Goal: Task Accomplishment & Management: Manage account settings

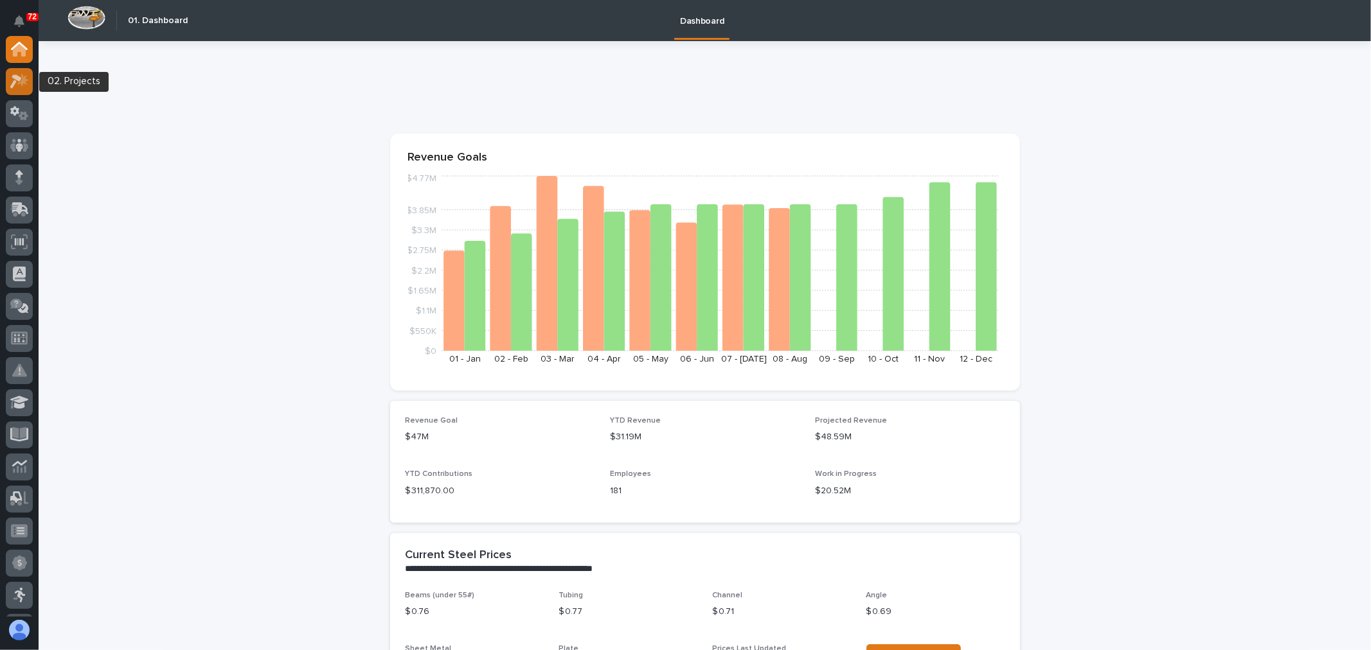
click at [13, 80] on icon at bounding box center [19, 81] width 19 height 15
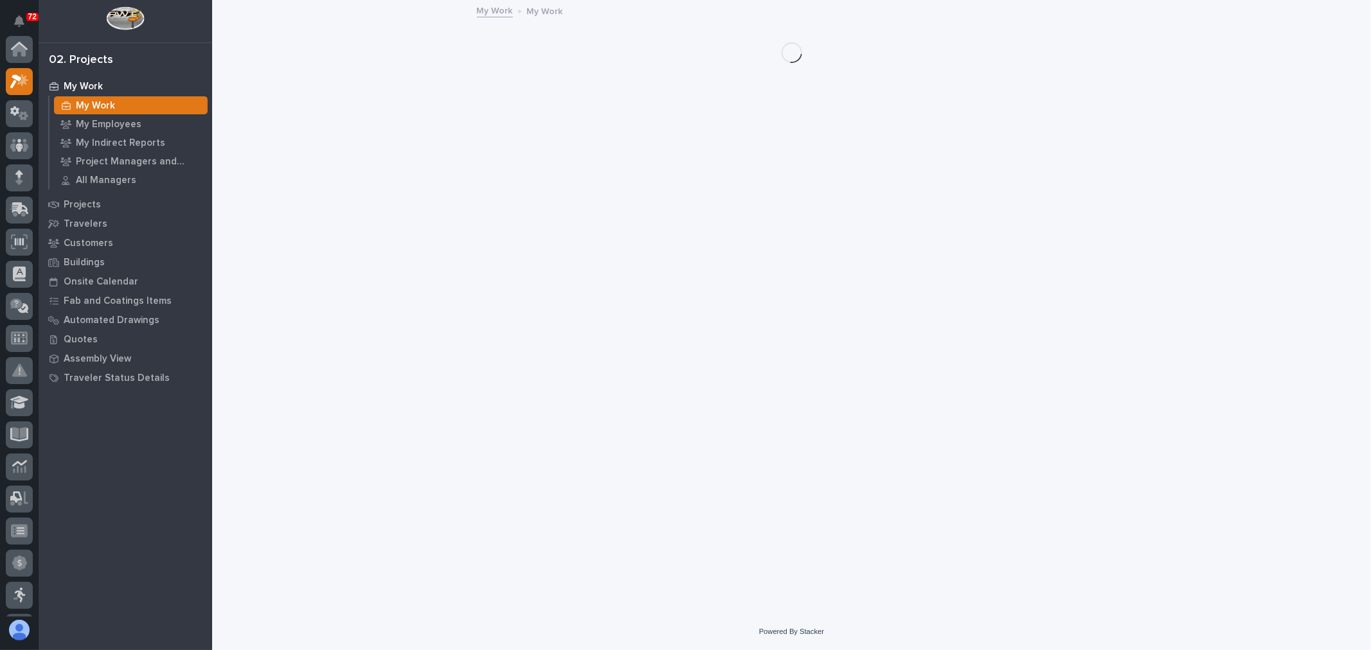
scroll to position [32, 0]
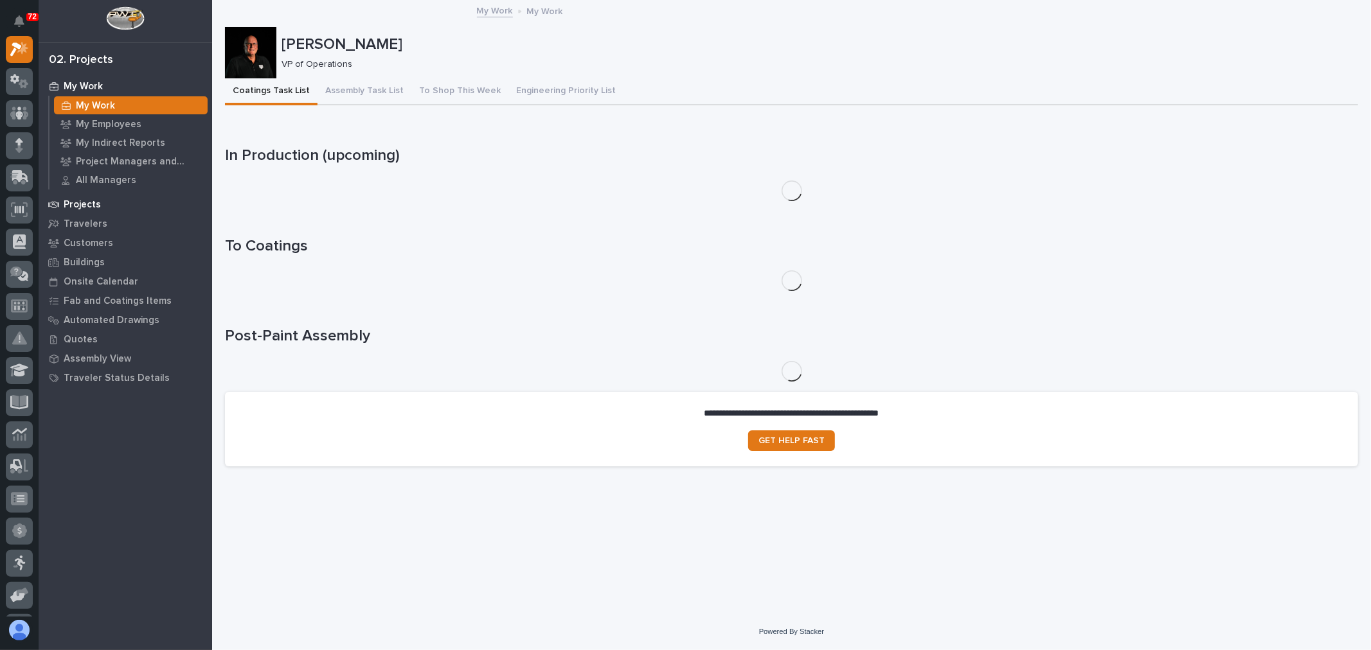
click at [87, 199] on p "Projects" at bounding box center [82, 205] width 37 height 12
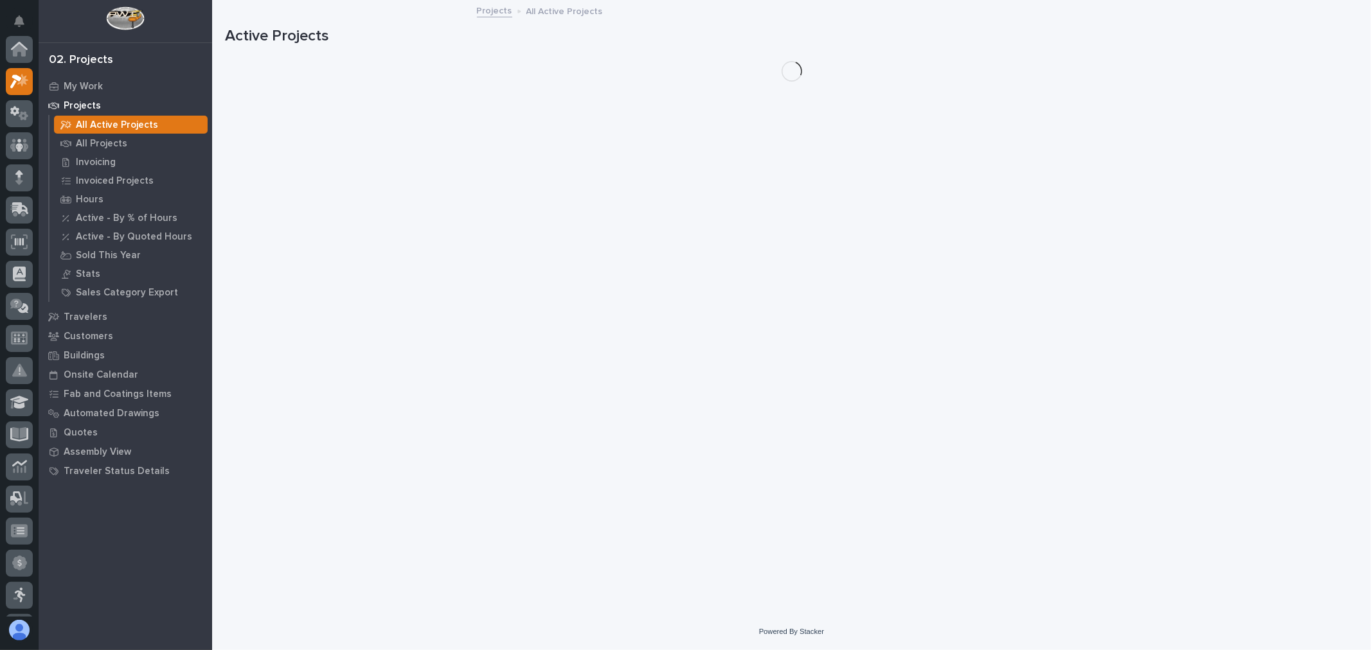
scroll to position [32, 0]
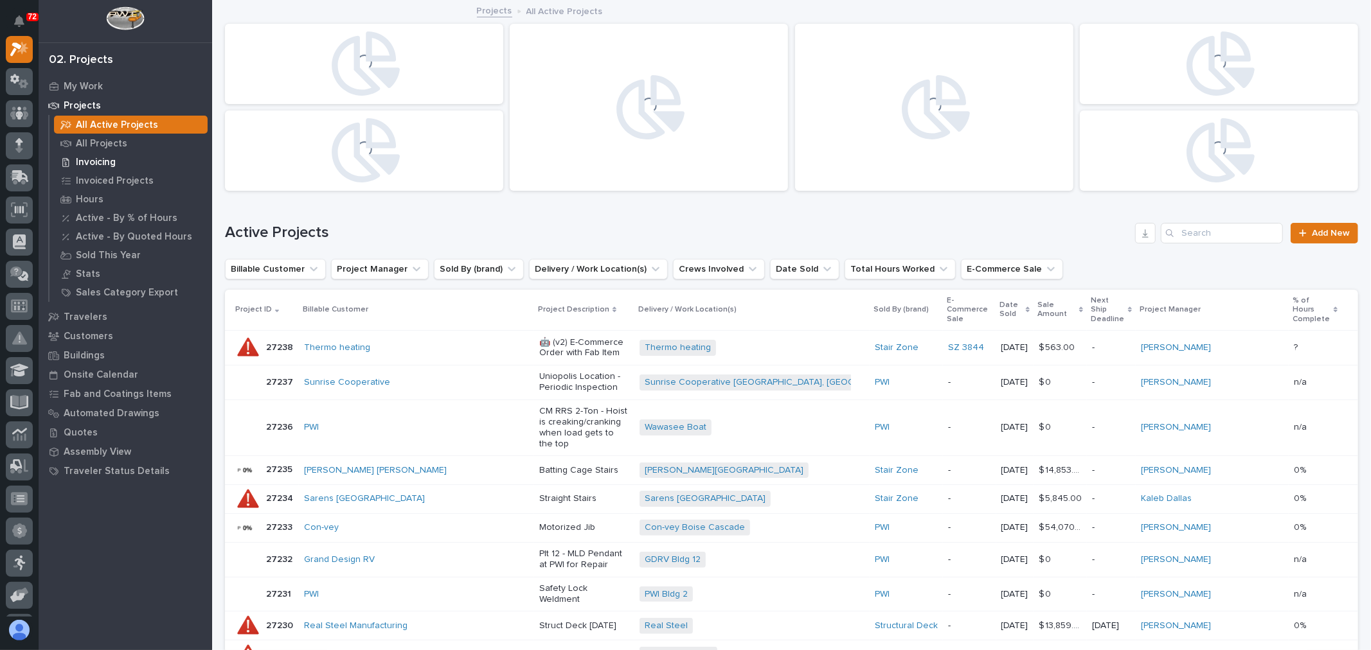
click at [105, 163] on p "Invoicing" at bounding box center [96, 163] width 40 height 12
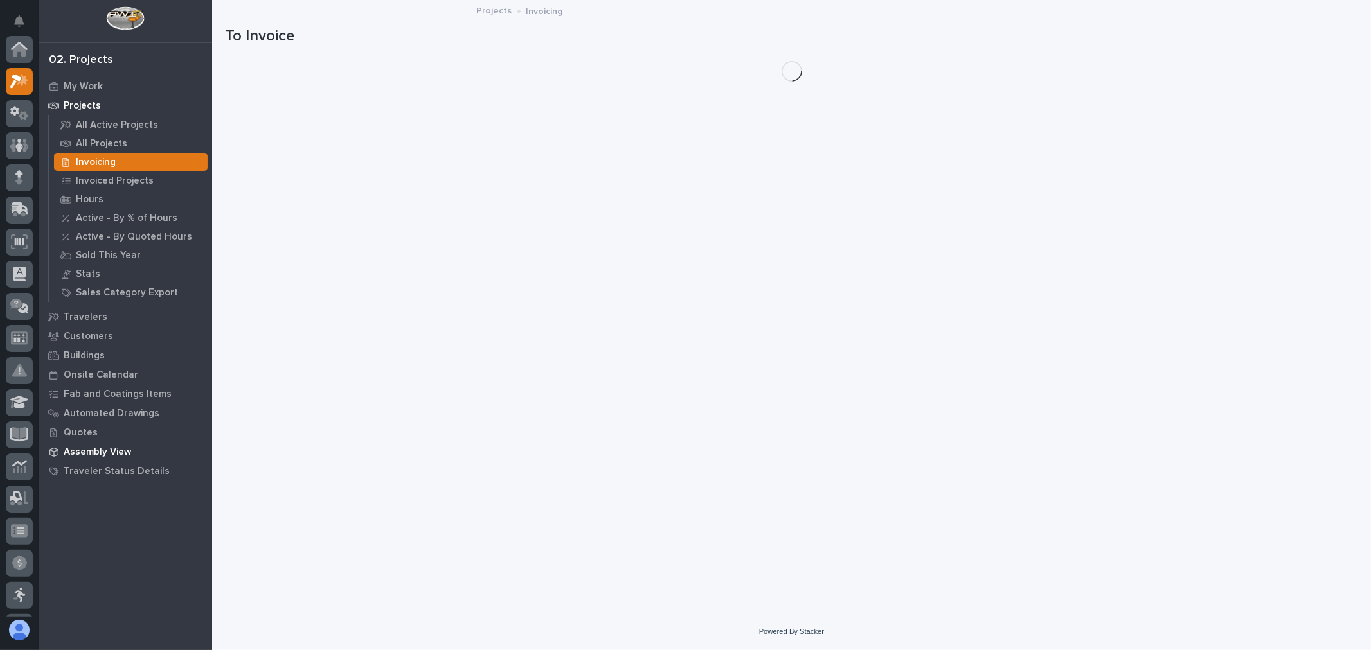
scroll to position [32, 0]
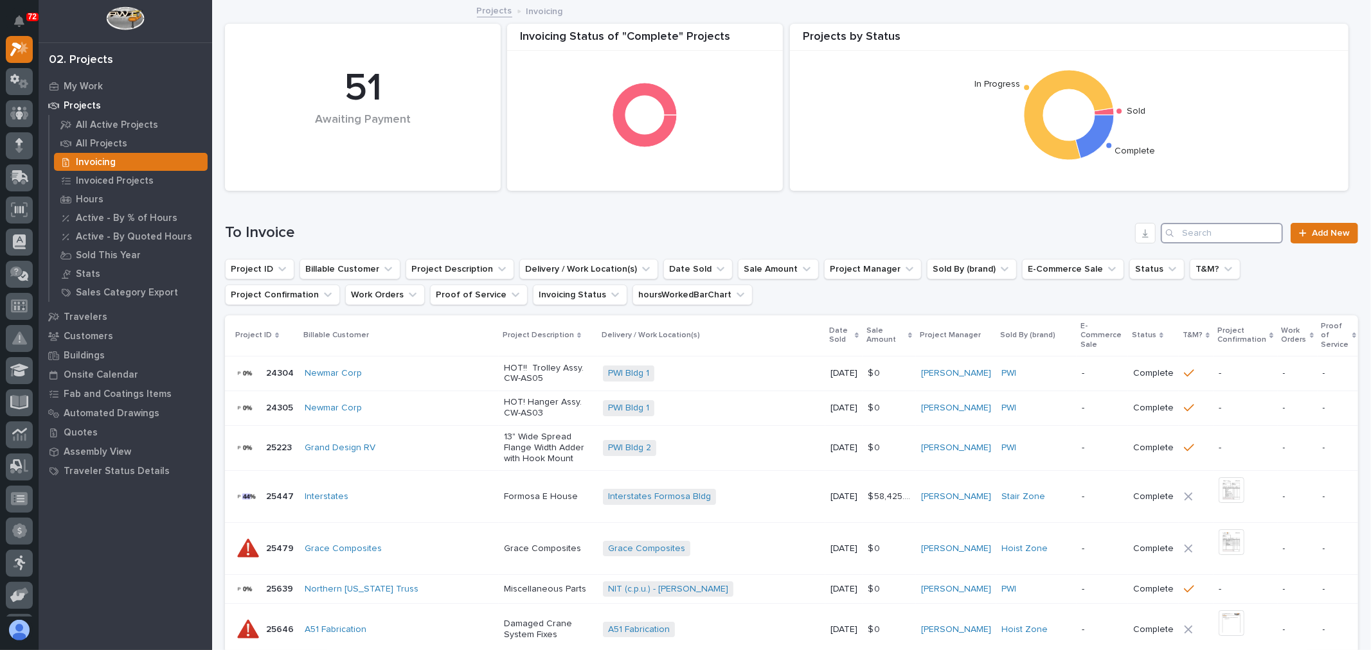
click at [1256, 233] on input "Search" at bounding box center [1222, 233] width 122 height 21
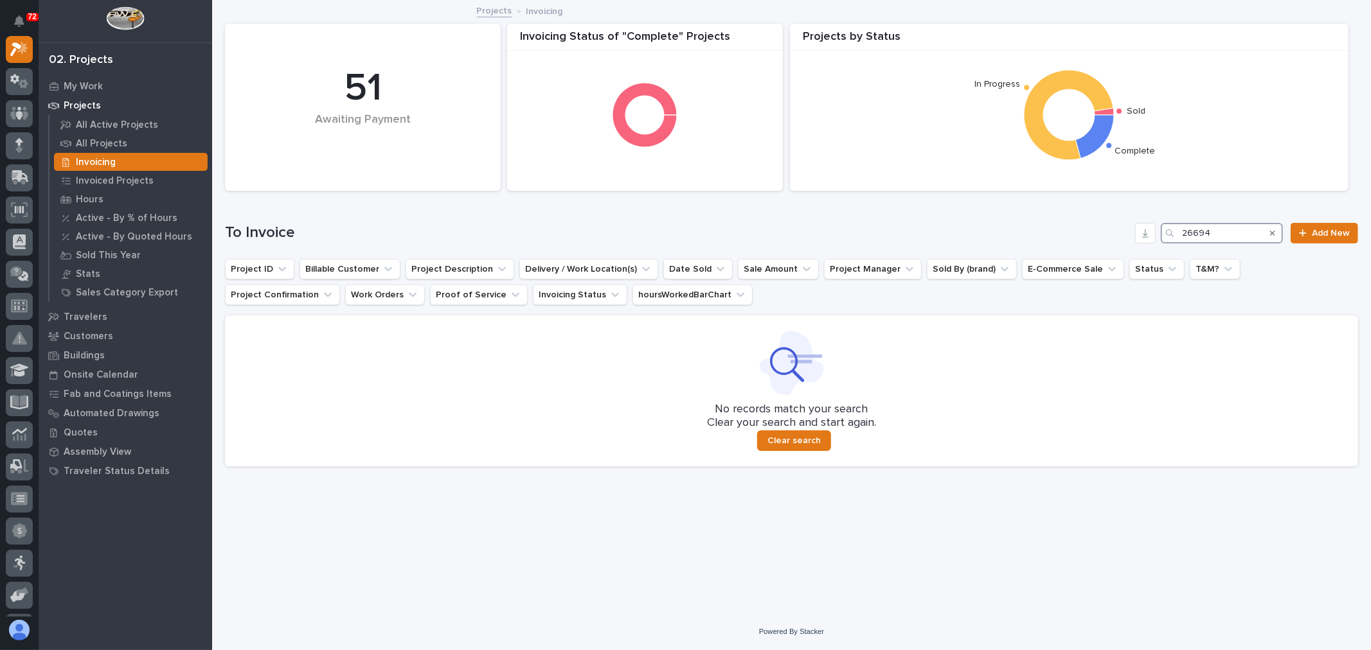
click at [1245, 227] on input "26694" at bounding box center [1222, 233] width 122 height 21
click at [1228, 232] on input "26492" at bounding box center [1222, 233] width 122 height 21
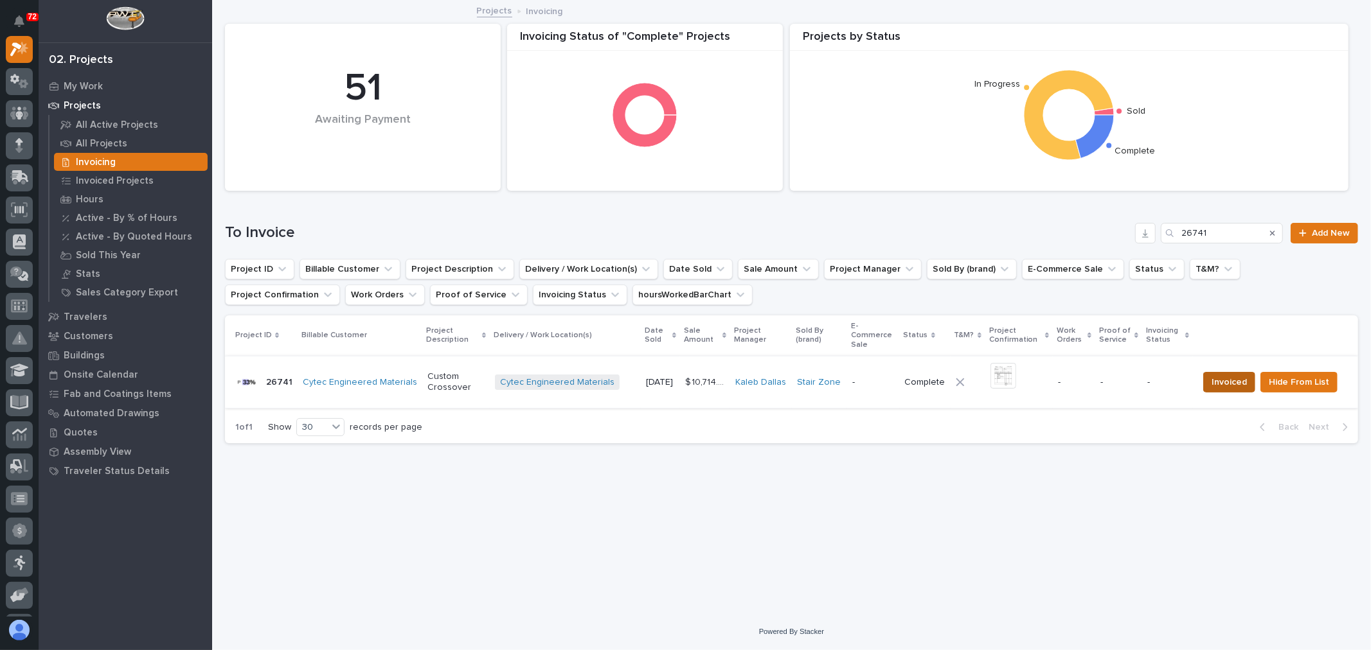
click at [1223, 383] on span "Invoiced" at bounding box center [1228, 382] width 35 height 15
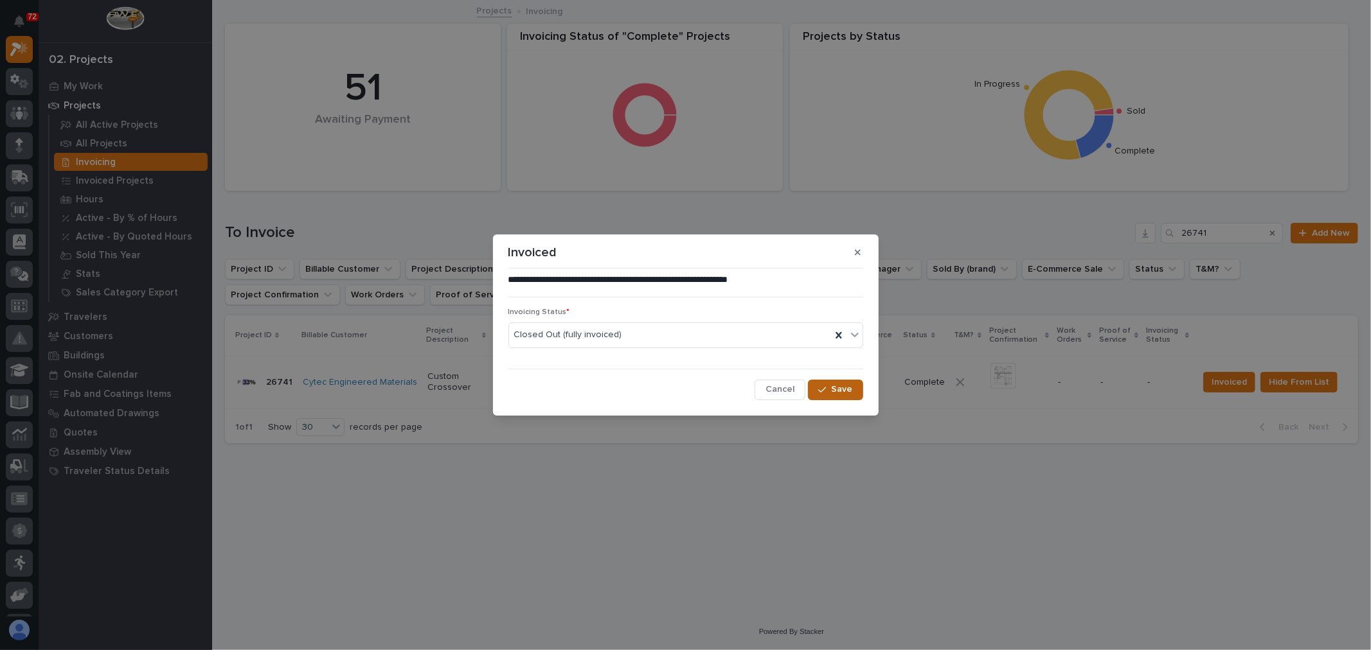
click at [834, 392] on span "Save" at bounding box center [842, 390] width 21 height 12
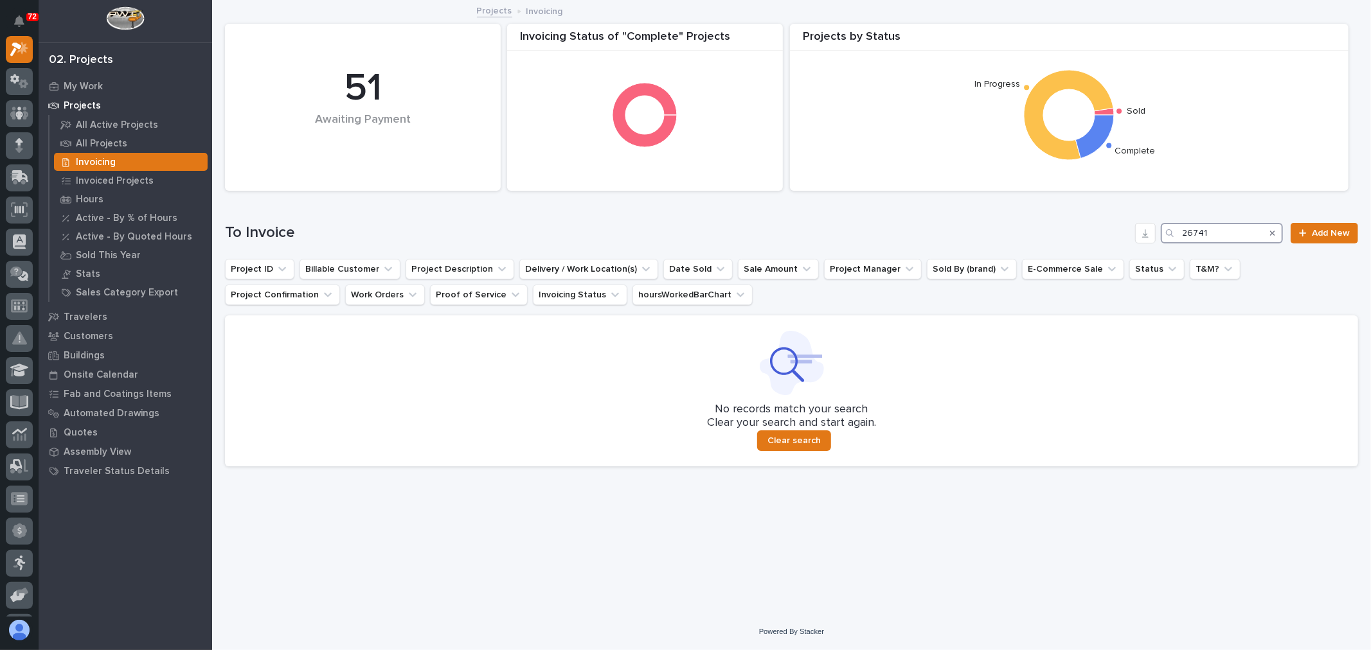
click at [1234, 223] on input "26741" at bounding box center [1222, 233] width 122 height 21
click at [1232, 228] on input "26703" at bounding box center [1222, 233] width 122 height 21
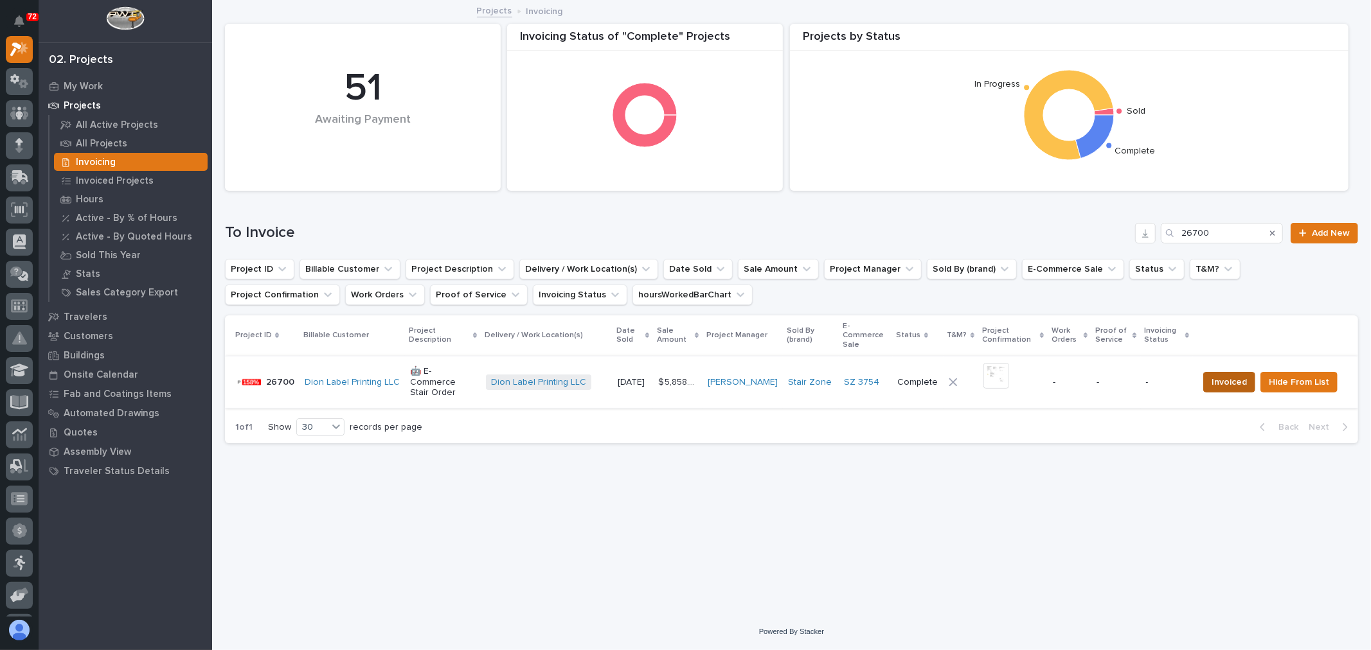
click at [1235, 375] on span "Invoiced" at bounding box center [1228, 382] width 35 height 15
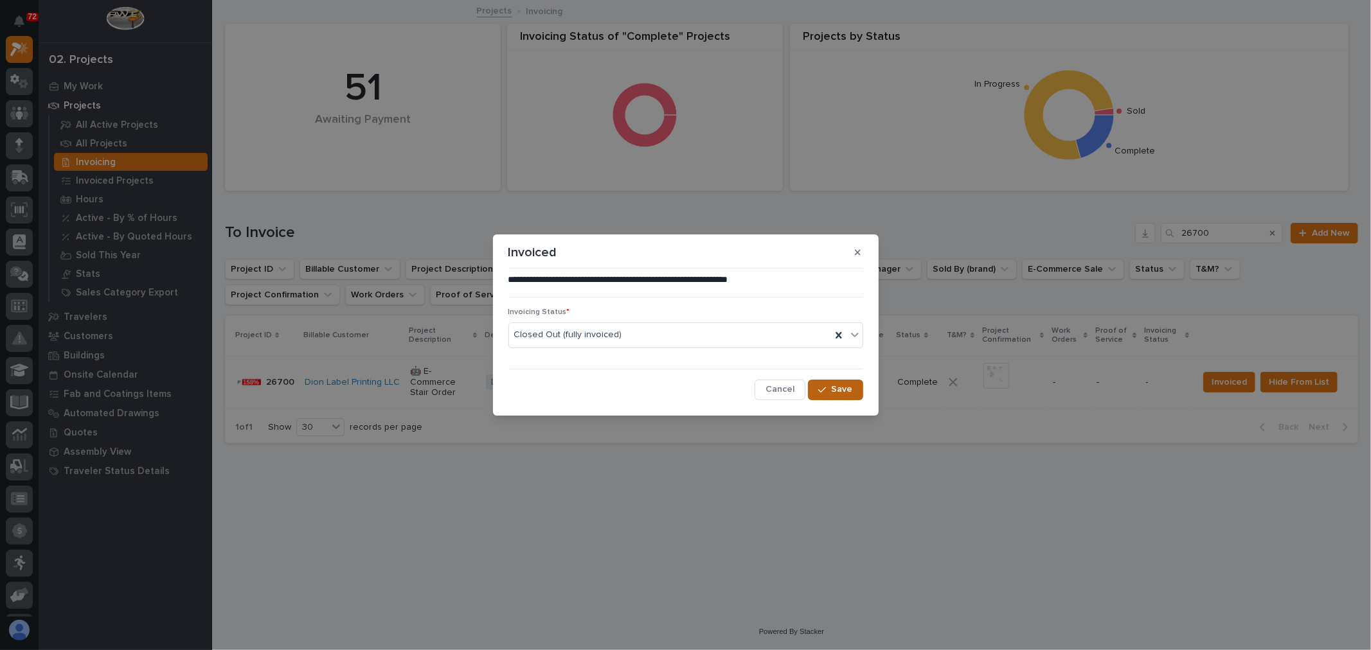
click at [853, 393] on button "Save" at bounding box center [835, 390] width 55 height 21
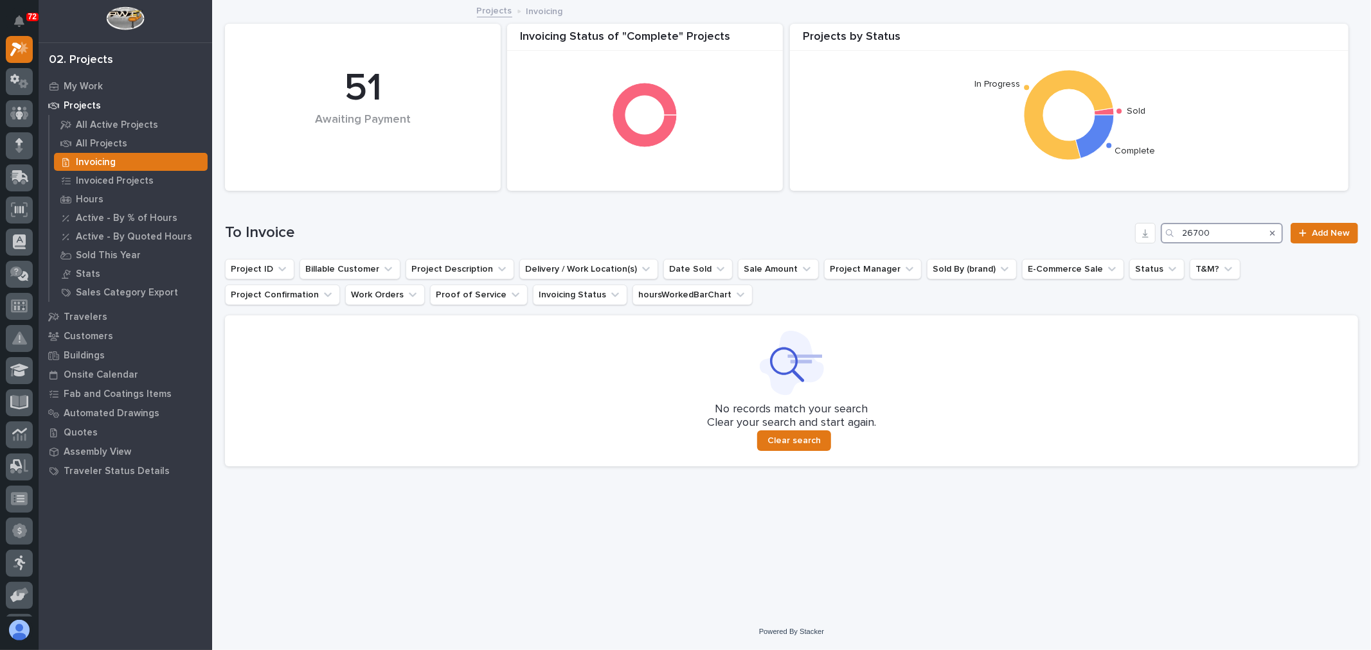
click at [1235, 234] on input "26700" at bounding box center [1222, 233] width 122 height 21
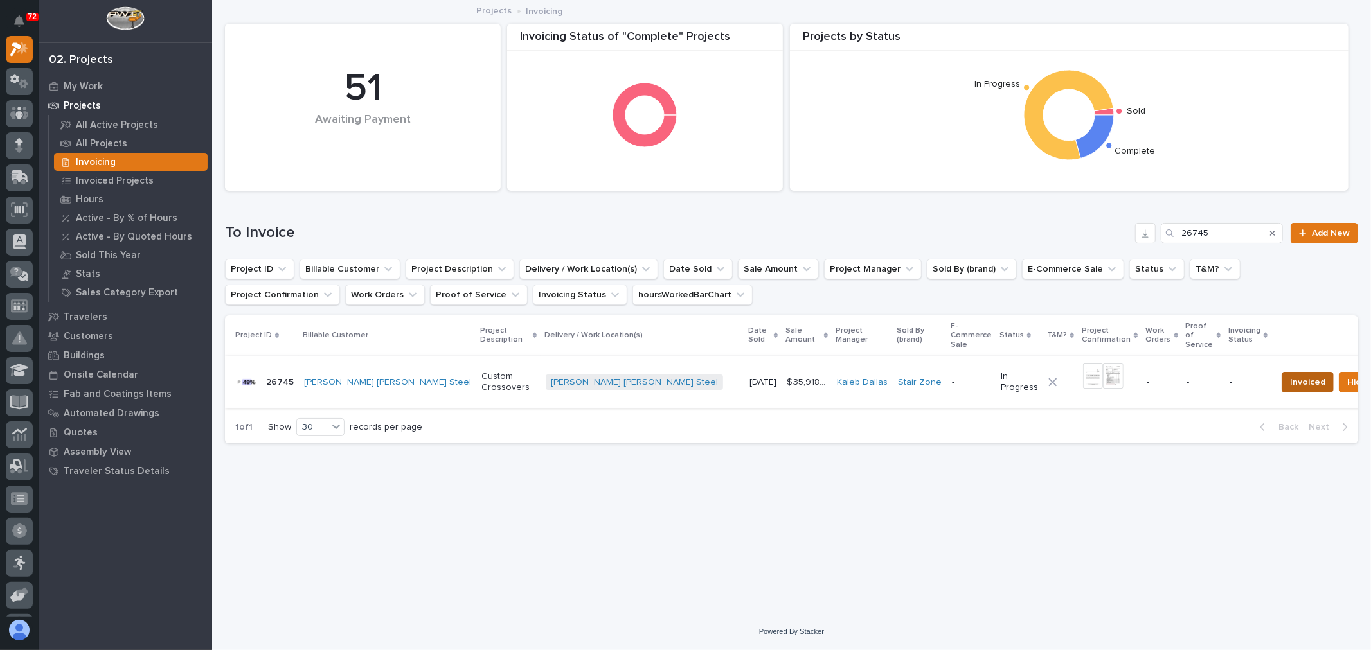
click at [1290, 377] on span "Invoiced" at bounding box center [1307, 382] width 35 height 15
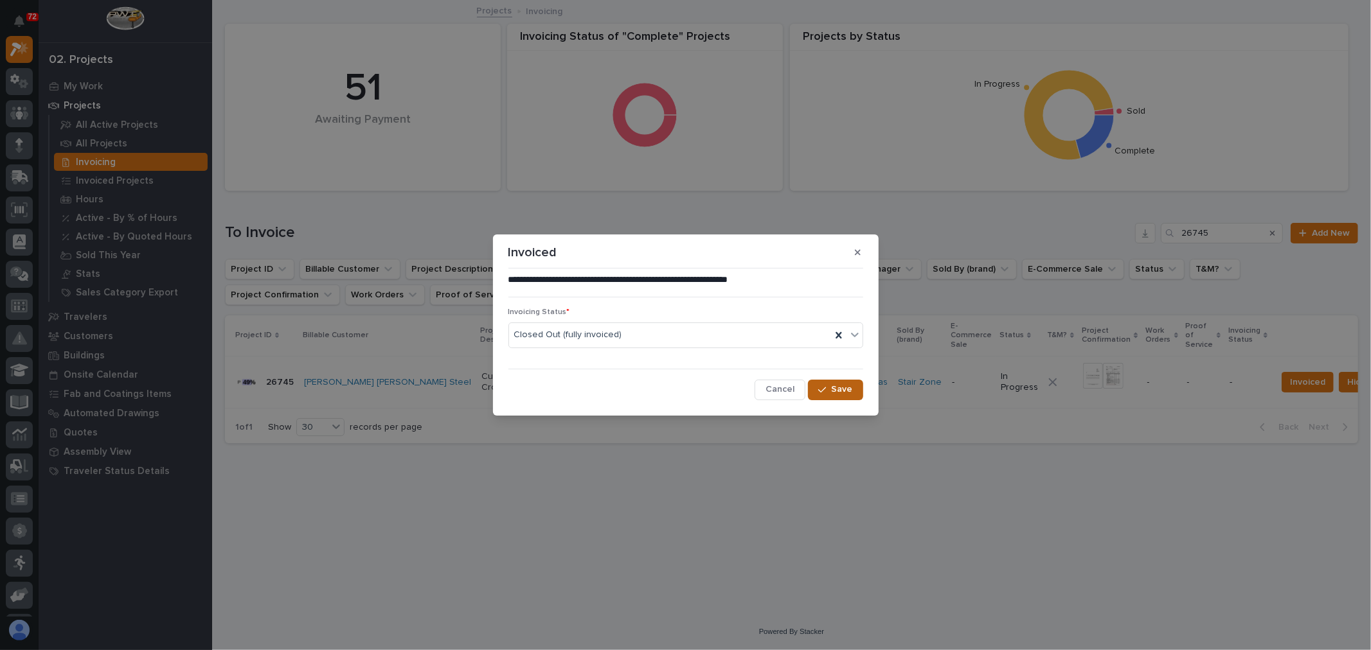
click at [841, 389] on span "Save" at bounding box center [842, 390] width 21 height 12
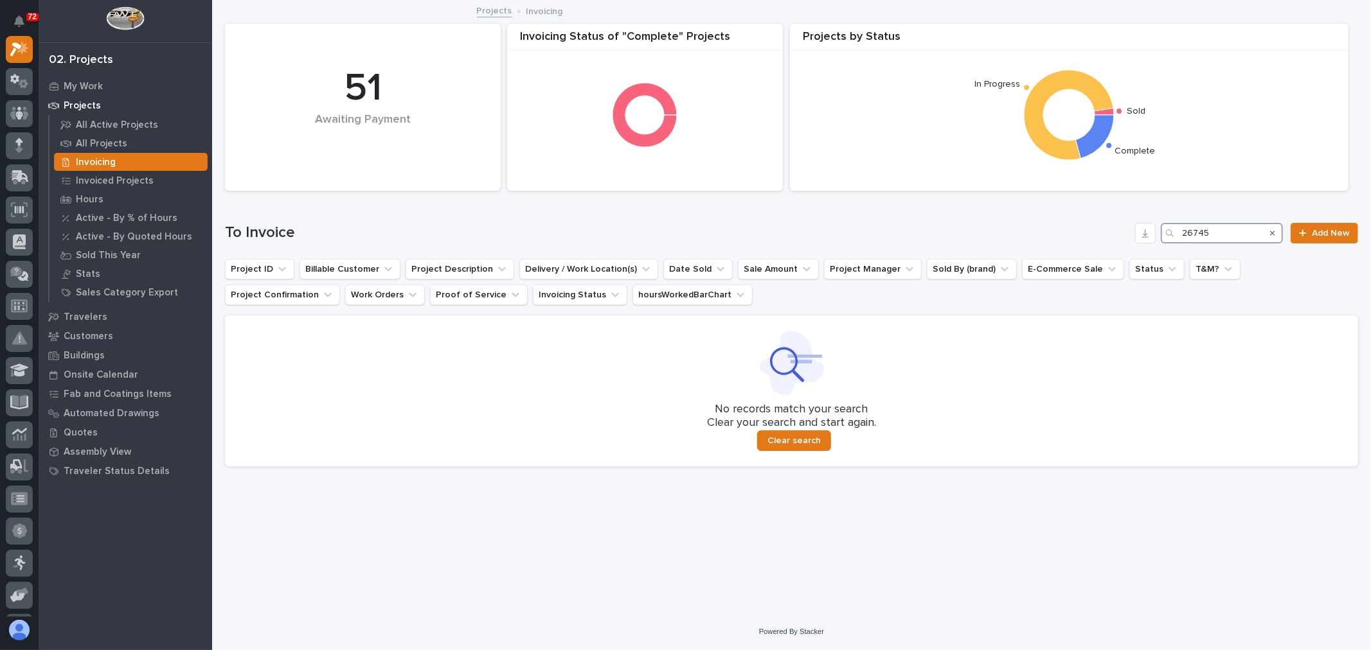
click at [1247, 229] on input "26745" at bounding box center [1222, 233] width 122 height 21
click at [1239, 229] on input "26538" at bounding box center [1222, 233] width 122 height 21
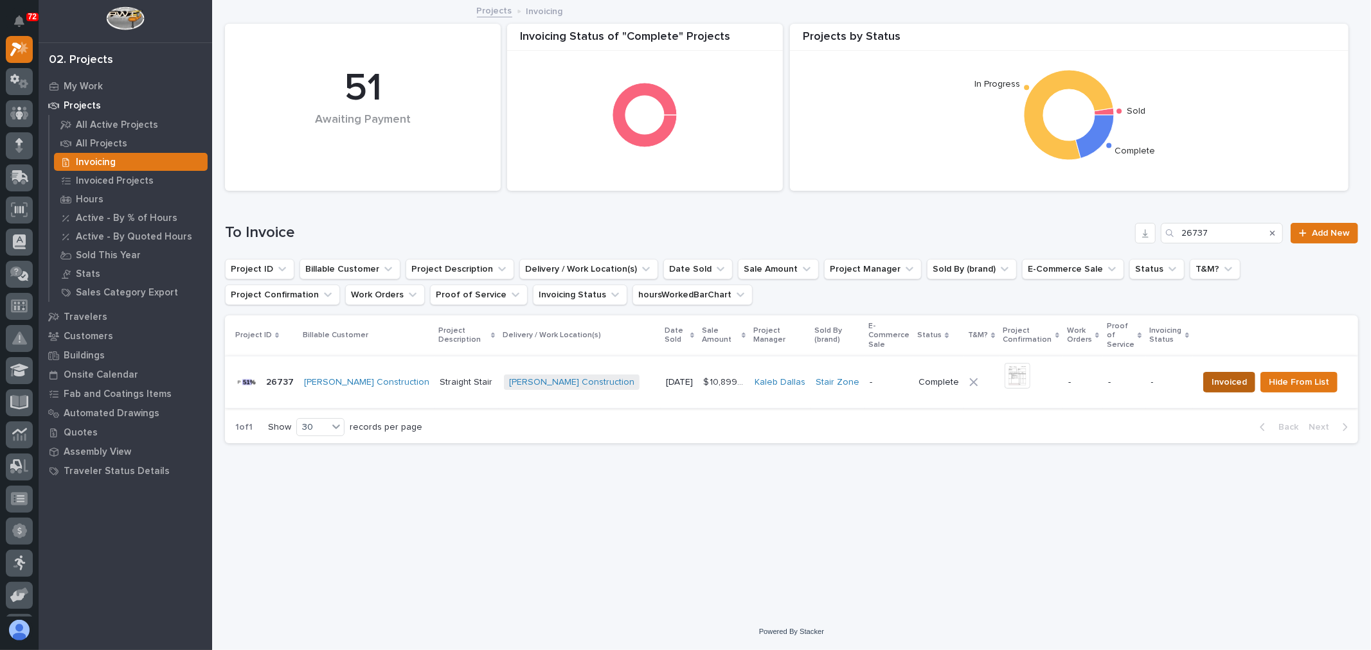
click at [1225, 376] on span "Invoiced" at bounding box center [1228, 382] width 35 height 15
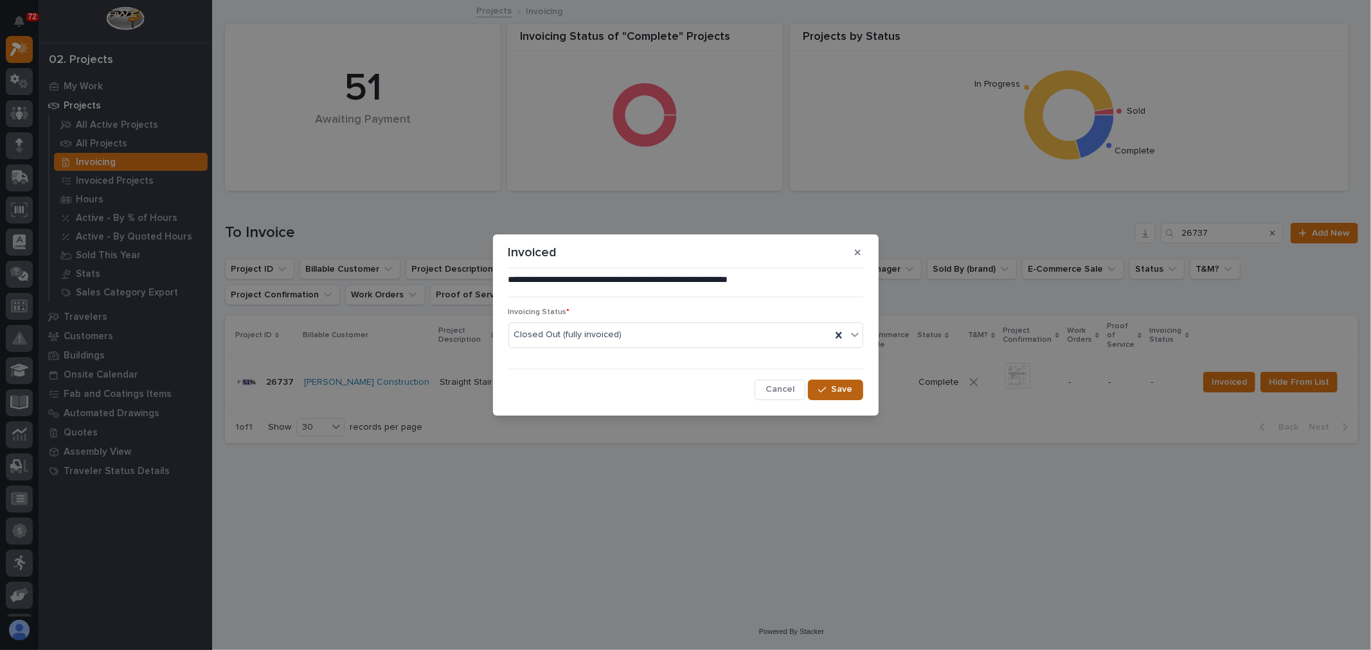
click at [837, 393] on span "Save" at bounding box center [842, 390] width 21 height 12
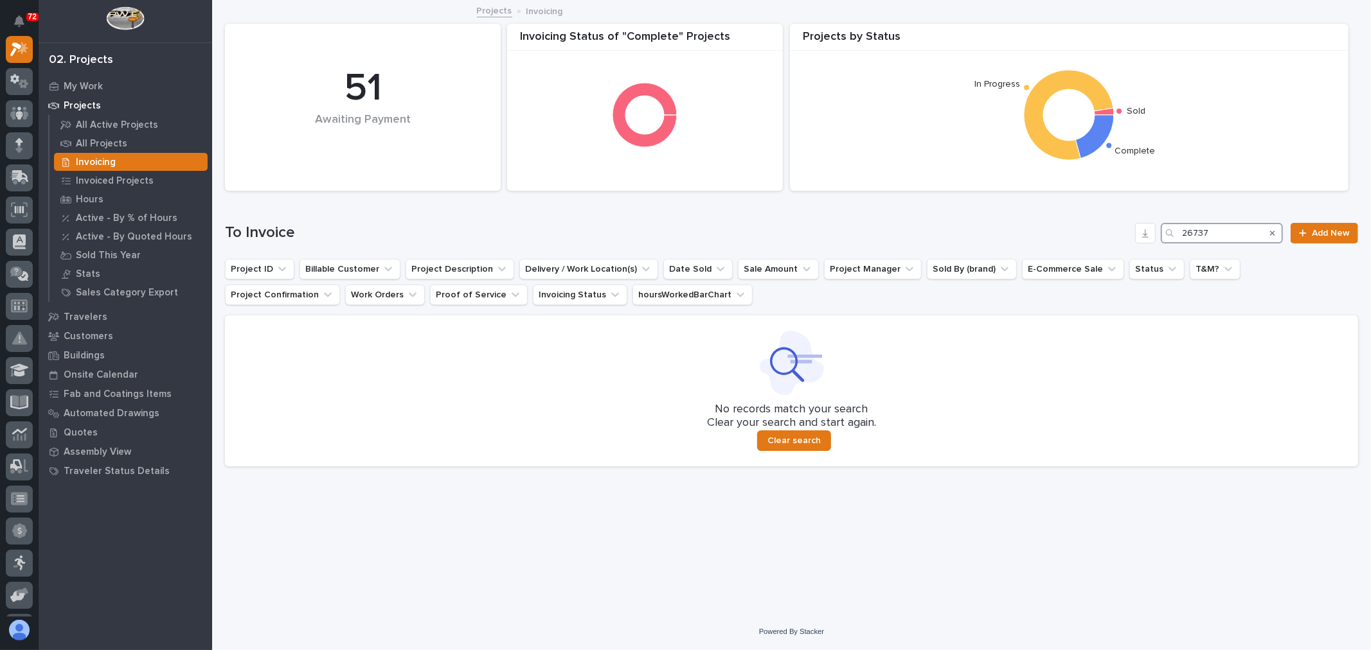
click at [1244, 225] on input "26737" at bounding box center [1222, 233] width 122 height 21
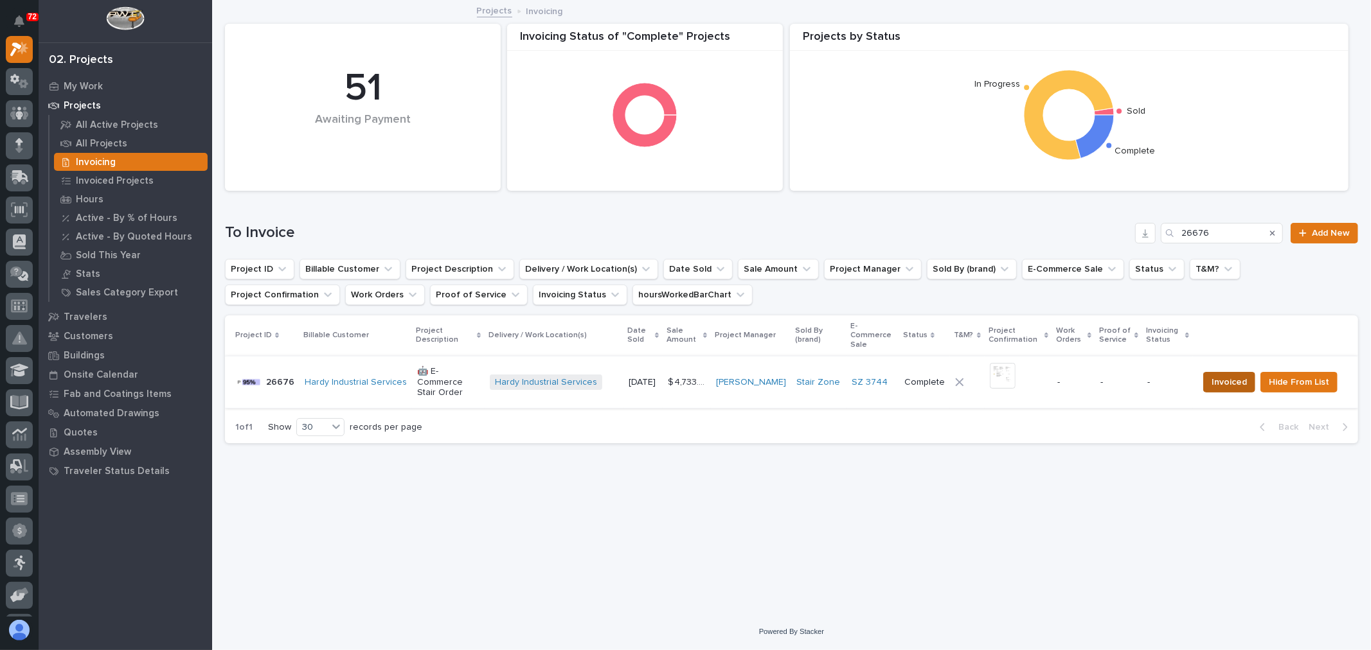
click at [1237, 382] on span "Invoiced" at bounding box center [1228, 382] width 35 height 15
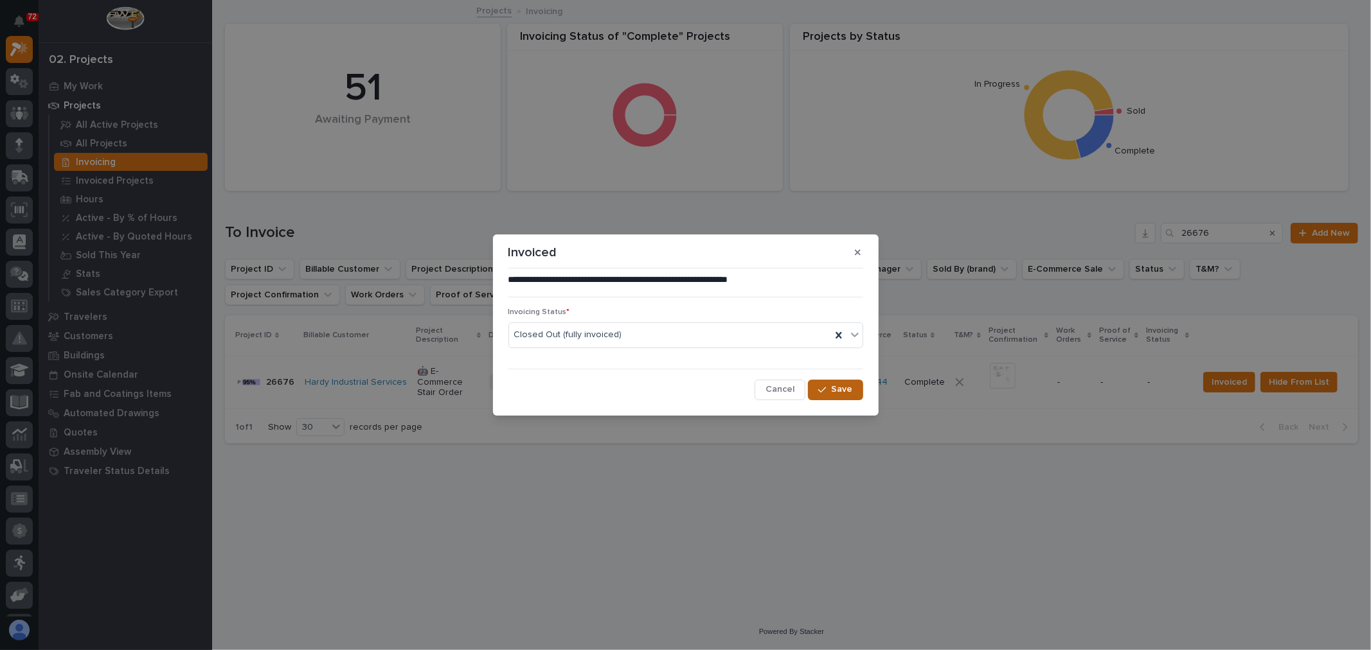
click at [846, 395] on span "Save" at bounding box center [842, 390] width 21 height 12
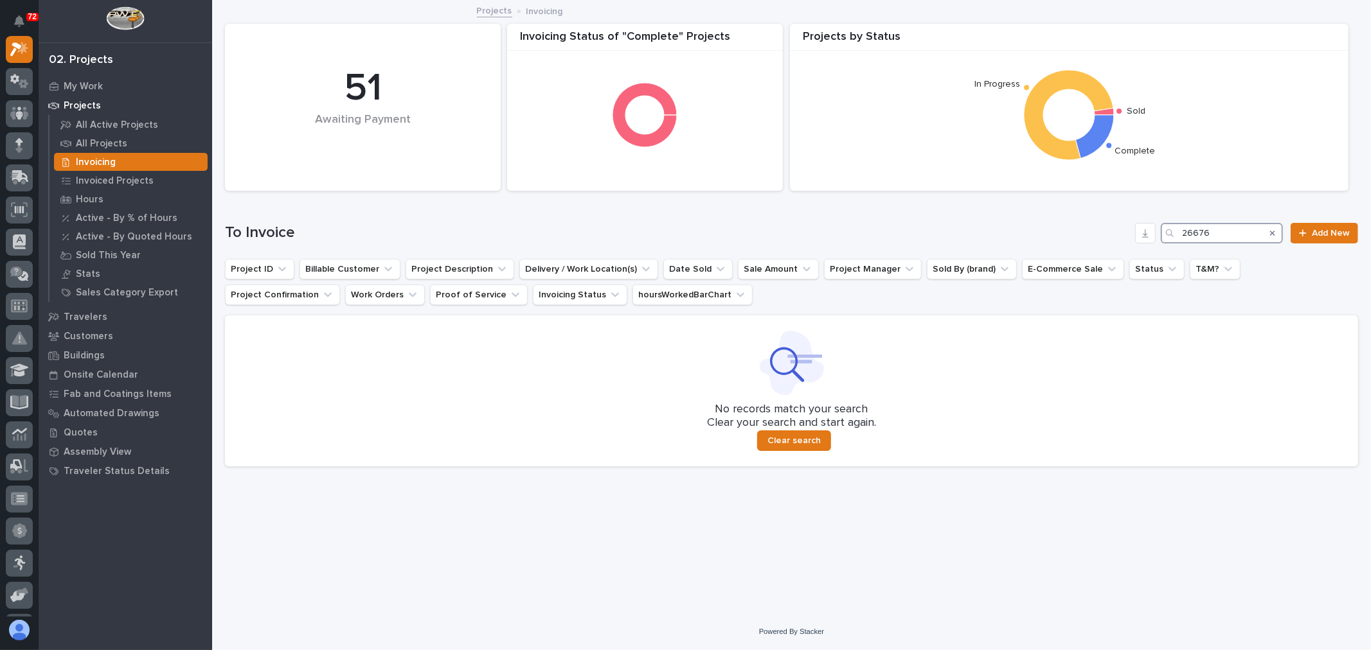
click at [1226, 228] on input "26676" at bounding box center [1222, 233] width 122 height 21
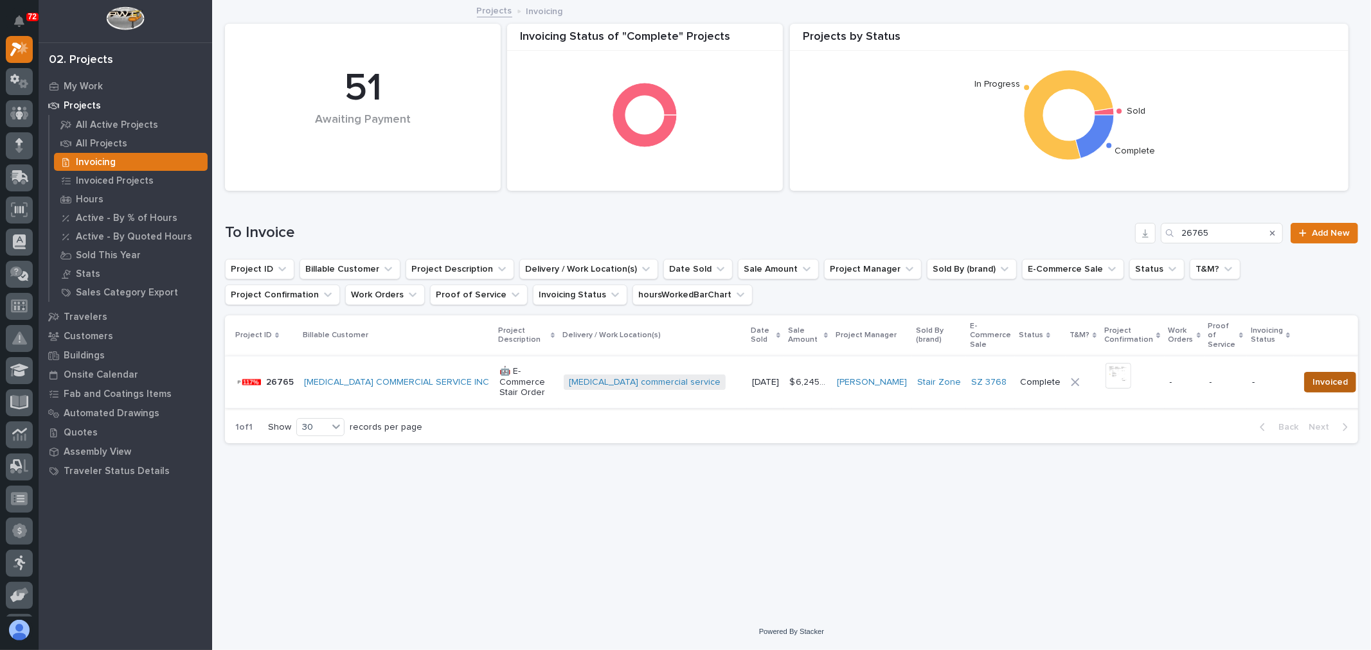
click at [1312, 384] on span "Invoiced" at bounding box center [1329, 382] width 35 height 15
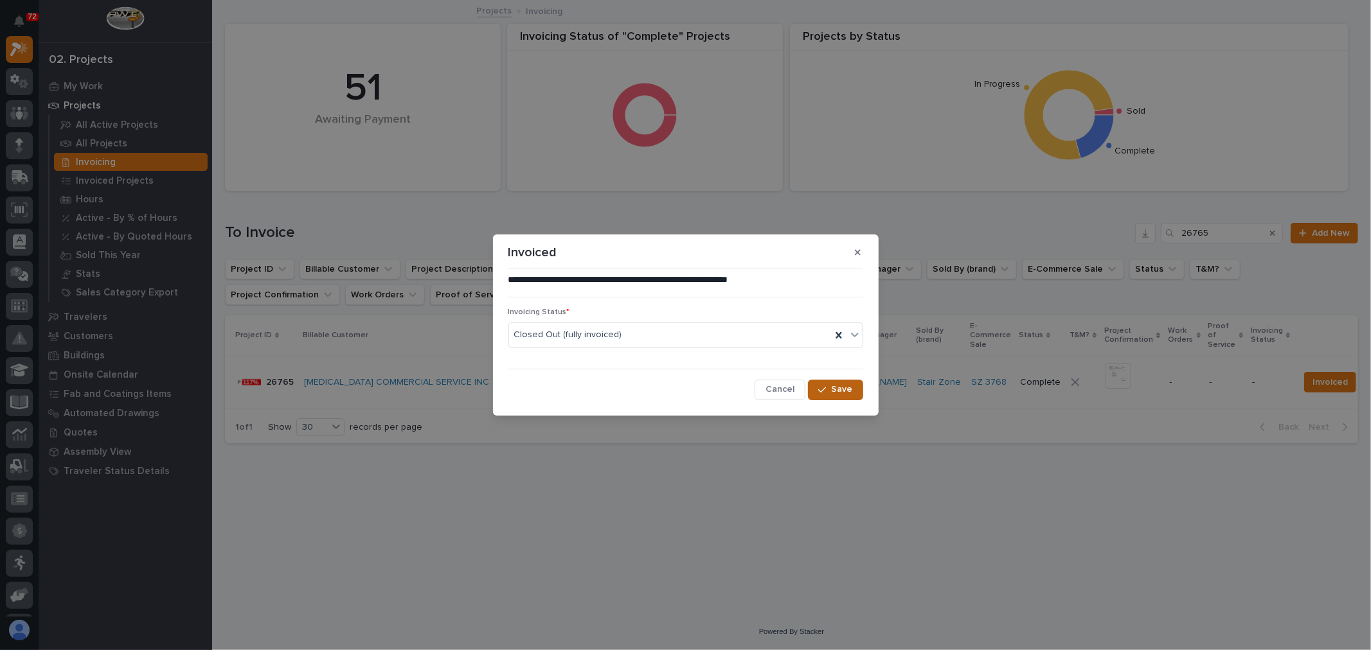
click at [844, 388] on span "Save" at bounding box center [842, 390] width 21 height 12
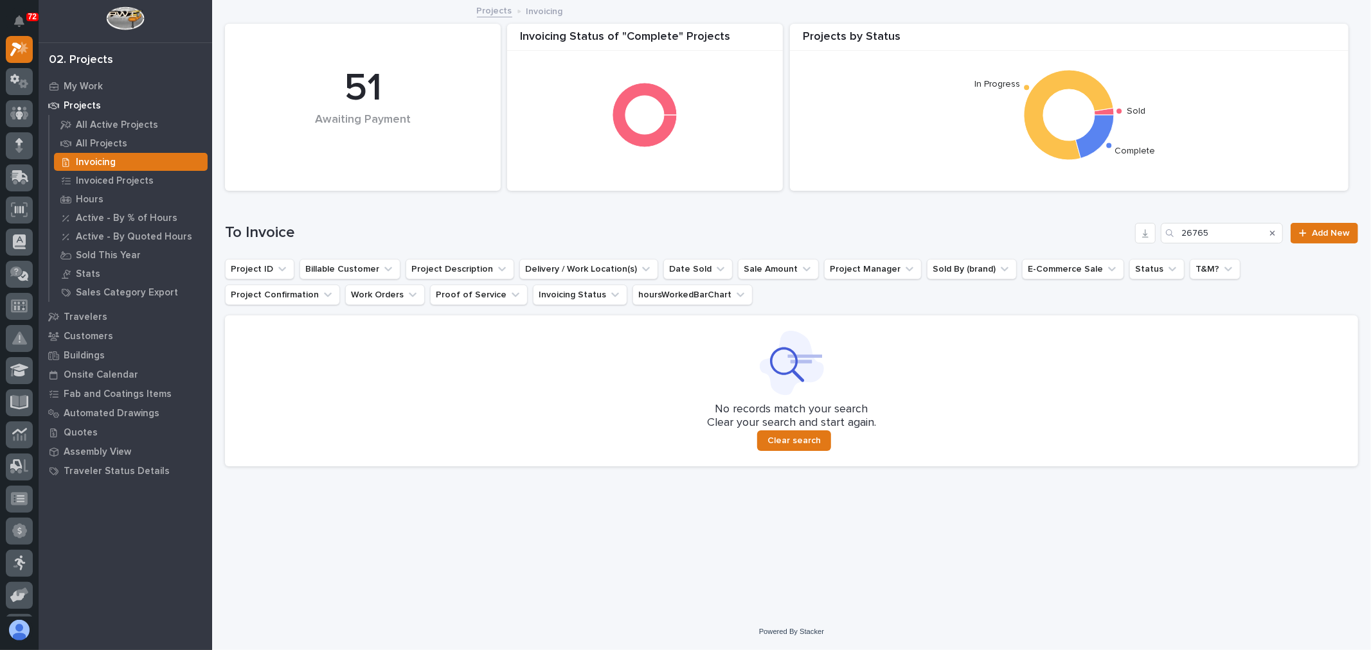
click at [1263, 243] on div "To Invoice 26765 Add New" at bounding box center [791, 228] width 1133 height 62
click at [1243, 224] on input "26765" at bounding box center [1222, 233] width 122 height 21
click at [1213, 228] on input "26765" at bounding box center [1222, 233] width 122 height 21
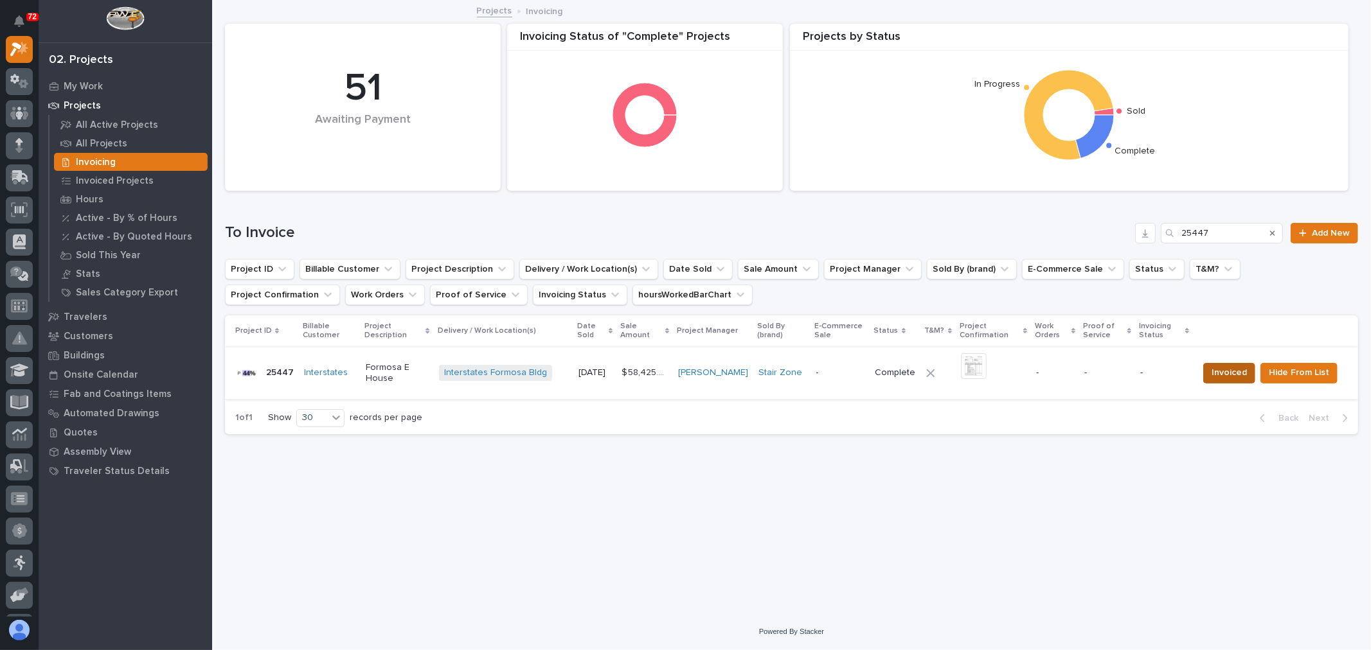
click at [1225, 368] on span "Invoiced" at bounding box center [1228, 372] width 35 height 15
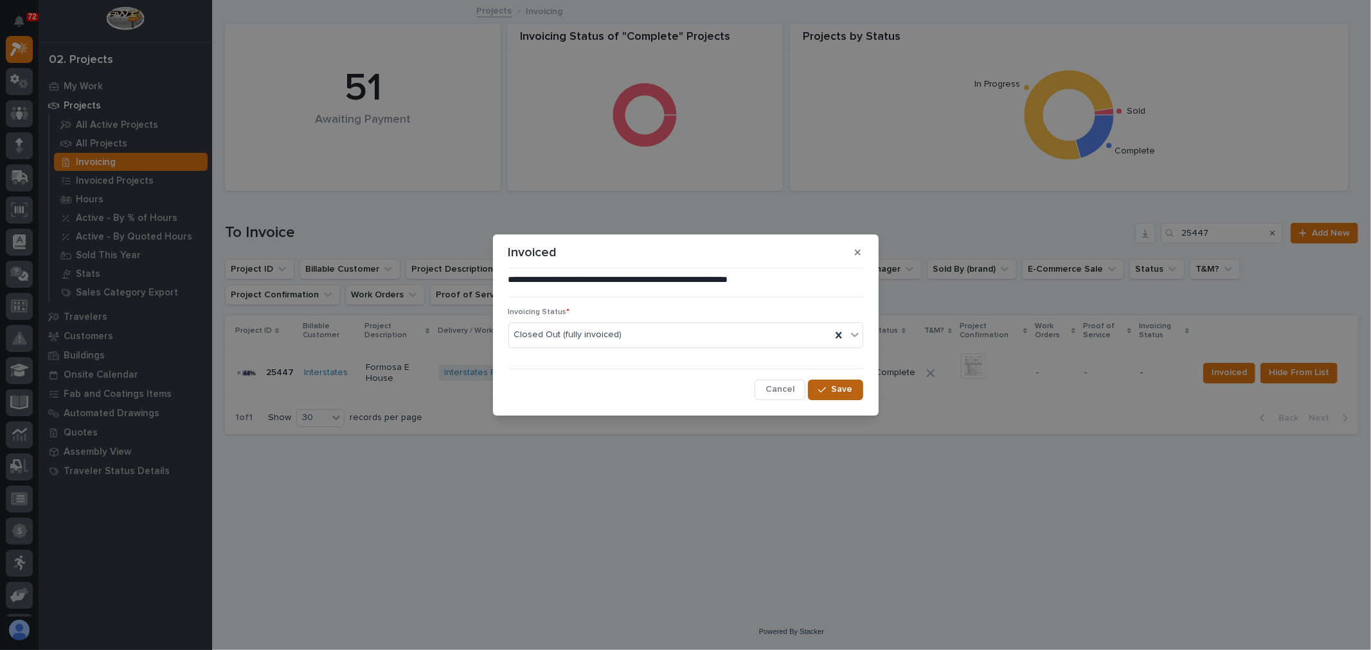
click at [843, 389] on span "Save" at bounding box center [842, 390] width 21 height 12
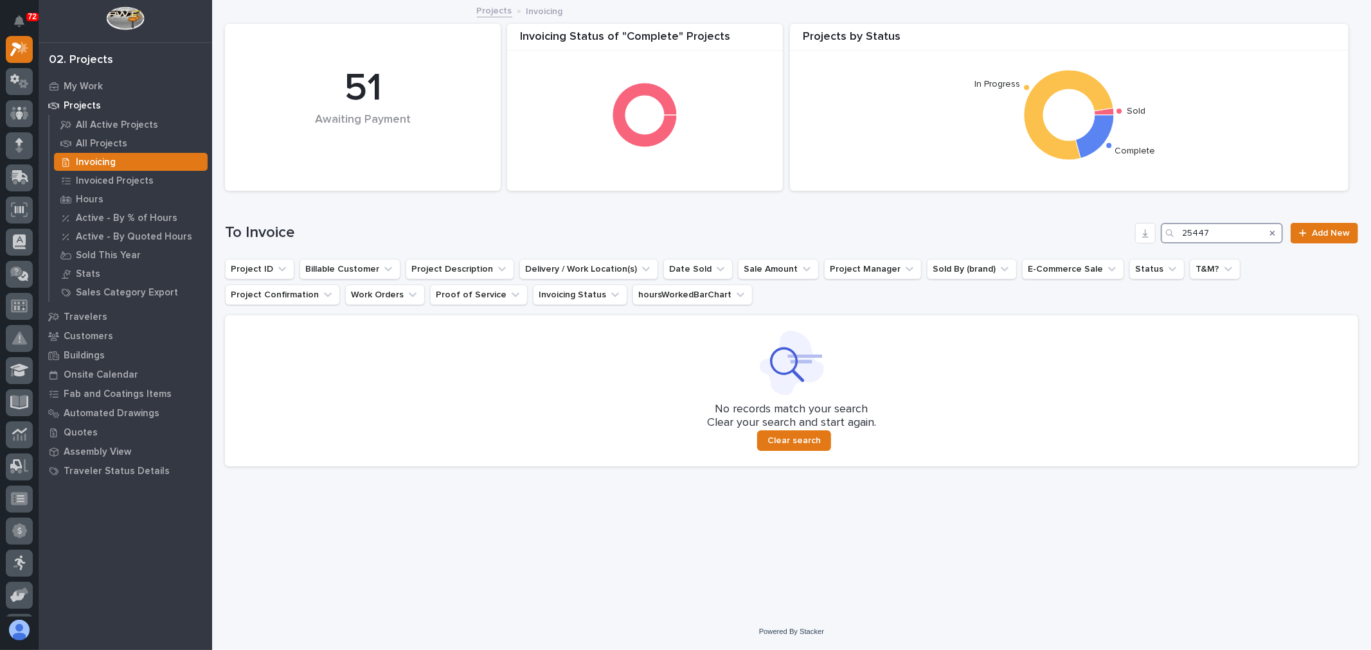
click at [1221, 224] on input "25447" at bounding box center [1222, 233] width 122 height 21
click at [1230, 230] on input "26562" at bounding box center [1222, 233] width 122 height 21
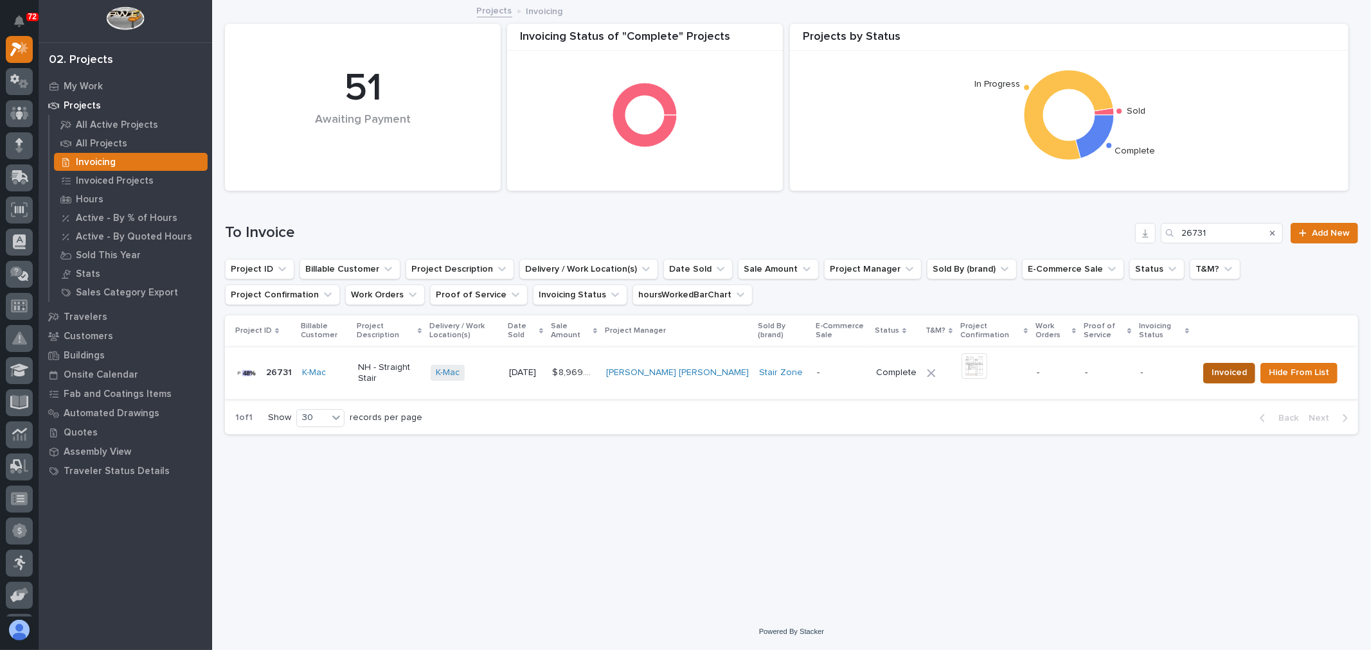
click at [1237, 373] on span "Invoiced" at bounding box center [1228, 372] width 35 height 15
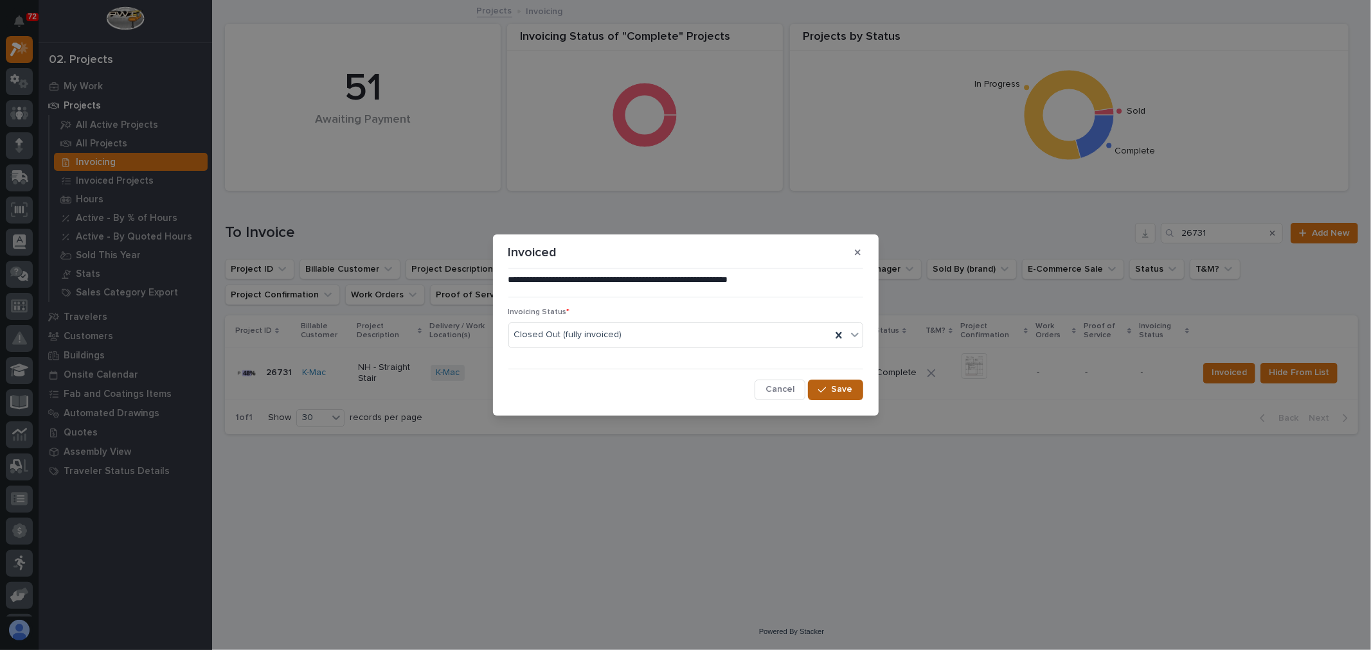
drag, startPoint x: 855, startPoint y: 390, endPoint x: 823, endPoint y: 399, distance: 33.4
click at [855, 389] on button "Save" at bounding box center [835, 390] width 55 height 21
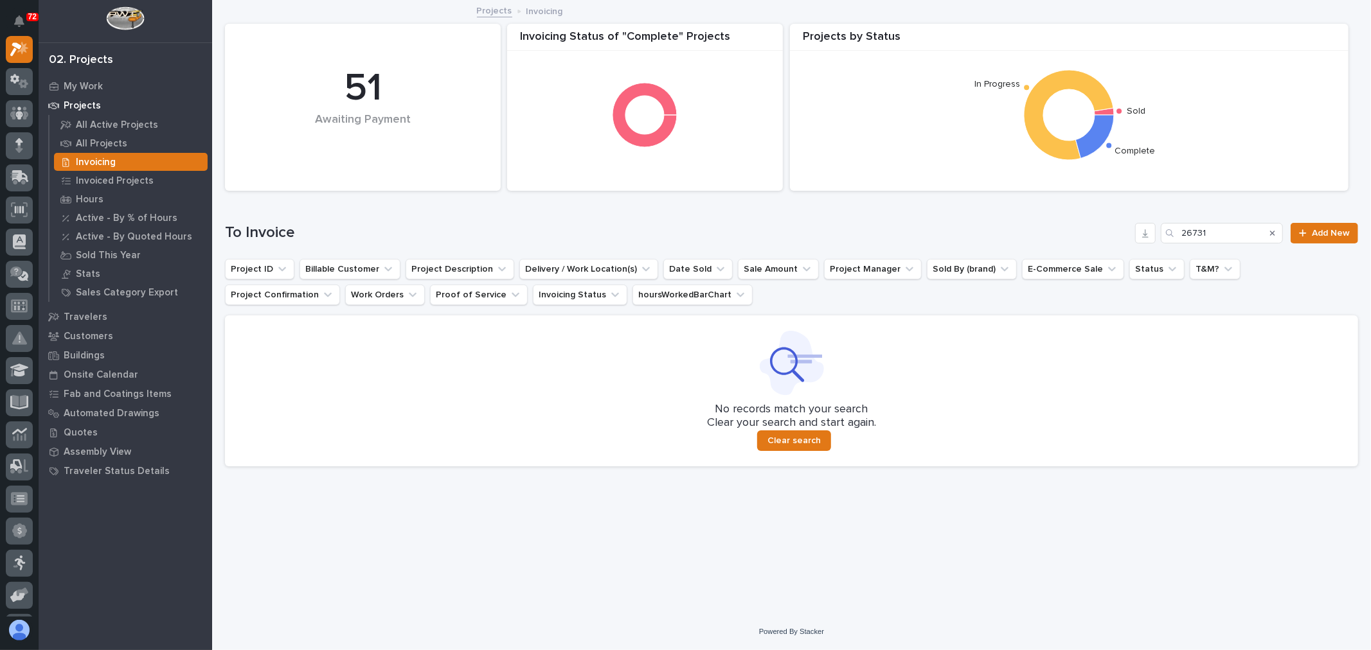
click at [1230, 215] on div "To Invoice 26731 Add New" at bounding box center [791, 228] width 1133 height 62
click at [1222, 234] on input "26731" at bounding box center [1222, 233] width 122 height 21
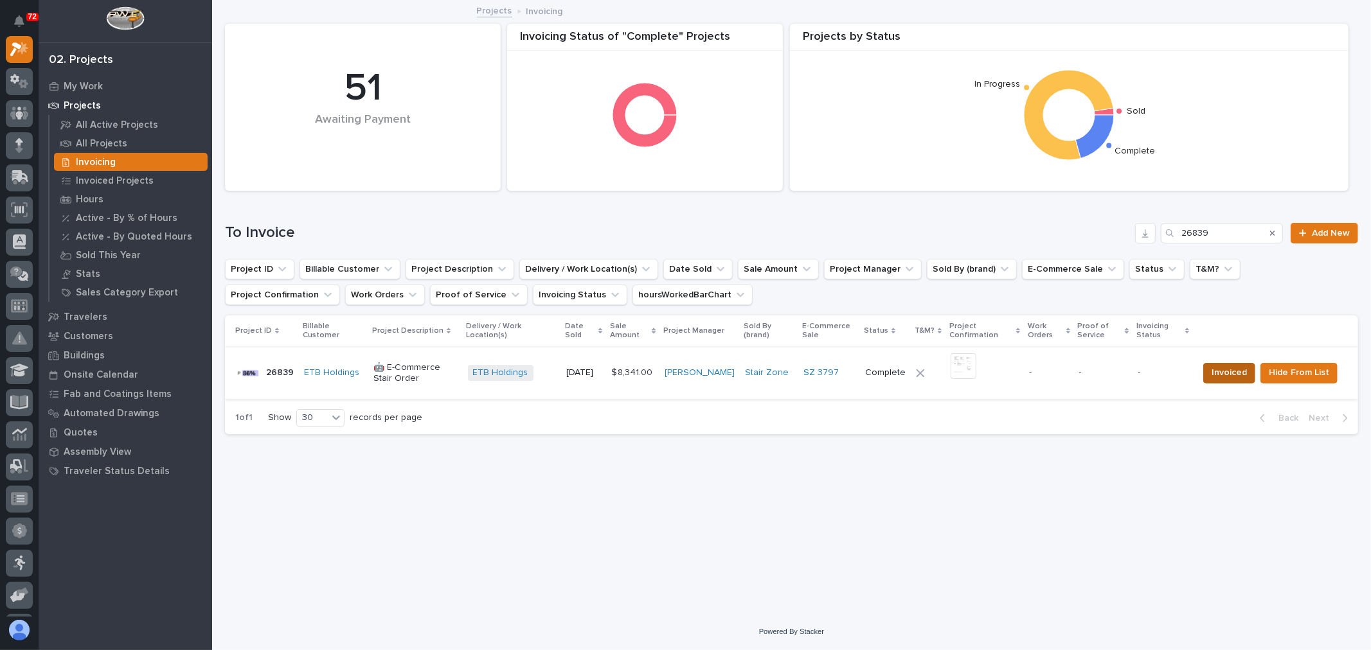
click at [1231, 375] on span "Invoiced" at bounding box center [1228, 372] width 35 height 15
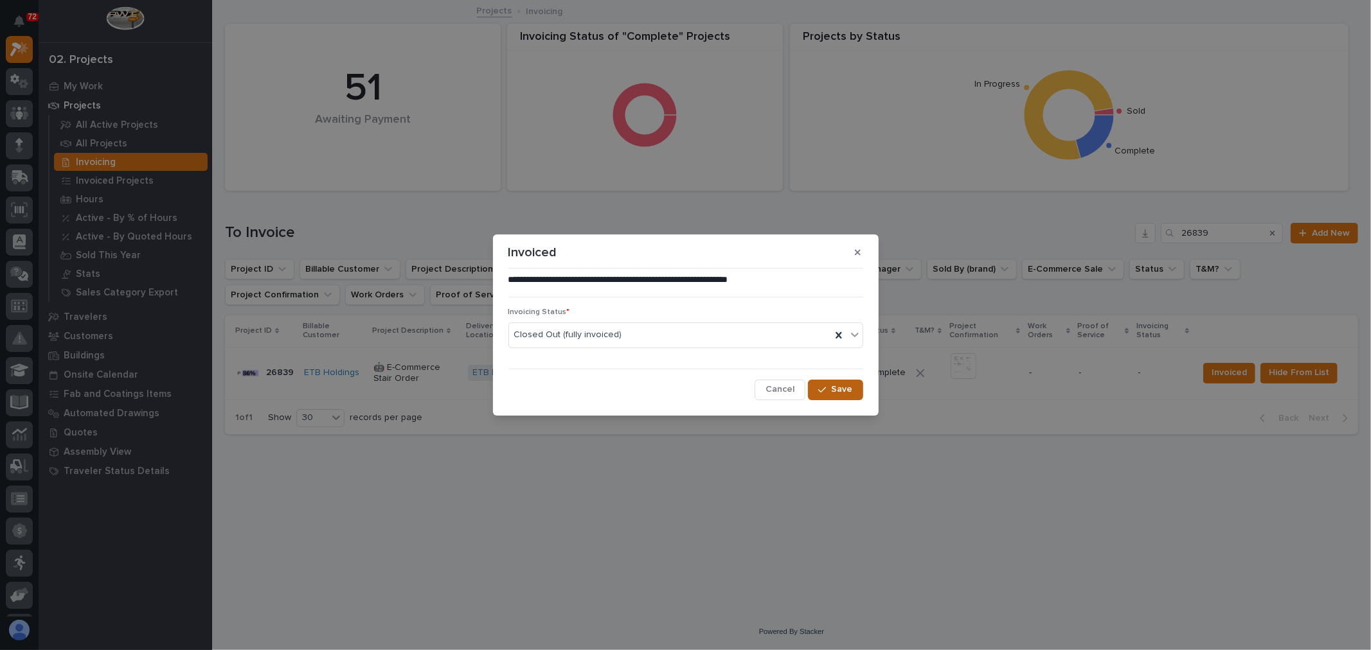
click at [829, 389] on div "button" at bounding box center [824, 390] width 13 height 9
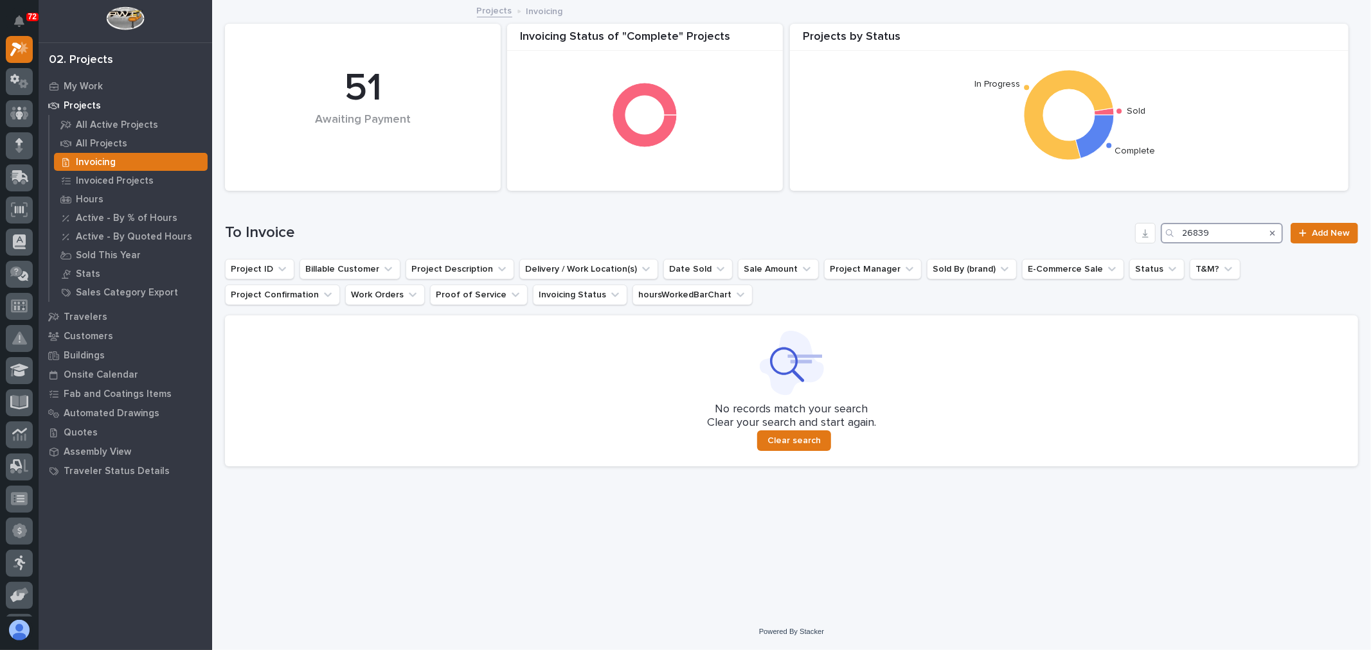
click at [1232, 233] on input "26839" at bounding box center [1222, 233] width 122 height 21
click at [1224, 228] on input "25910" at bounding box center [1222, 233] width 122 height 21
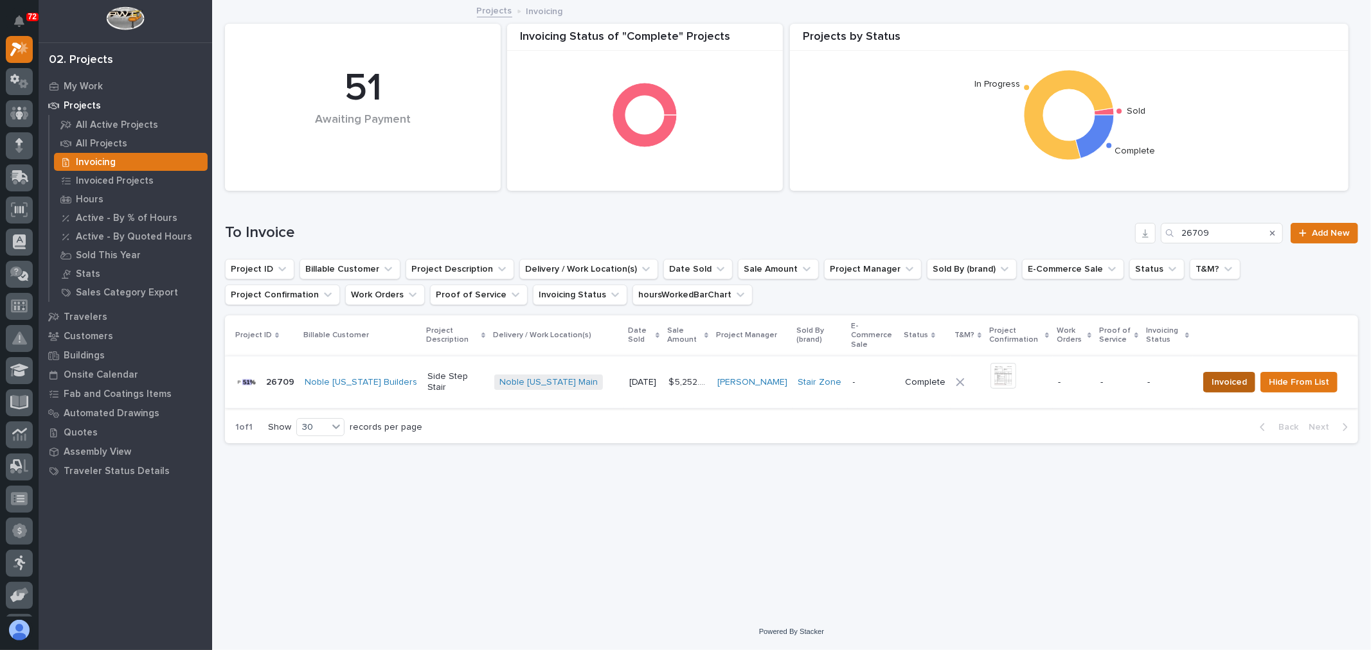
click at [1237, 375] on span "Invoiced" at bounding box center [1228, 382] width 35 height 15
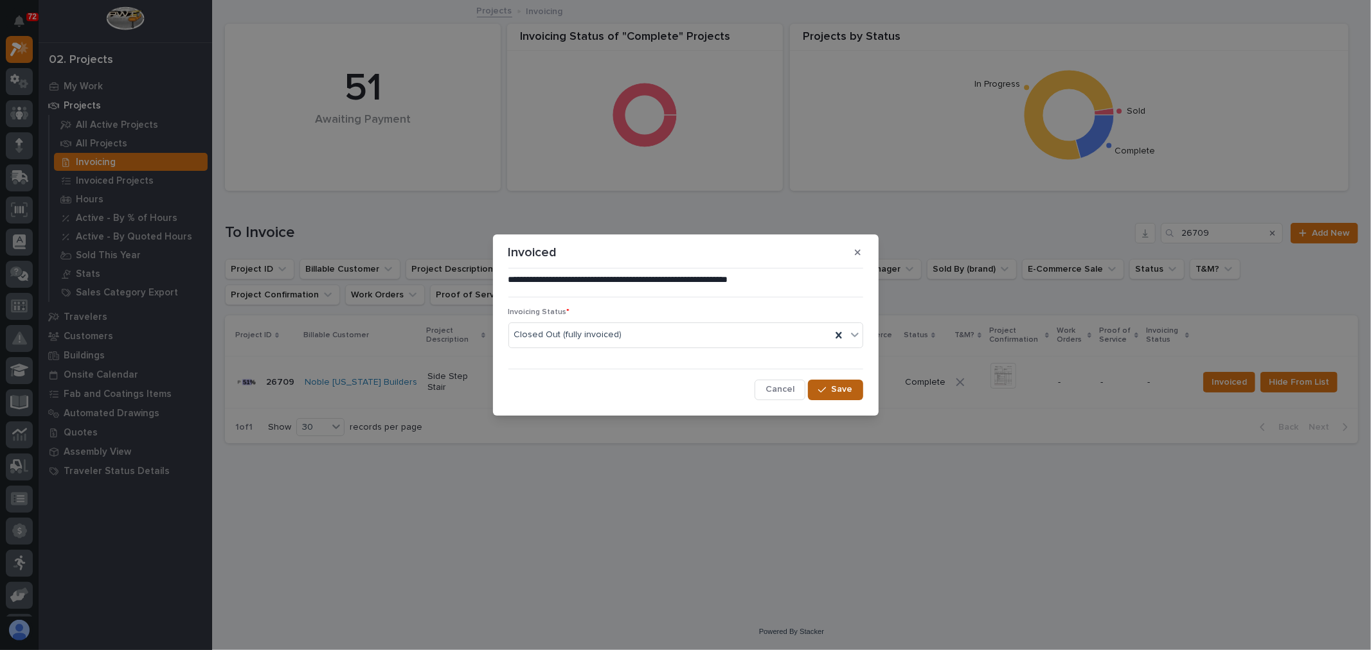
click at [852, 390] on span "Save" at bounding box center [842, 390] width 21 height 12
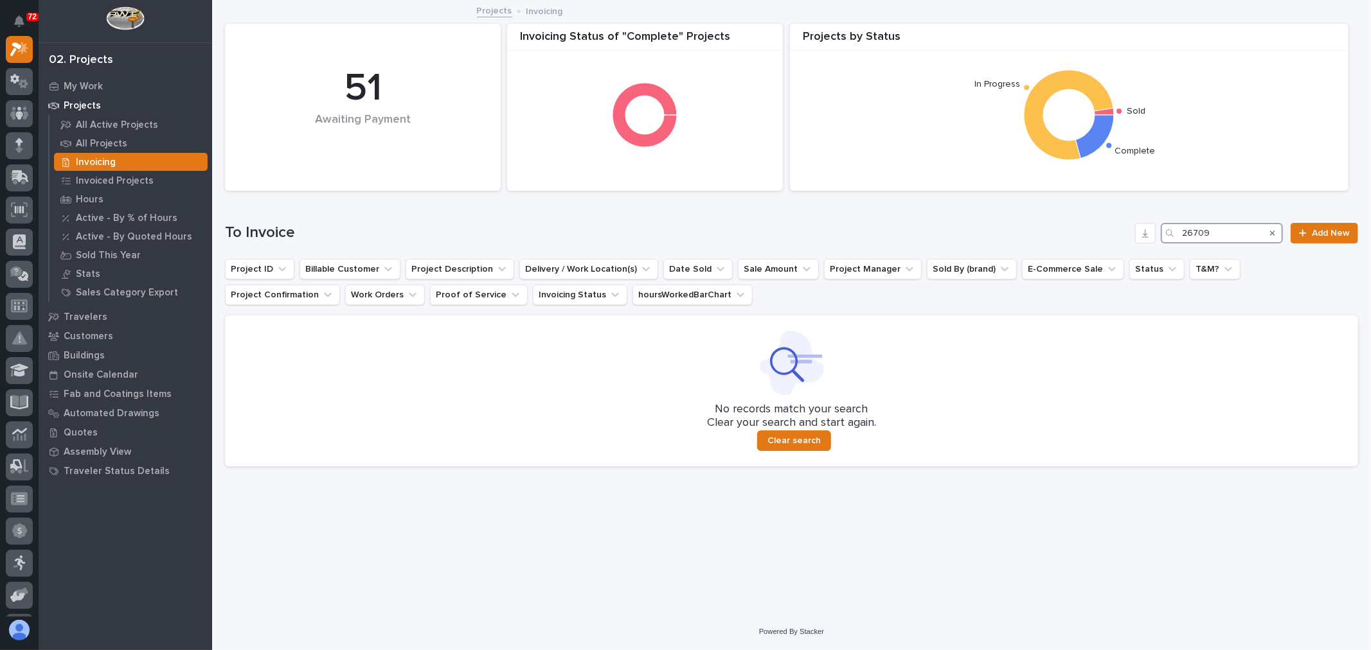
click at [1232, 232] on input "26709" at bounding box center [1222, 233] width 122 height 21
click at [1230, 229] on input "26659" at bounding box center [1222, 233] width 122 height 21
click at [1229, 225] on input "26659" at bounding box center [1222, 233] width 122 height 21
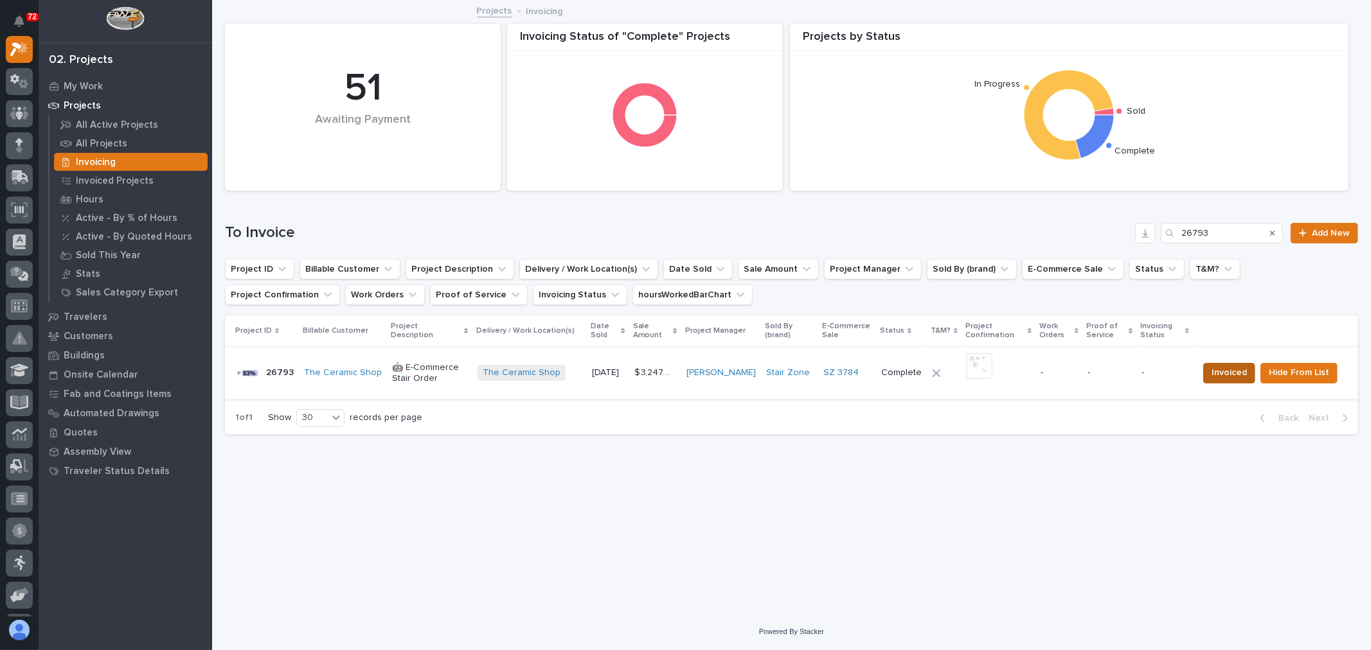
click at [1230, 374] on span "Invoiced" at bounding box center [1228, 372] width 35 height 15
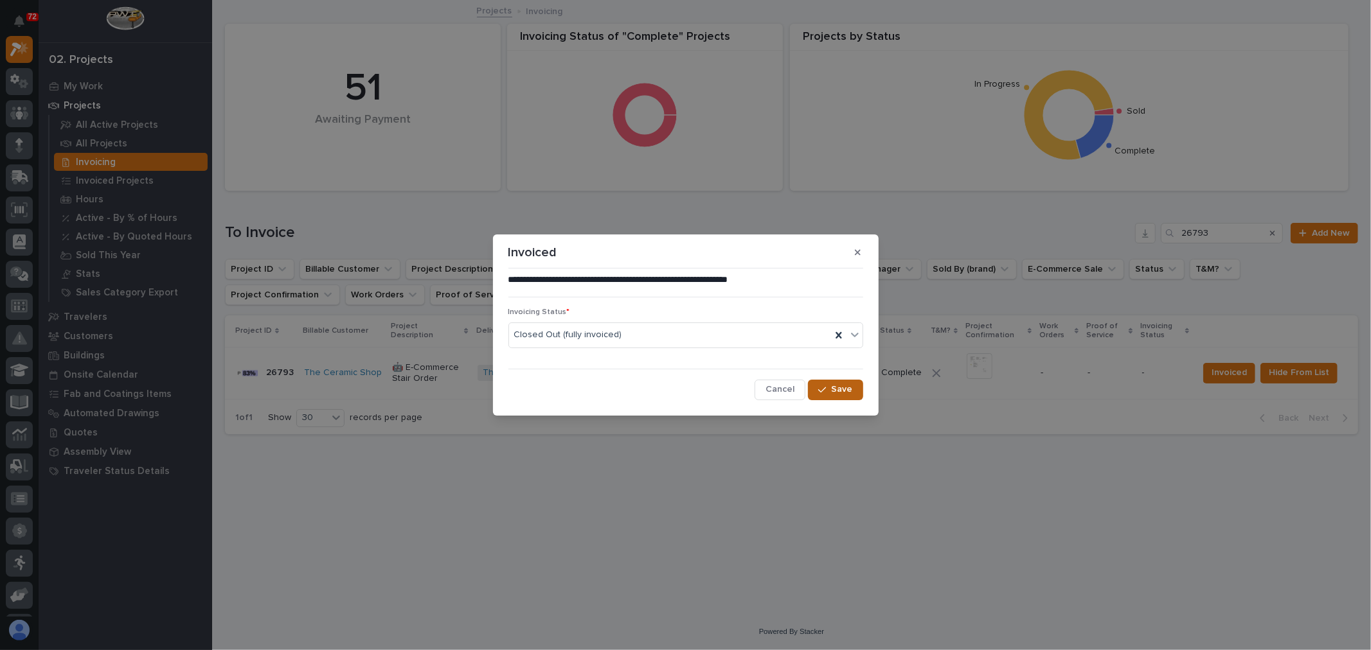
click at [837, 391] on span "Save" at bounding box center [842, 390] width 21 height 12
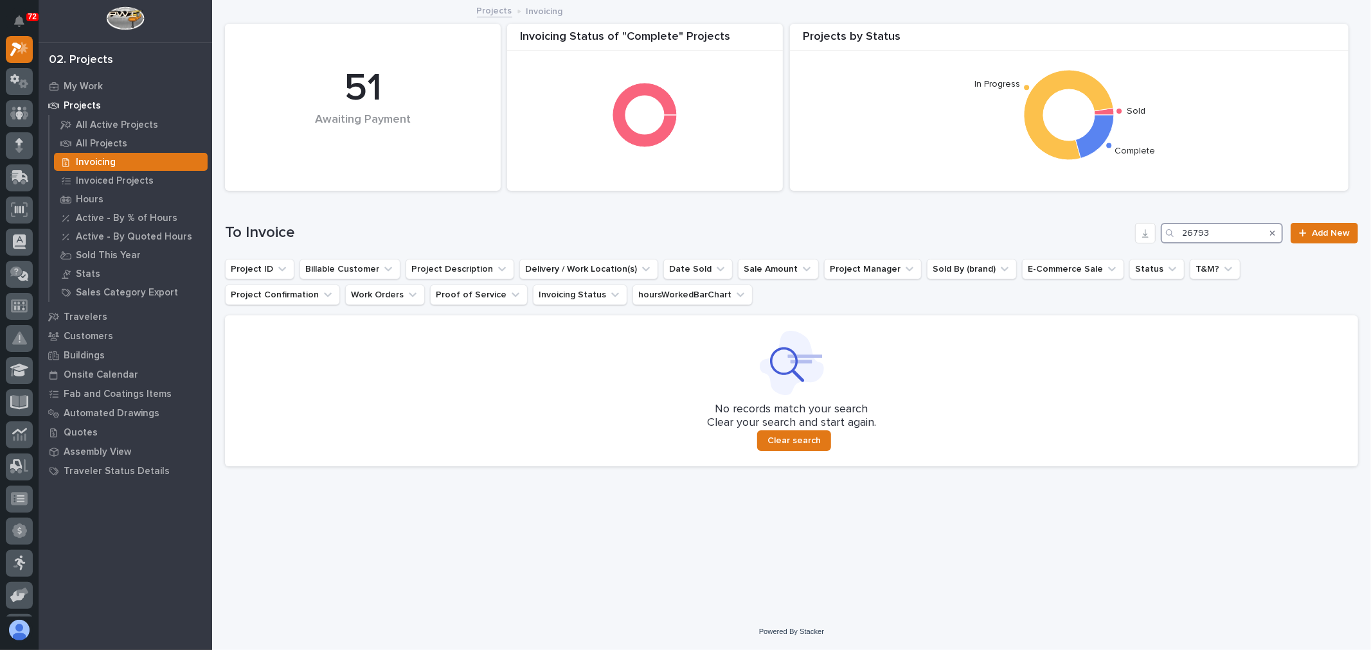
click at [1244, 228] on input "26793" at bounding box center [1222, 233] width 122 height 21
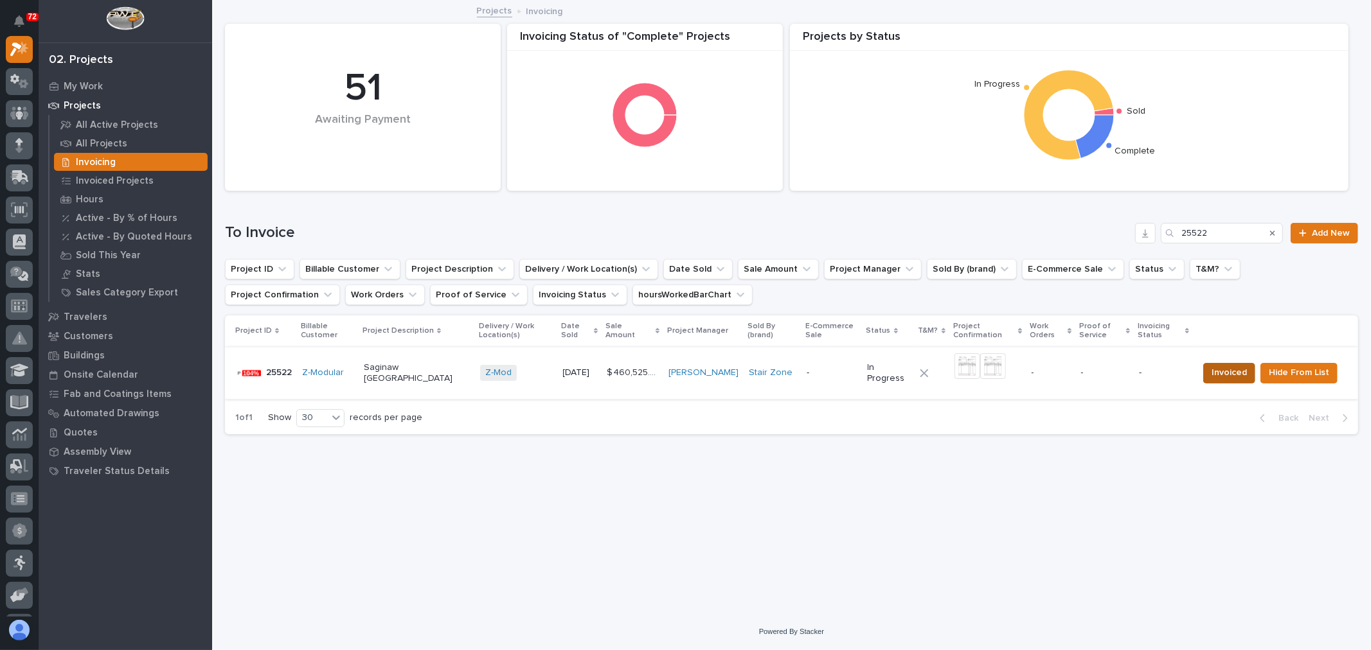
click at [1218, 370] on span "Invoiced" at bounding box center [1228, 372] width 35 height 15
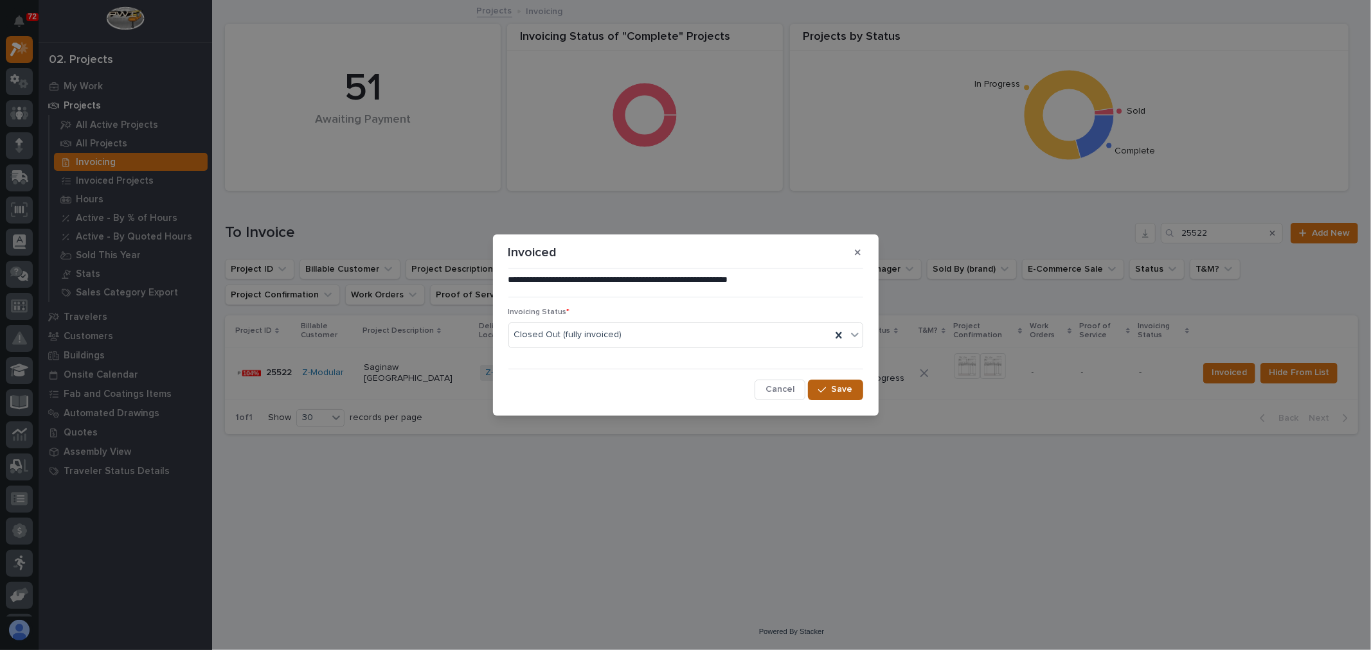
click at [831, 388] on div "button" at bounding box center [824, 390] width 13 height 9
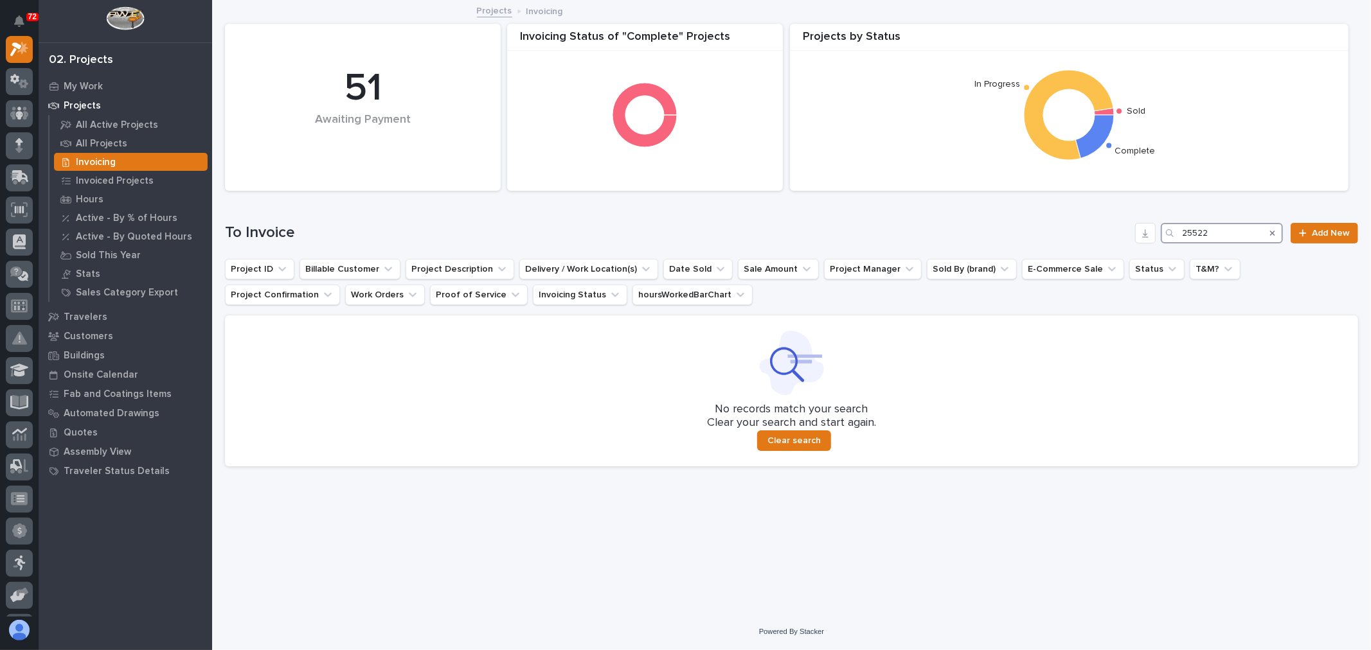
click at [1231, 229] on input "25522" at bounding box center [1222, 233] width 122 height 21
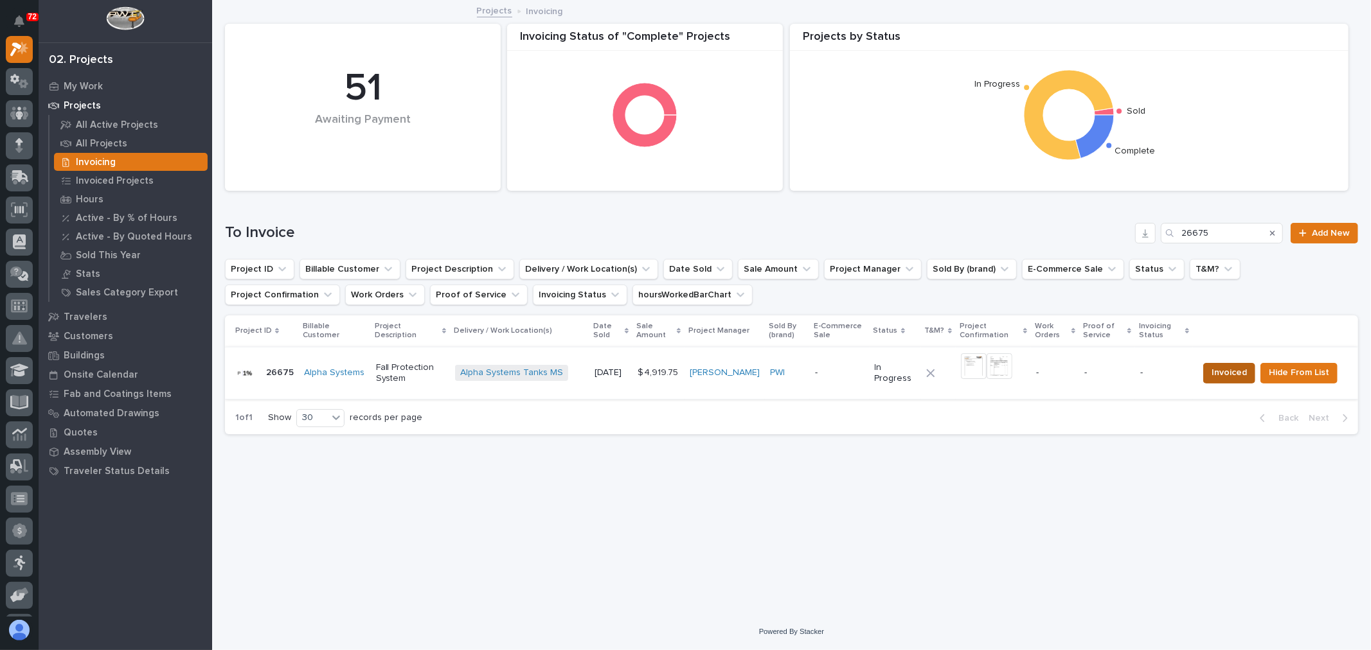
click at [1244, 373] on span "Invoiced" at bounding box center [1228, 372] width 35 height 15
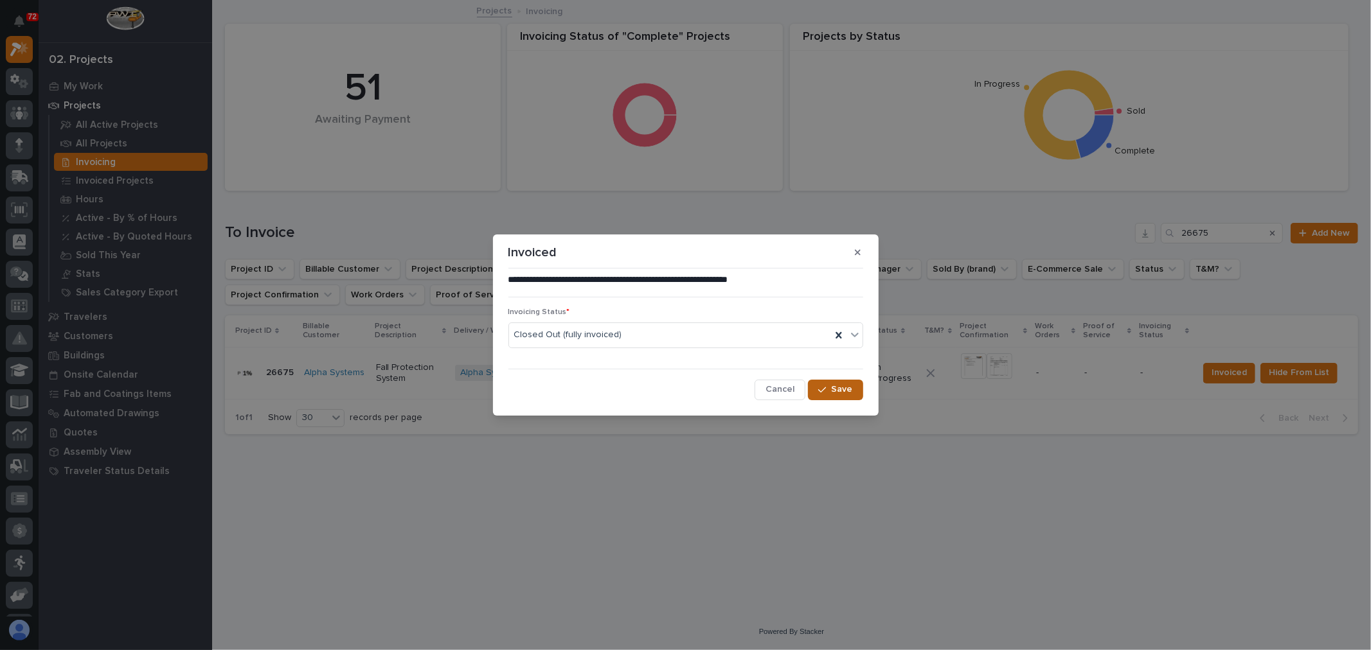
click at [833, 393] on span "Save" at bounding box center [842, 390] width 21 height 12
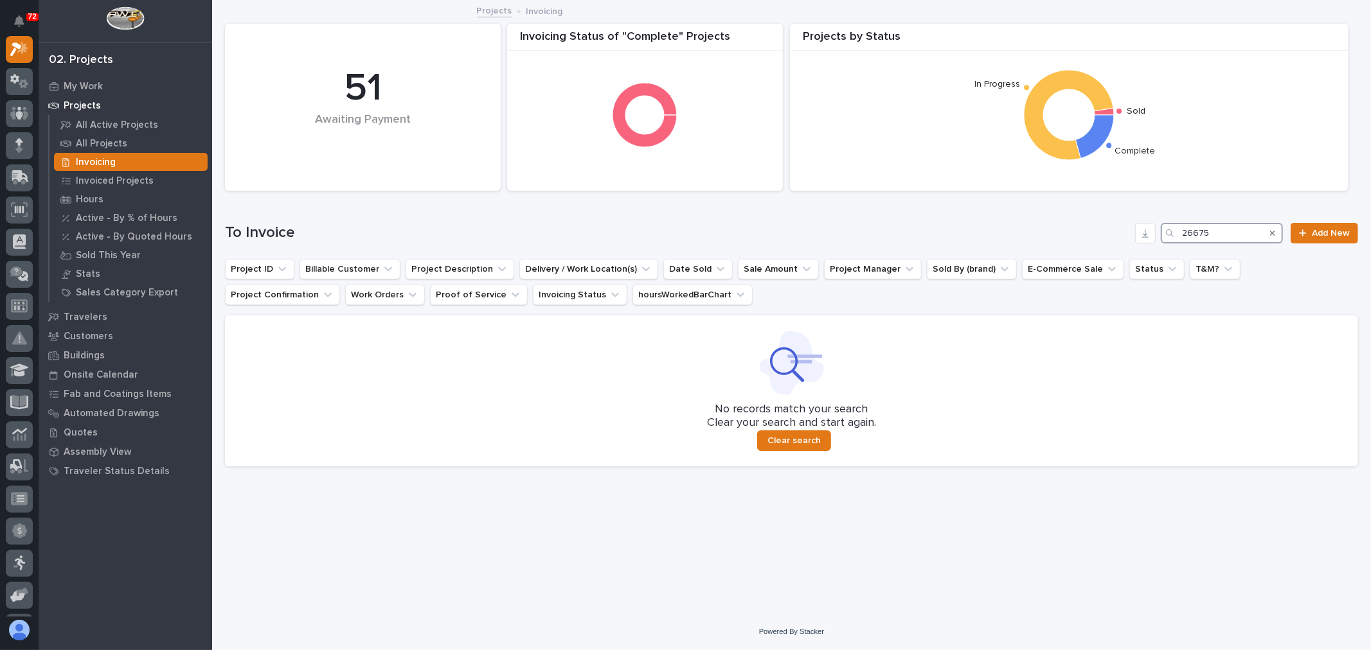
click at [1256, 239] on input "26675" at bounding box center [1222, 233] width 122 height 21
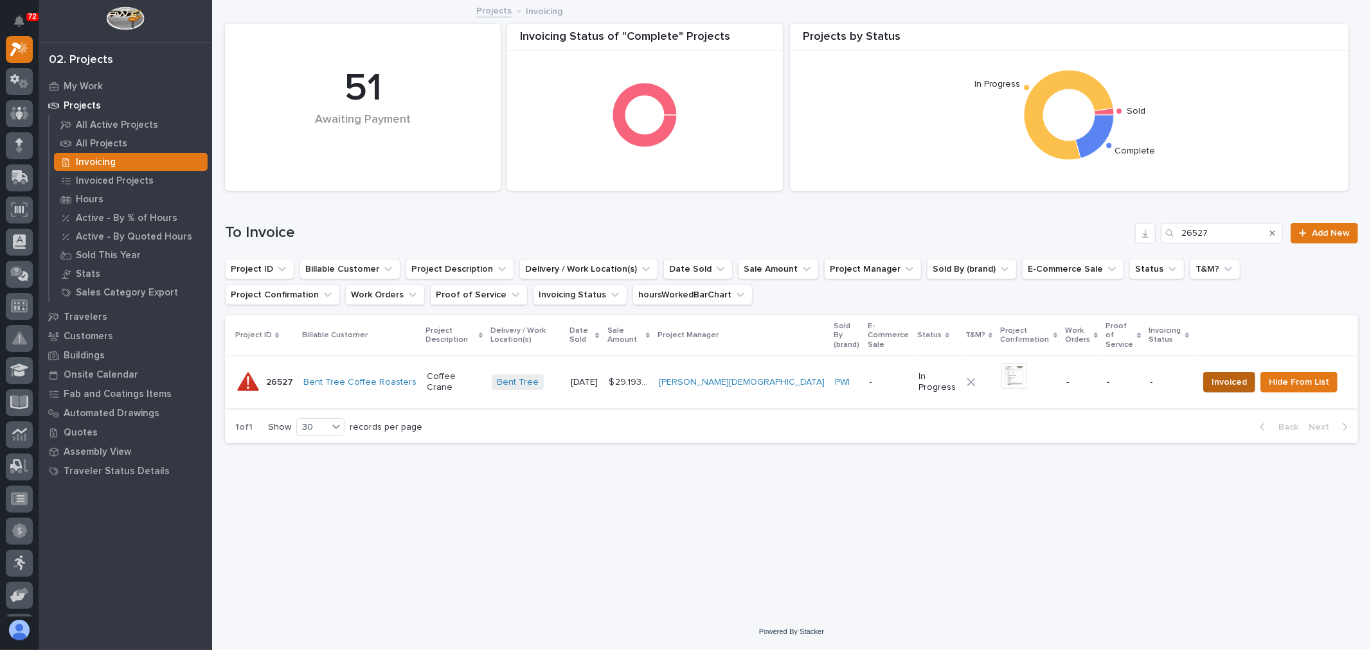
click at [1226, 379] on span "Invoiced" at bounding box center [1228, 382] width 35 height 15
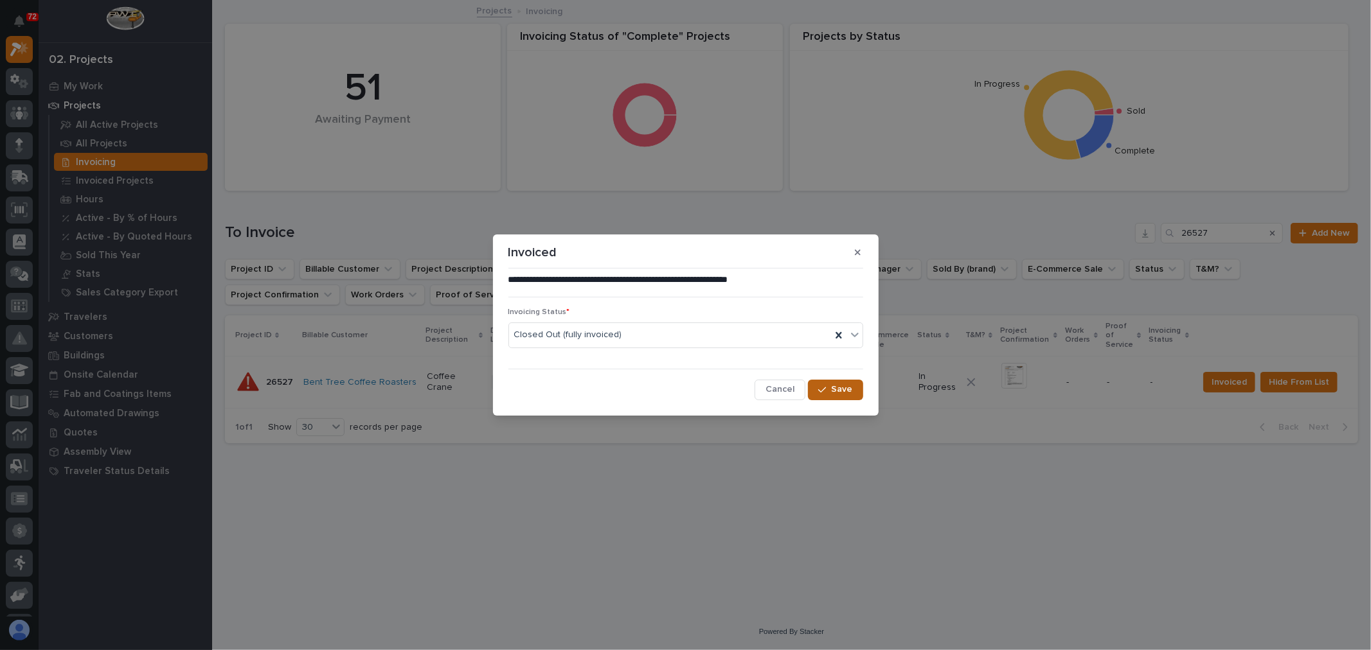
click at [832, 391] on span "Save" at bounding box center [842, 390] width 21 height 12
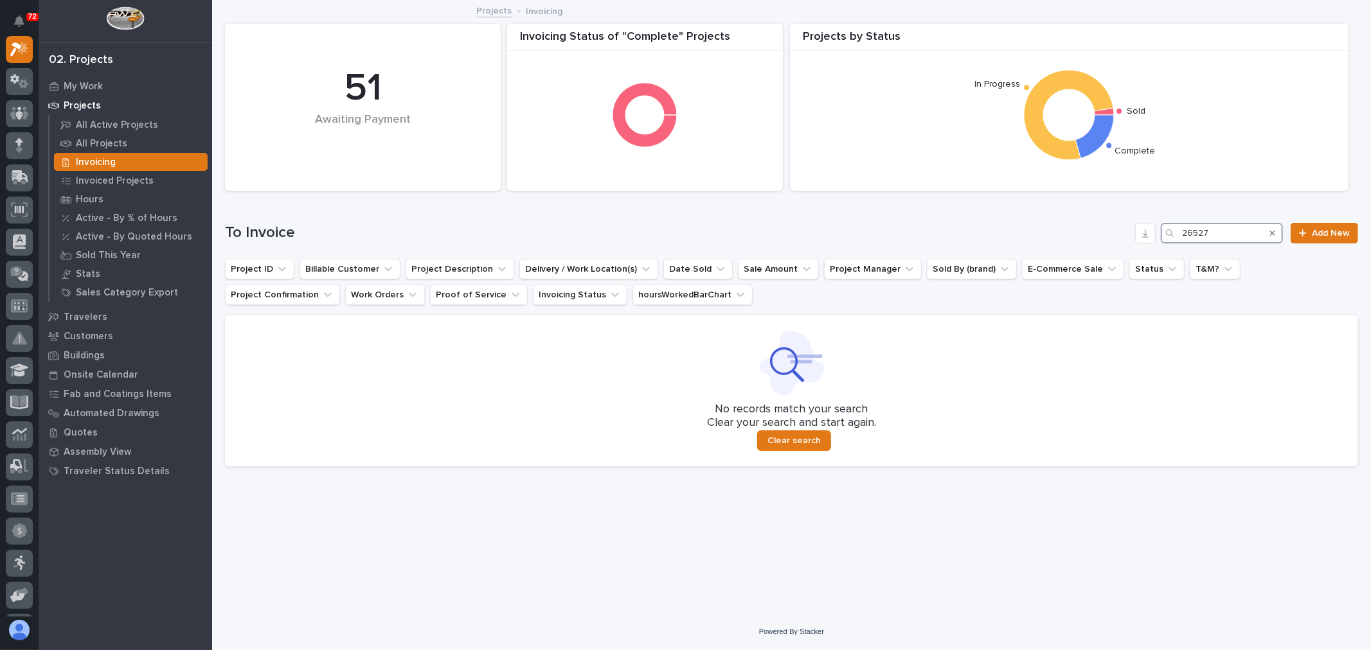
click at [1219, 223] on input "26527" at bounding box center [1222, 233] width 122 height 21
click at [1216, 223] on input "26511" at bounding box center [1222, 233] width 122 height 21
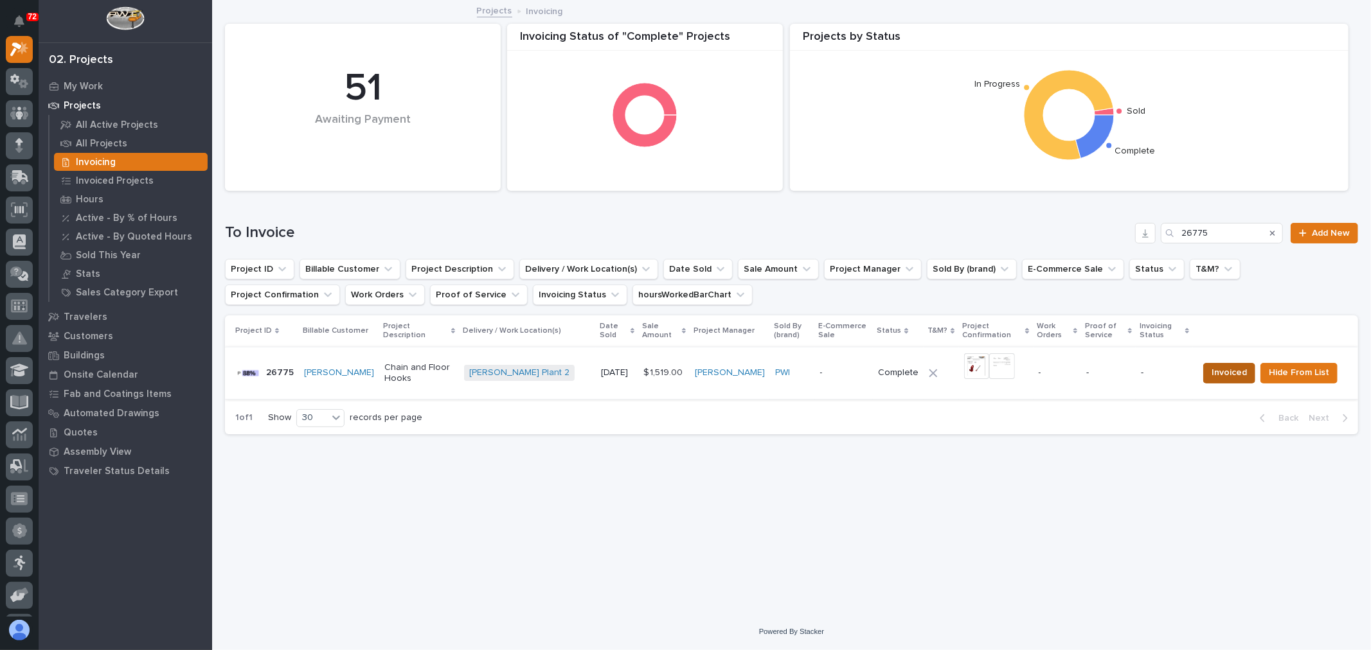
click at [1231, 373] on span "Invoiced" at bounding box center [1228, 372] width 35 height 15
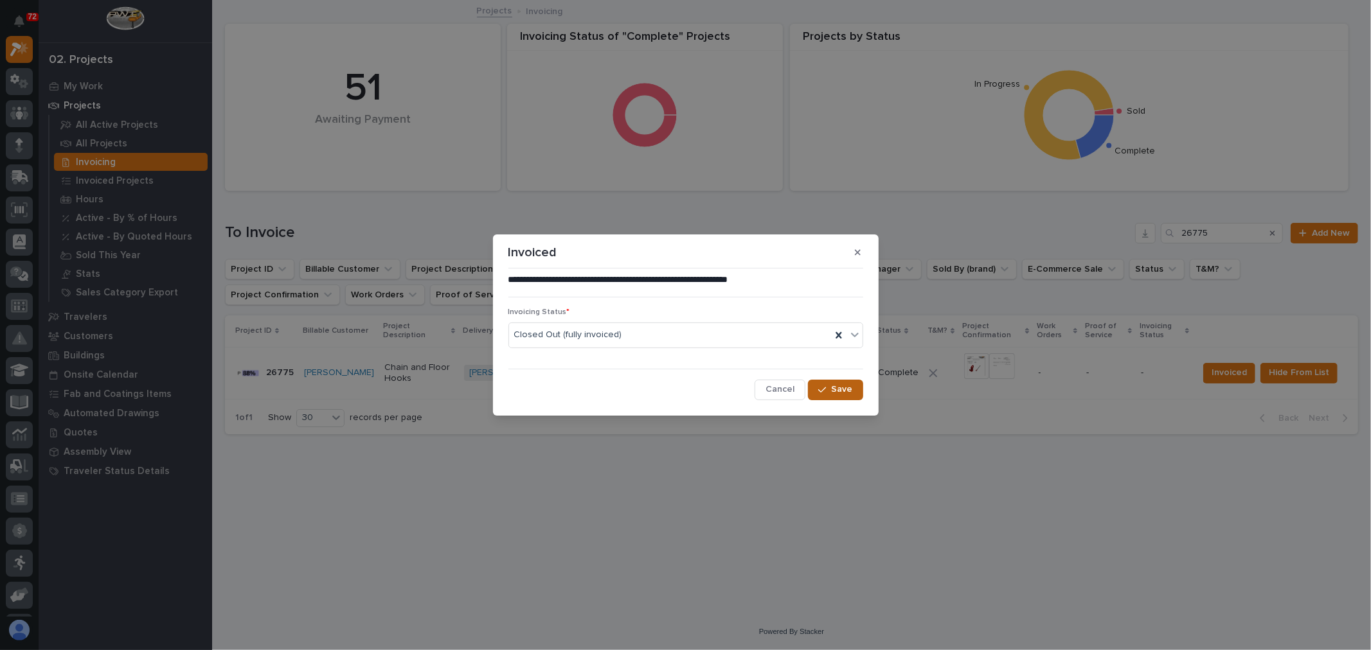
click at [850, 392] on span "Save" at bounding box center [842, 390] width 21 height 12
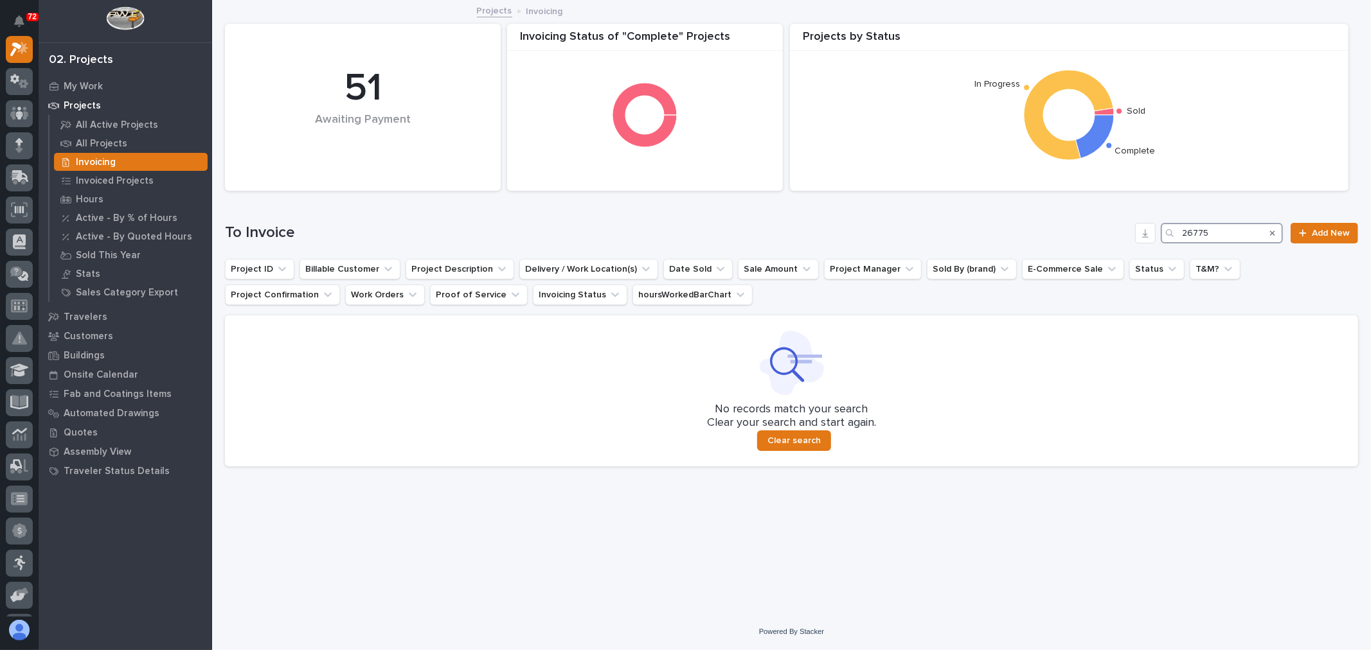
click at [1228, 238] on input "26775" at bounding box center [1222, 233] width 122 height 21
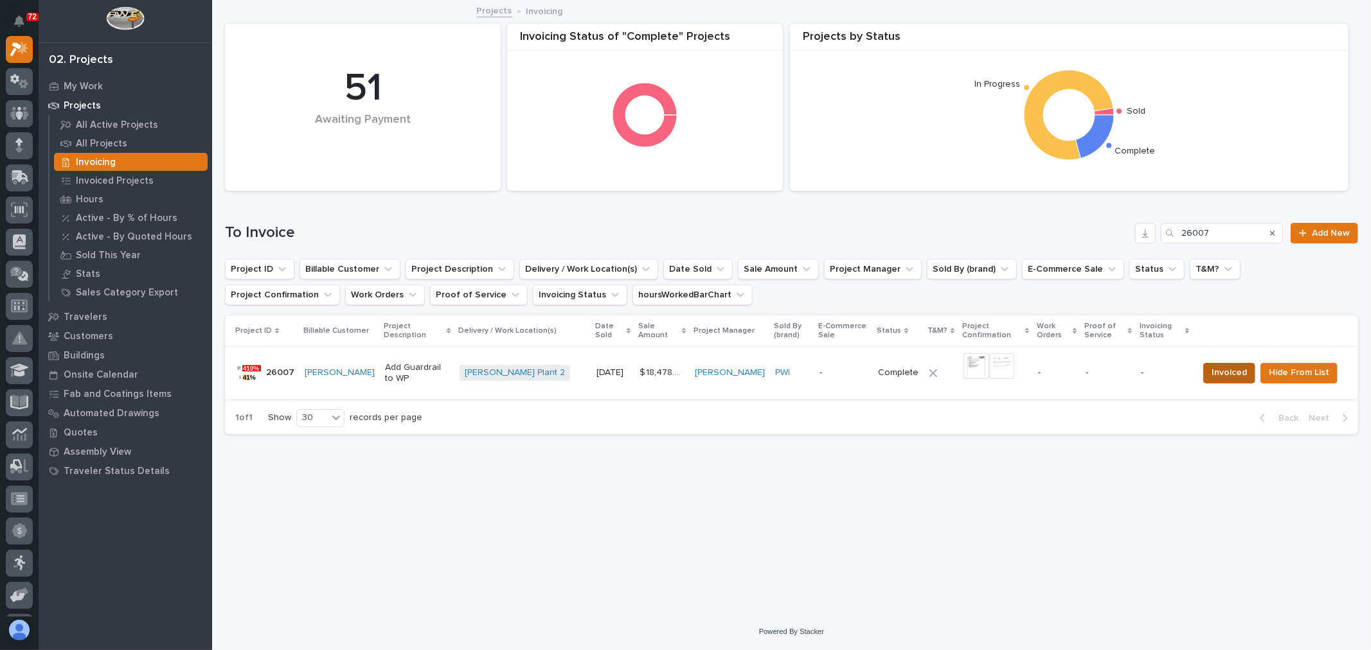
click at [1238, 380] on span "Invoiced" at bounding box center [1228, 372] width 35 height 15
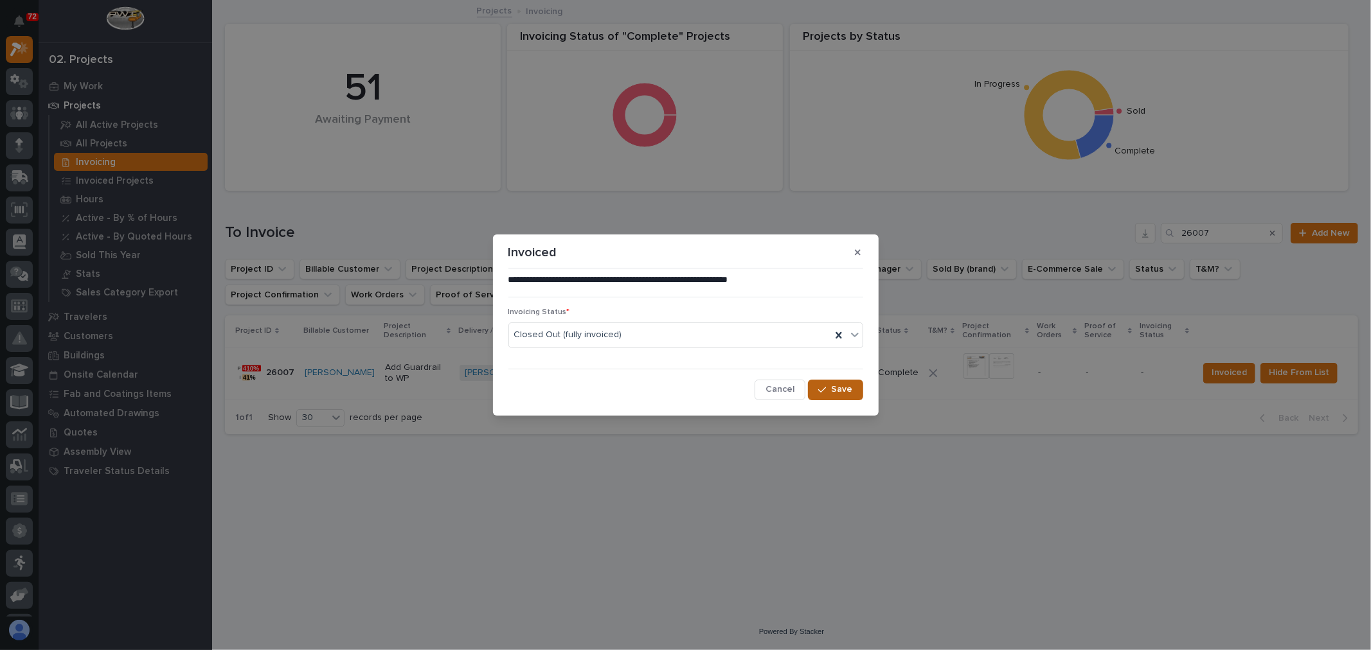
click at [843, 388] on span "Save" at bounding box center [842, 390] width 21 height 12
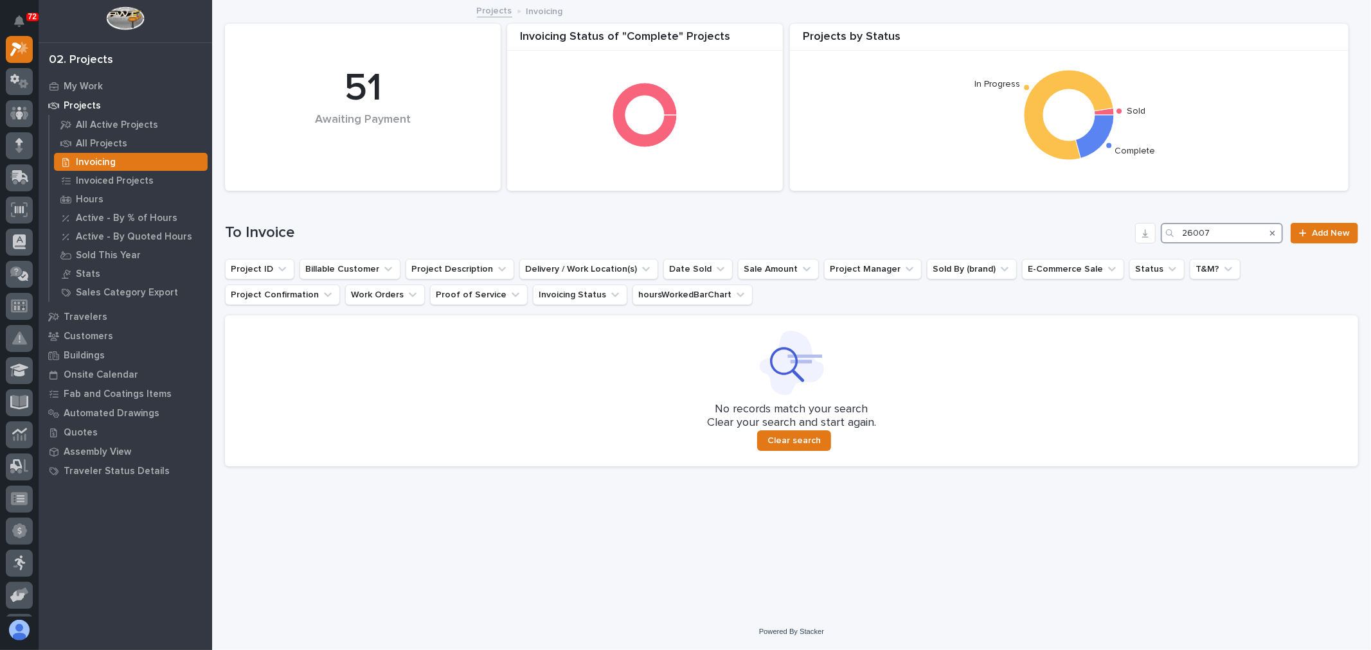
click at [1231, 230] on input "26007" at bounding box center [1222, 233] width 122 height 21
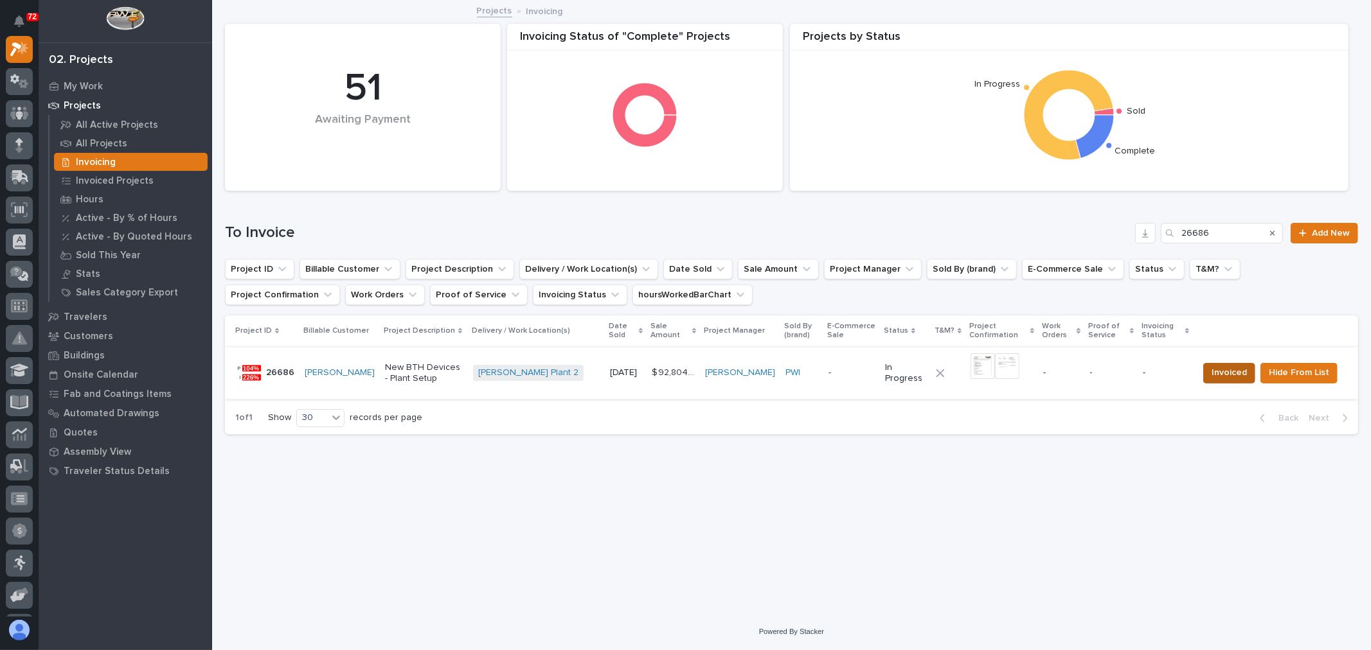
click at [1219, 369] on span "Invoiced" at bounding box center [1228, 372] width 35 height 15
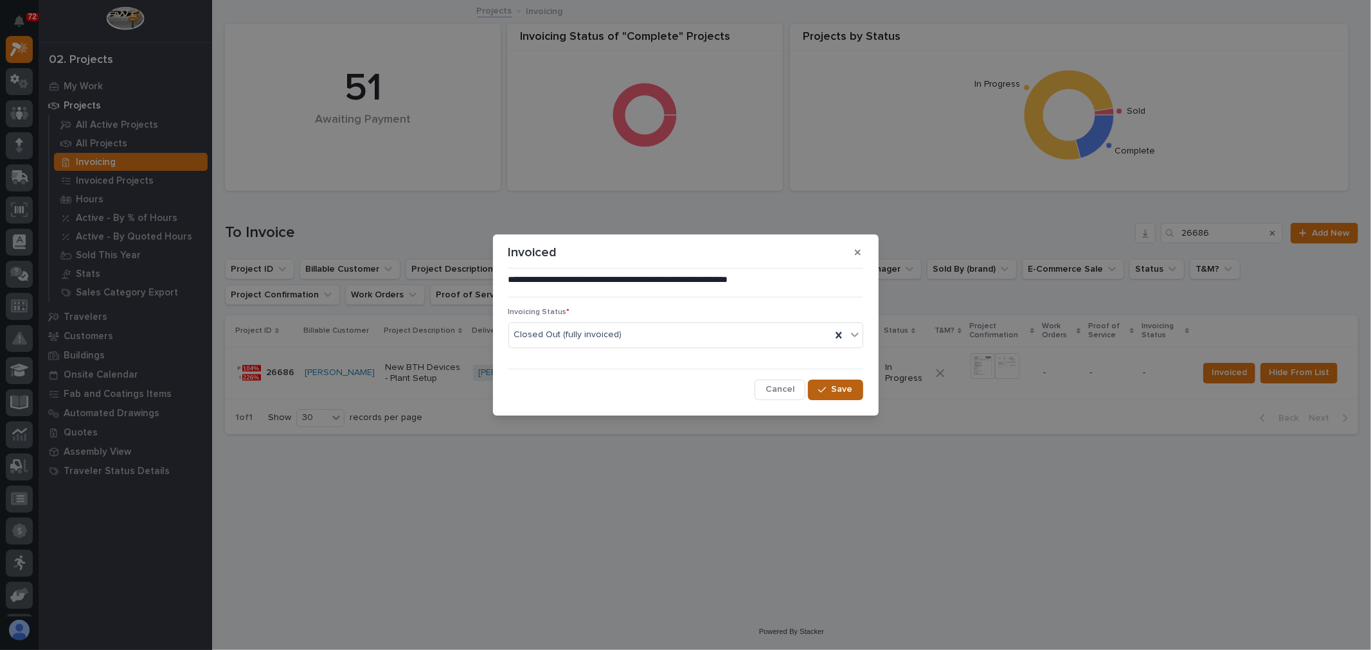
click at [832, 386] on span "Save" at bounding box center [842, 390] width 21 height 12
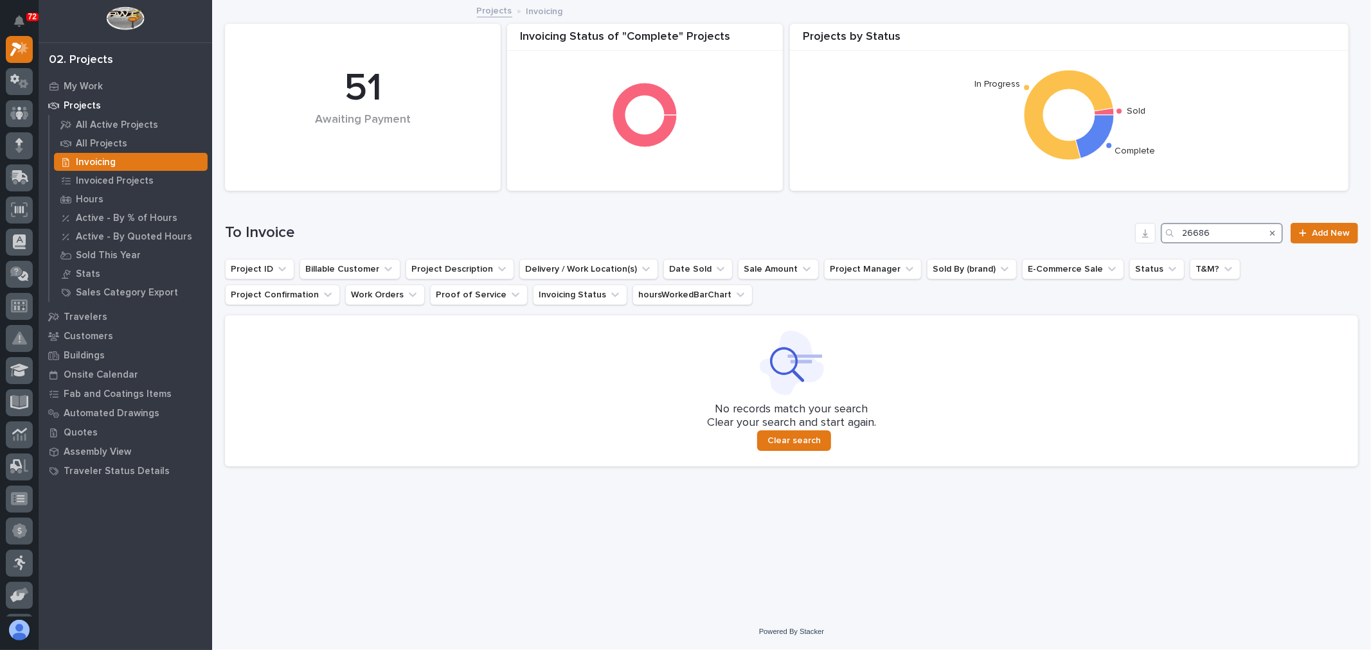
click at [1230, 232] on input "26686" at bounding box center [1222, 233] width 122 height 21
click at [1219, 236] on input "26750" at bounding box center [1222, 233] width 122 height 21
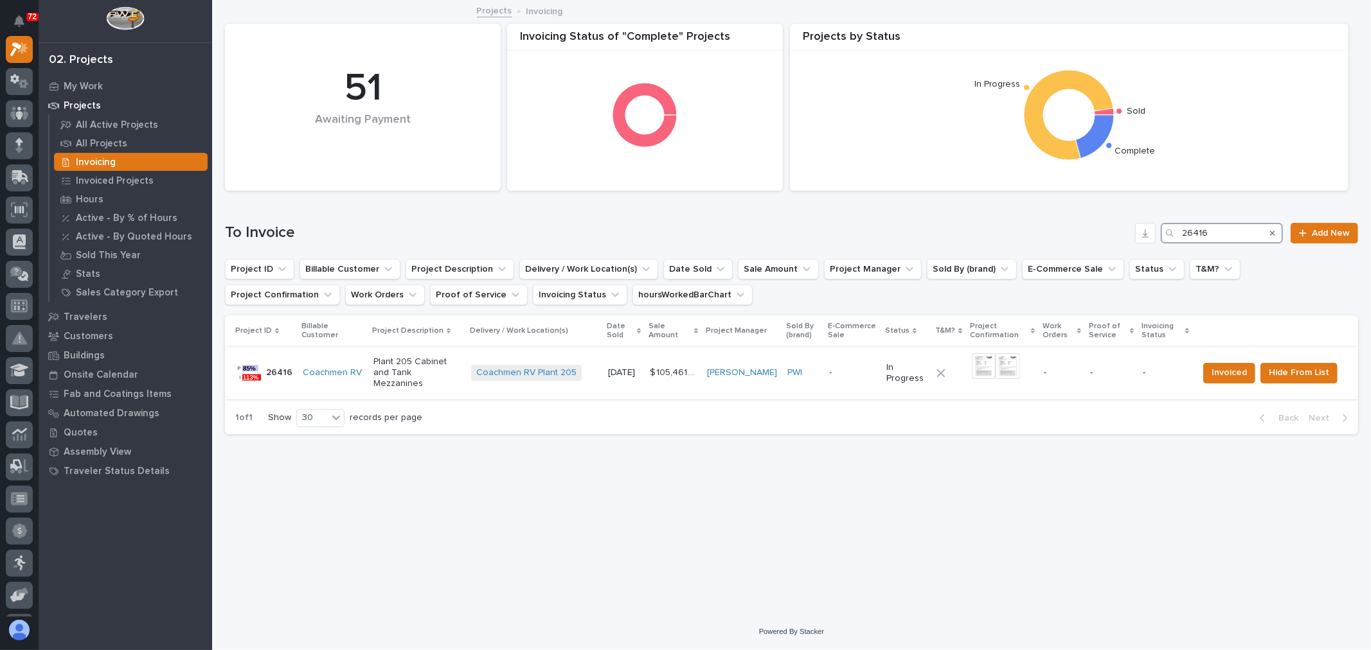
type input "26416"
click at [609, 370] on td "[DATE]" at bounding box center [624, 373] width 42 height 52
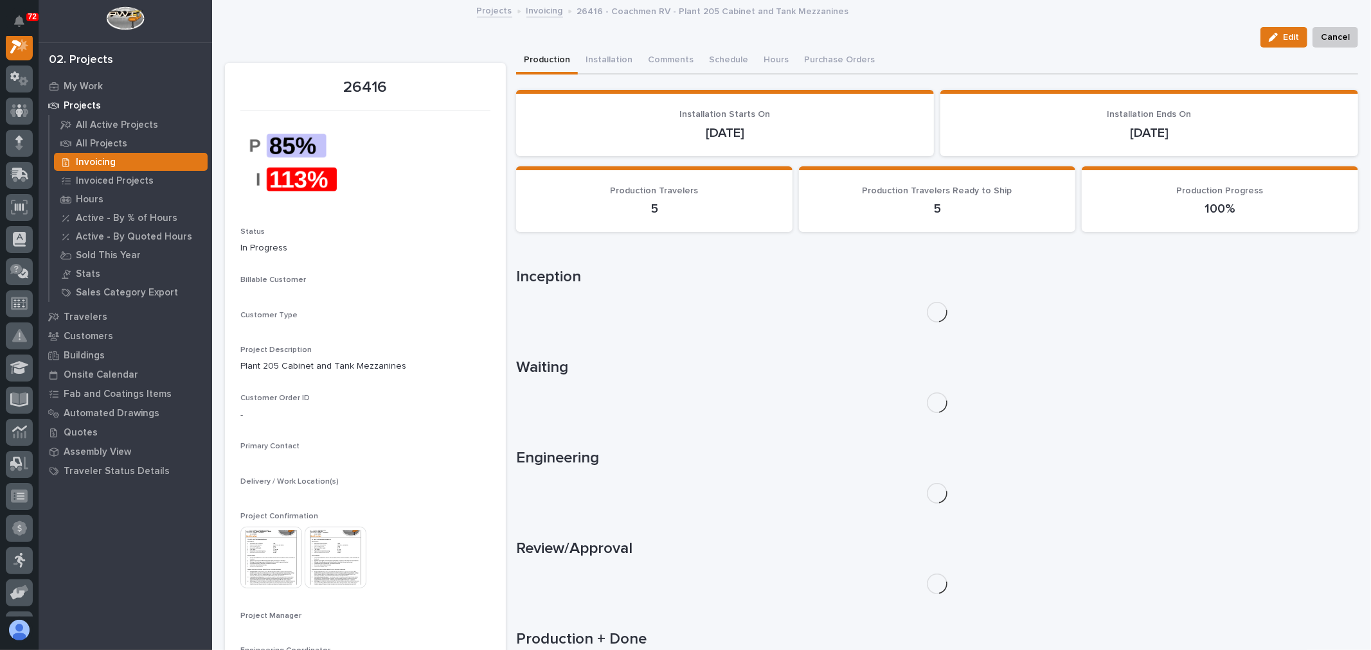
scroll to position [32, 0]
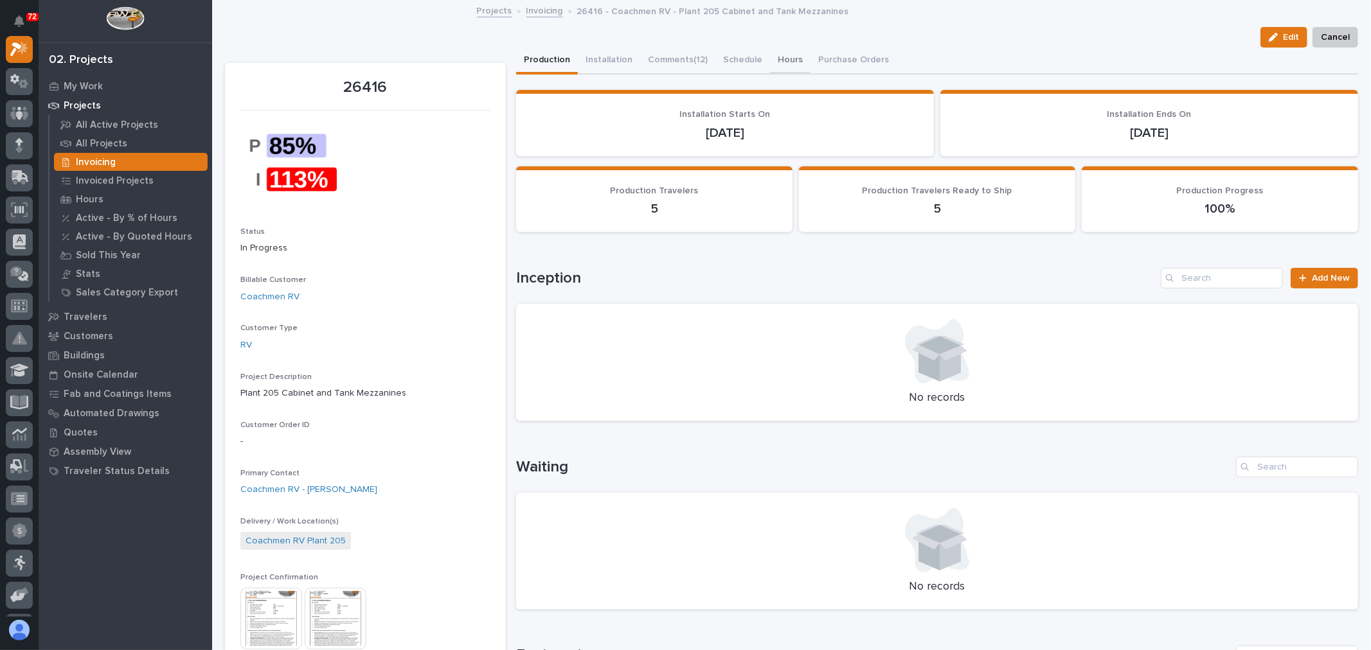
click at [773, 58] on button "Hours" at bounding box center [790, 61] width 40 height 27
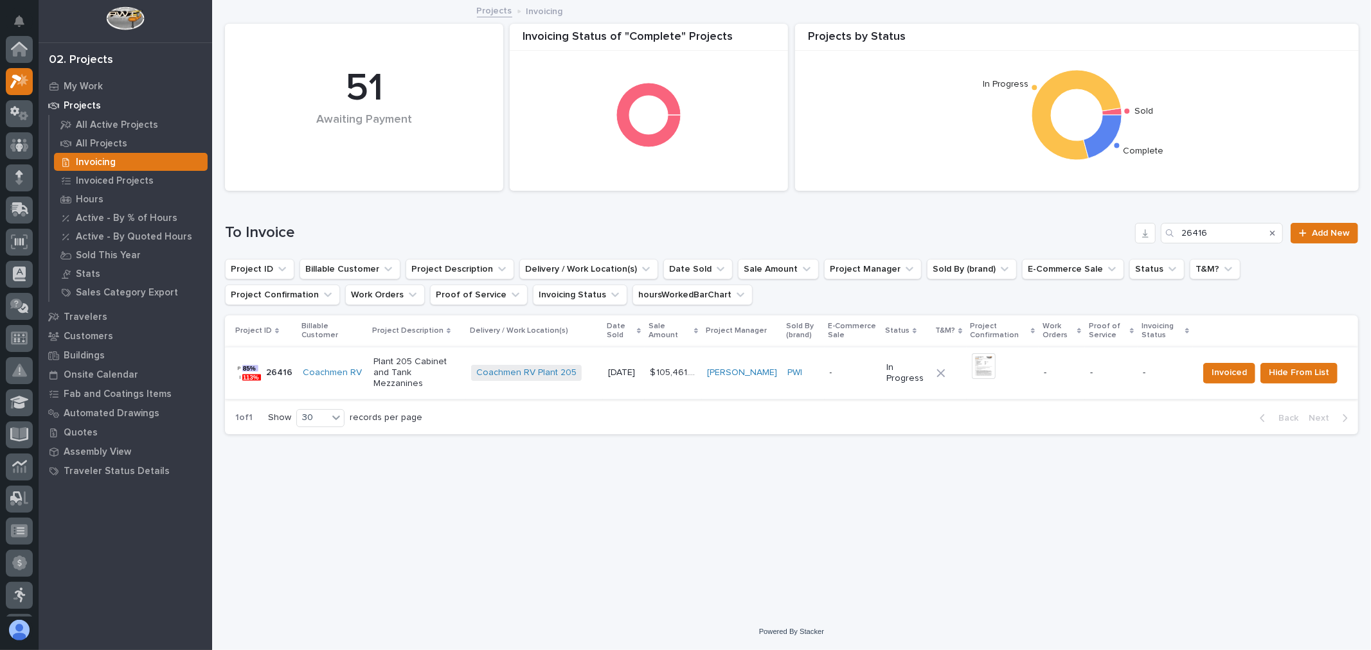
scroll to position [35, 0]
click at [1235, 370] on span "Invoiced" at bounding box center [1228, 372] width 35 height 15
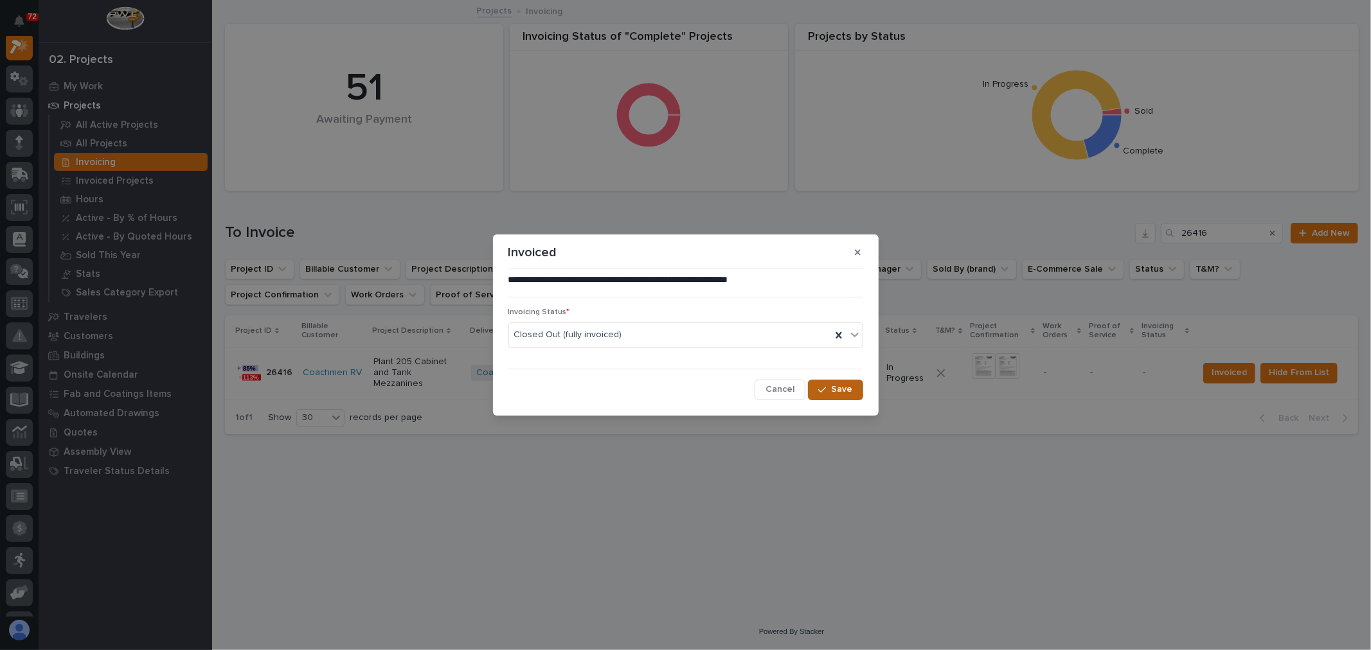
click at [839, 389] on span "Save" at bounding box center [842, 390] width 21 height 12
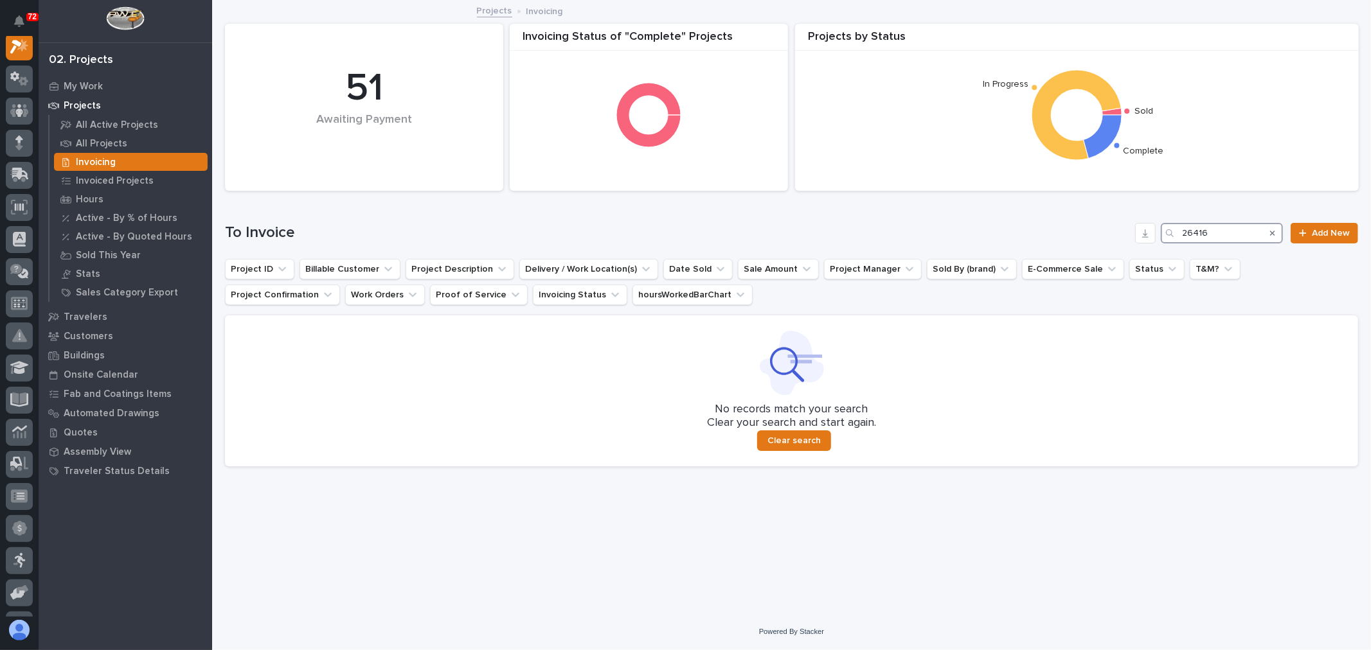
click at [1235, 231] on input "26416" at bounding box center [1222, 233] width 122 height 21
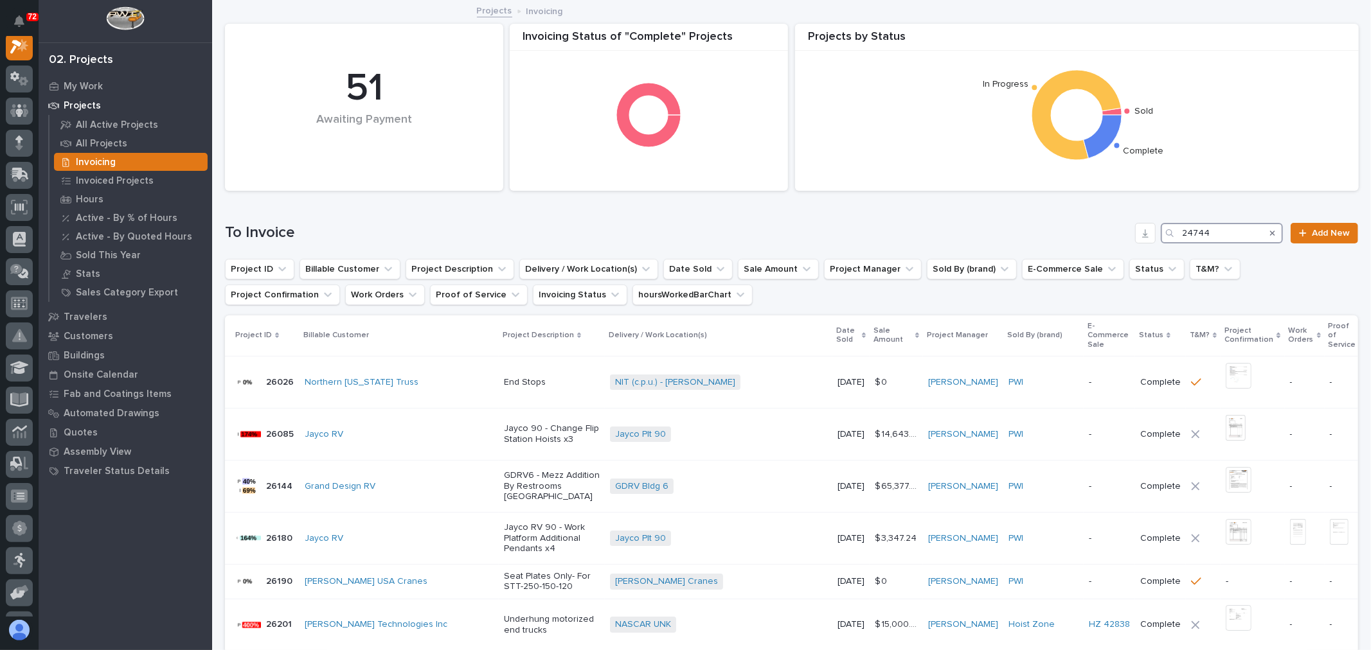
scroll to position [32, 0]
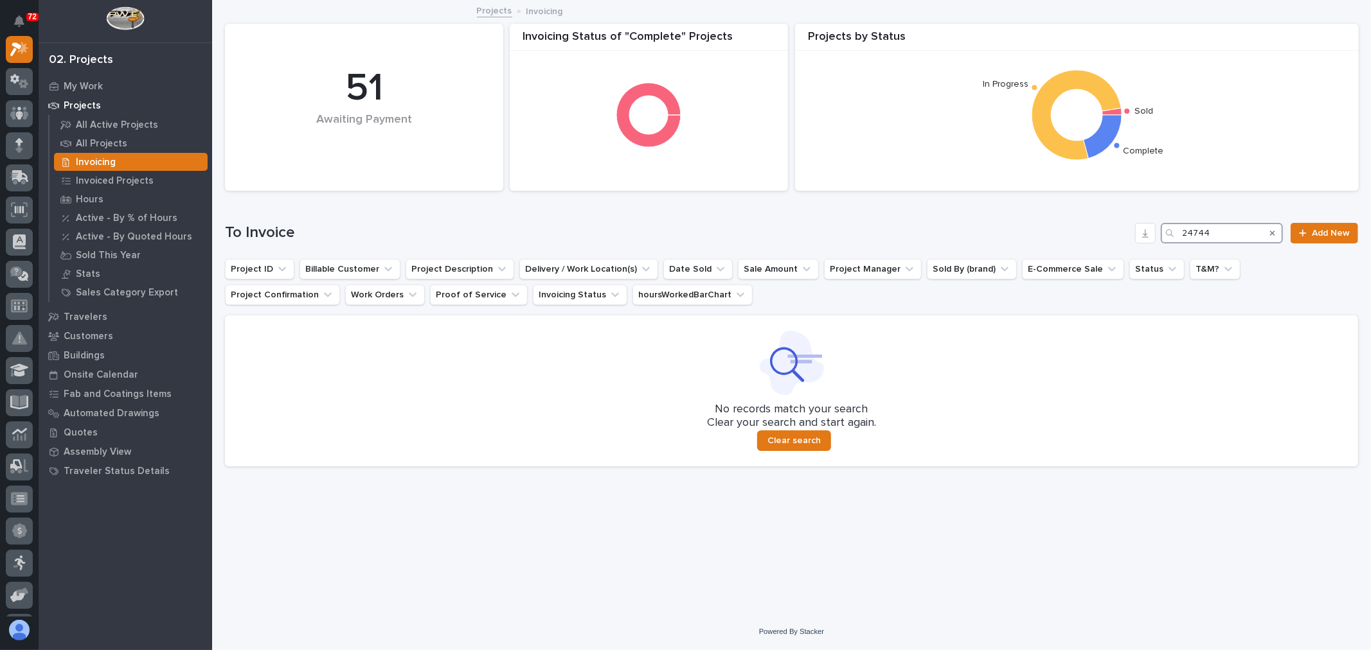
click at [1226, 226] on input "24744" at bounding box center [1222, 233] width 122 height 21
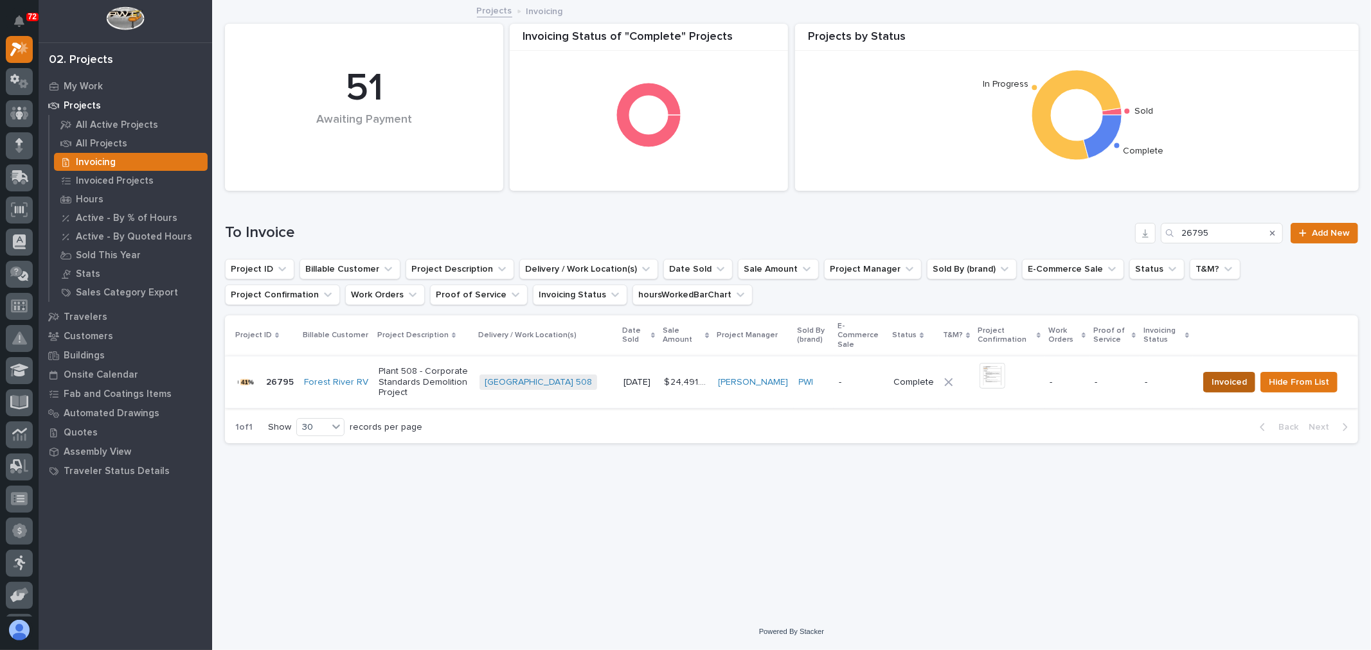
click at [1230, 375] on span "Invoiced" at bounding box center [1228, 382] width 35 height 15
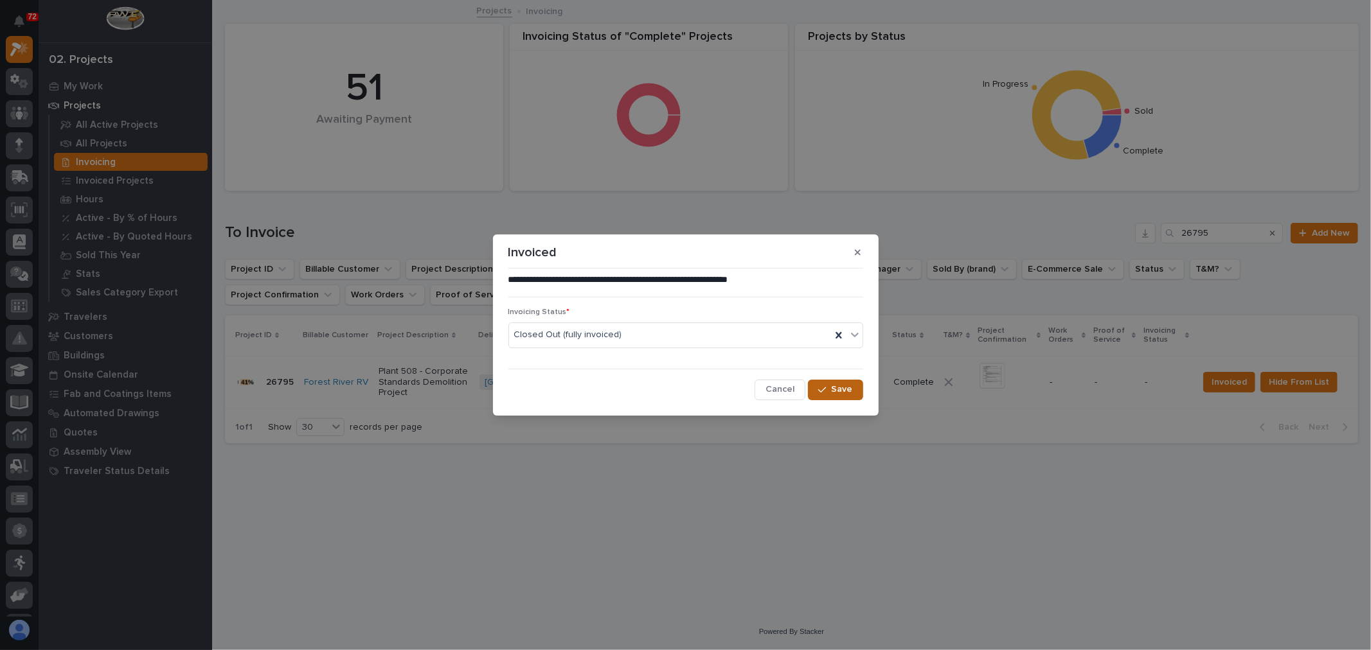
click at [845, 386] on span "Save" at bounding box center [842, 390] width 21 height 12
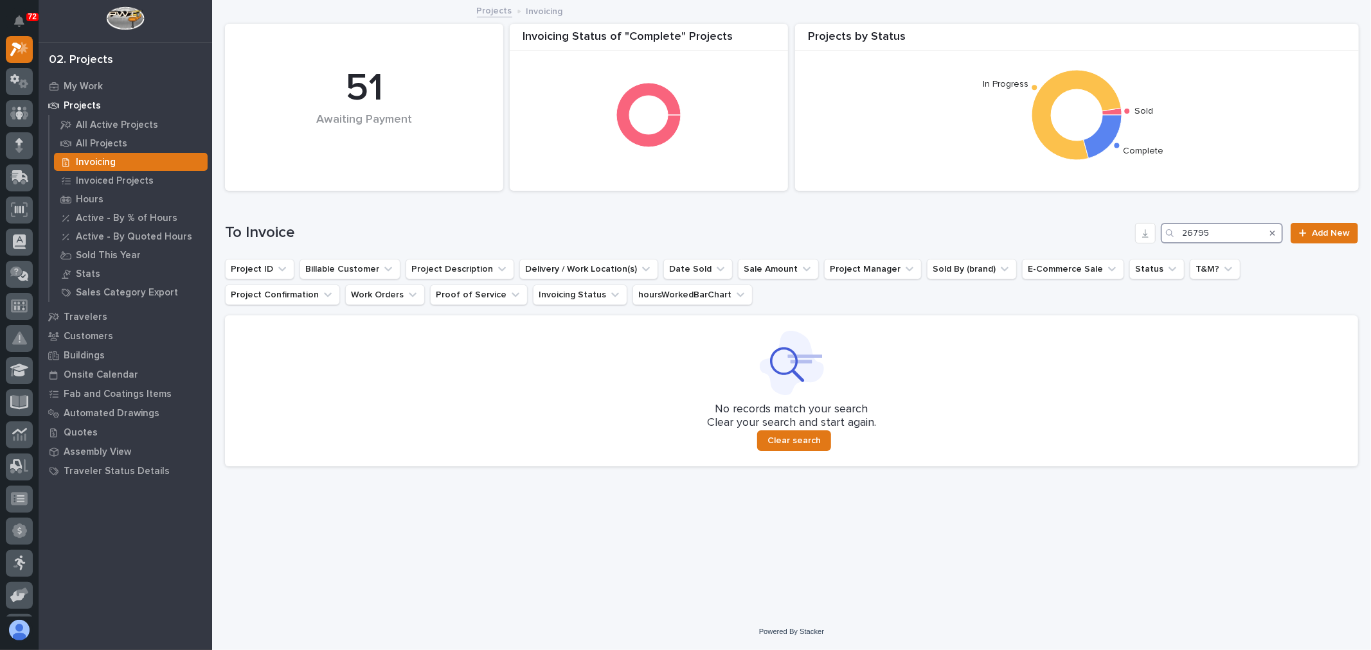
click at [1231, 230] on input "26795" at bounding box center [1222, 233] width 122 height 21
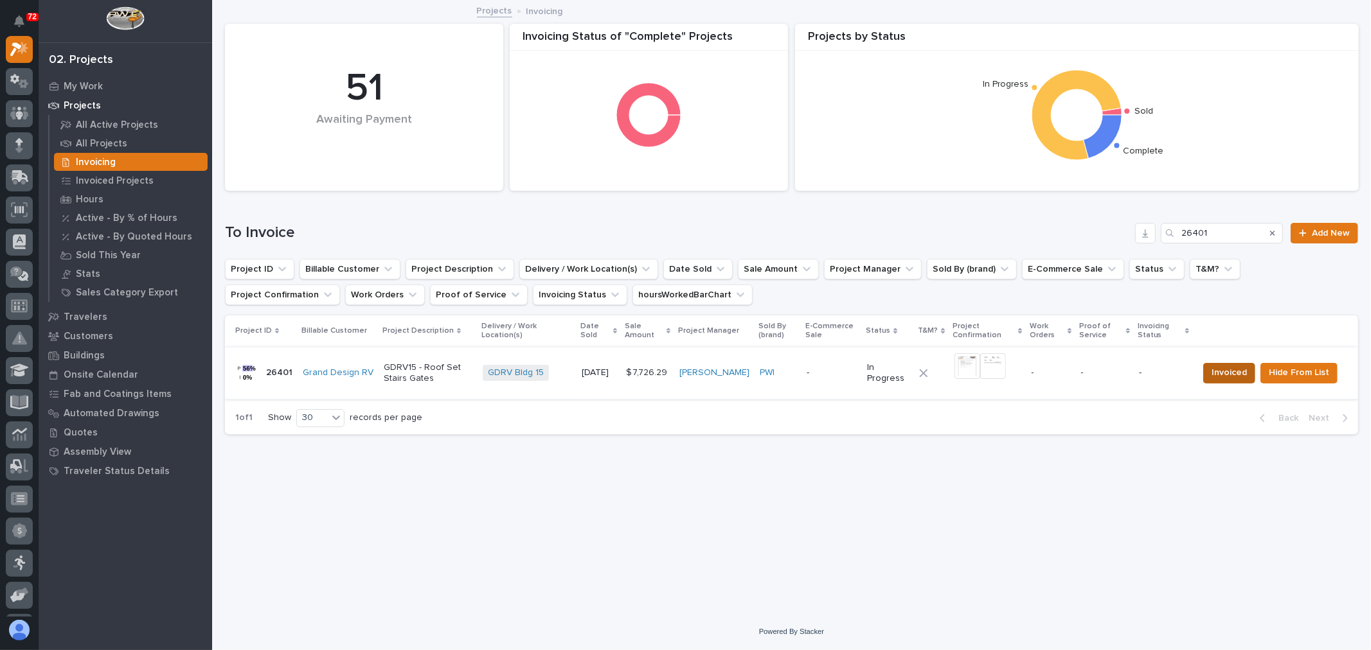
click at [1222, 373] on span "Invoiced" at bounding box center [1228, 372] width 35 height 15
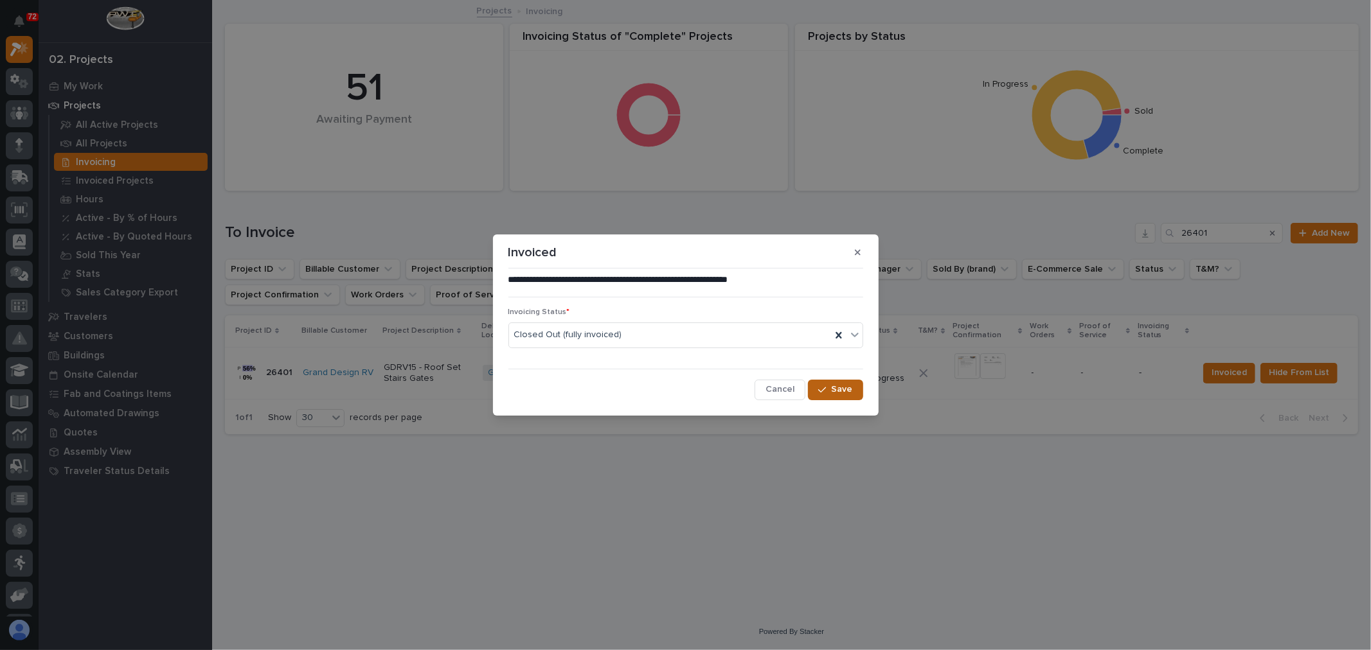
drag, startPoint x: 830, startPoint y: 390, endPoint x: 839, endPoint y: 395, distance: 10.4
click at [833, 392] on button "Save" at bounding box center [835, 390] width 55 height 21
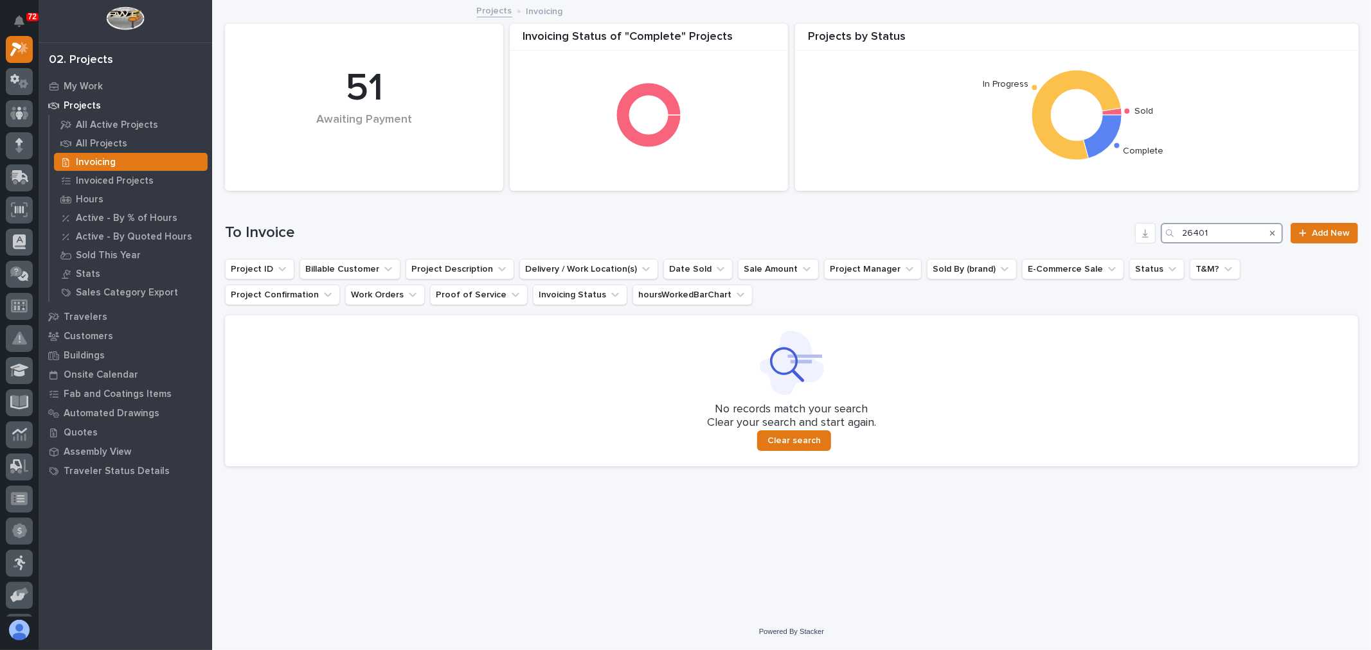
click at [1235, 230] on input "26401" at bounding box center [1222, 233] width 122 height 21
click at [1248, 233] on input "26644" at bounding box center [1222, 233] width 122 height 21
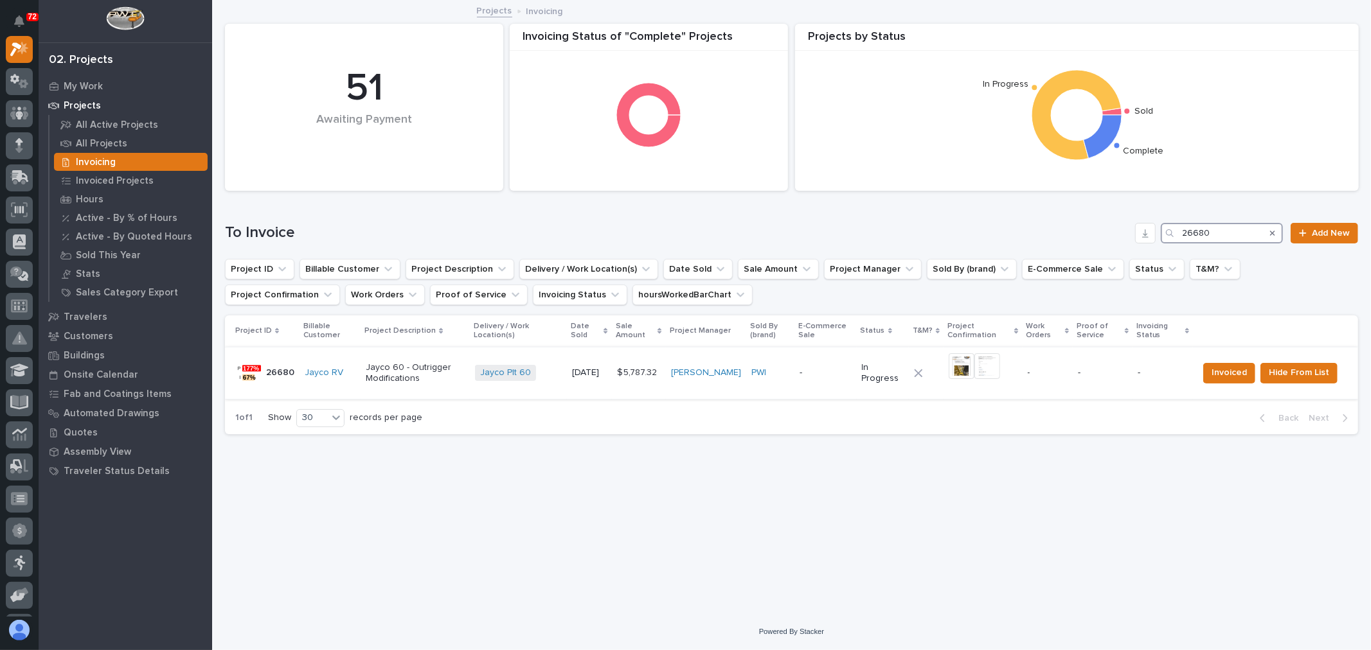
type input "26680"
click at [562, 361] on div "Jayco Plt 60 + 0" at bounding box center [518, 373] width 87 height 26
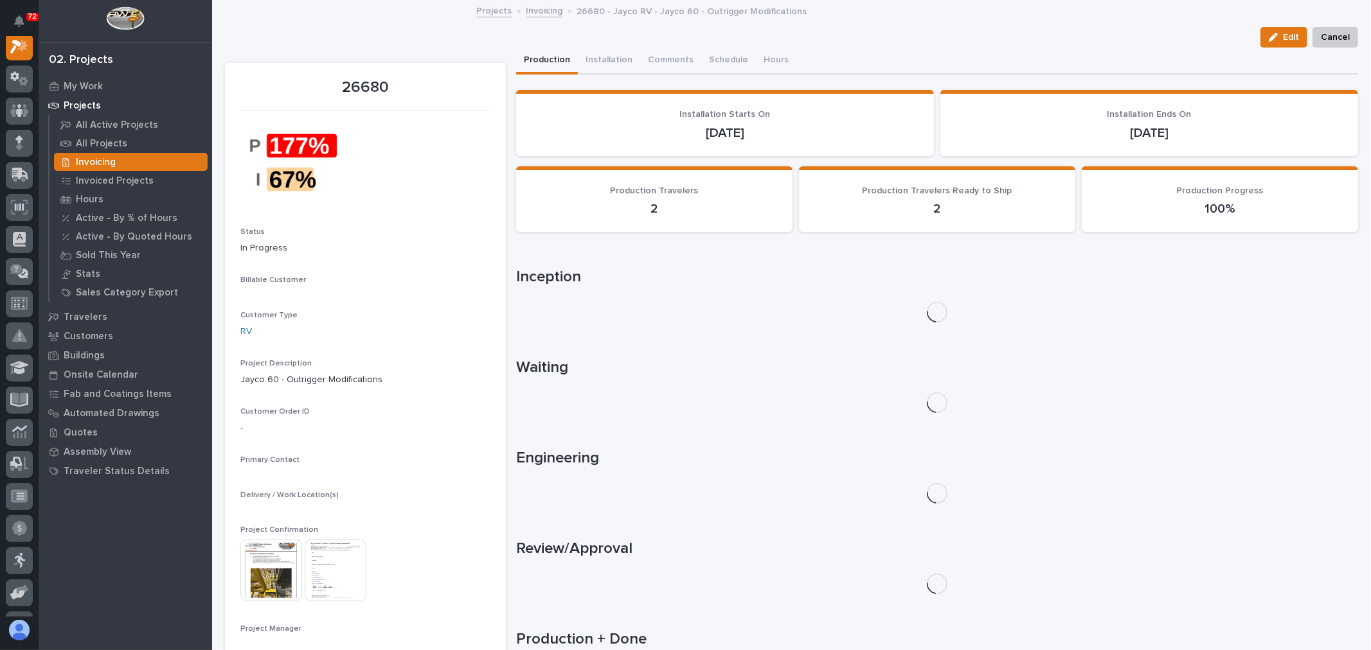
scroll to position [32, 0]
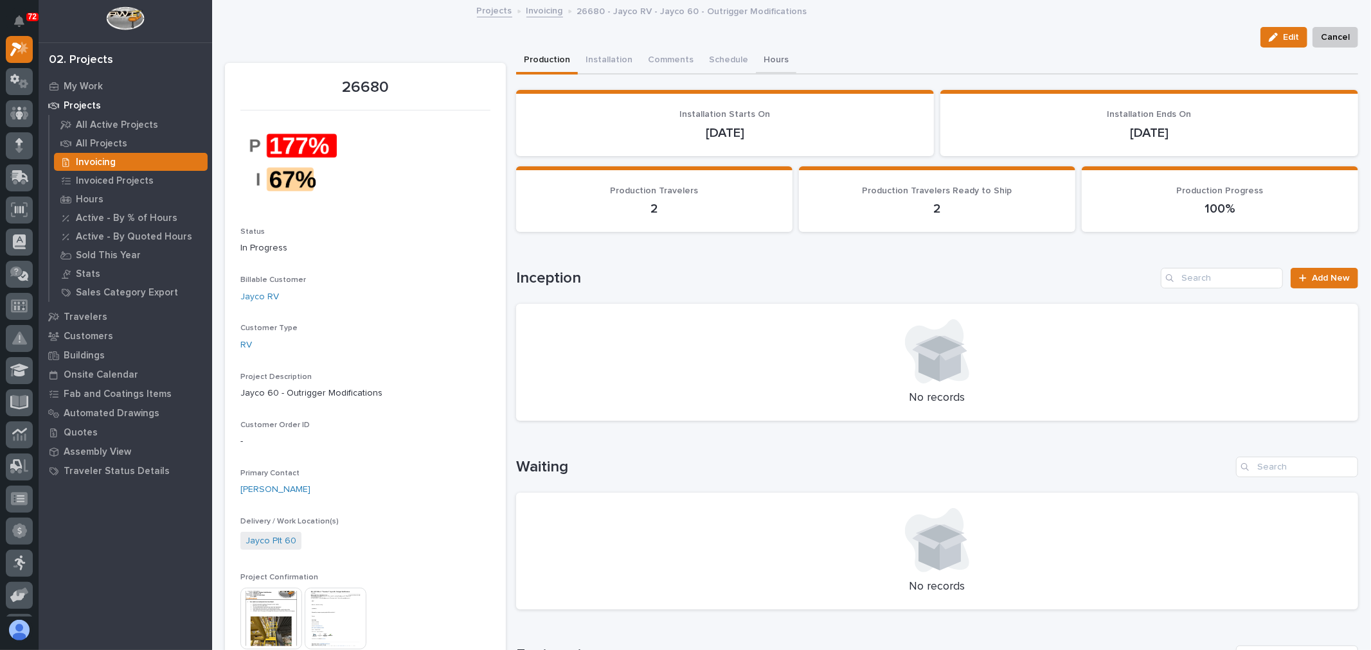
click at [769, 60] on button "Hours" at bounding box center [776, 61] width 40 height 27
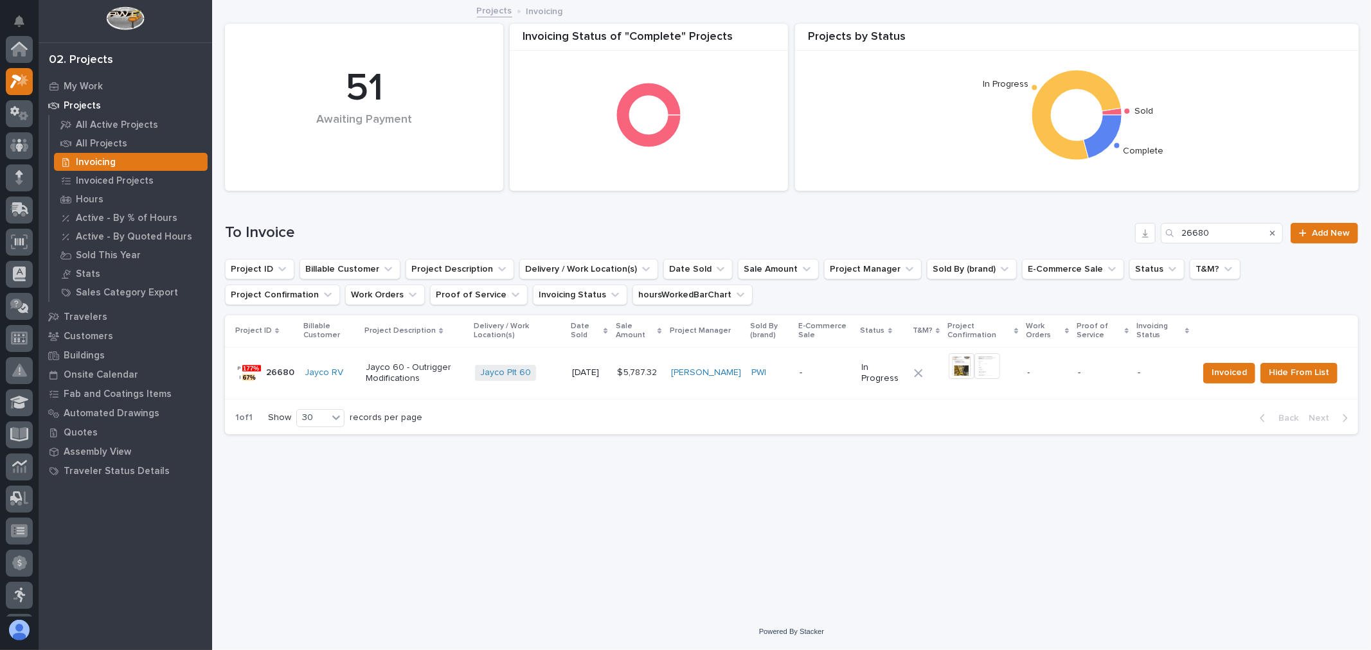
scroll to position [35, 0]
click at [1244, 378] on span "Invoiced" at bounding box center [1228, 372] width 35 height 15
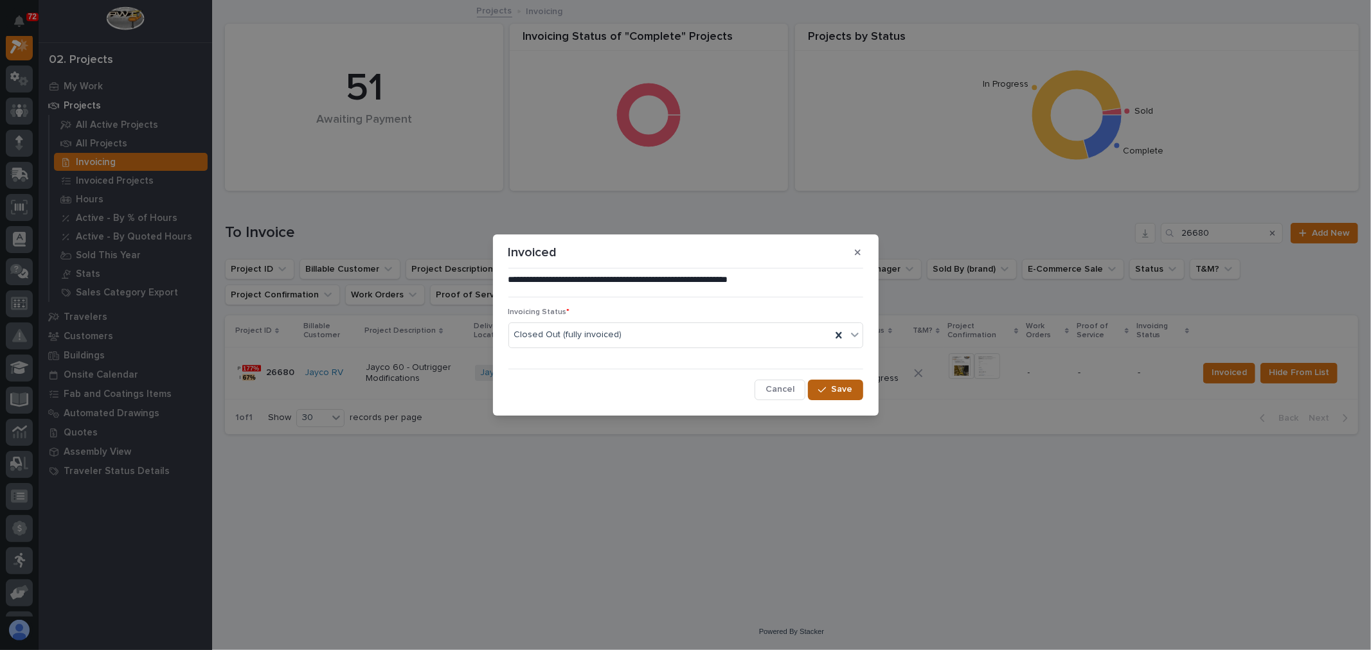
click at [843, 386] on span "Save" at bounding box center [842, 390] width 21 height 12
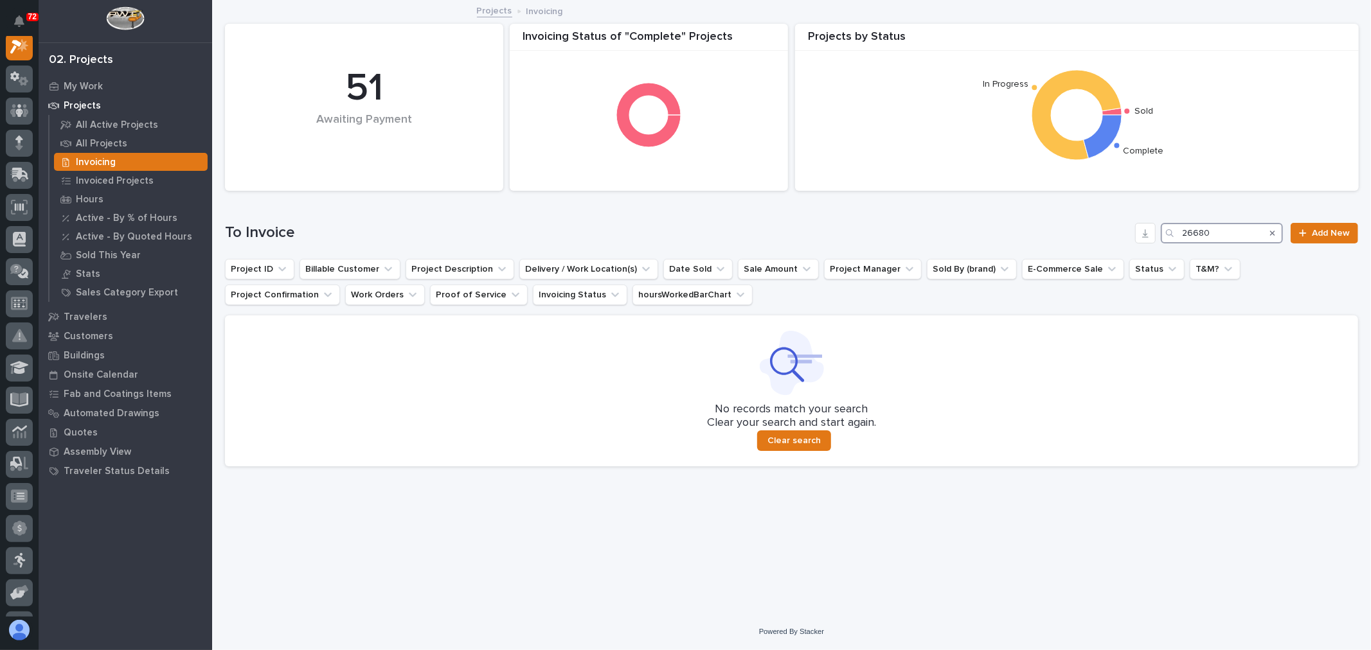
click at [1237, 228] on input "26680" at bounding box center [1222, 233] width 122 height 21
click at [1234, 225] on input "27096" at bounding box center [1222, 233] width 122 height 21
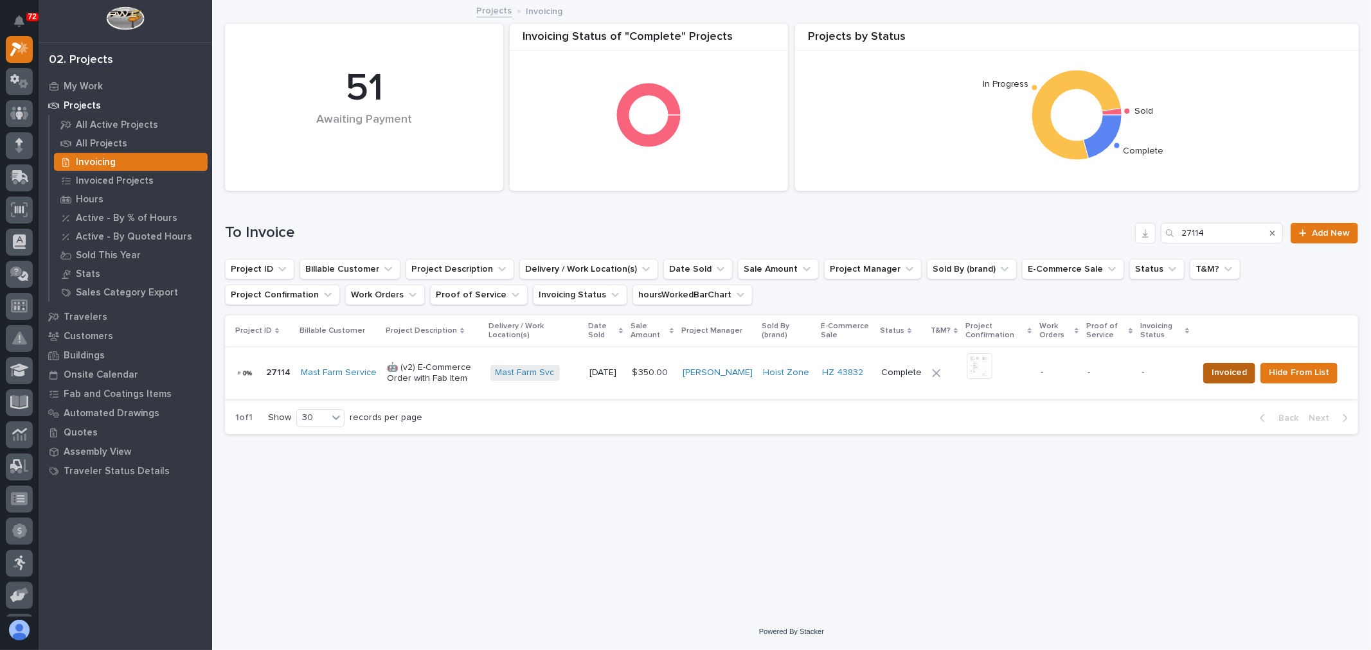
click at [1229, 382] on button "Invoiced" at bounding box center [1229, 373] width 52 height 21
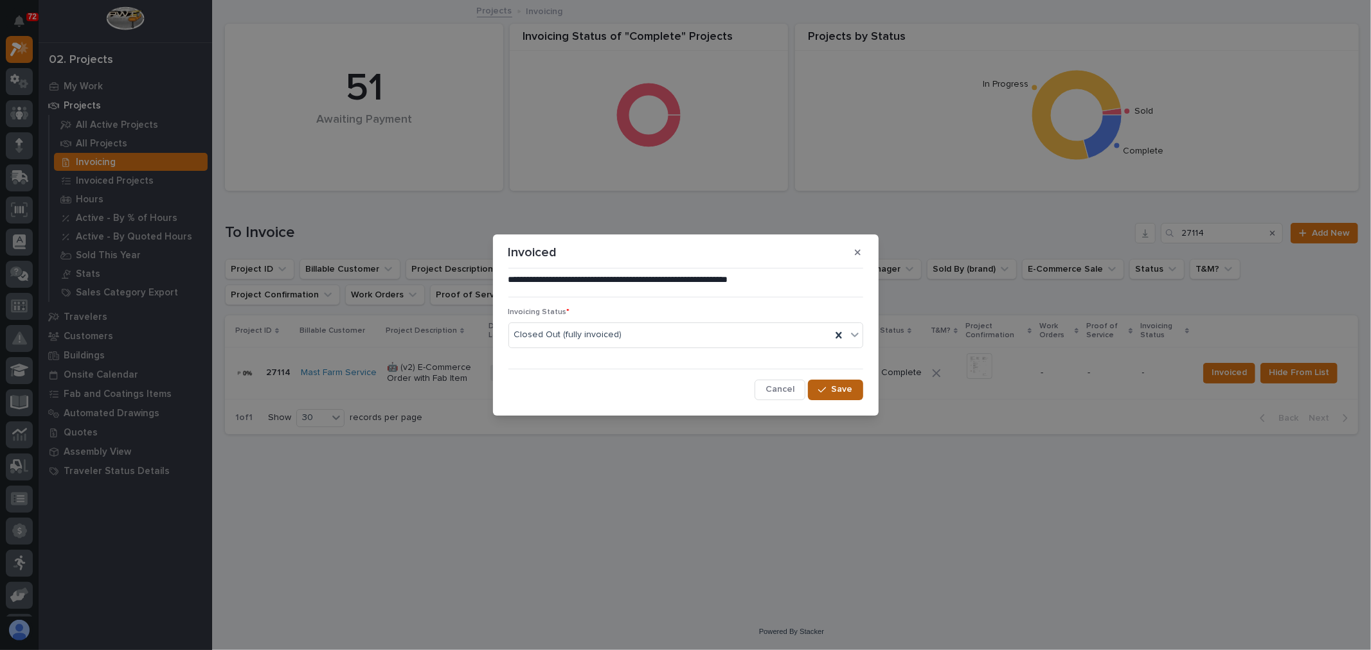
click at [840, 394] on span "Save" at bounding box center [842, 390] width 21 height 12
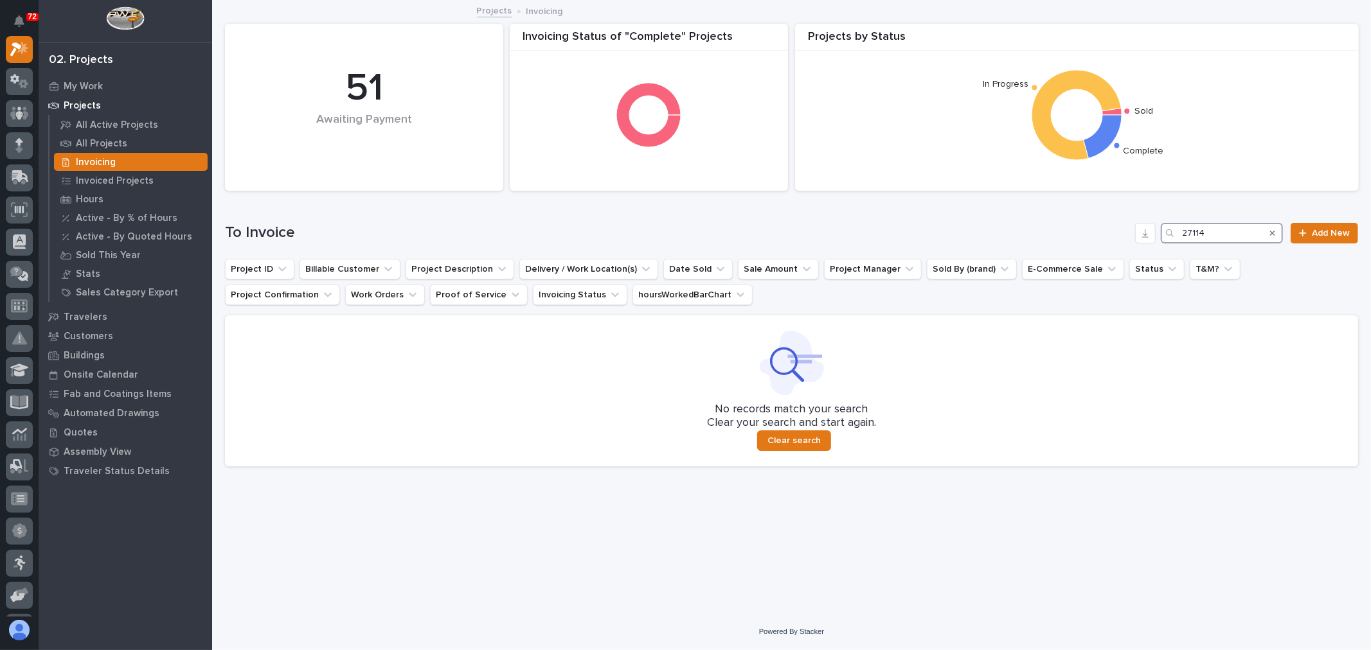
click at [1208, 235] on input "27114" at bounding box center [1222, 233] width 122 height 21
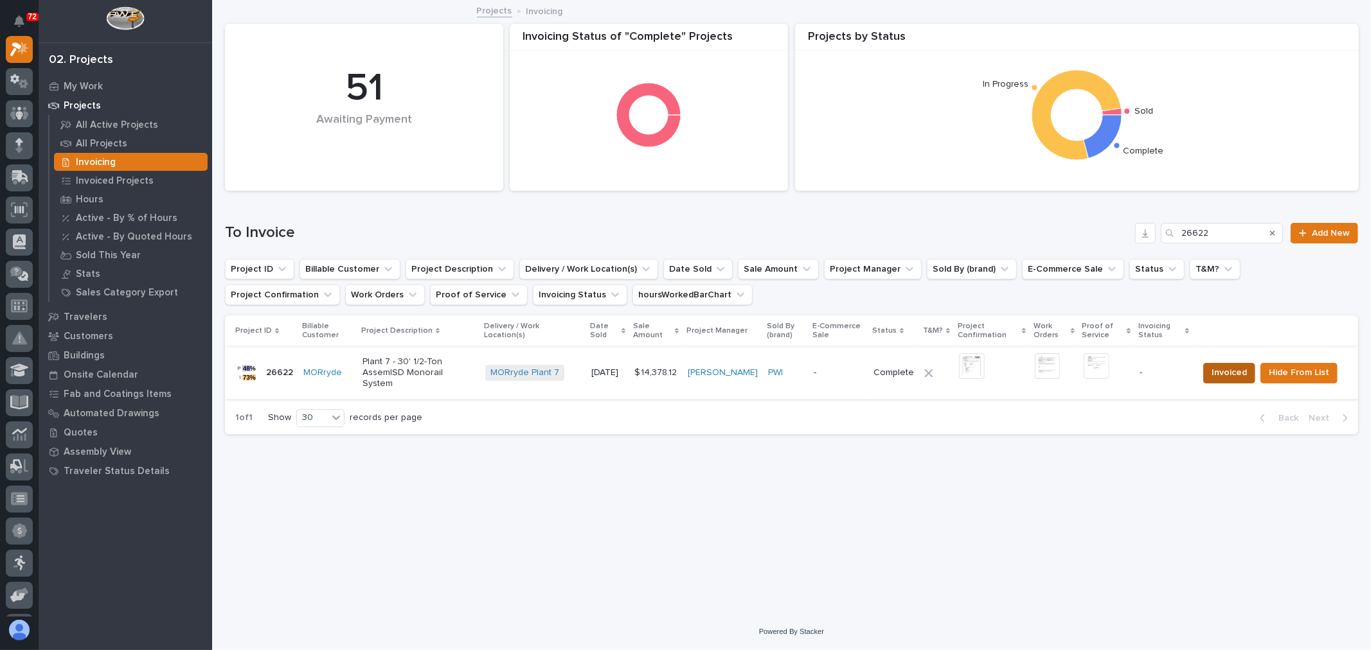
click at [1245, 377] on span "Invoiced" at bounding box center [1228, 372] width 35 height 15
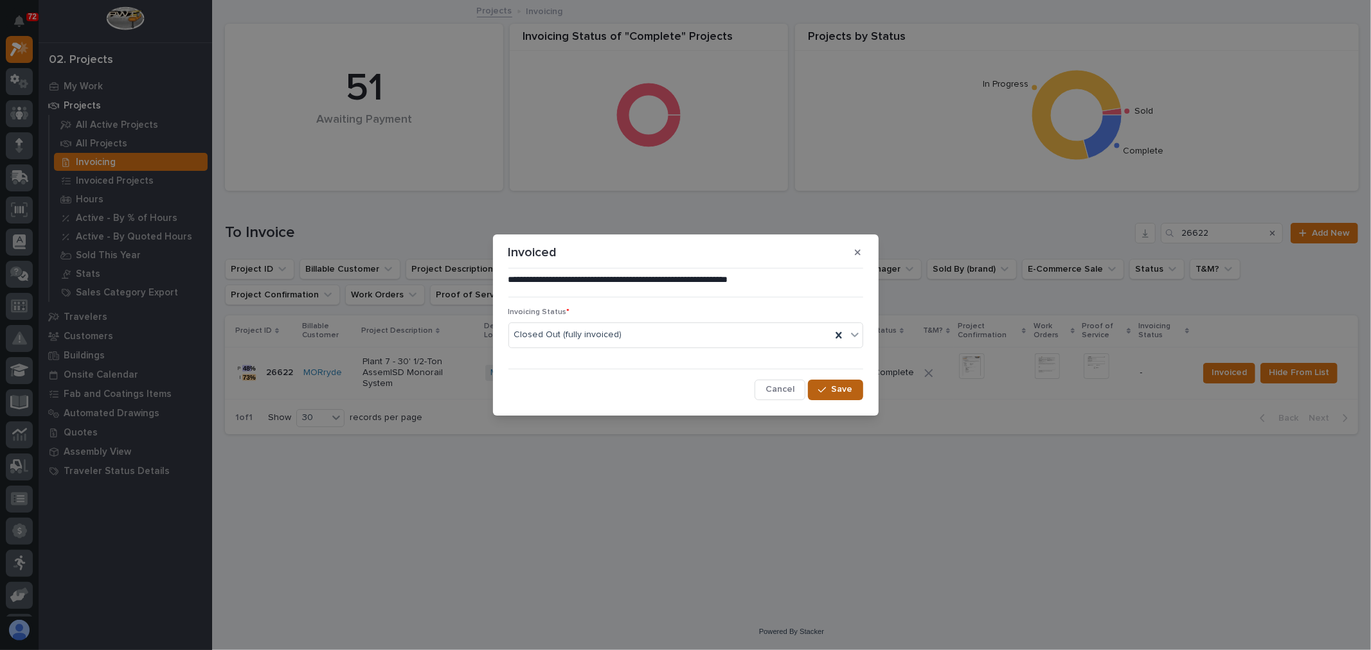
click at [837, 390] on span "Save" at bounding box center [842, 390] width 21 height 12
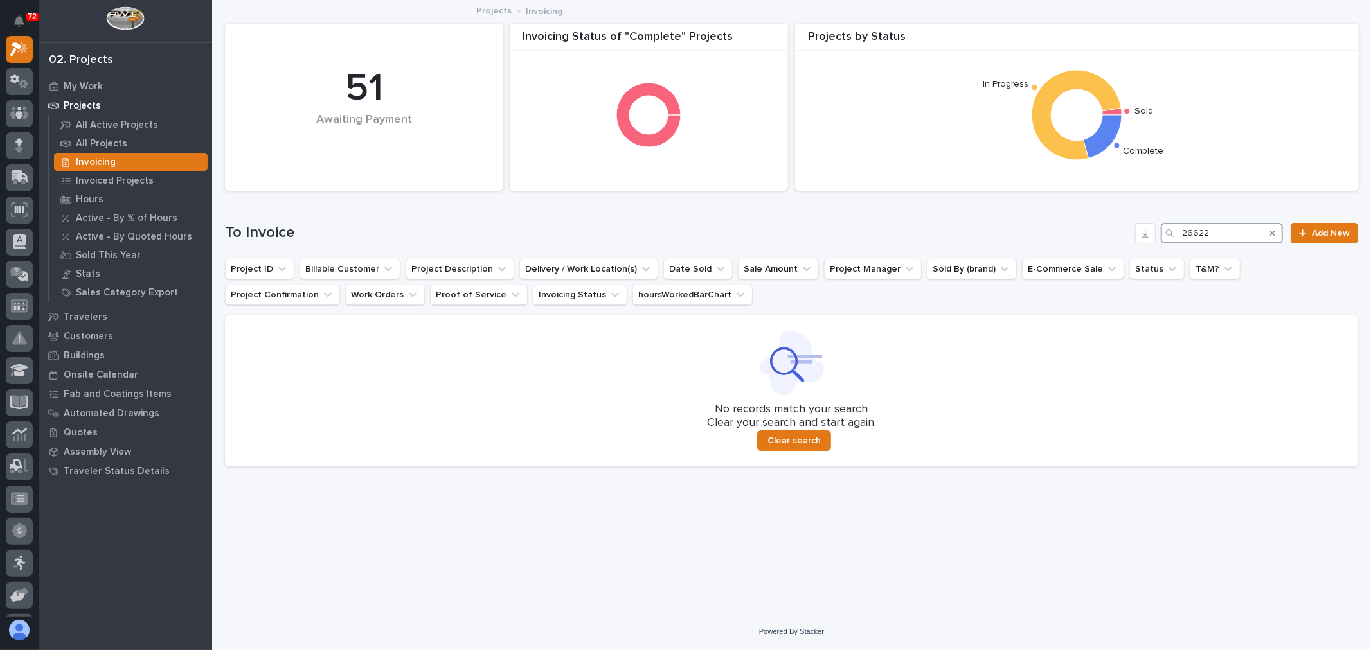
click at [1245, 238] on input "26622" at bounding box center [1222, 233] width 122 height 21
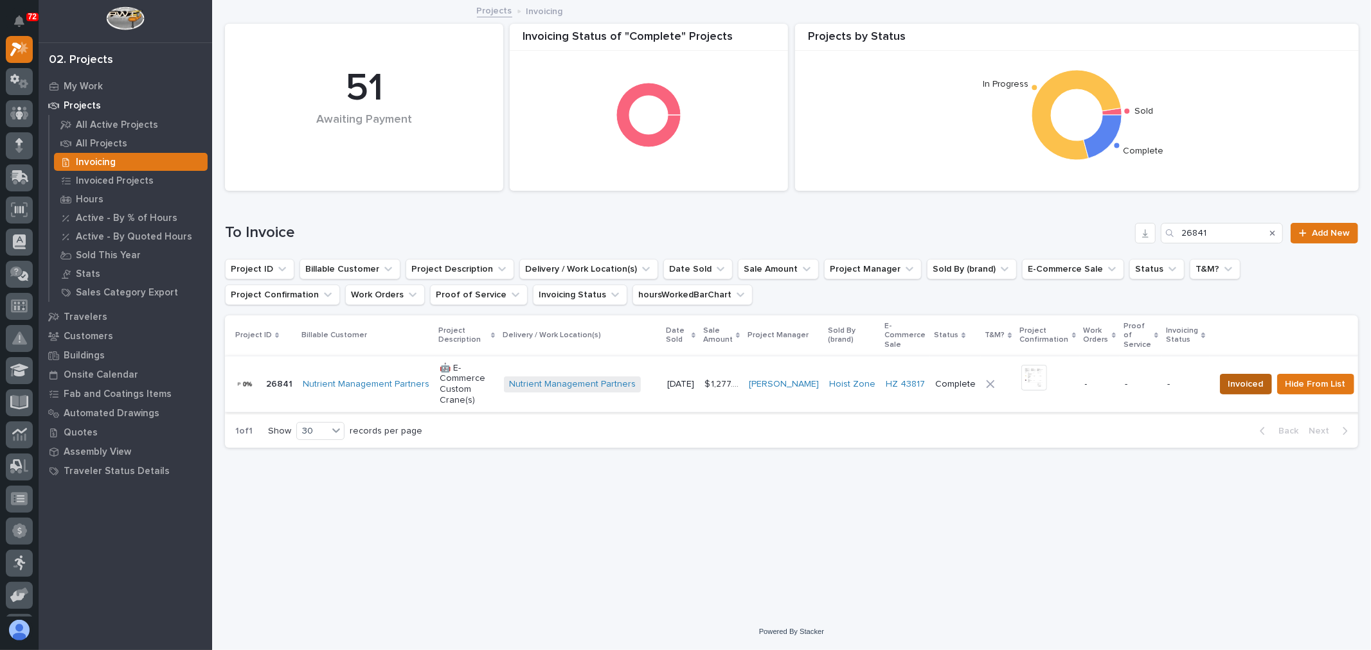
click at [1229, 380] on span "Invoiced" at bounding box center [1245, 384] width 35 height 15
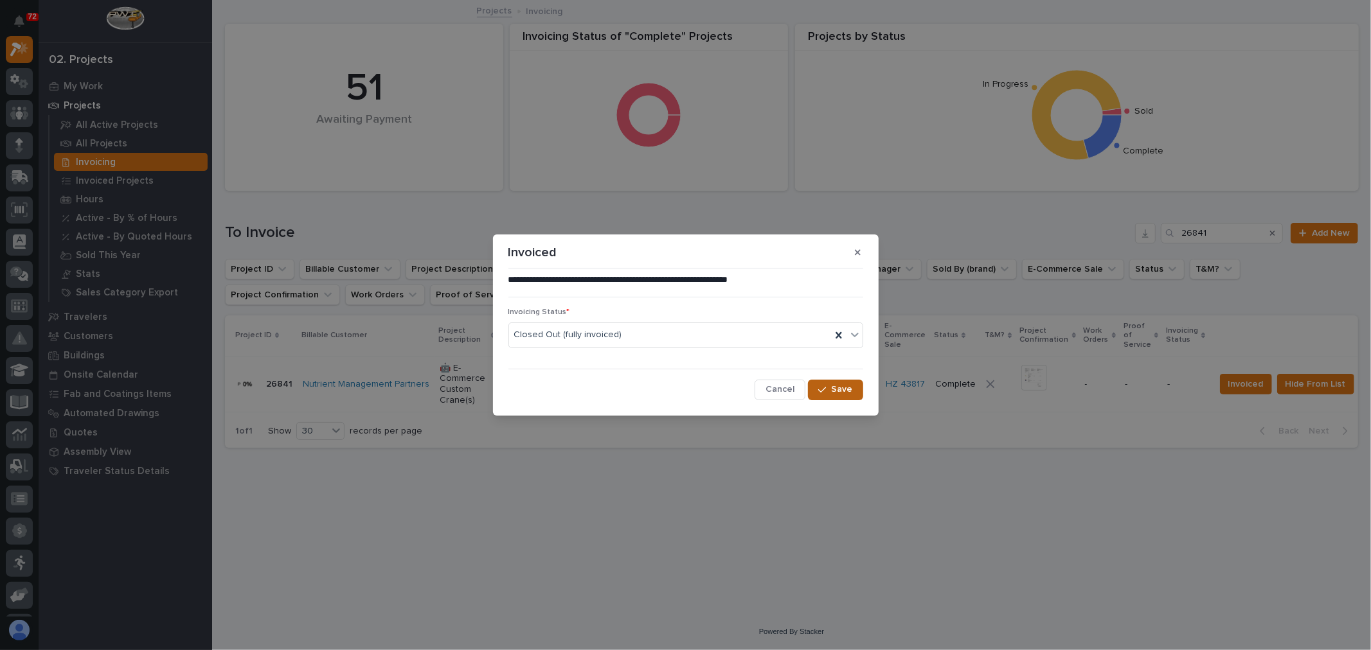
click at [830, 389] on div "button" at bounding box center [824, 390] width 13 height 9
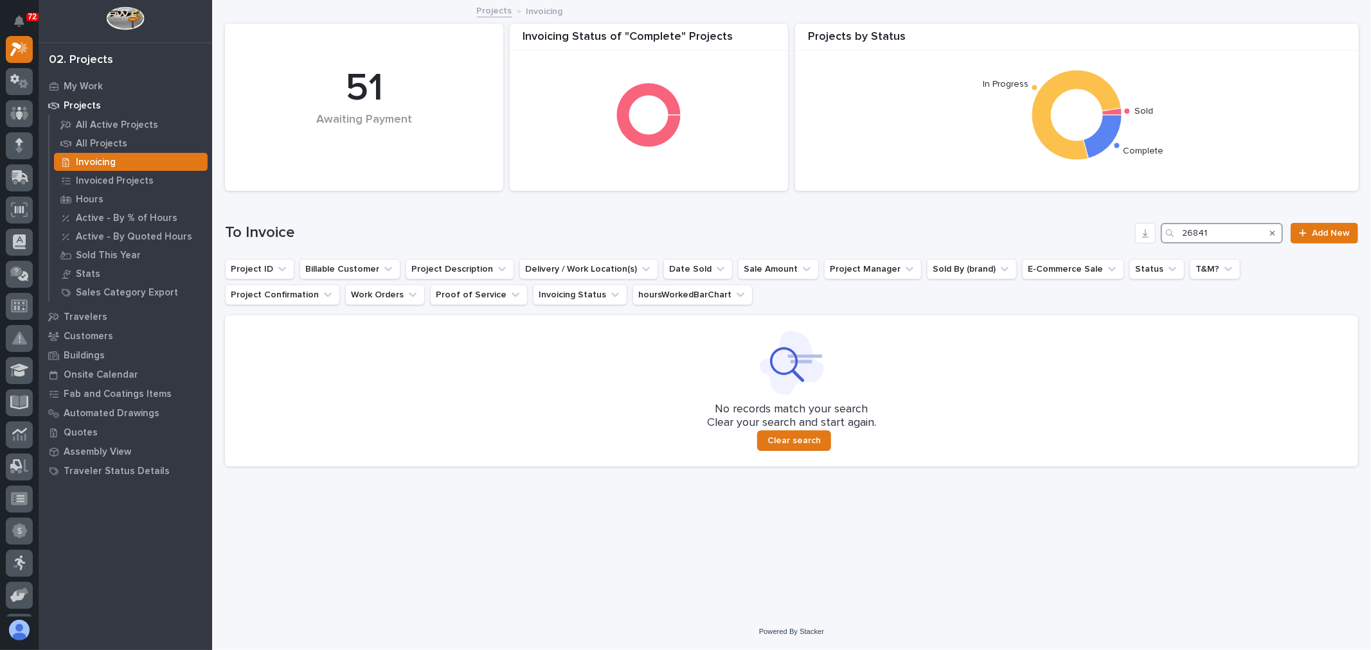
click at [1244, 238] on input "26841" at bounding box center [1222, 233] width 122 height 21
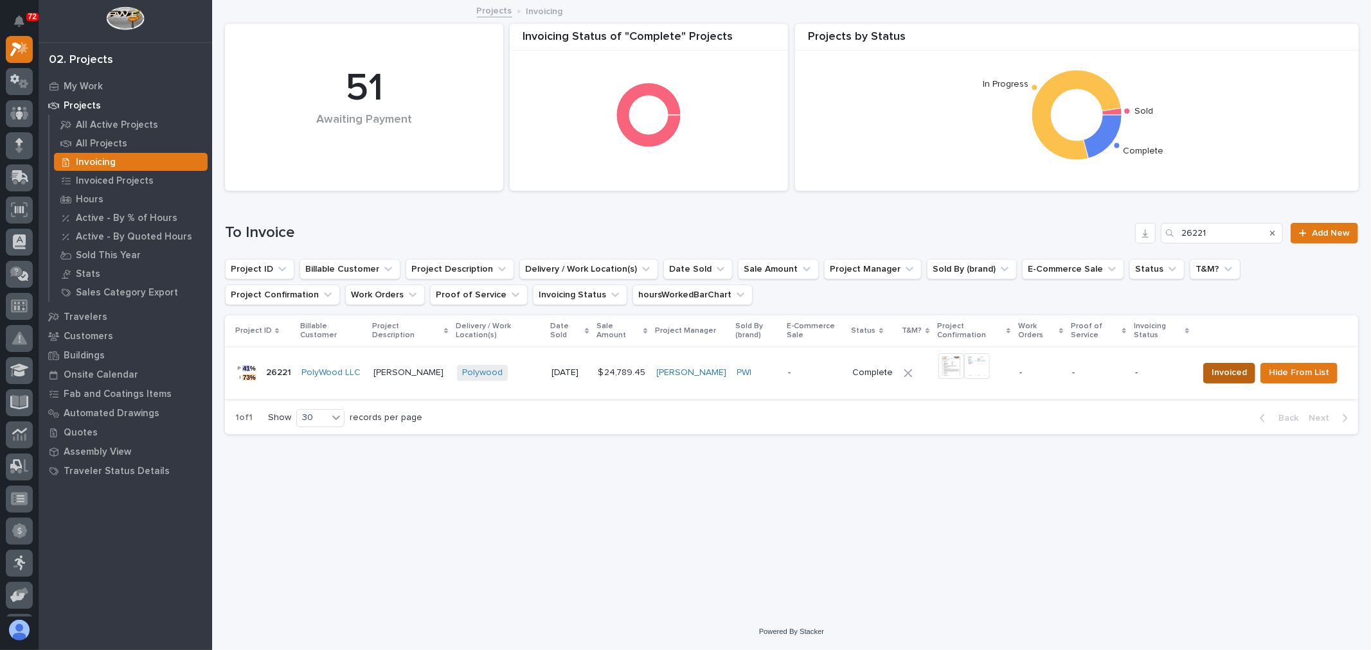
click at [1230, 369] on span "Invoiced" at bounding box center [1228, 372] width 35 height 15
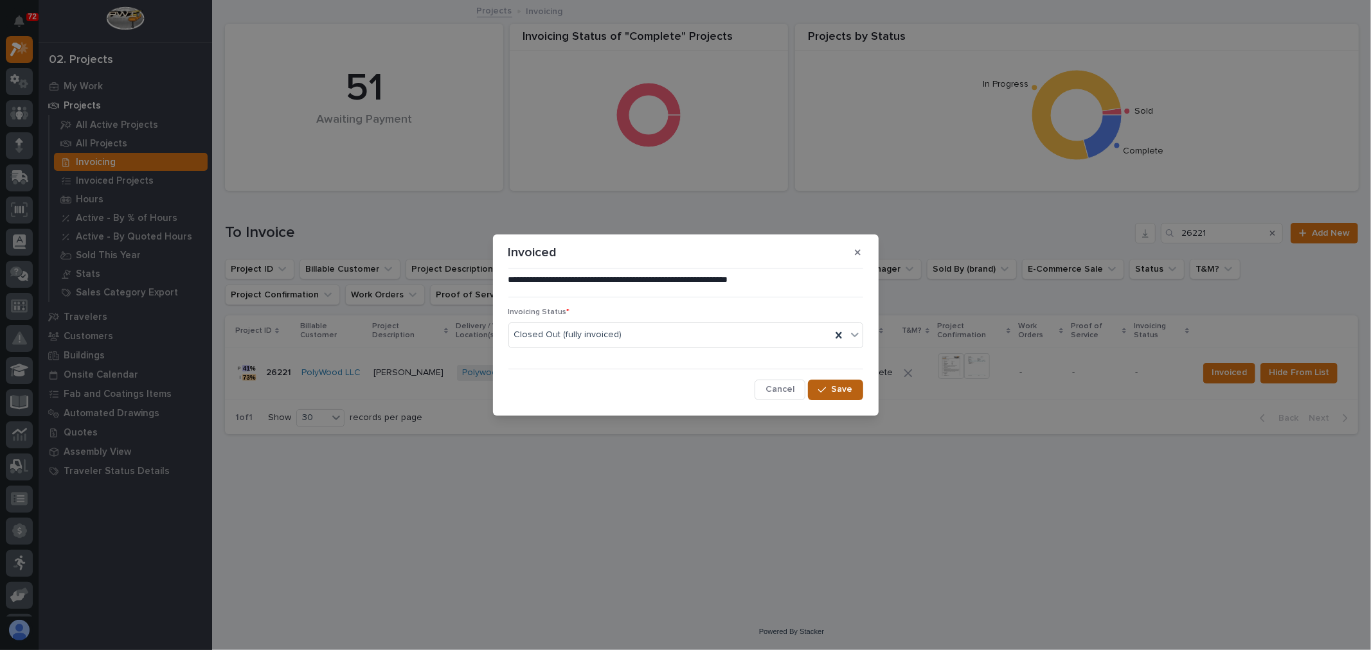
click at [839, 393] on span "Save" at bounding box center [842, 390] width 21 height 12
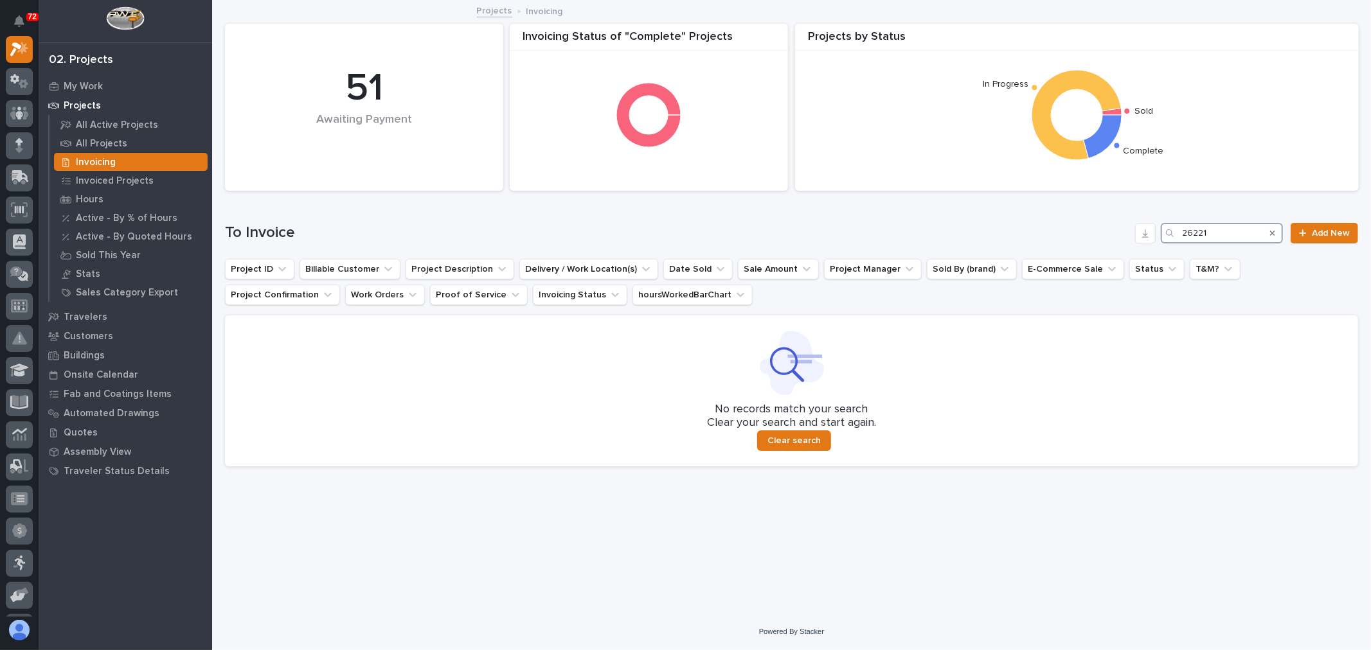
click at [1237, 233] on input "26221" at bounding box center [1222, 233] width 122 height 21
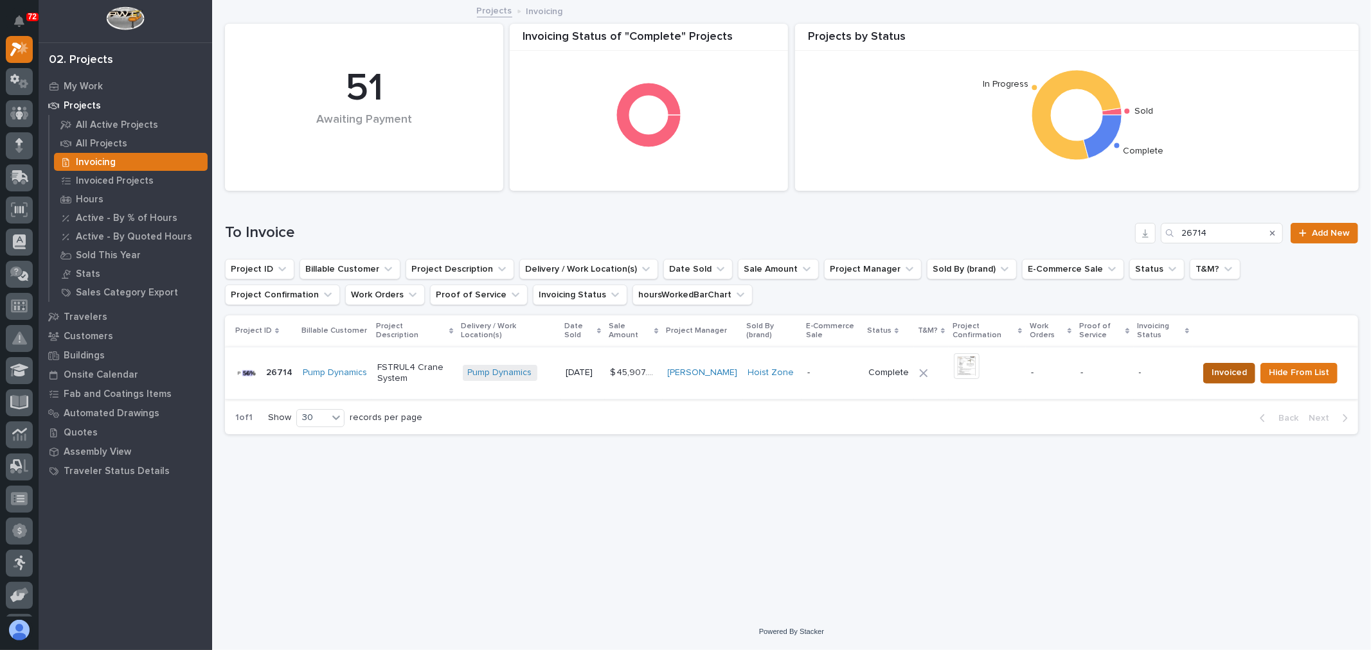
click at [1217, 363] on button "Invoiced" at bounding box center [1229, 373] width 52 height 21
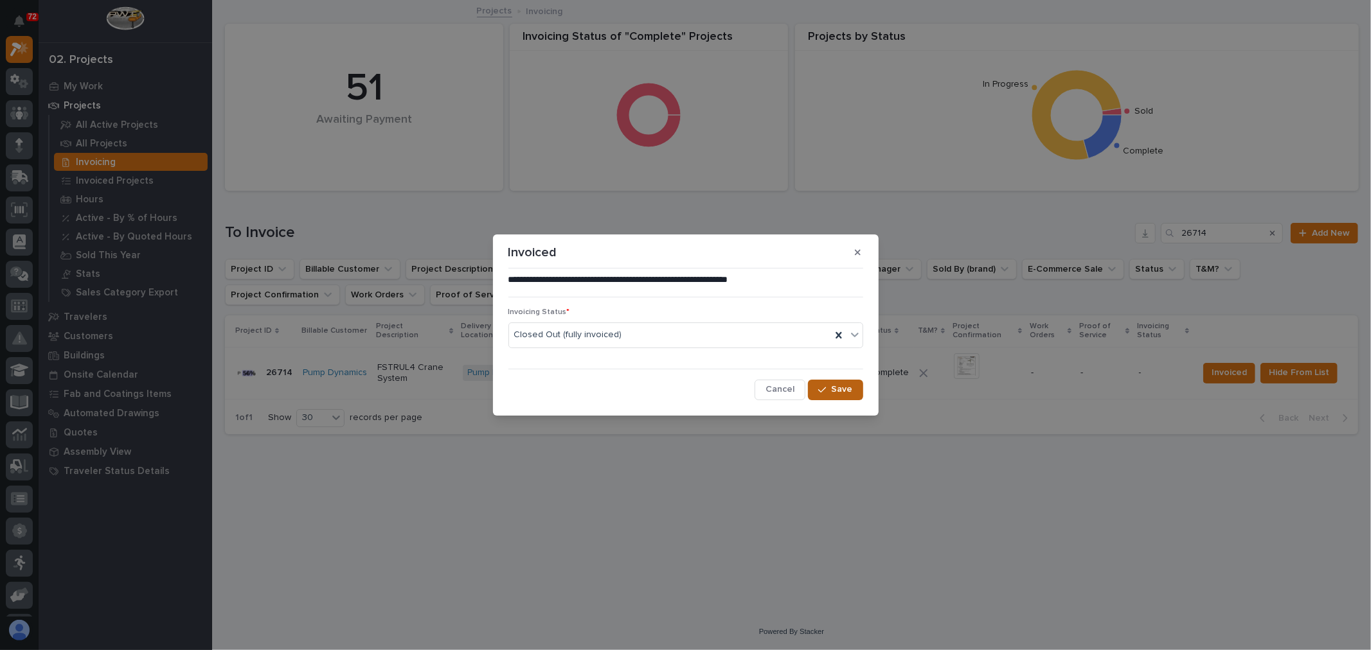
click at [839, 382] on button "Save" at bounding box center [835, 390] width 55 height 21
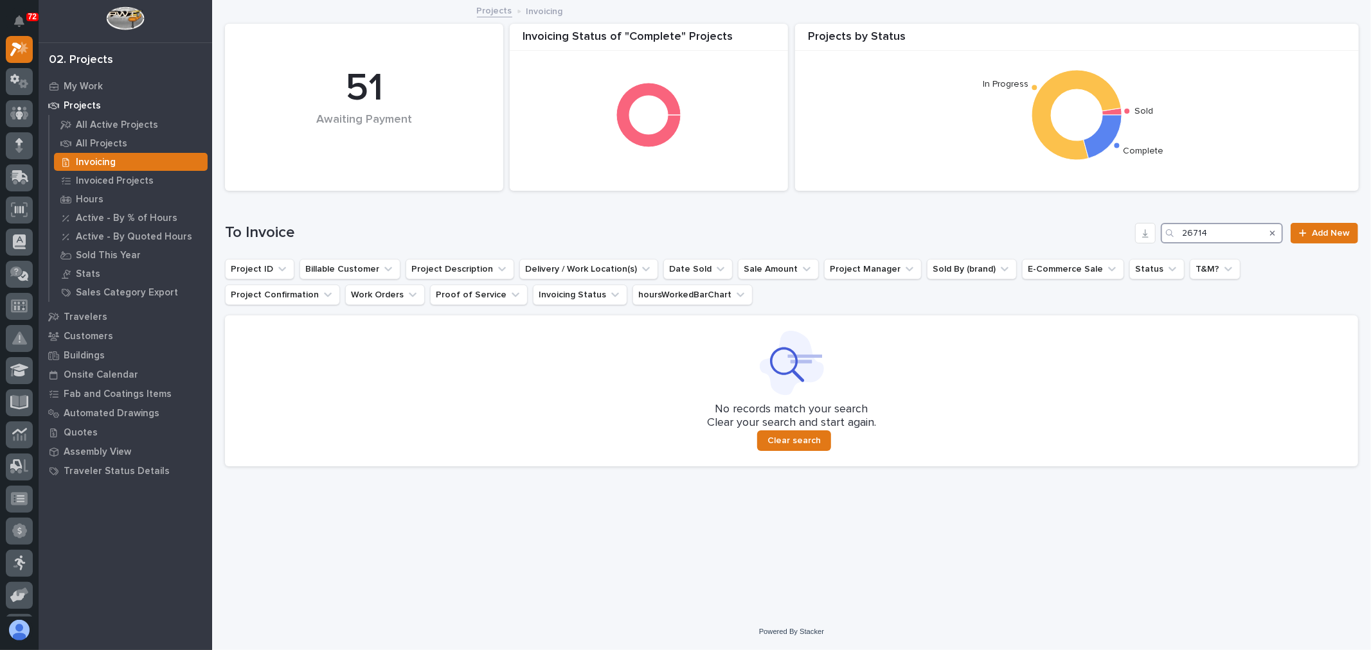
click at [1249, 238] on input "26714" at bounding box center [1222, 233] width 122 height 21
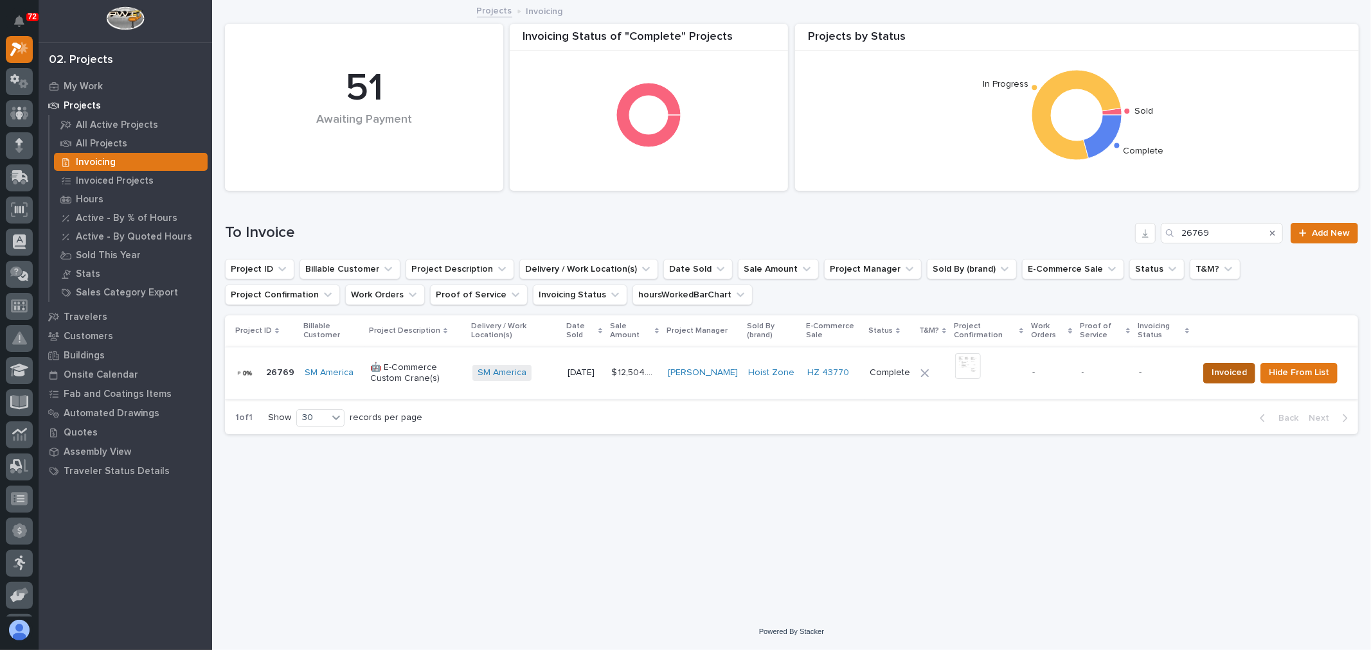
click at [1235, 375] on span "Invoiced" at bounding box center [1228, 372] width 35 height 15
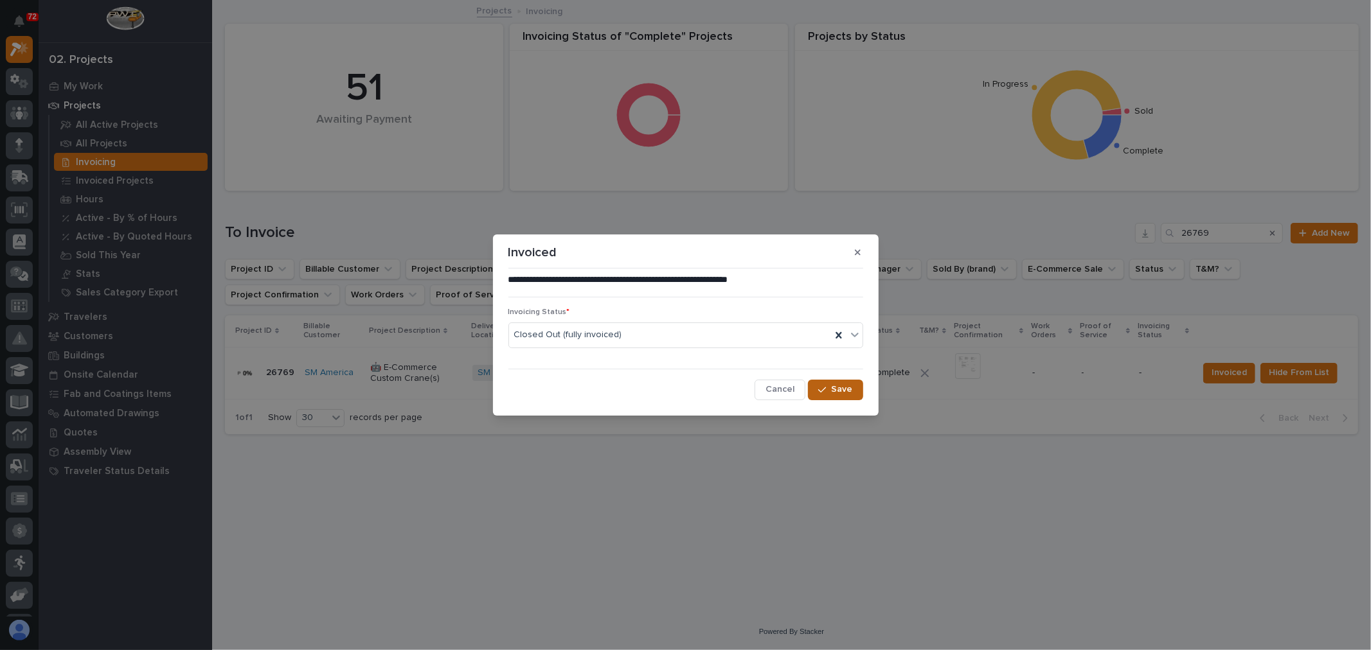
click at [850, 395] on span "Save" at bounding box center [842, 390] width 21 height 12
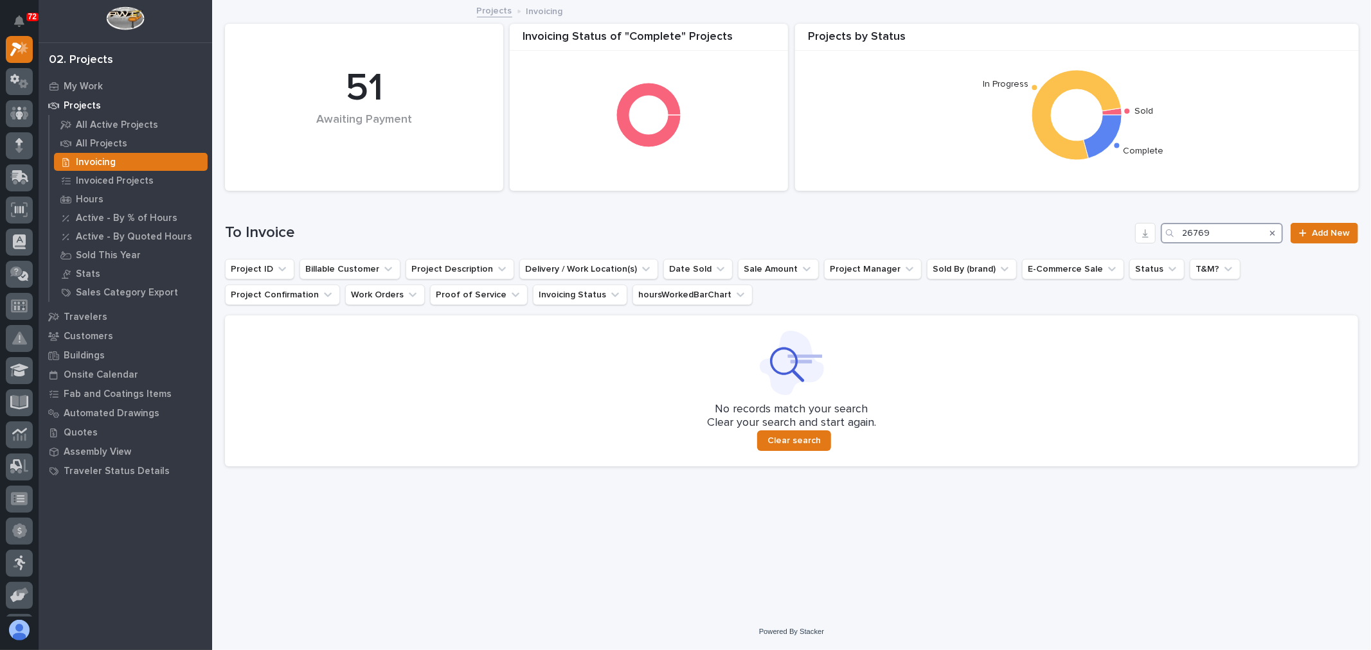
click at [1226, 230] on input "26769" at bounding box center [1222, 233] width 122 height 21
click at [1219, 229] on input "26589" at bounding box center [1222, 233] width 122 height 21
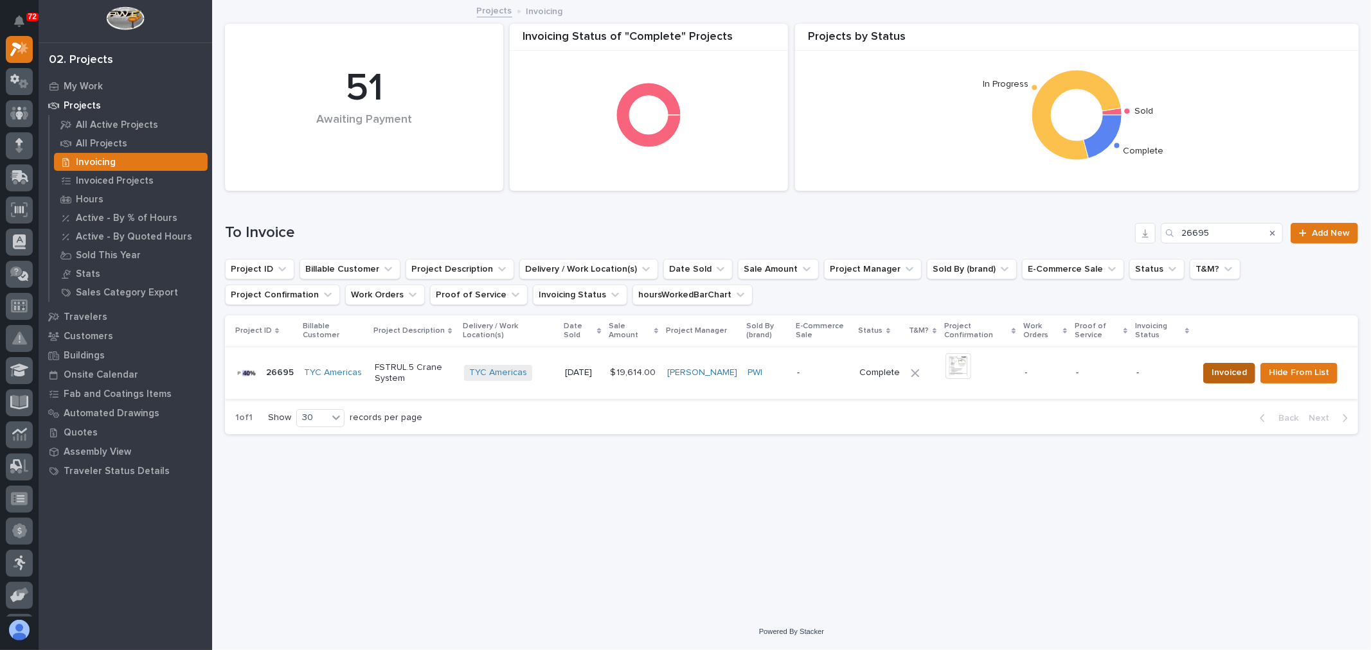
click at [1242, 373] on span "Invoiced" at bounding box center [1228, 372] width 35 height 15
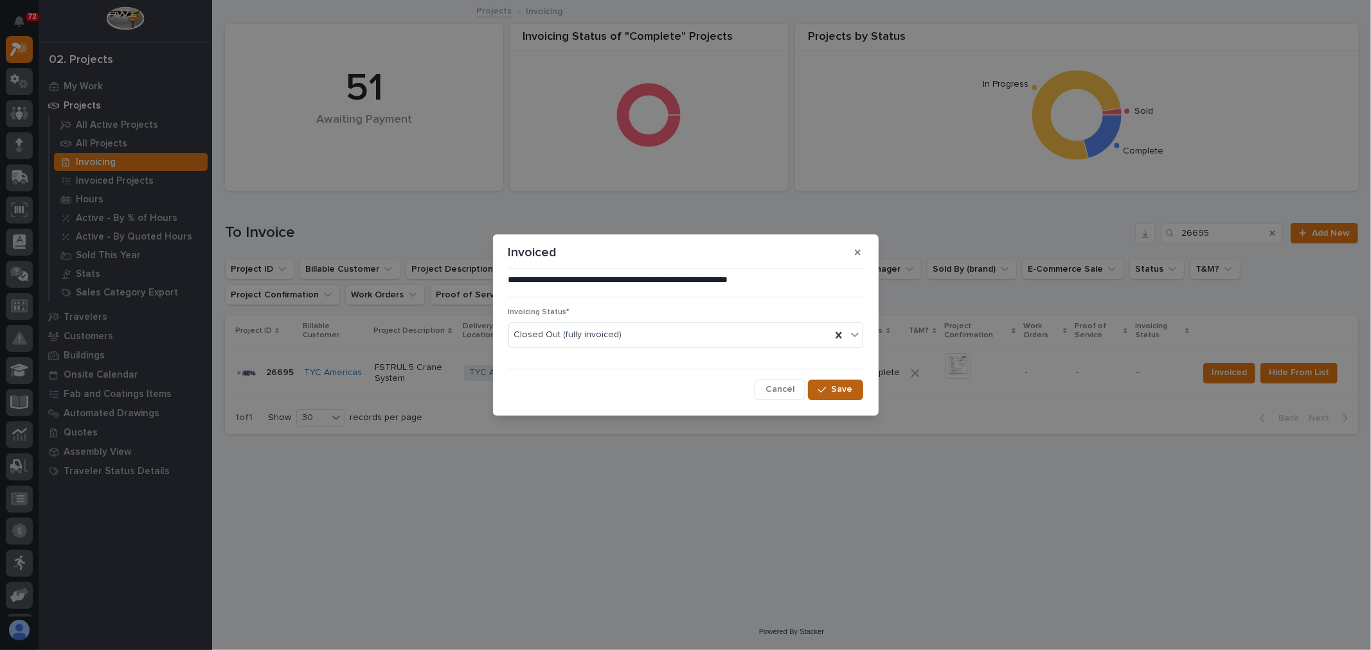
click at [844, 386] on span "Save" at bounding box center [842, 390] width 21 height 12
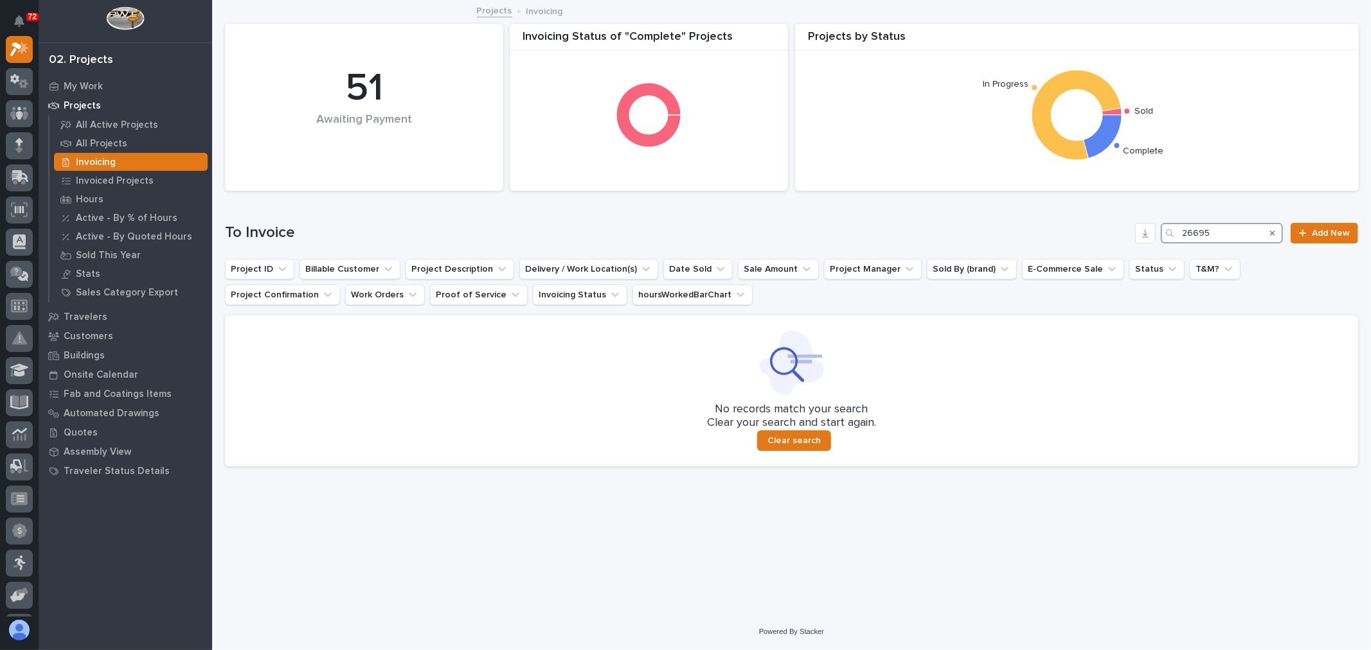
click at [1235, 229] on input "26695" at bounding box center [1222, 233] width 122 height 21
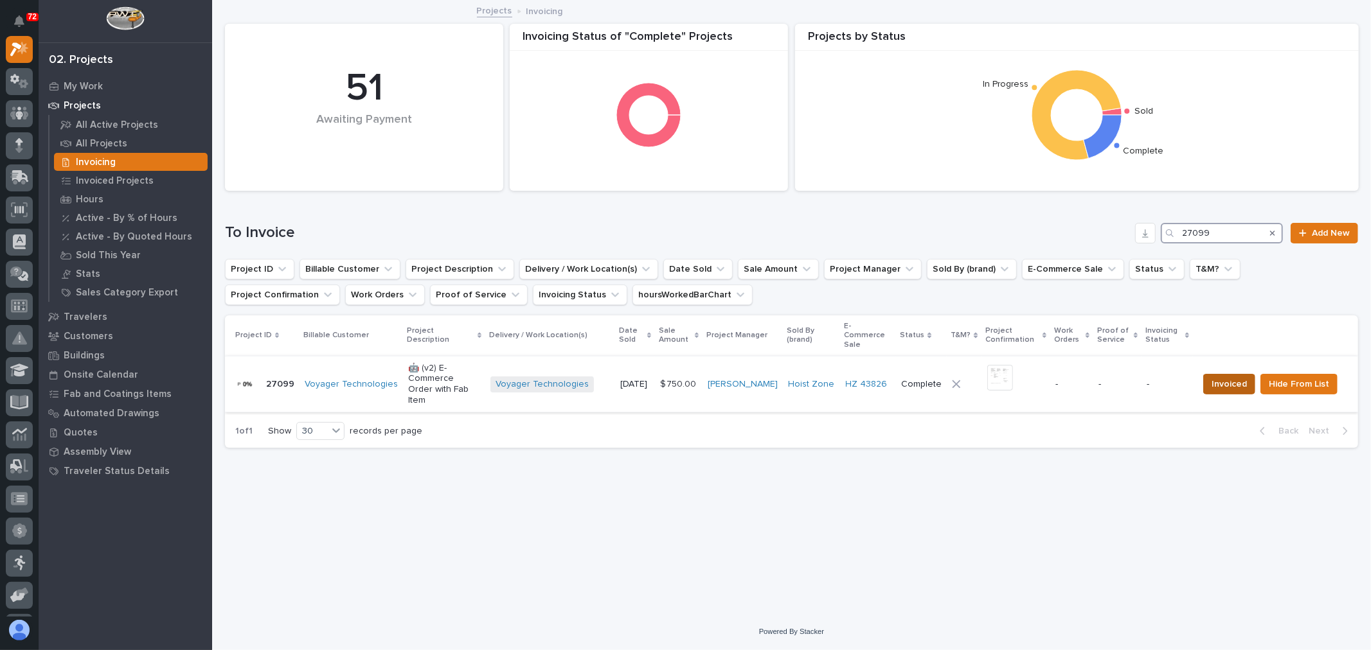
type input "27099"
click at [1222, 377] on span "Invoiced" at bounding box center [1228, 384] width 35 height 15
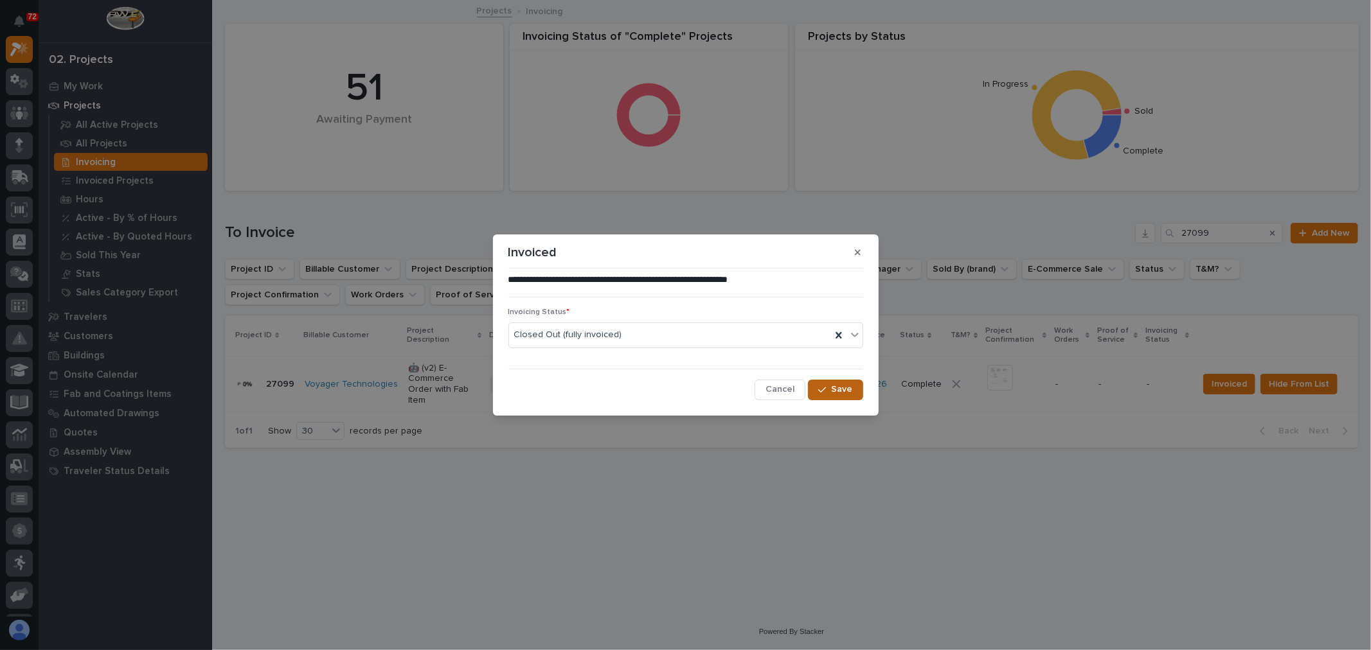
click at [845, 382] on button "Save" at bounding box center [835, 390] width 55 height 21
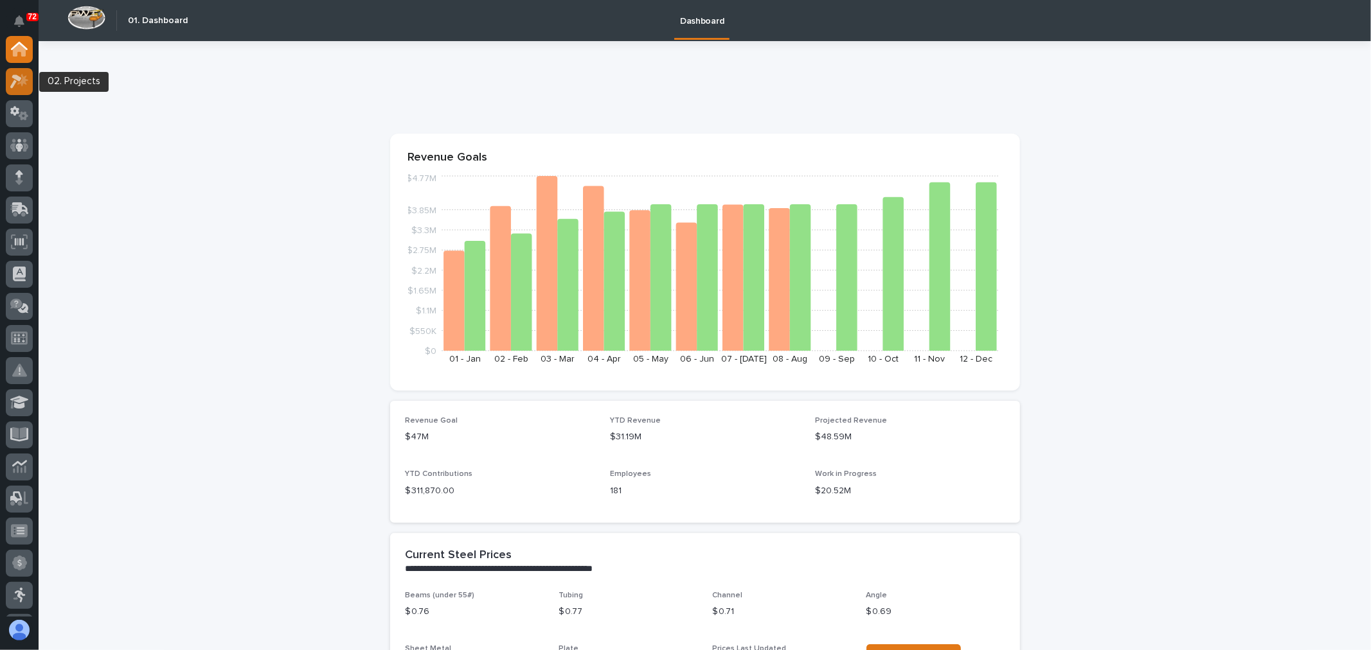
click at [15, 86] on icon at bounding box center [19, 81] width 19 height 15
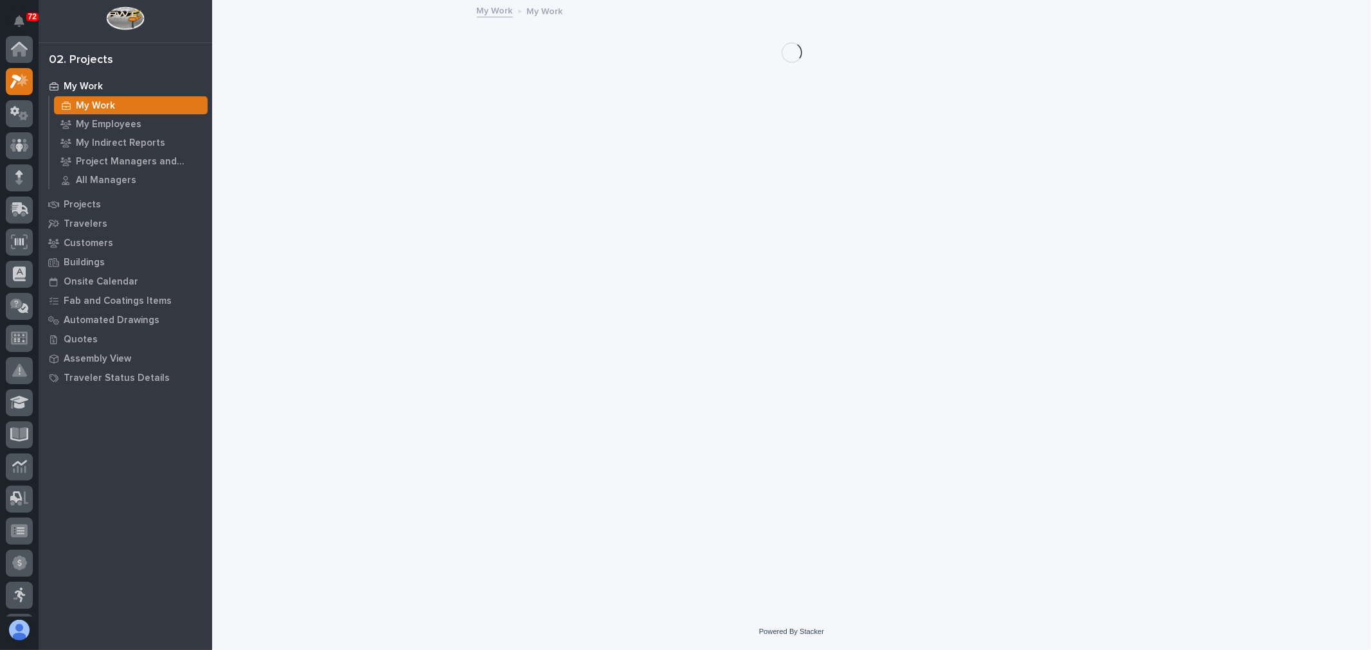
scroll to position [32, 0]
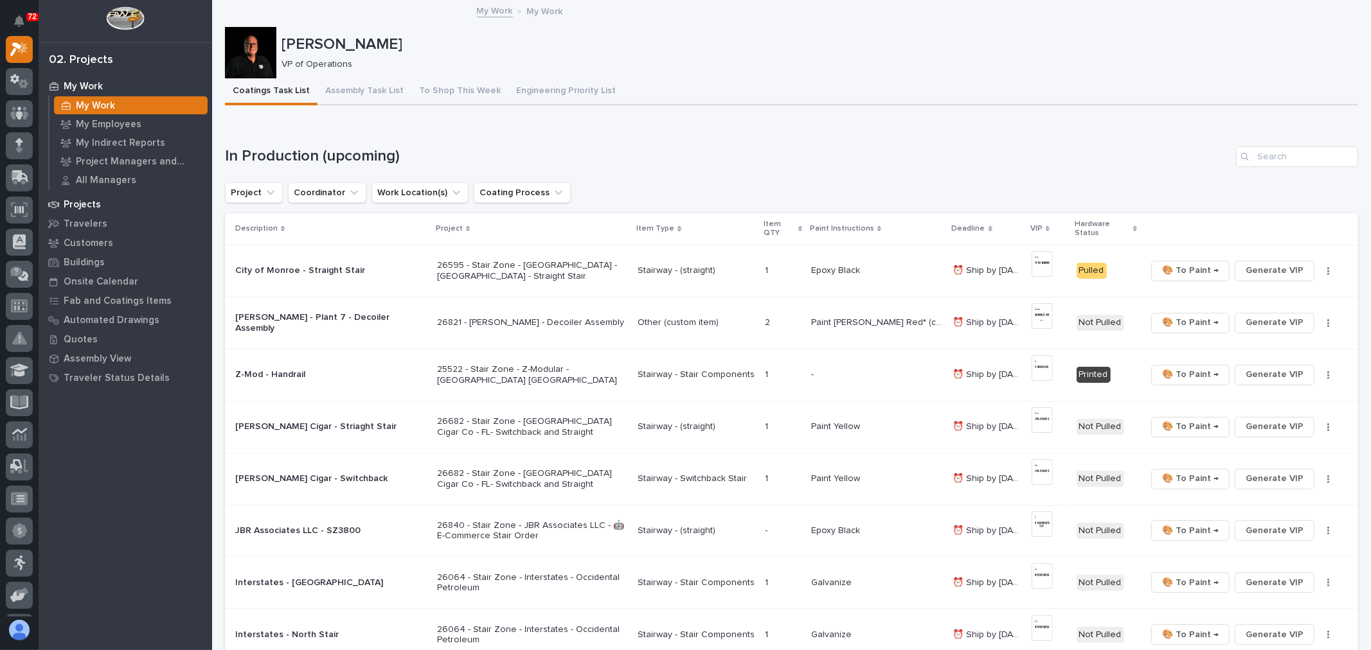
click at [86, 201] on p "Projects" at bounding box center [82, 205] width 37 height 12
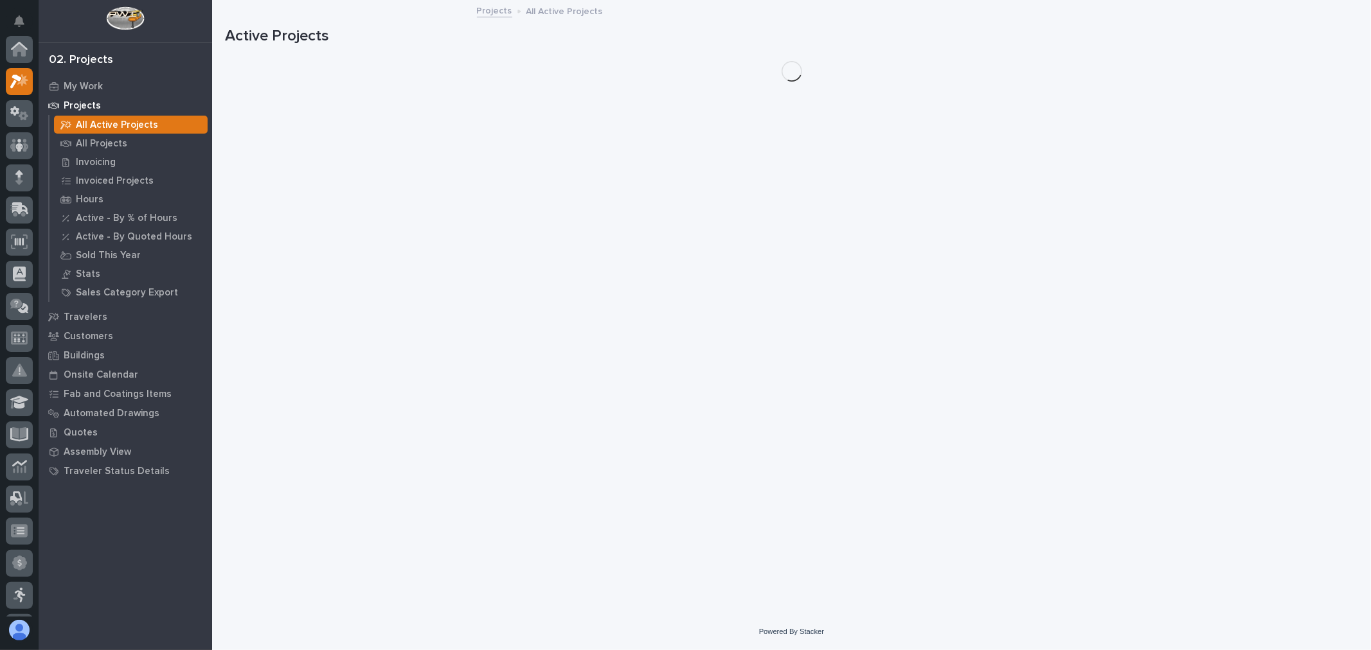
scroll to position [32, 0]
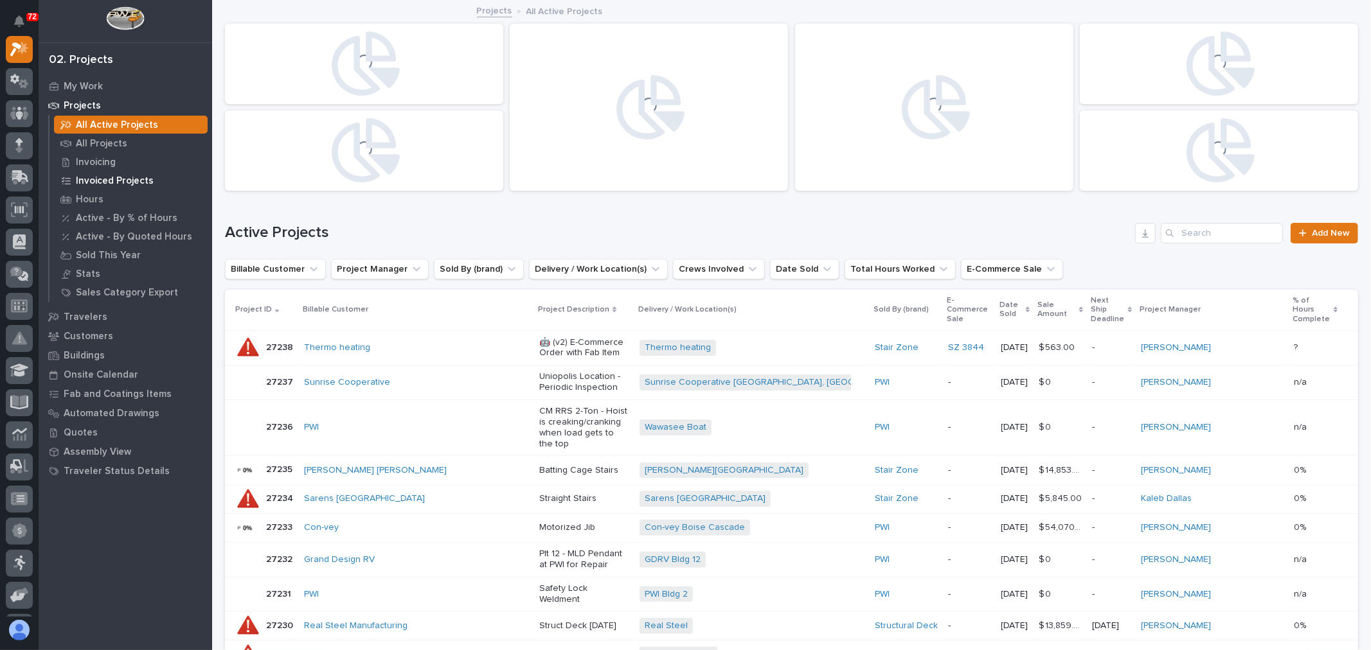
click at [110, 182] on p "Invoiced Projects" at bounding box center [115, 181] width 78 height 12
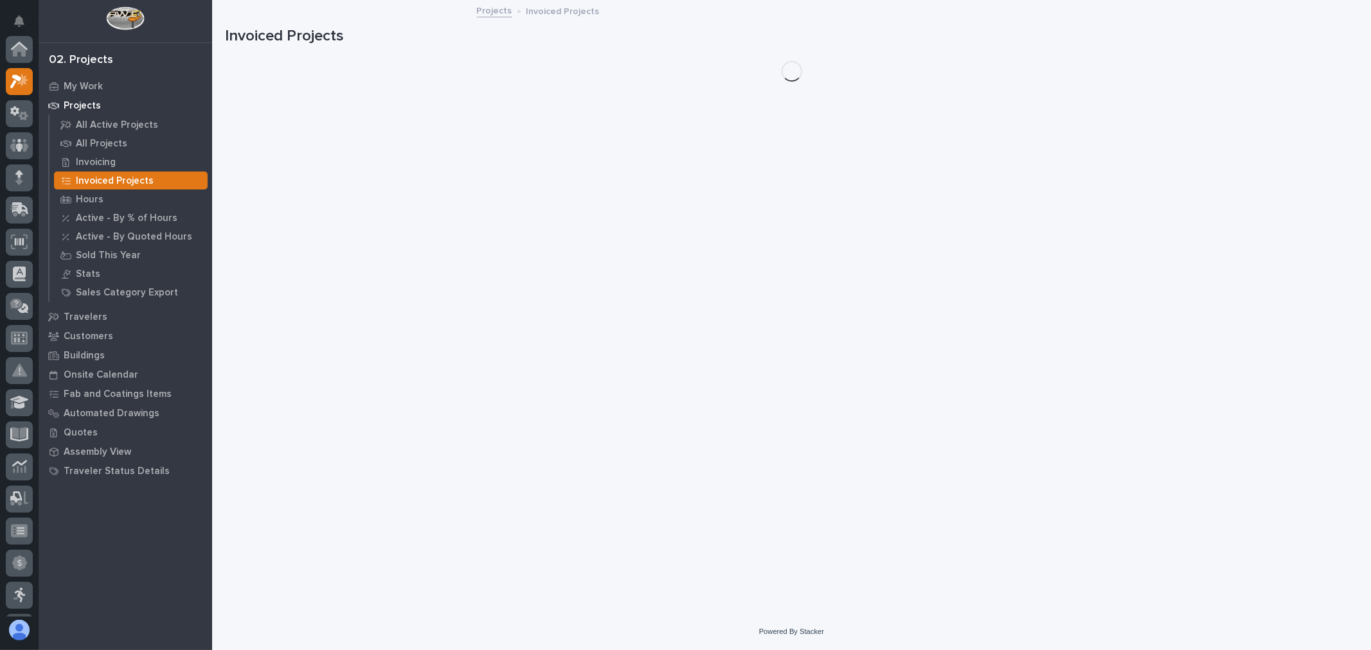
scroll to position [32, 0]
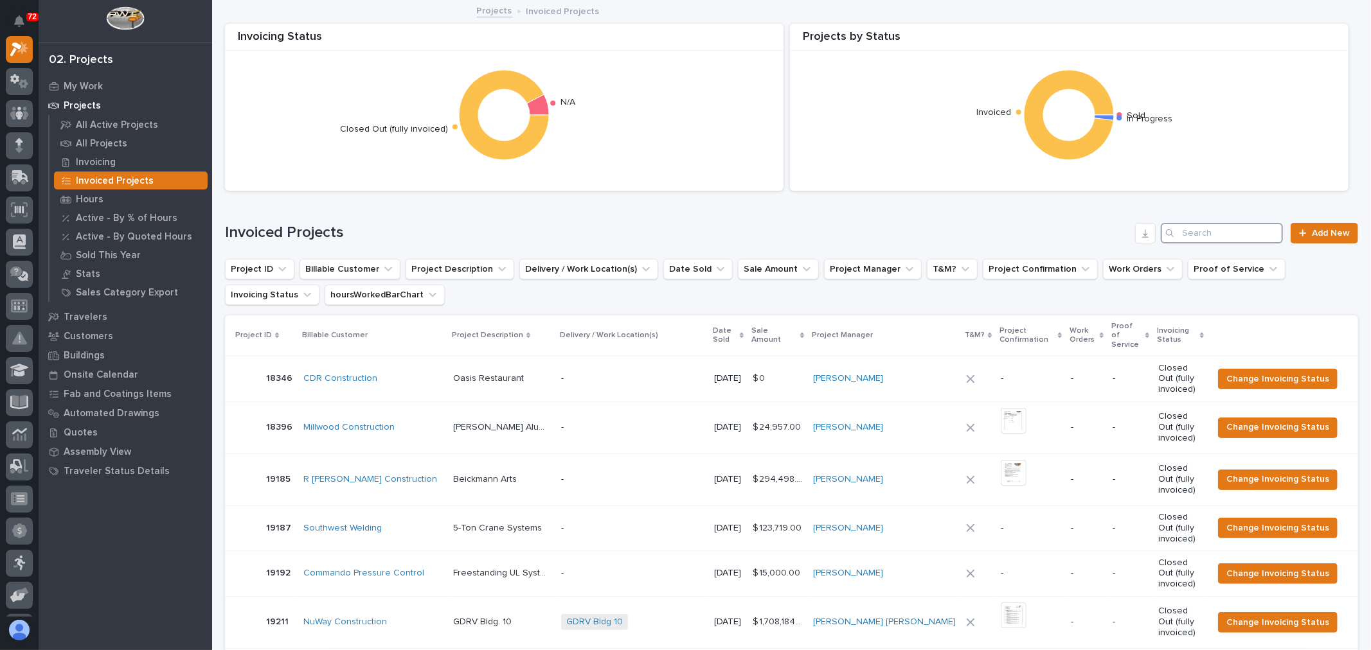
click at [1199, 233] on input "Search" at bounding box center [1222, 233] width 122 height 21
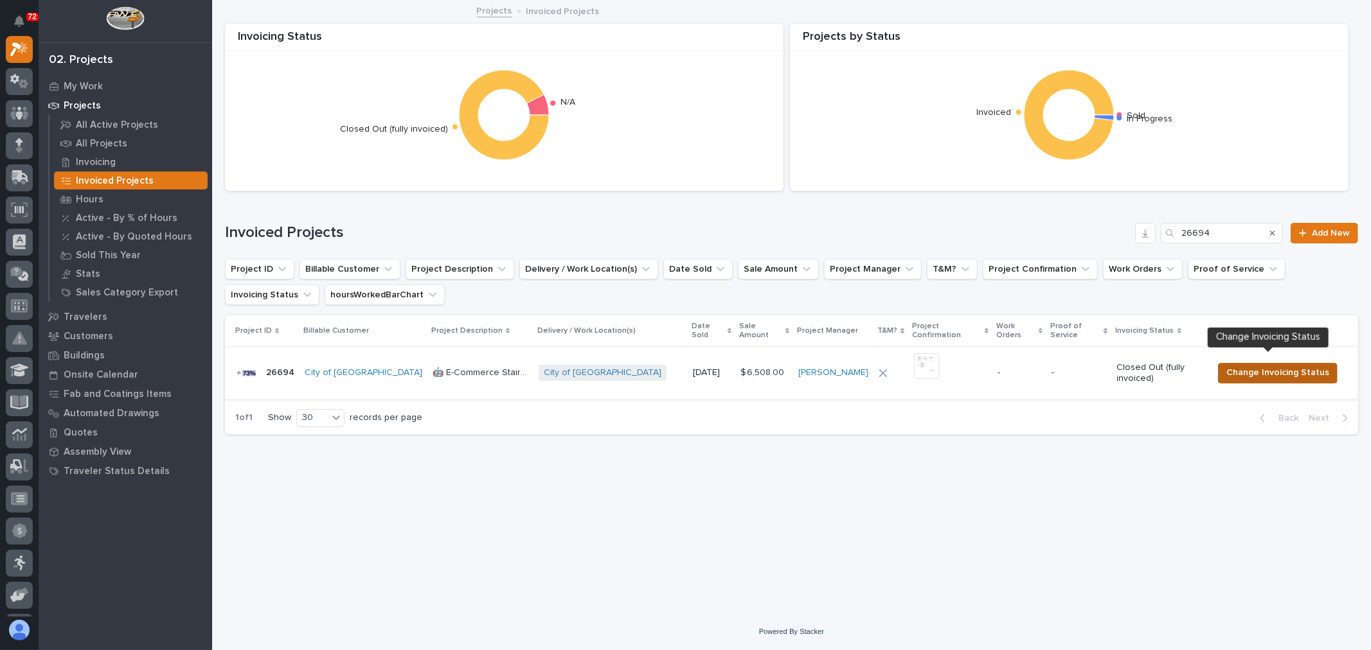
click at [1262, 365] on span "Change Invoicing Status" at bounding box center [1277, 372] width 103 height 15
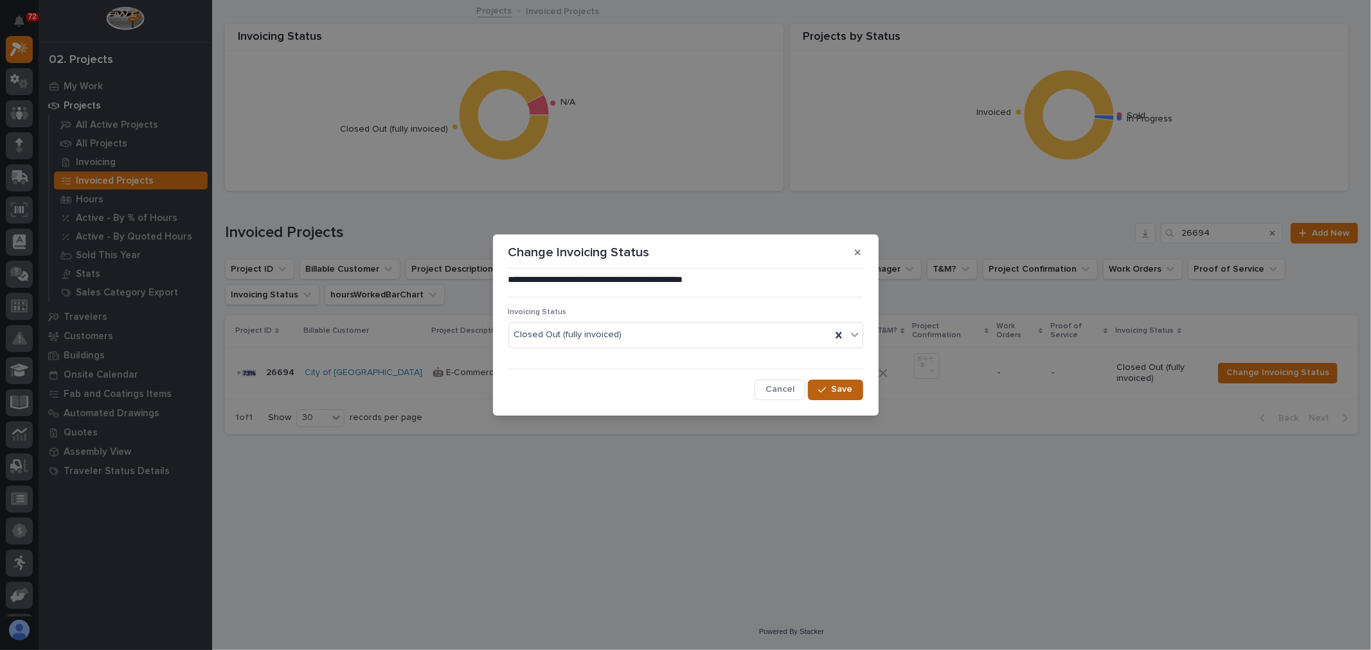
click at [829, 384] on button "Save" at bounding box center [835, 390] width 55 height 21
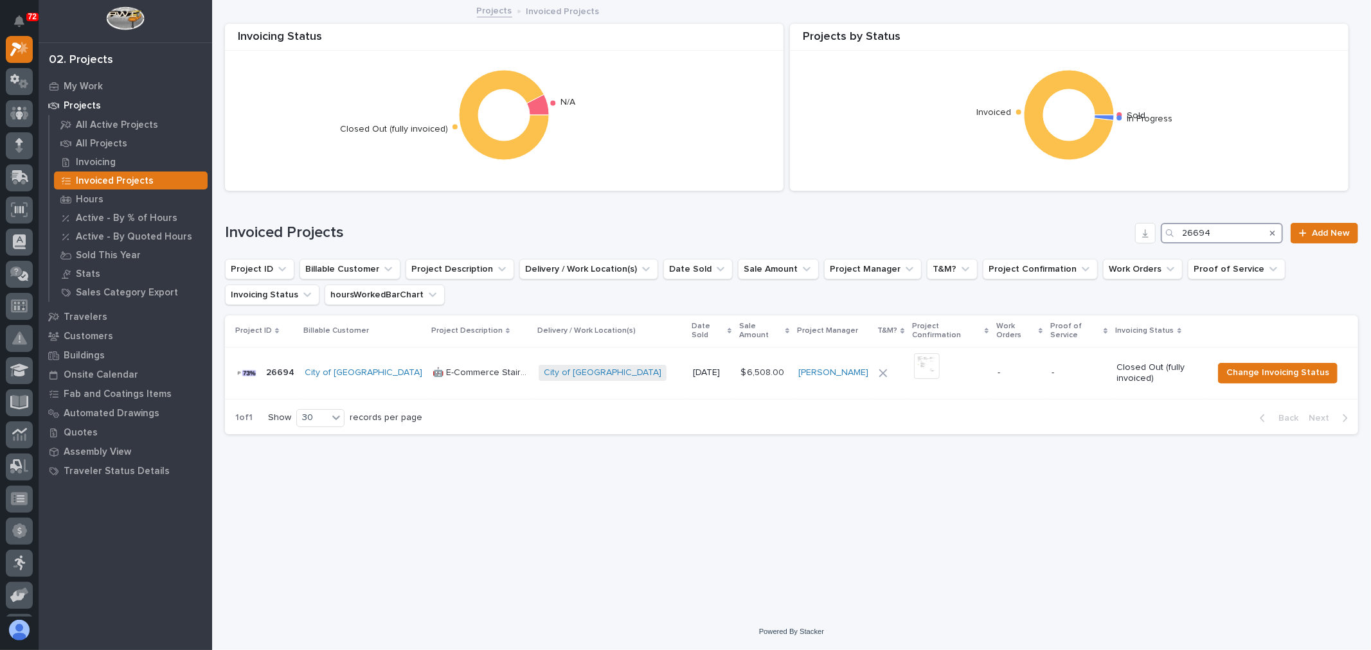
click at [1245, 239] on input "26694" at bounding box center [1222, 233] width 122 height 21
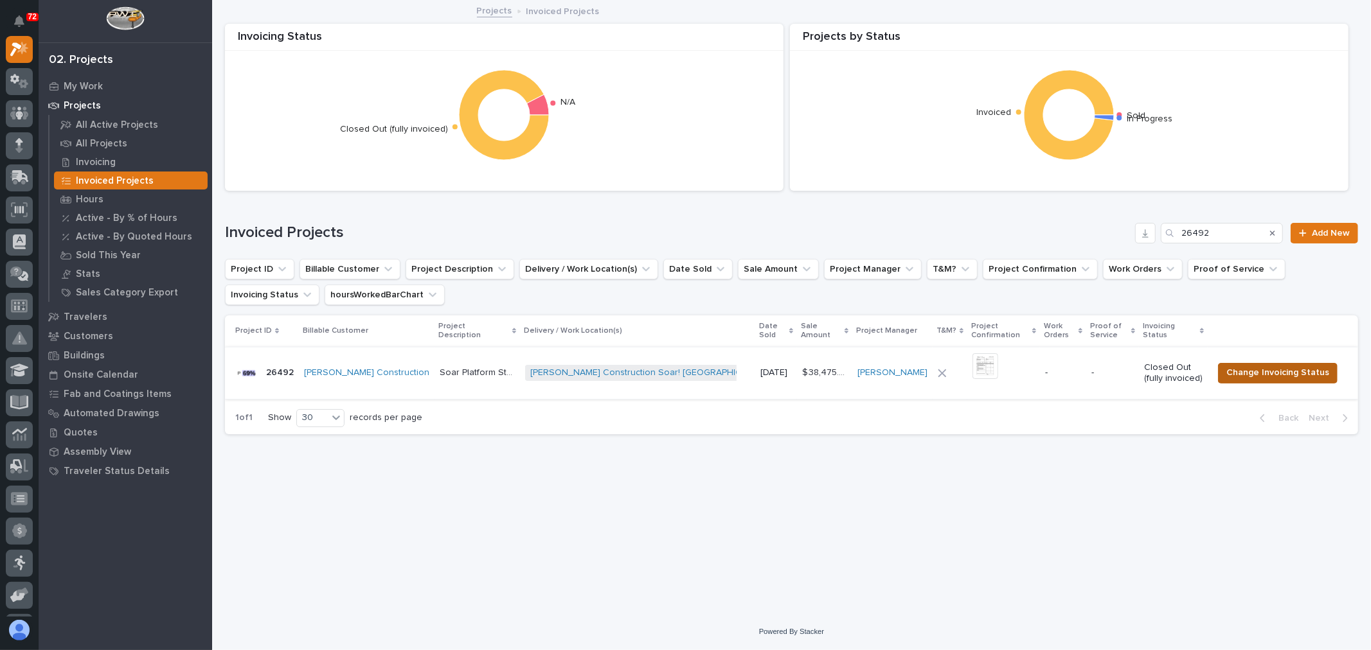
click at [1262, 370] on span "Change Invoicing Status" at bounding box center [1277, 372] width 103 height 15
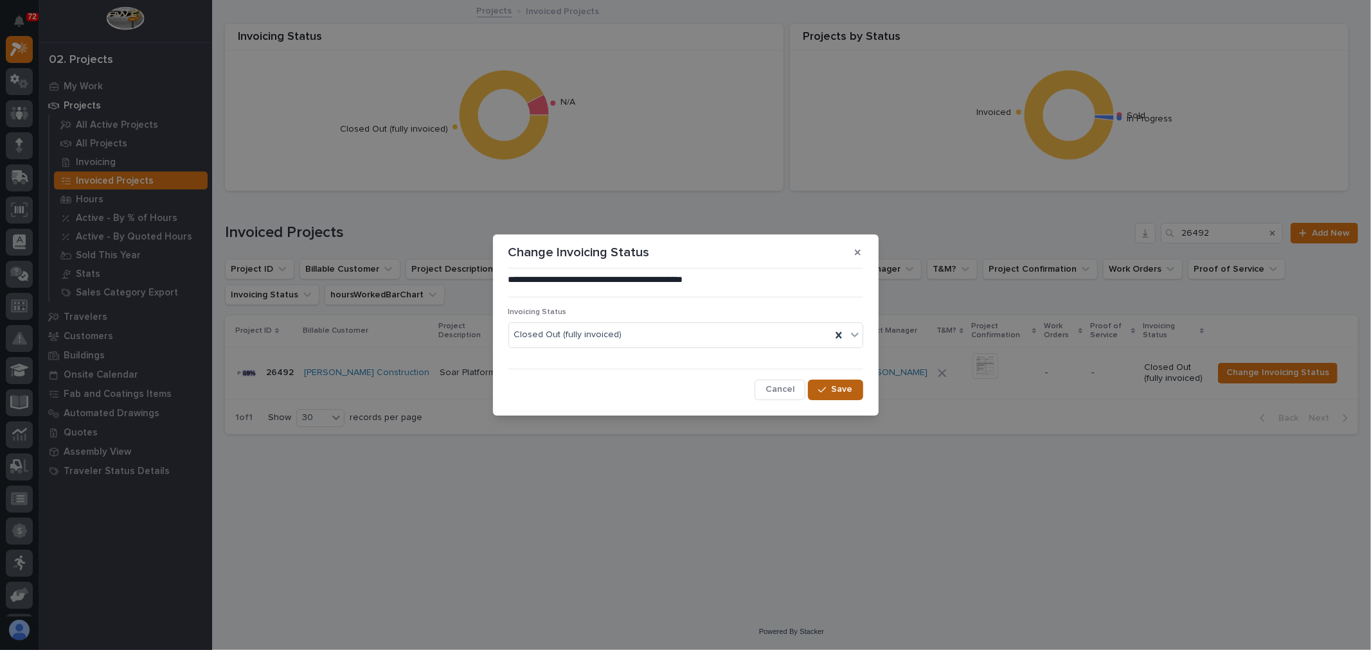
click at [834, 389] on span "Save" at bounding box center [842, 390] width 21 height 12
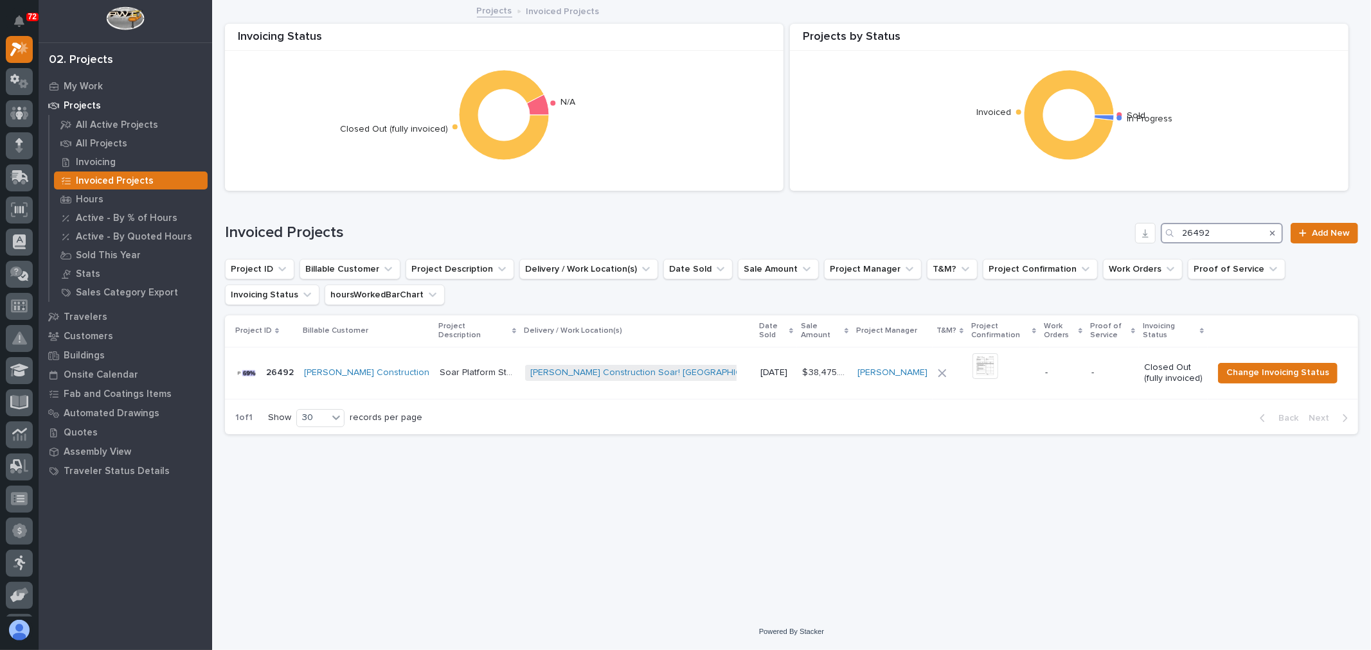
click at [1233, 225] on input "26492" at bounding box center [1222, 233] width 122 height 21
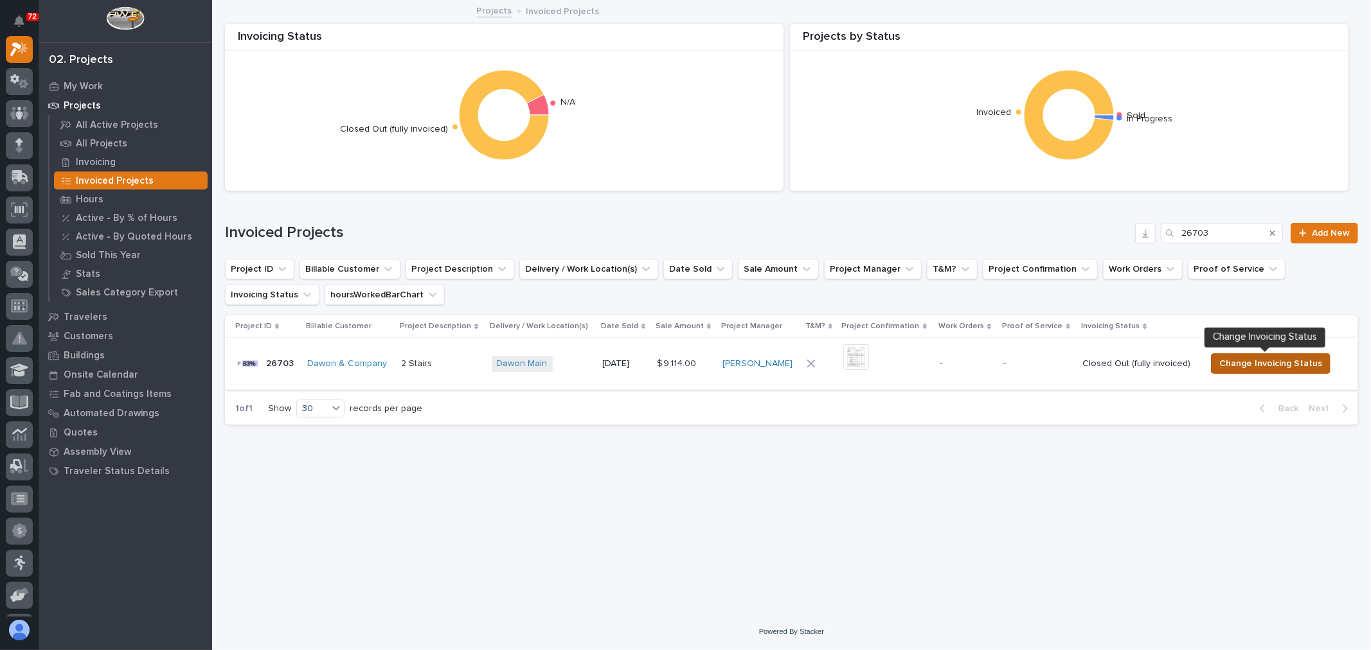
click at [1265, 361] on span "Change Invoicing Status" at bounding box center [1270, 363] width 103 height 15
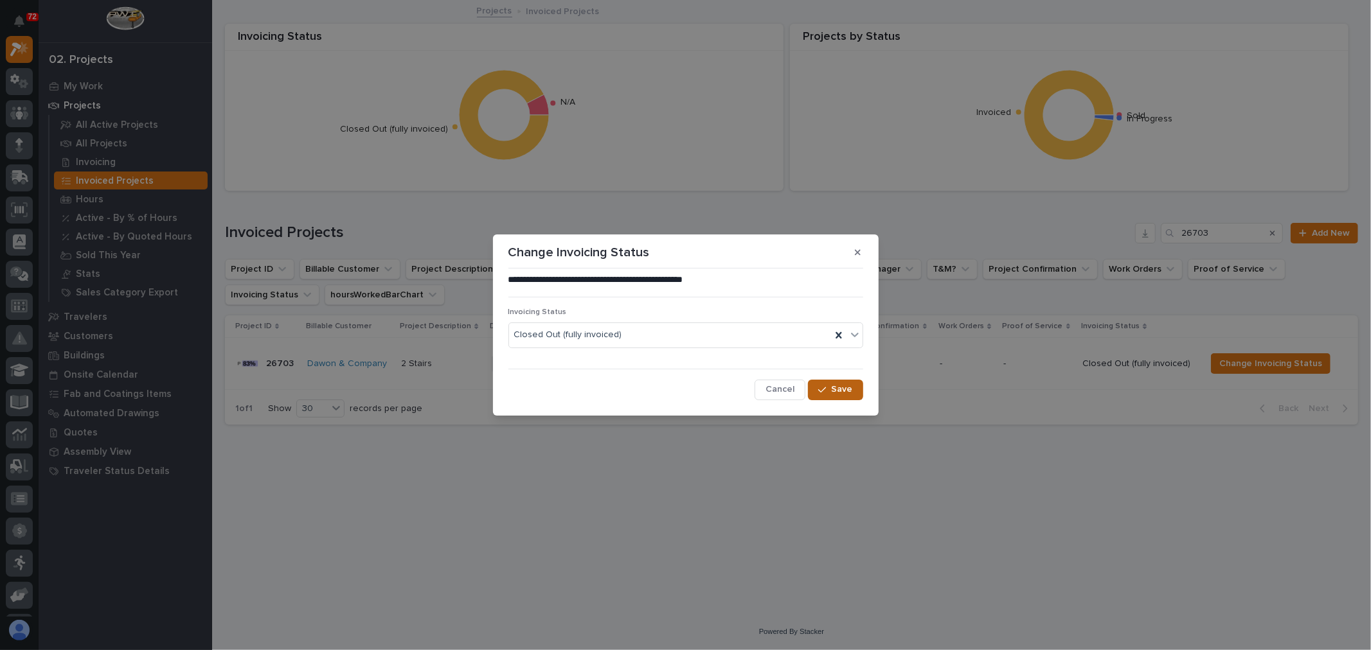
click at [824, 388] on icon "button" at bounding box center [822, 390] width 8 height 9
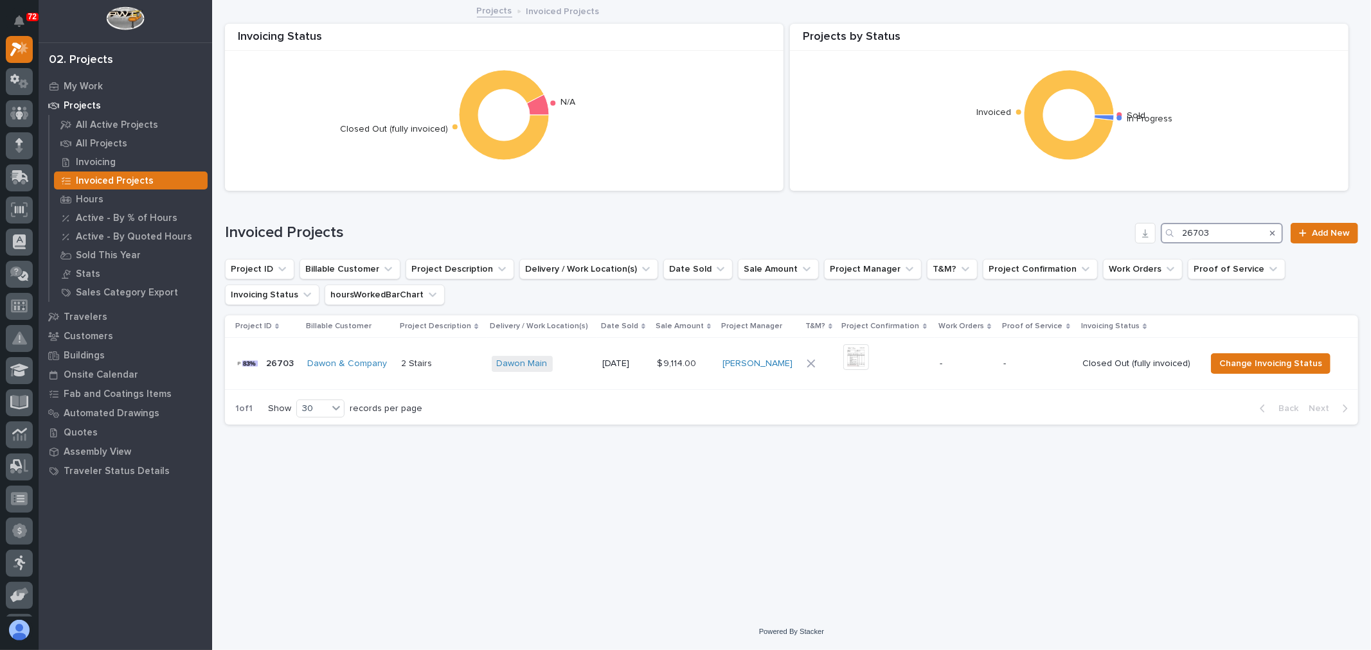
click at [1231, 231] on input "26703" at bounding box center [1222, 233] width 122 height 21
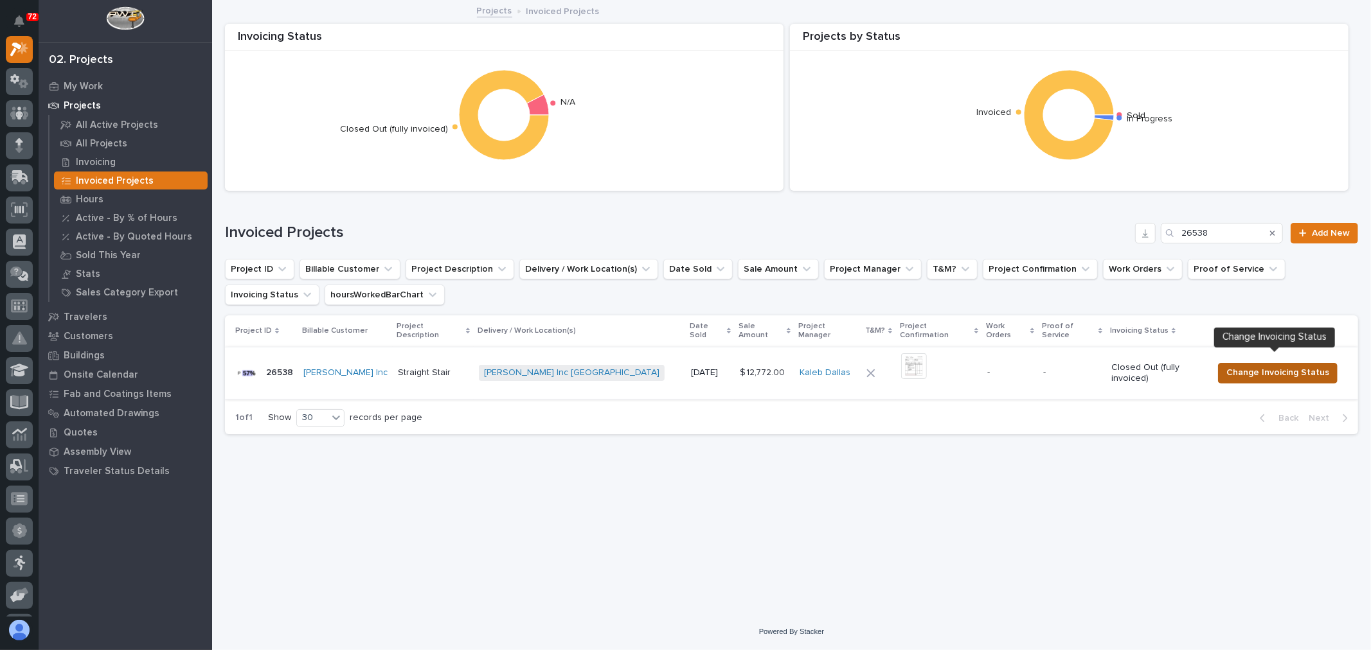
click at [1235, 365] on span "Change Invoicing Status" at bounding box center [1277, 372] width 103 height 15
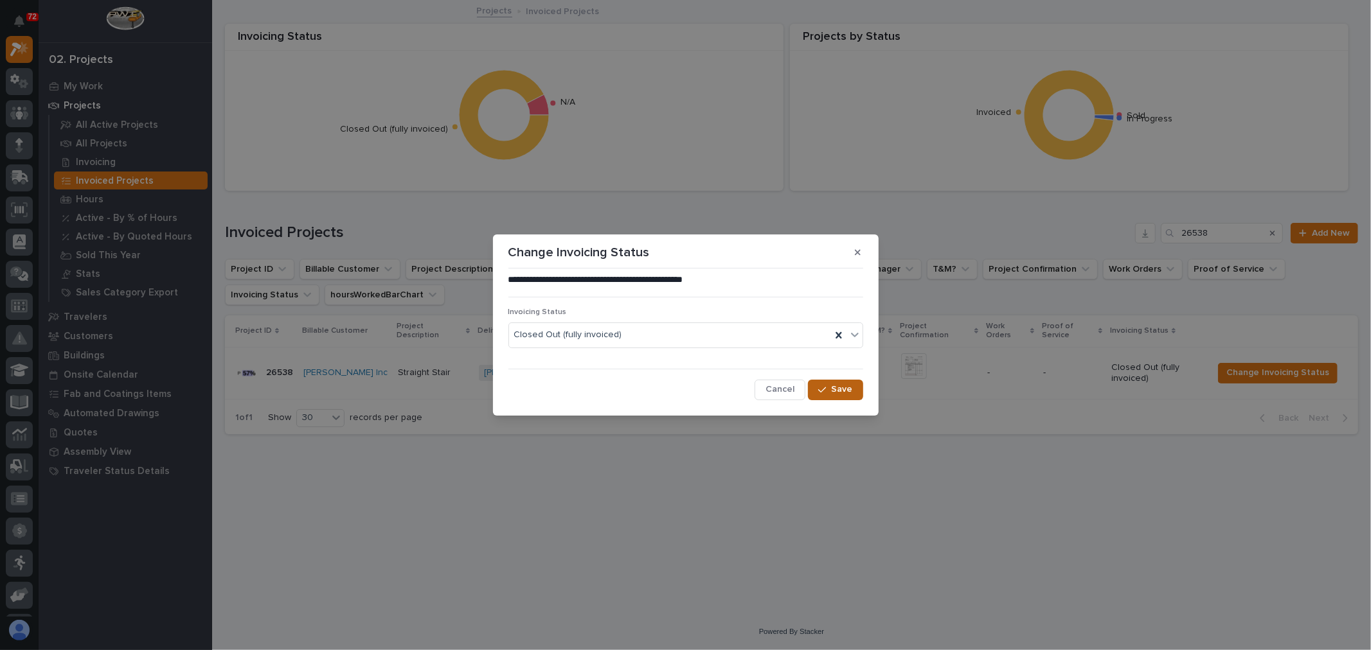
click at [837, 392] on span "Save" at bounding box center [842, 390] width 21 height 12
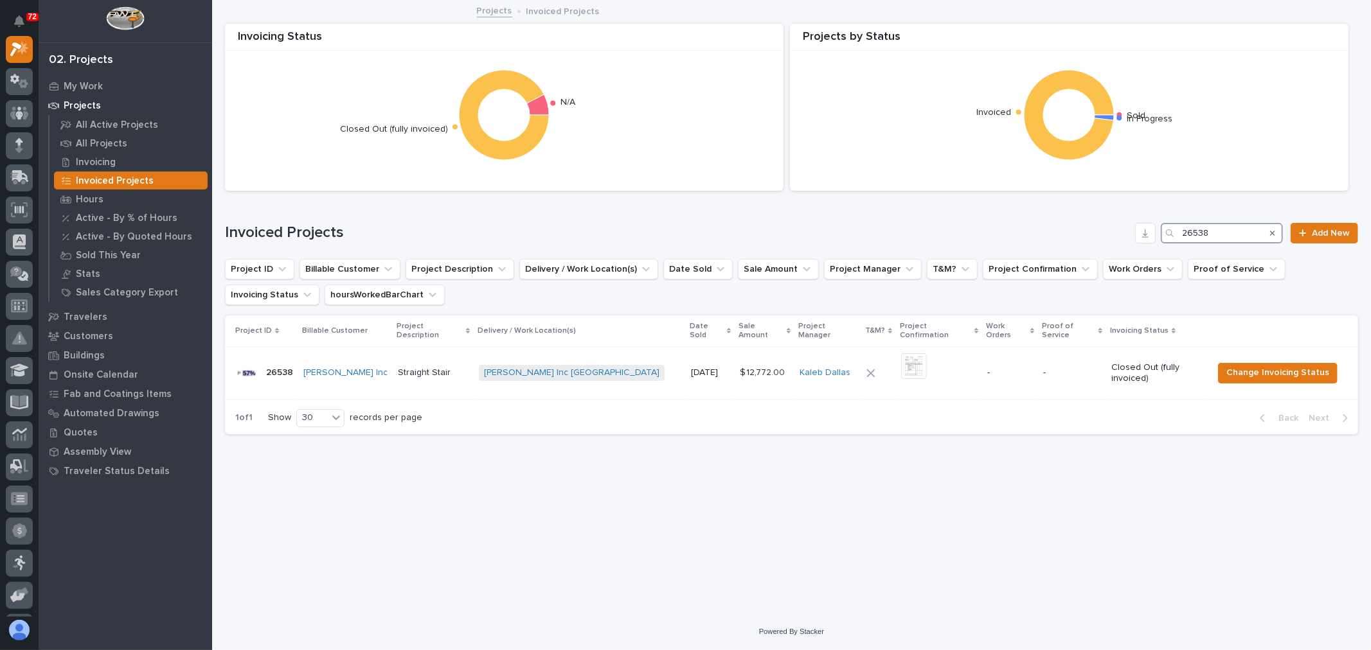
click at [1248, 226] on input "26538" at bounding box center [1222, 233] width 122 height 21
click at [1201, 232] on input "25477" at bounding box center [1222, 233] width 122 height 21
type input "25477"
click at [672, 365] on span "Harlan's Steel Building" at bounding box center [653, 373] width 142 height 16
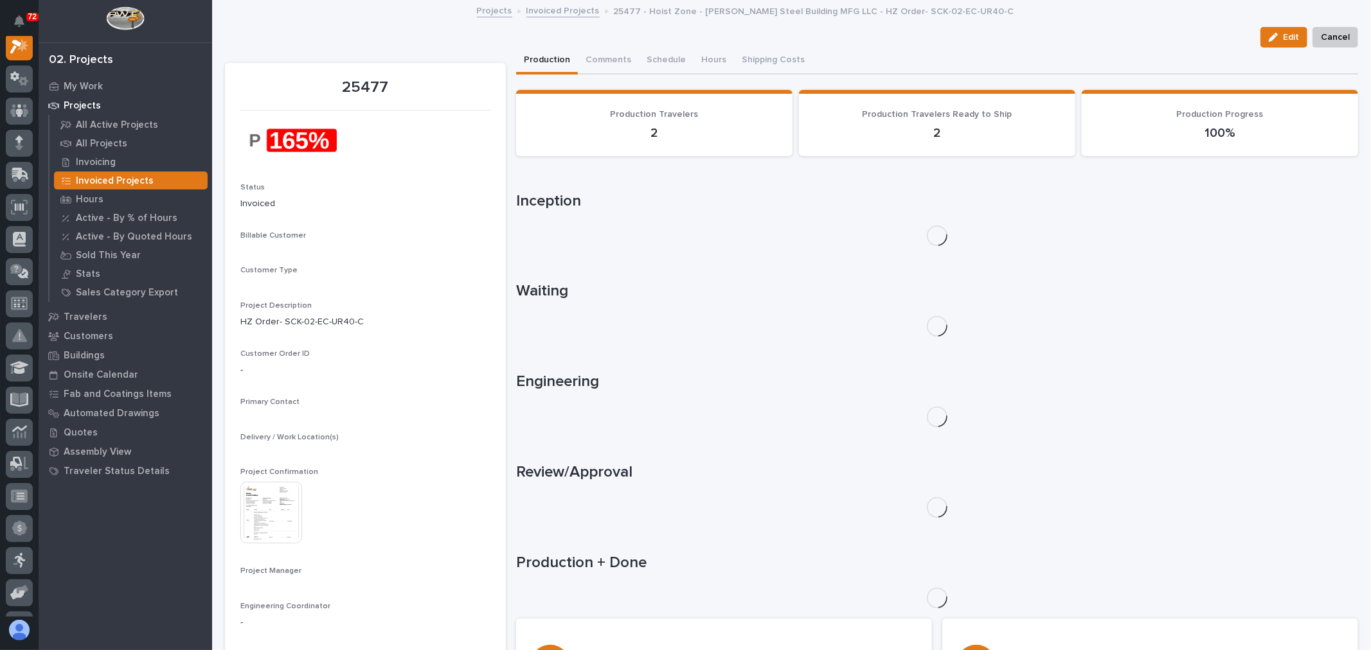
scroll to position [32, 0]
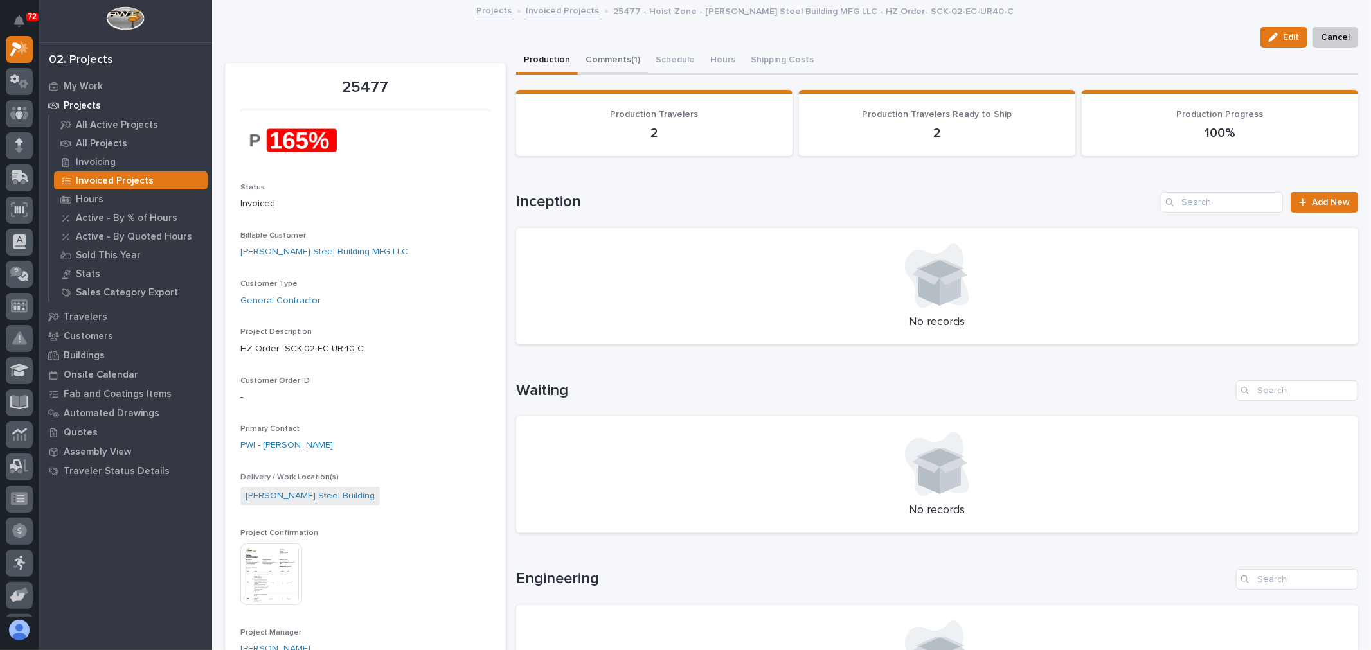
click at [600, 57] on button "Comments (1)" at bounding box center [613, 61] width 70 height 27
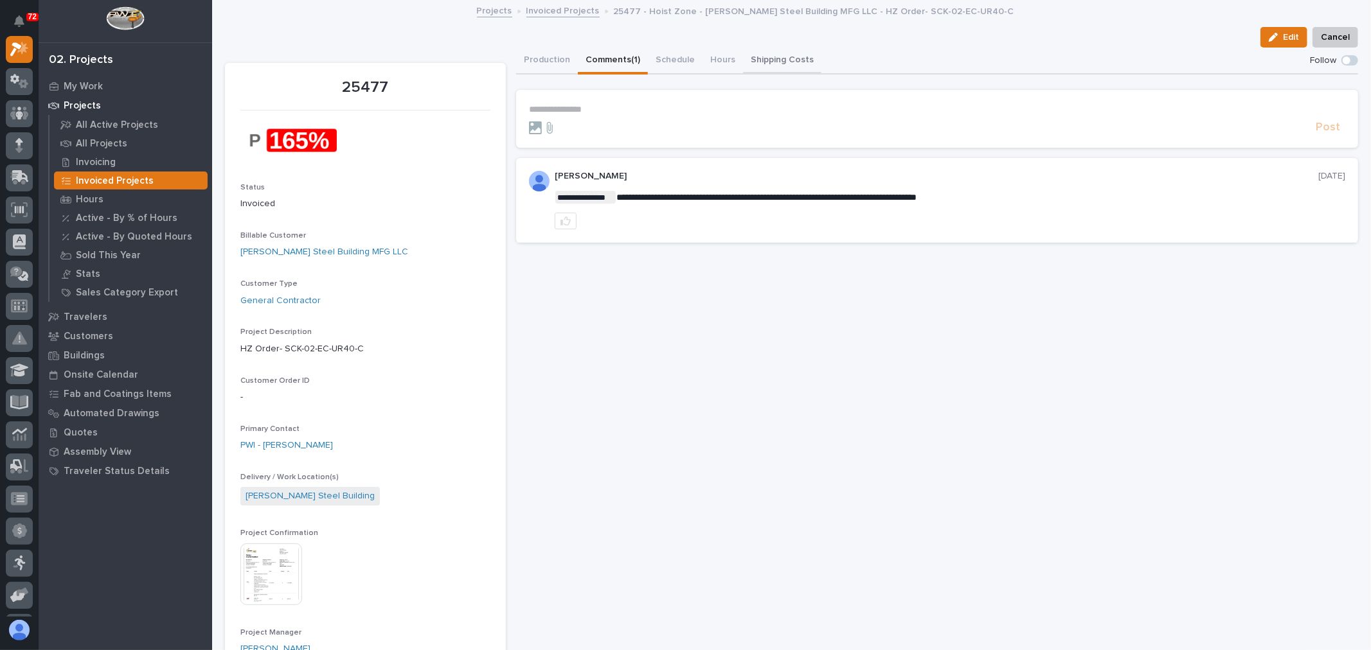
click at [772, 58] on button "Shipping Costs" at bounding box center [782, 61] width 78 height 27
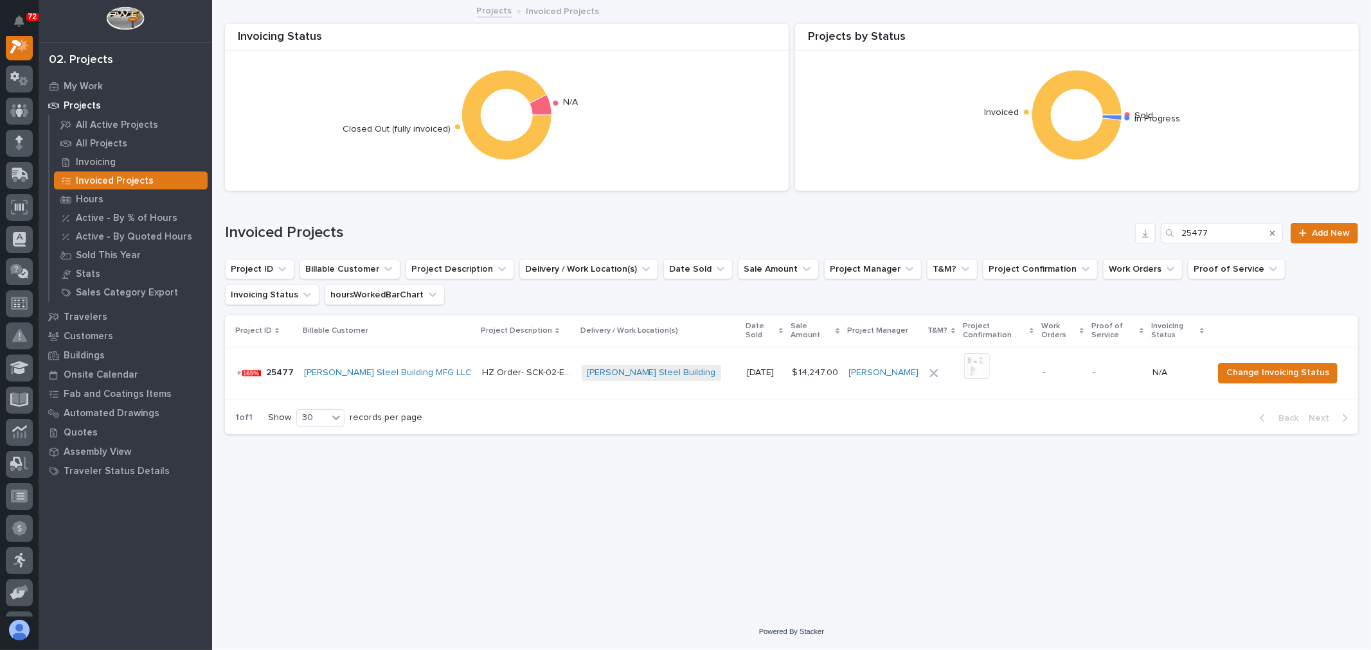
scroll to position [32, 0]
click at [1201, 231] on input "25477" at bounding box center [1222, 233] width 122 height 21
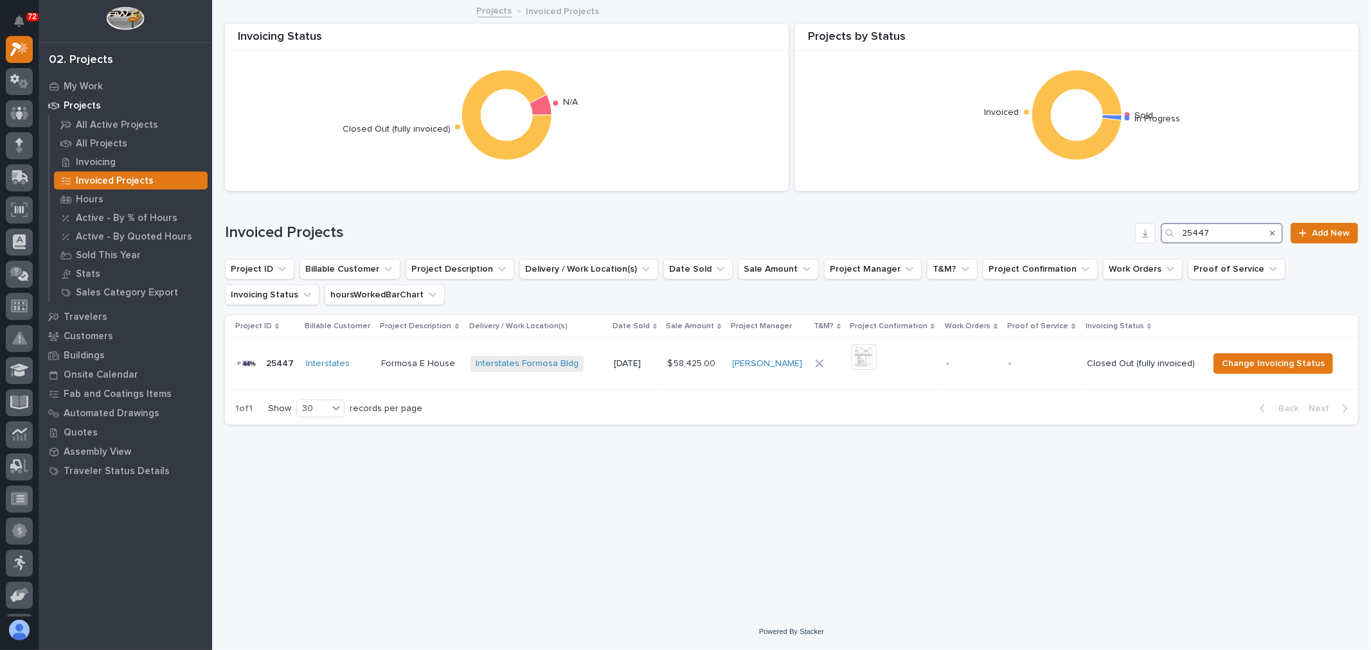
click at [1222, 233] on input "25447" at bounding box center [1222, 233] width 122 height 21
click at [1264, 357] on span "Change Invoicing Status" at bounding box center [1270, 363] width 103 height 15
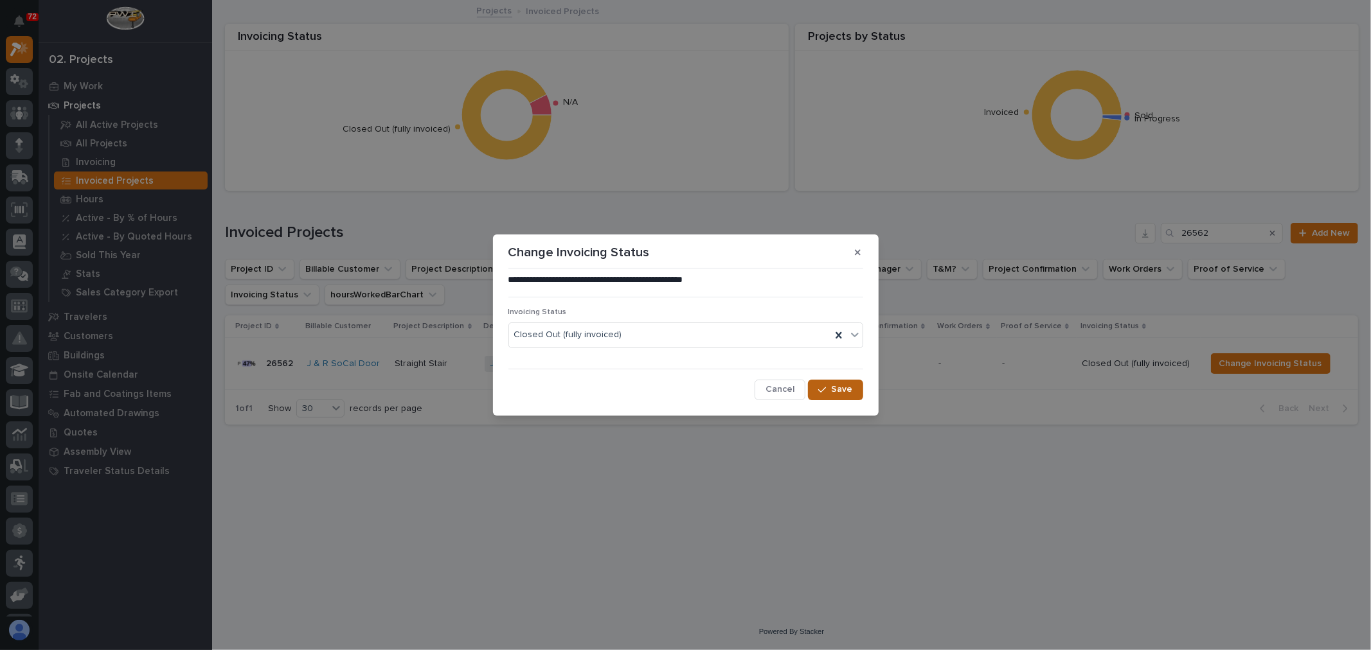
click at [850, 389] on span "Save" at bounding box center [842, 390] width 21 height 12
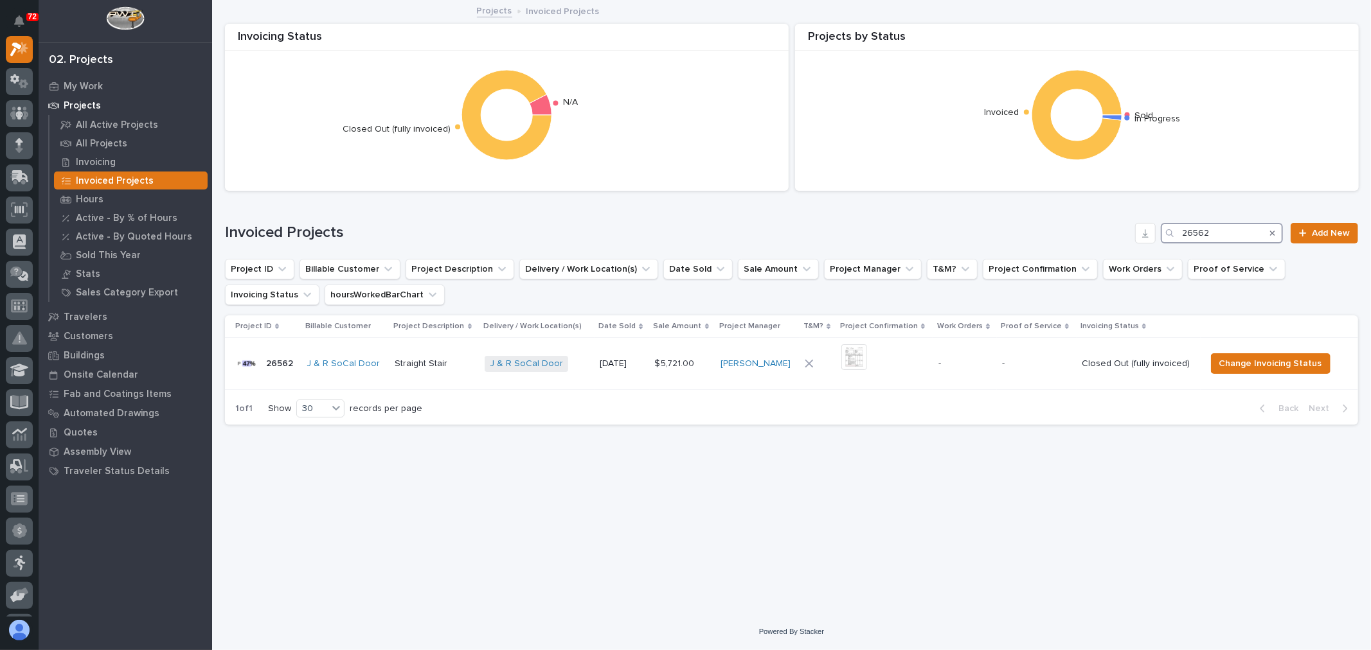
click at [1232, 225] on input "26562" at bounding box center [1222, 233] width 122 height 21
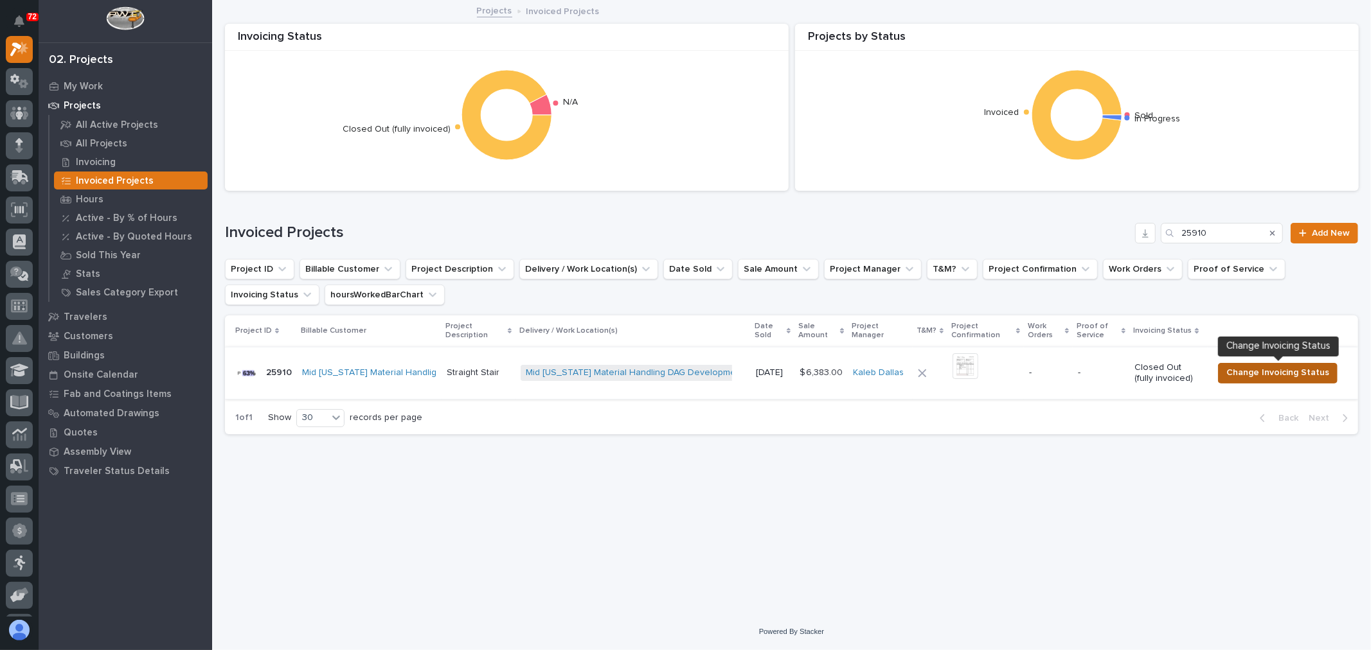
click at [1274, 375] on span "Change Invoicing Status" at bounding box center [1277, 372] width 103 height 15
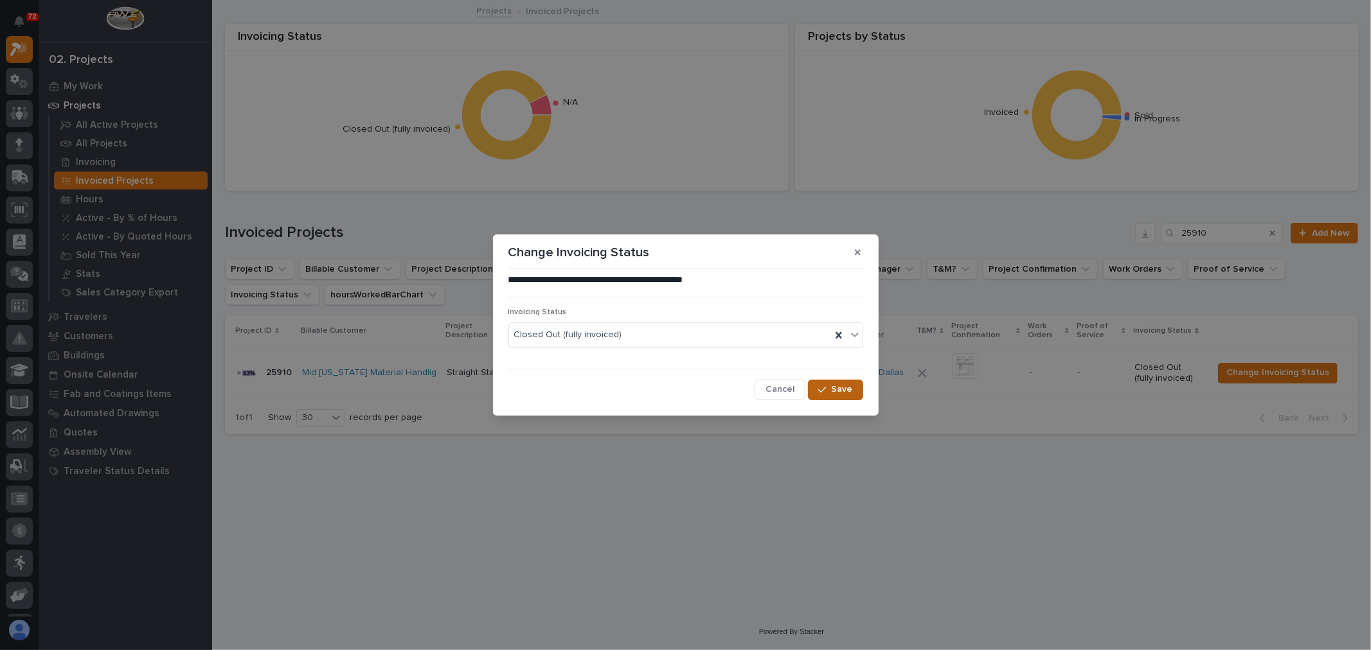
click at [830, 393] on div "button" at bounding box center [824, 390] width 13 height 9
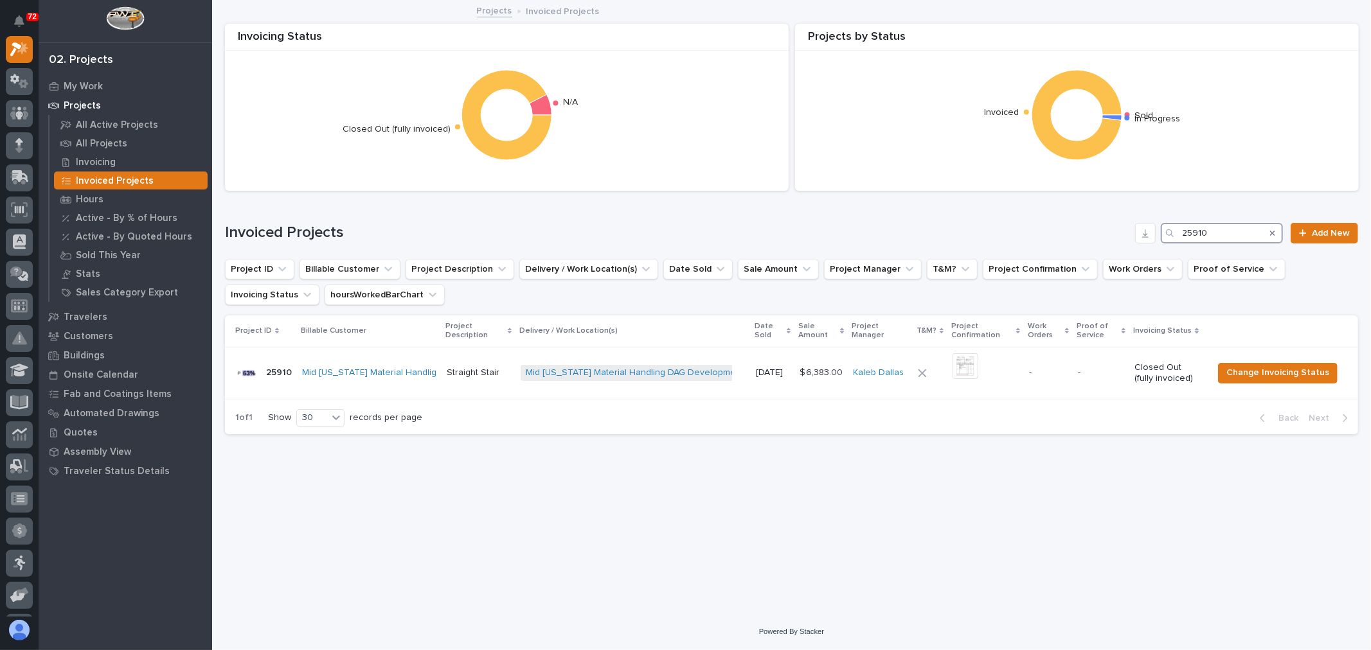
click at [1210, 231] on input "25910" at bounding box center [1222, 233] width 122 height 21
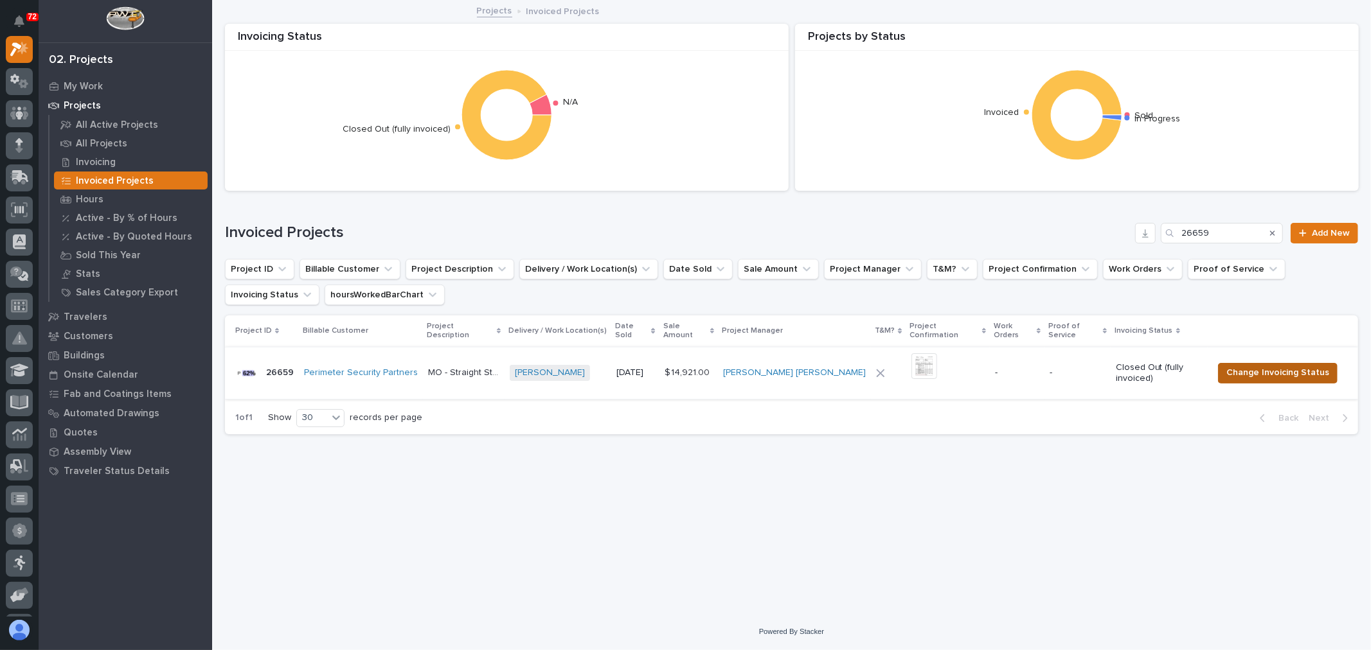
click at [1283, 365] on span "Change Invoicing Status" at bounding box center [1277, 372] width 103 height 15
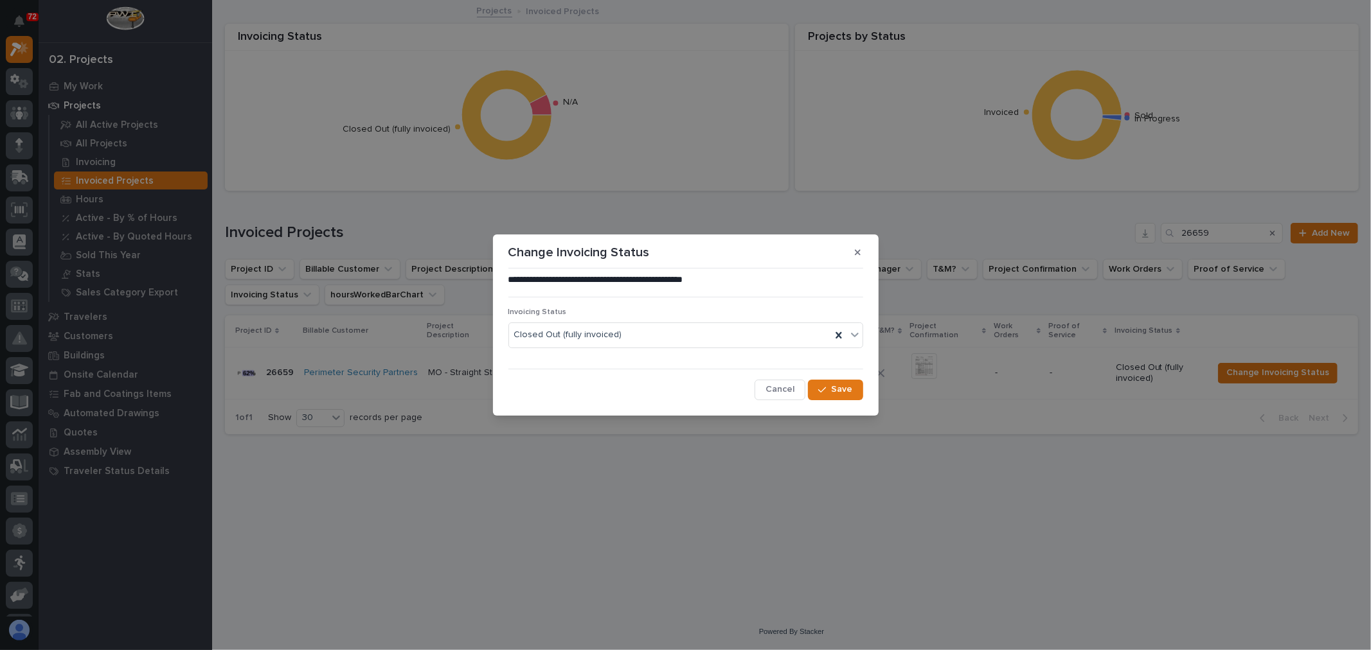
drag, startPoint x: 839, startPoint y: 383, endPoint x: 844, endPoint y: 377, distance: 8.2
click at [844, 380] on button "Save" at bounding box center [835, 390] width 55 height 21
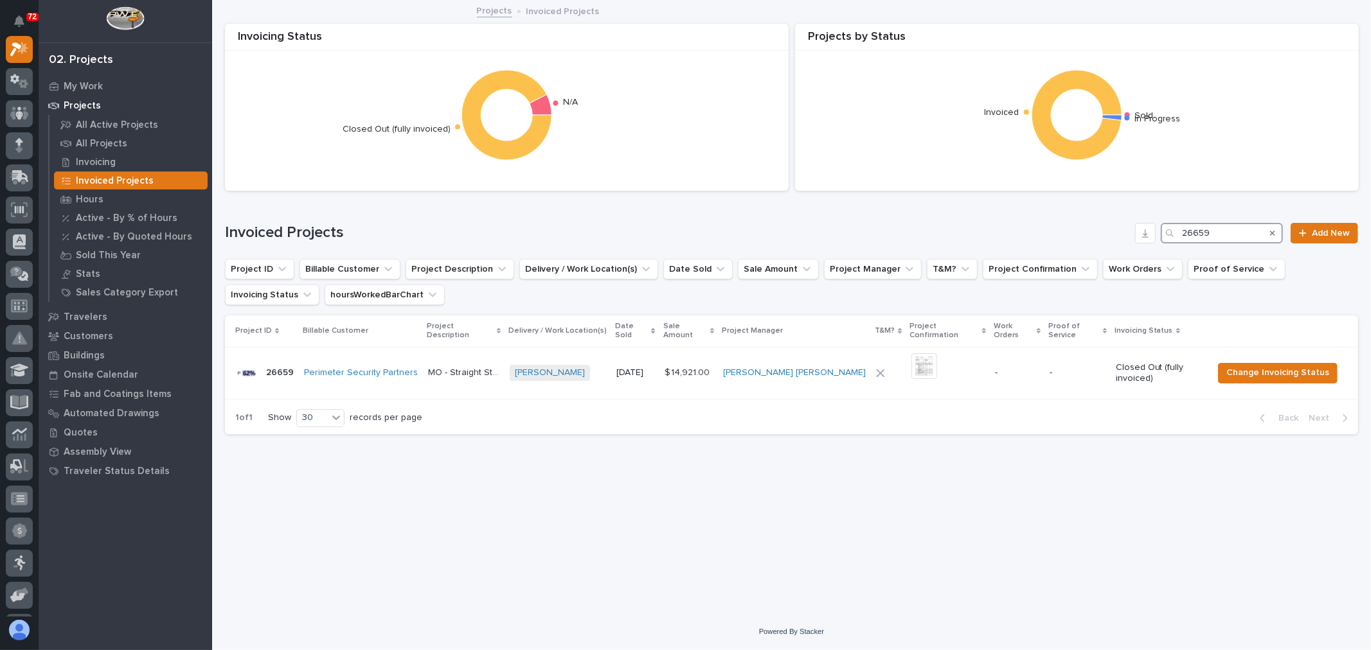
click at [1233, 231] on input "26659" at bounding box center [1222, 233] width 122 height 21
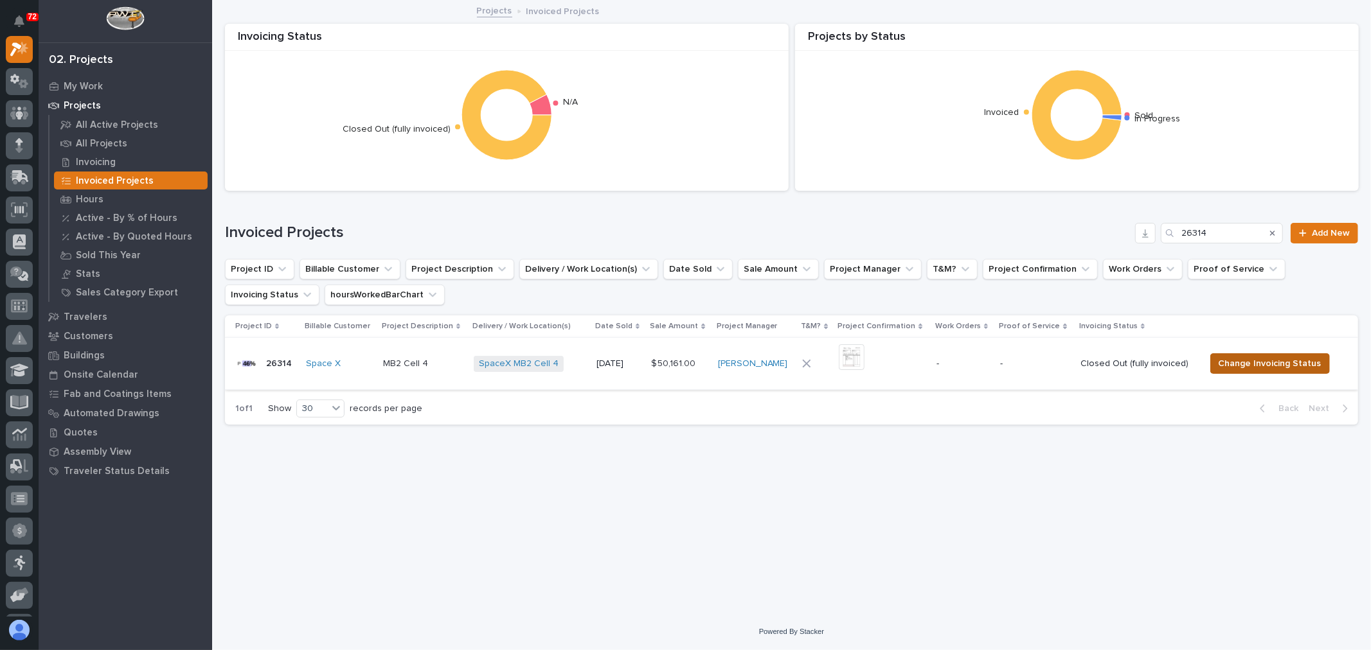
click at [1269, 368] on span "Change Invoicing Status" at bounding box center [1270, 363] width 103 height 15
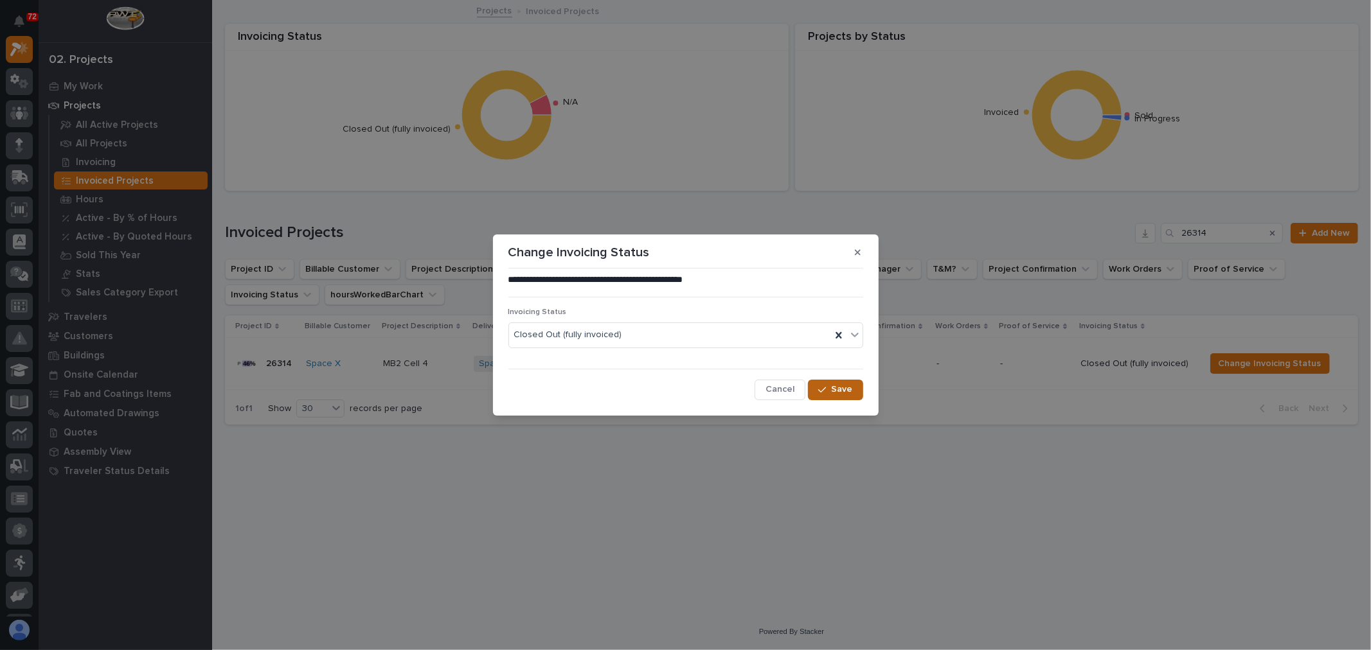
click at [859, 380] on button "Save" at bounding box center [835, 390] width 55 height 21
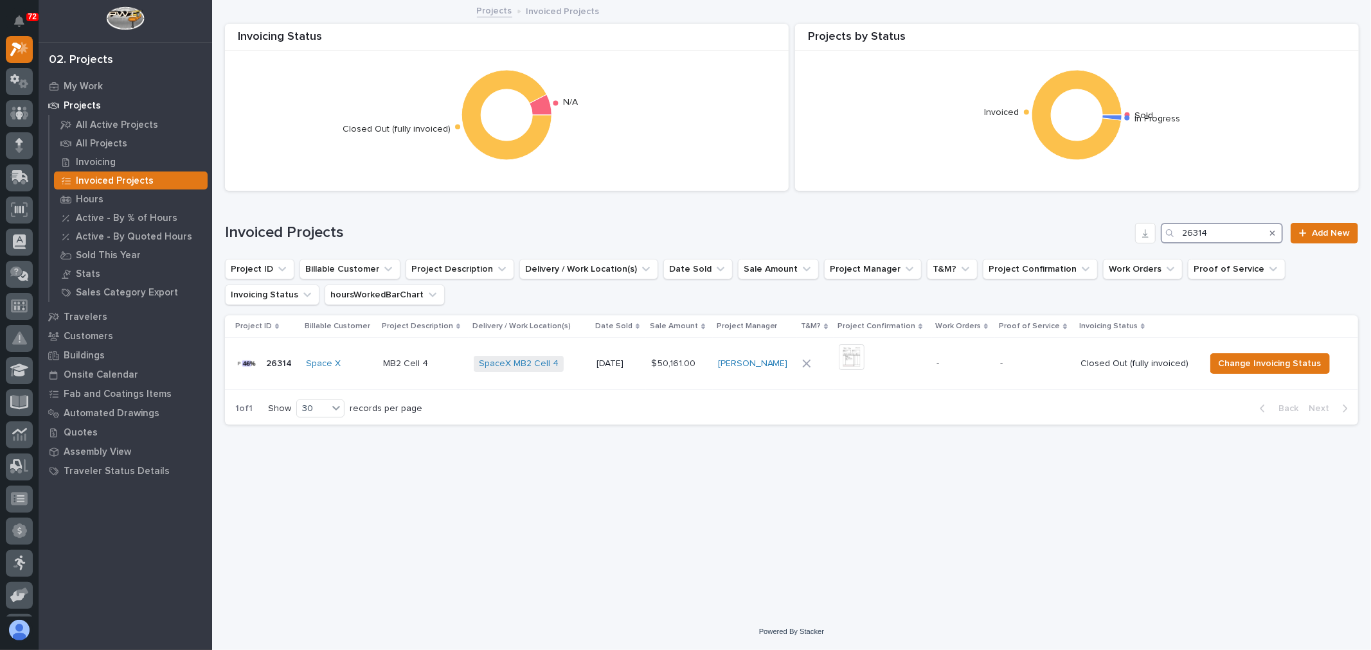
click at [1252, 229] on input "26314" at bounding box center [1222, 233] width 122 height 21
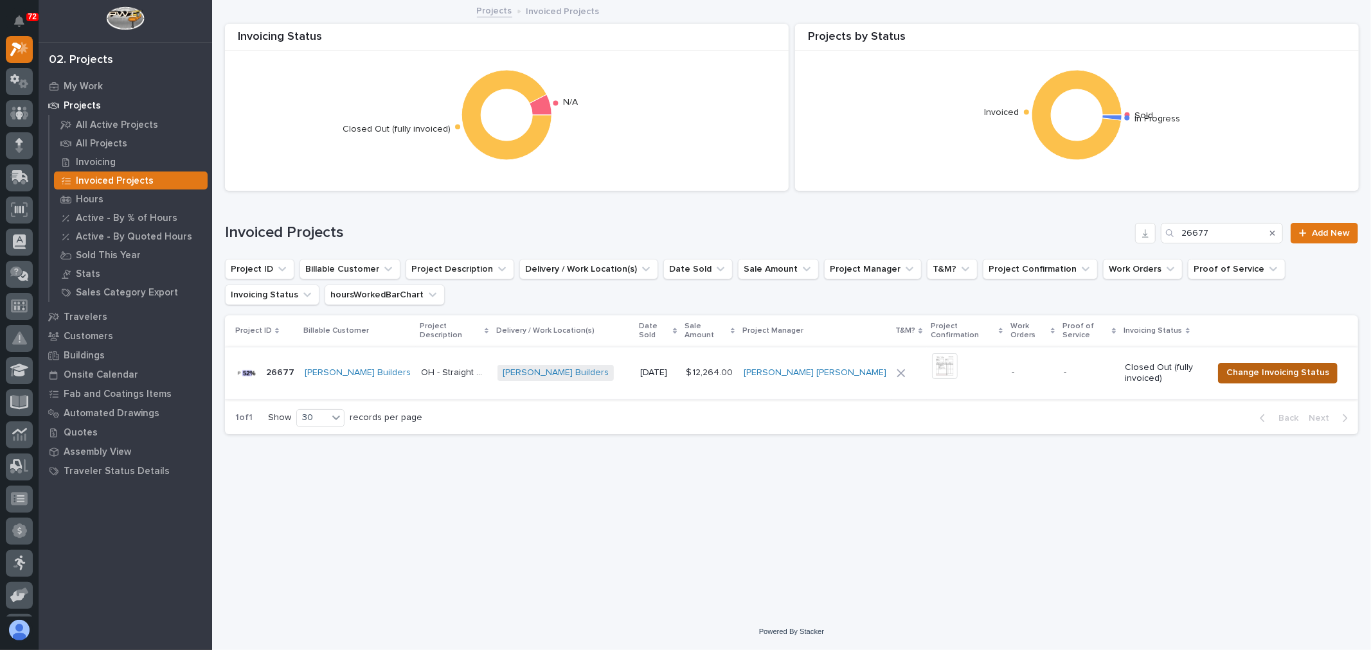
click at [1235, 365] on span "Change Invoicing Status" at bounding box center [1277, 372] width 103 height 15
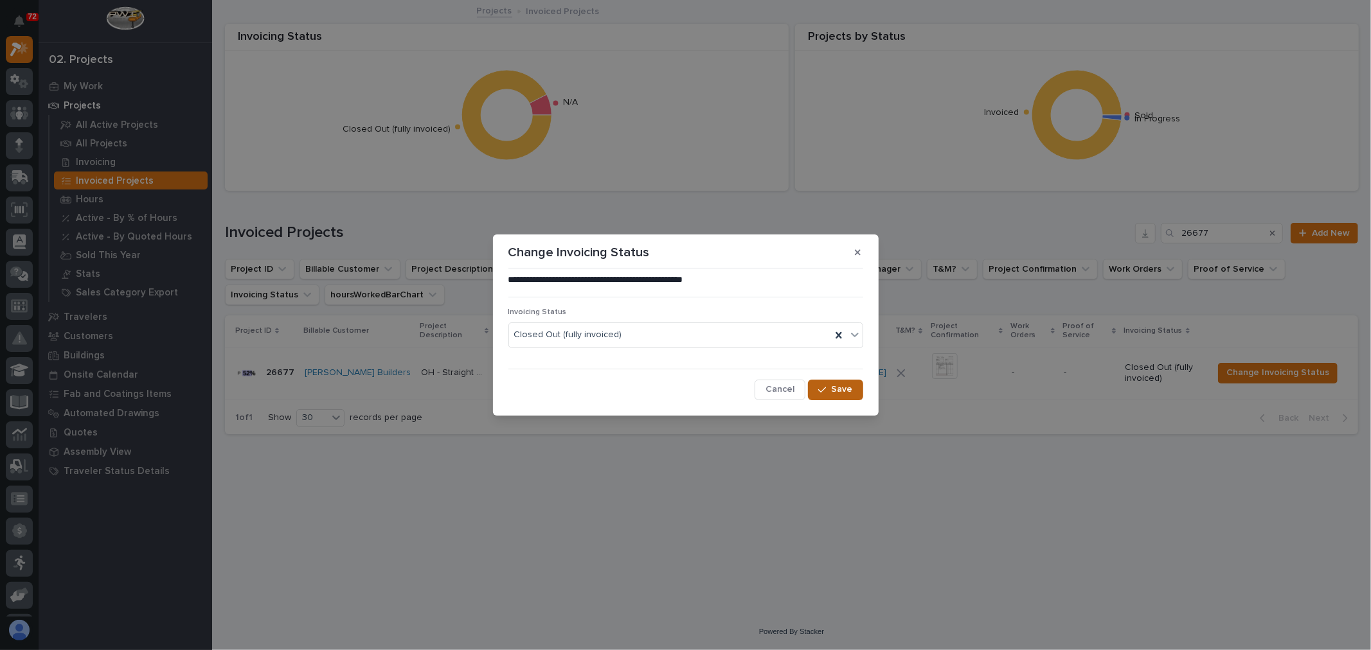
click at [836, 393] on span "Save" at bounding box center [842, 390] width 21 height 12
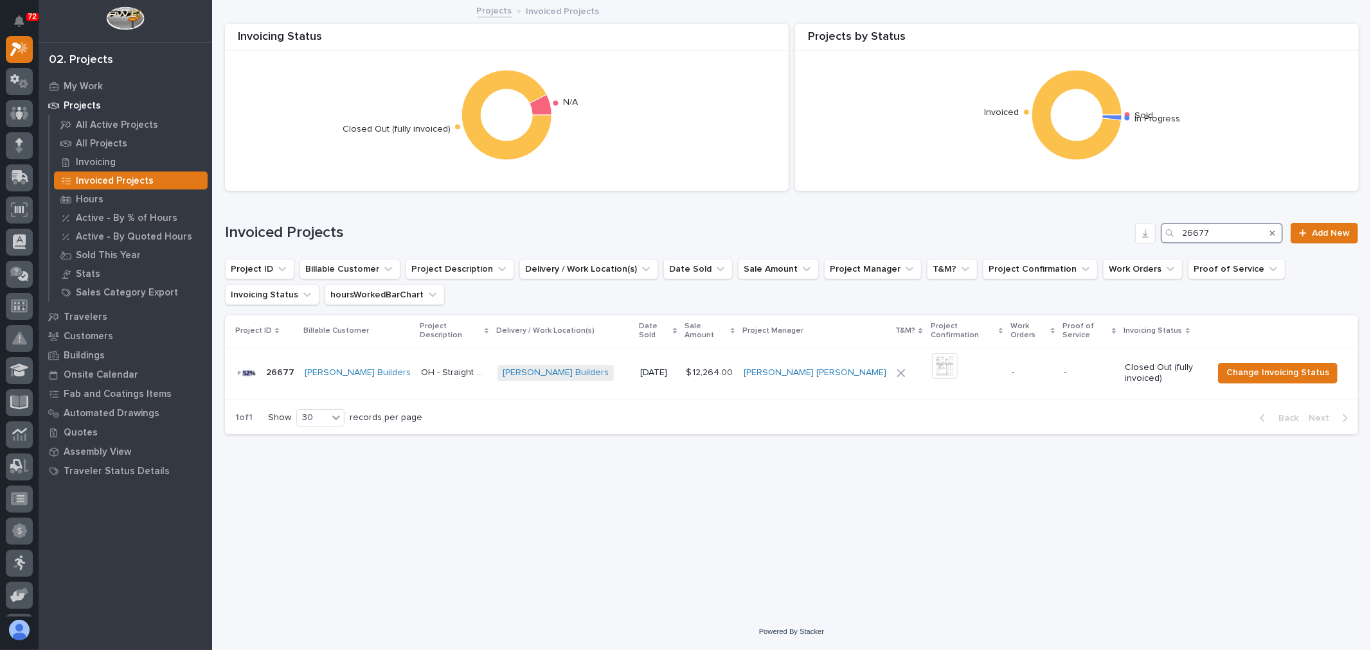
click at [1235, 233] on input "26677" at bounding box center [1222, 233] width 122 height 21
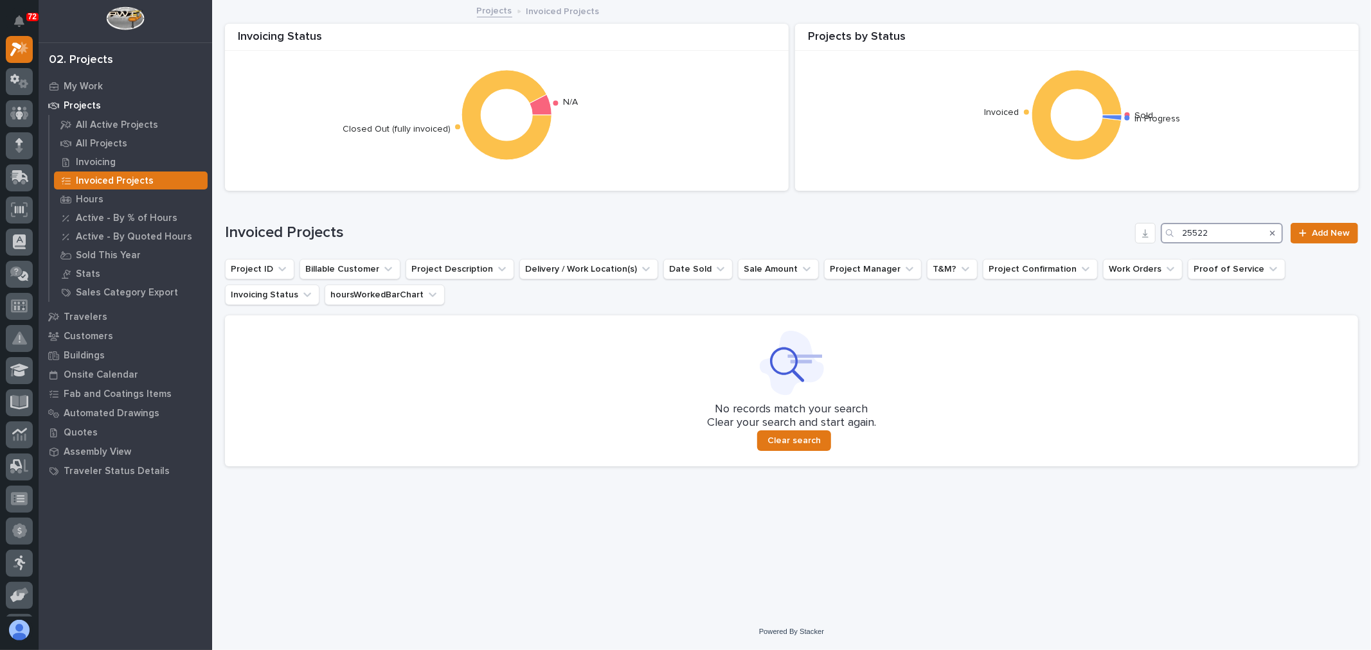
type input "25522"
click at [1237, 235] on input "25522" at bounding box center [1222, 233] width 122 height 21
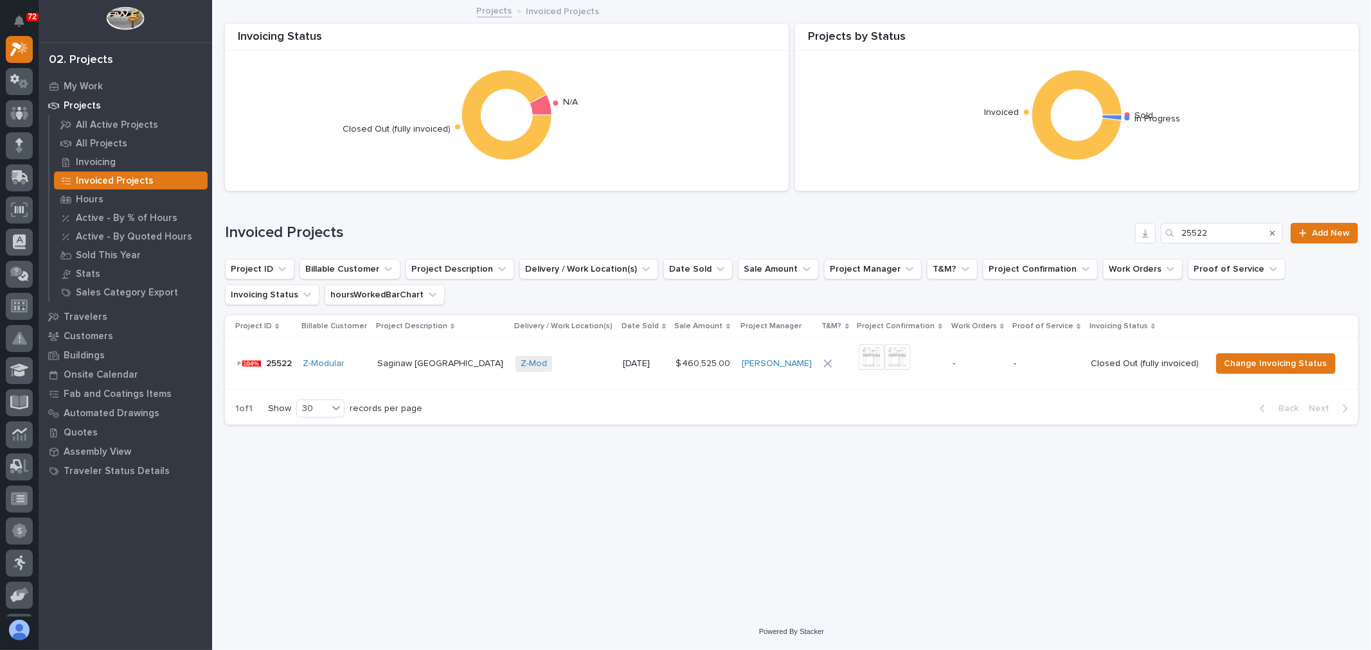
click at [551, 357] on div "Z-Mod + 0" at bounding box center [563, 364] width 97 height 16
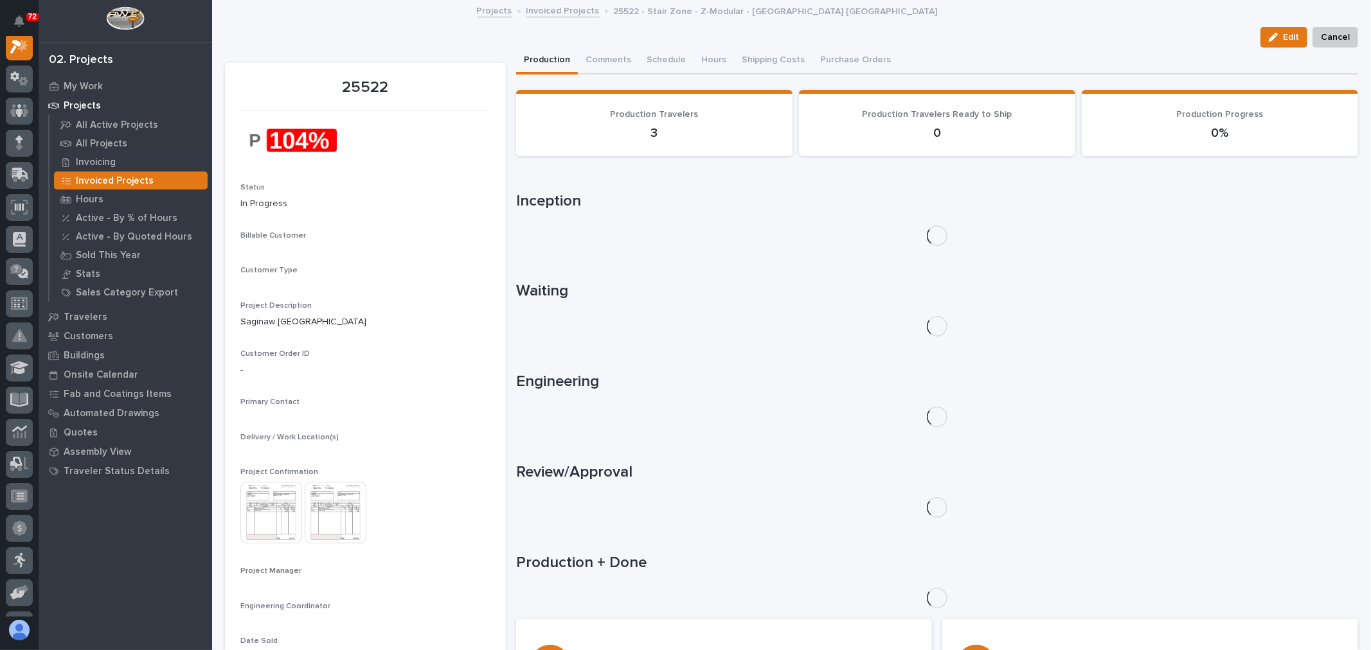
scroll to position [32, 0]
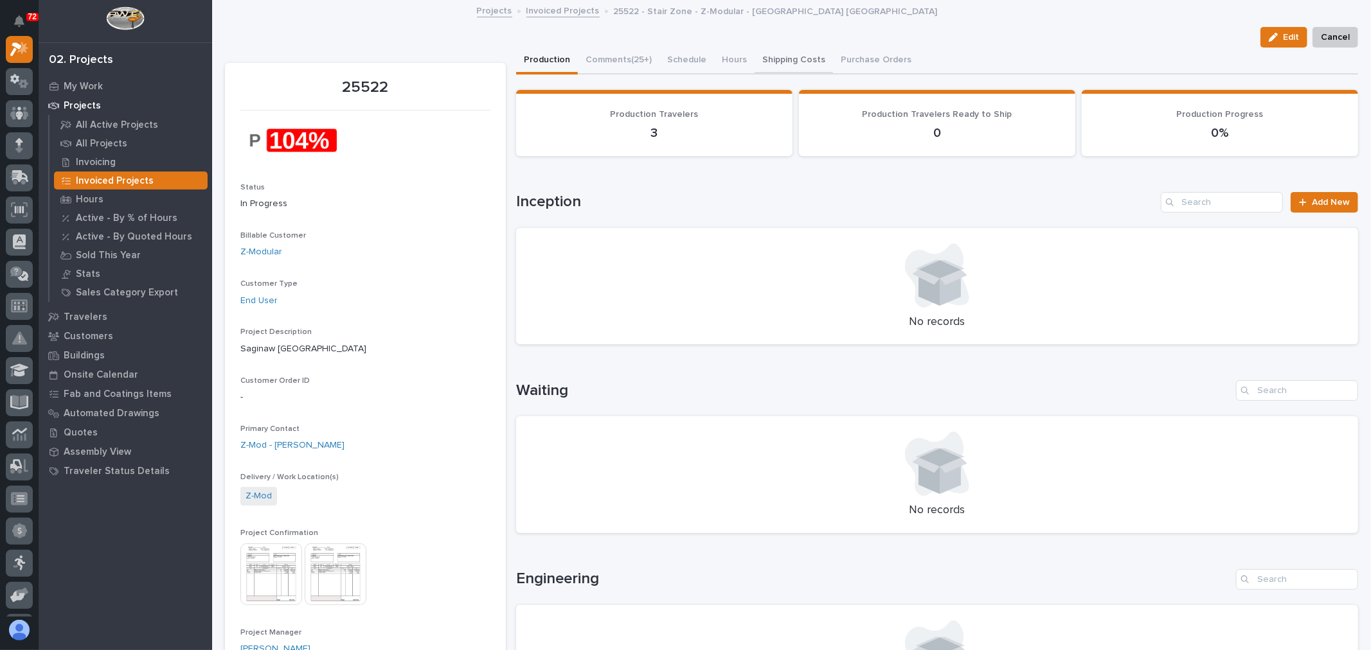
click at [786, 60] on button "Shipping Costs" at bounding box center [794, 61] width 78 height 27
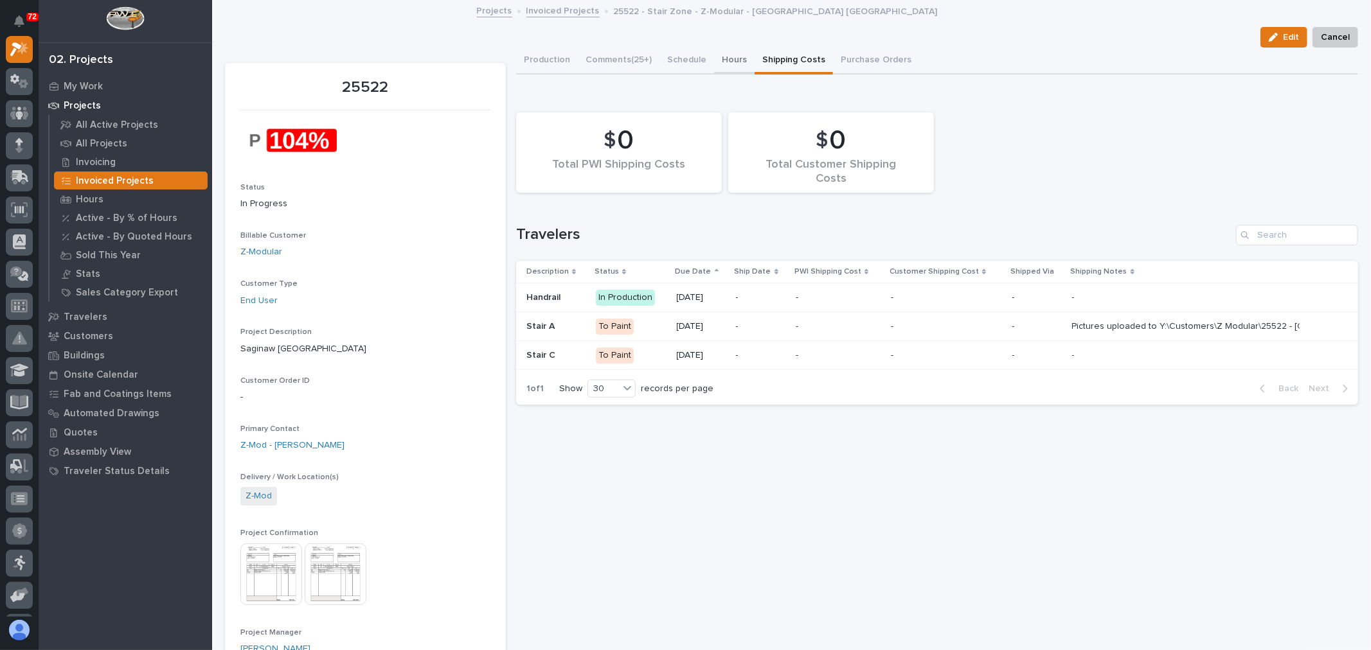
click at [735, 58] on button "Hours" at bounding box center [734, 61] width 40 height 27
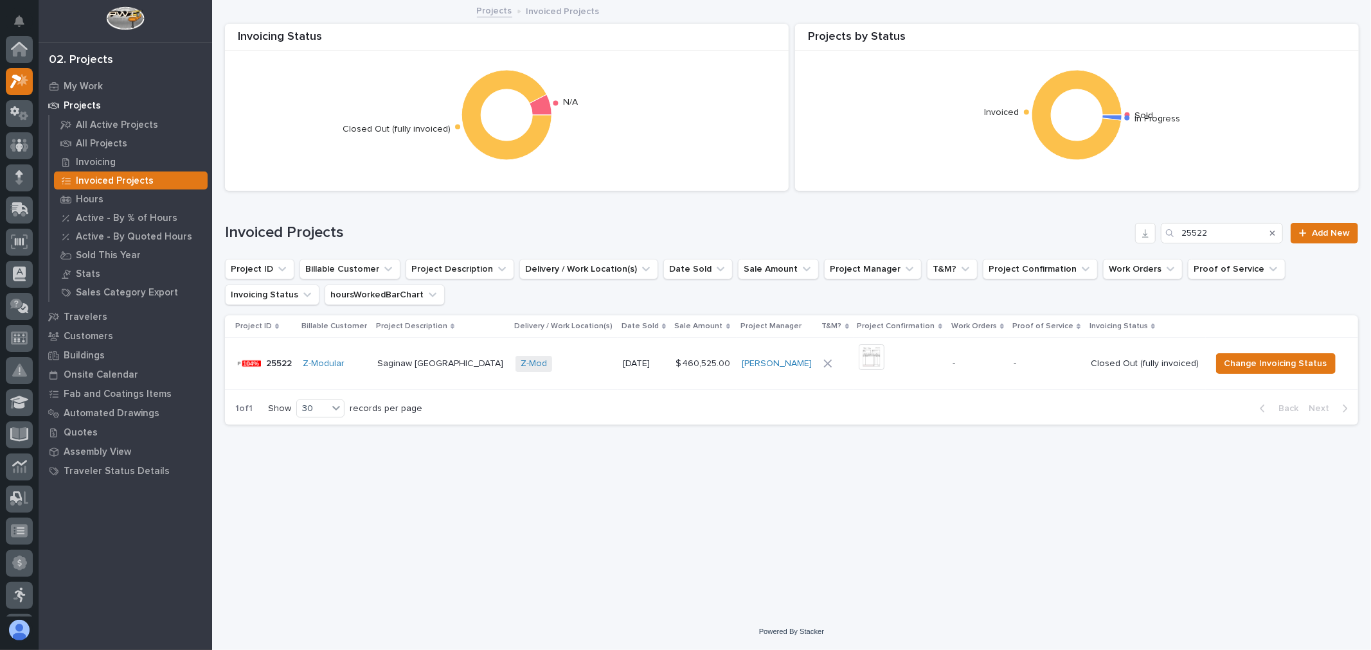
scroll to position [35, 0]
click at [1238, 237] on input "25522" at bounding box center [1222, 233] width 122 height 21
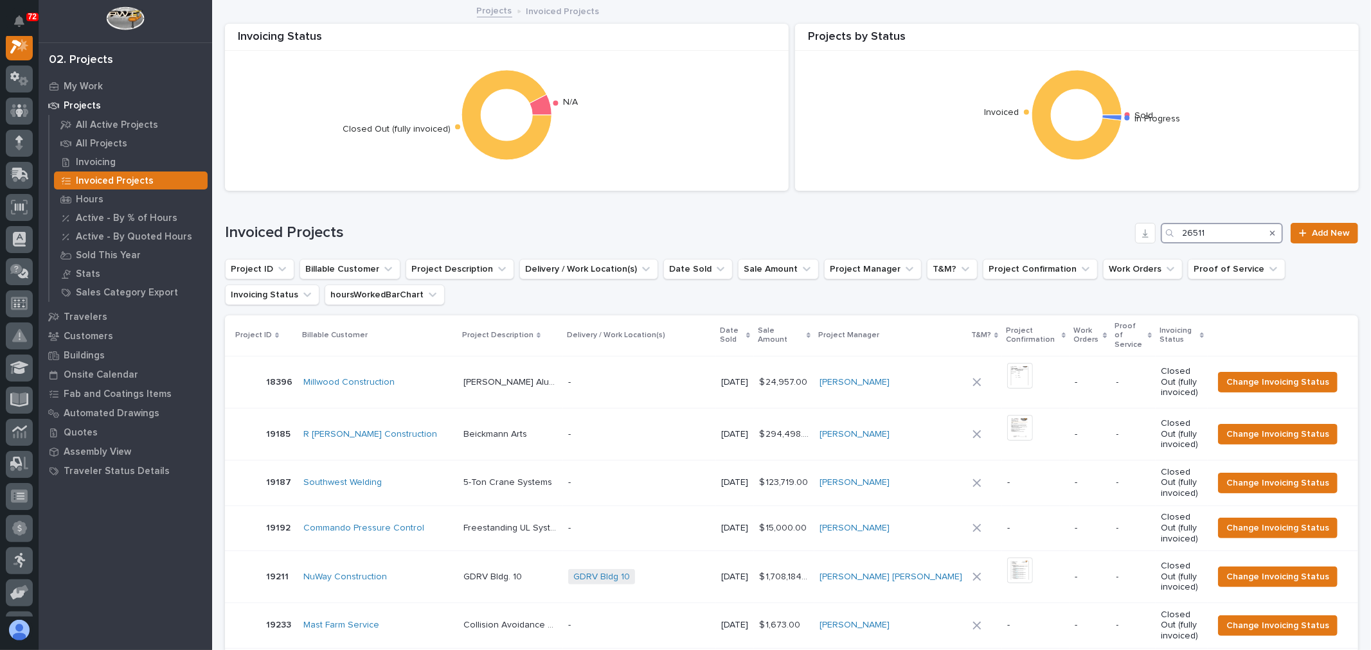
scroll to position [32, 0]
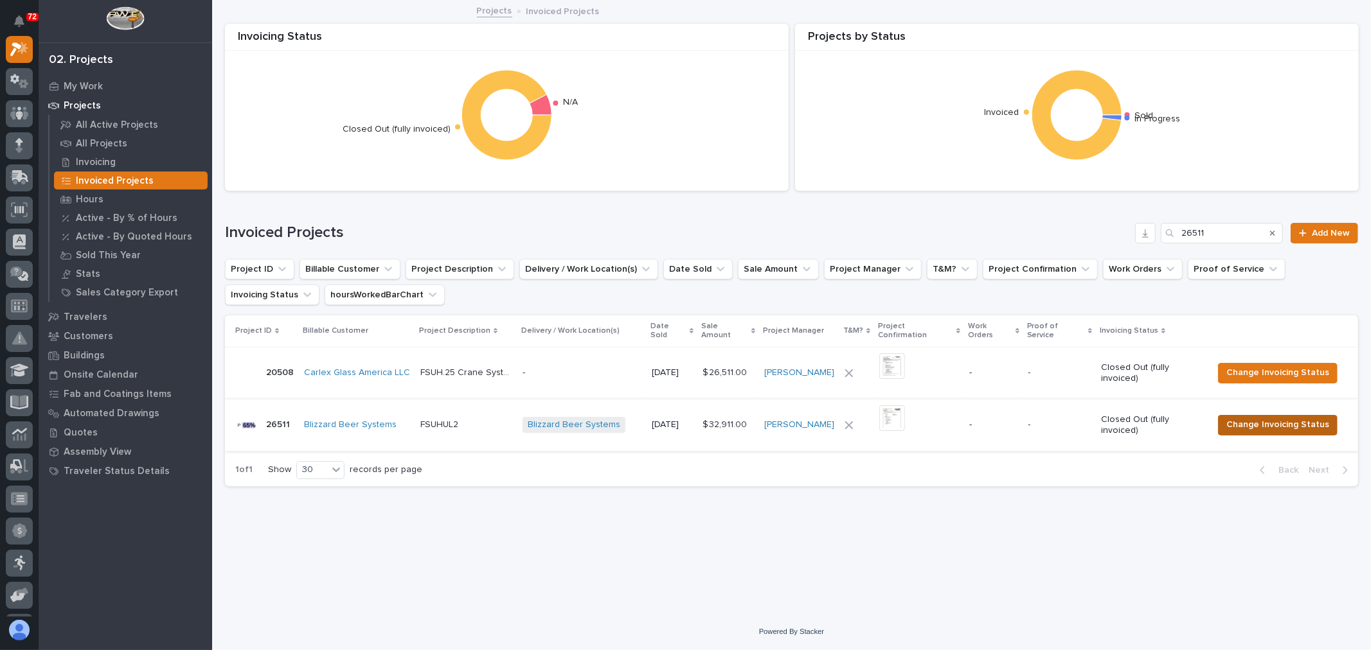
click at [1258, 417] on span "Change Invoicing Status" at bounding box center [1277, 424] width 103 height 15
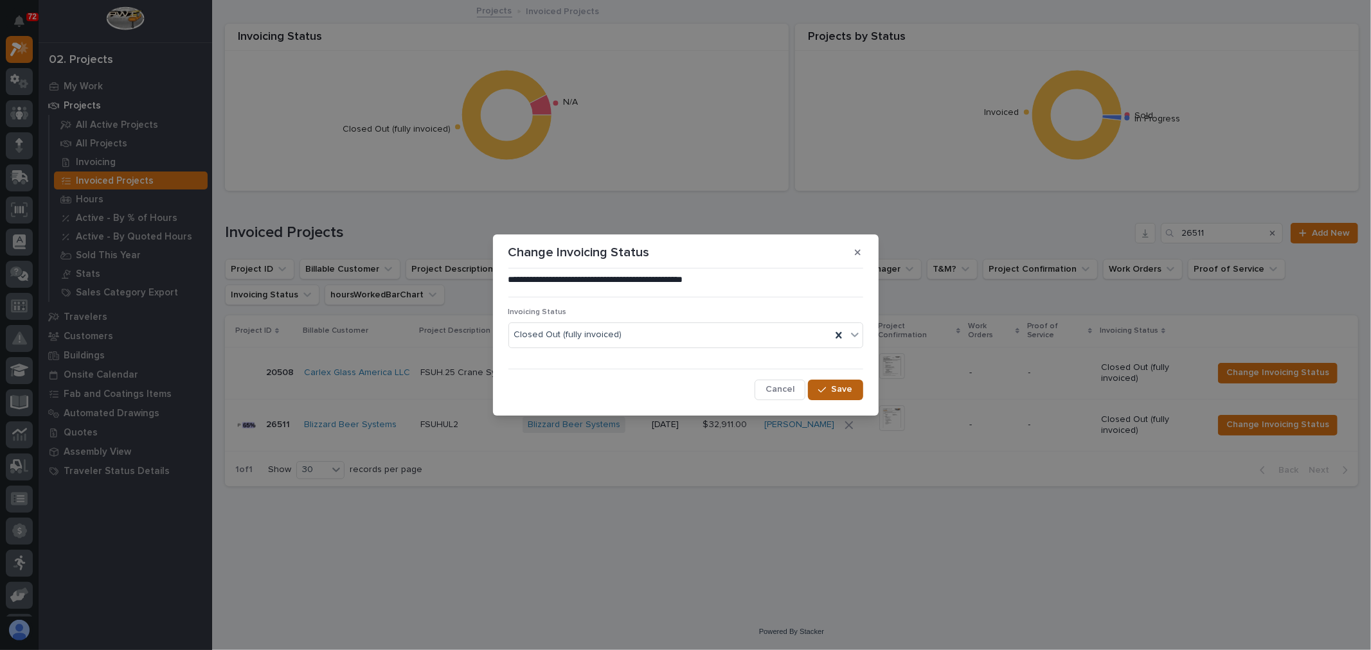
click at [851, 392] on span "Save" at bounding box center [842, 390] width 21 height 12
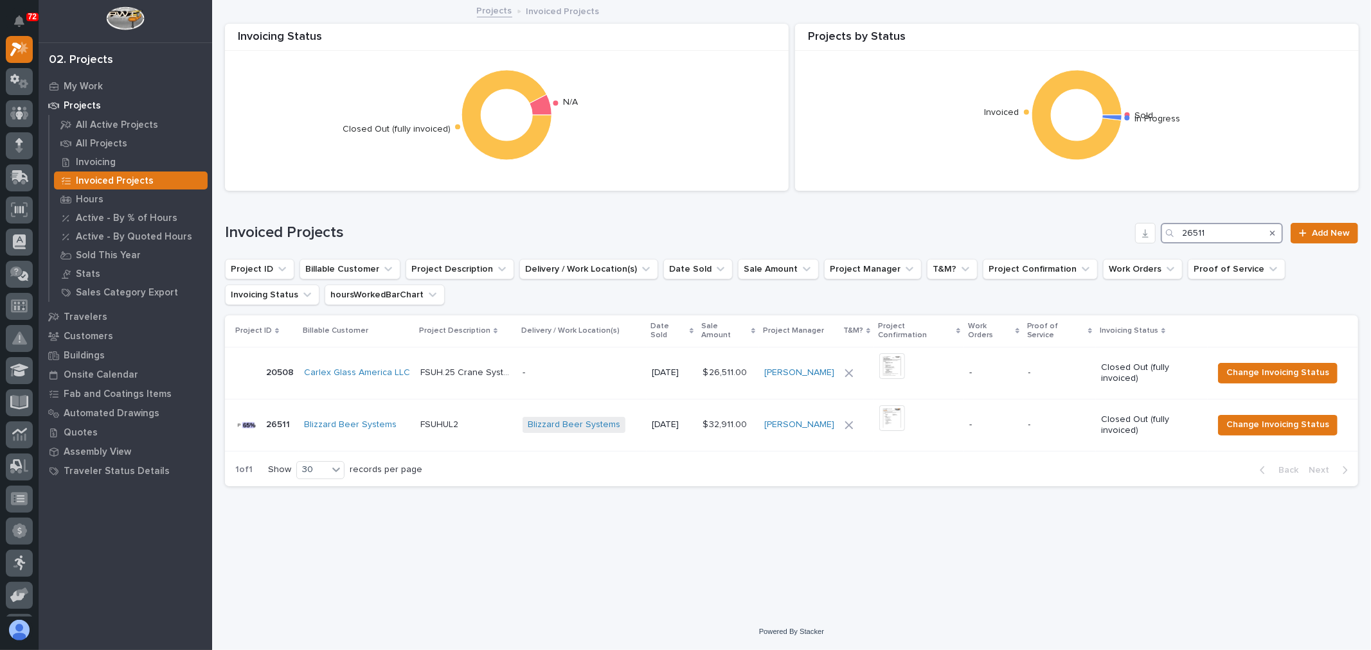
click at [1250, 238] on input "26511" at bounding box center [1222, 233] width 122 height 21
click at [1240, 234] on input "26511" at bounding box center [1222, 233] width 122 height 21
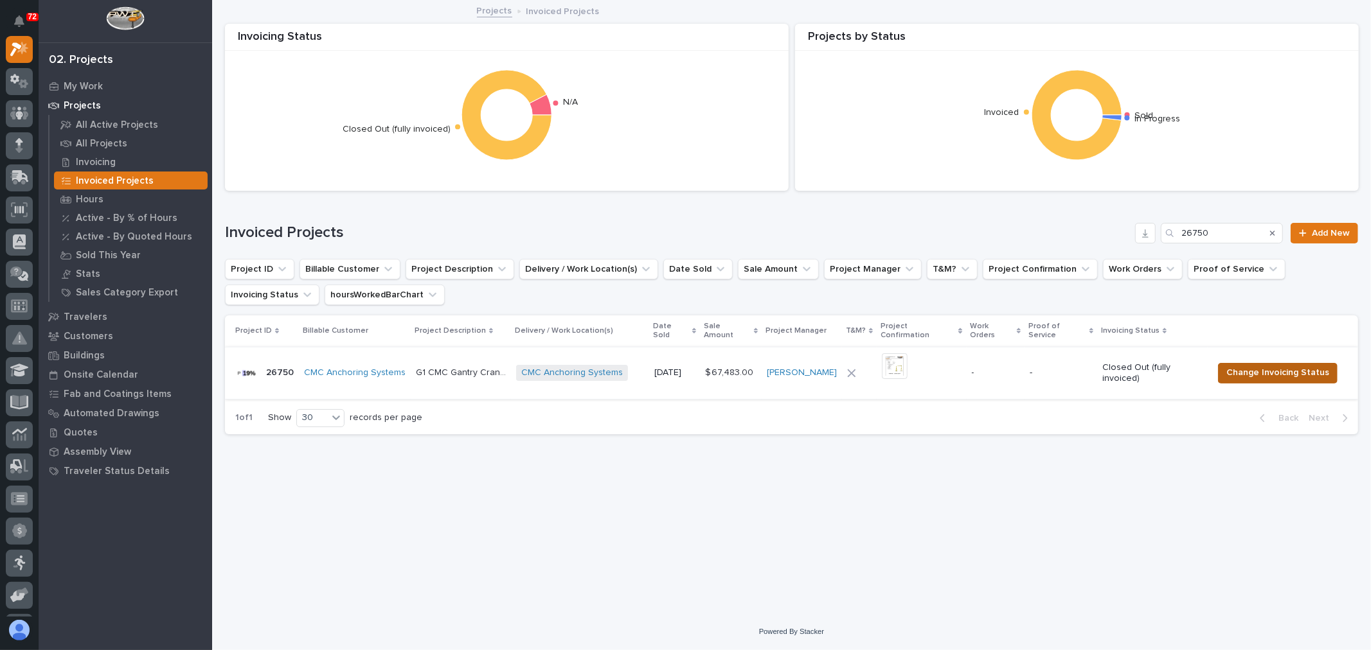
click at [1292, 365] on span "Change Invoicing Status" at bounding box center [1277, 372] width 103 height 15
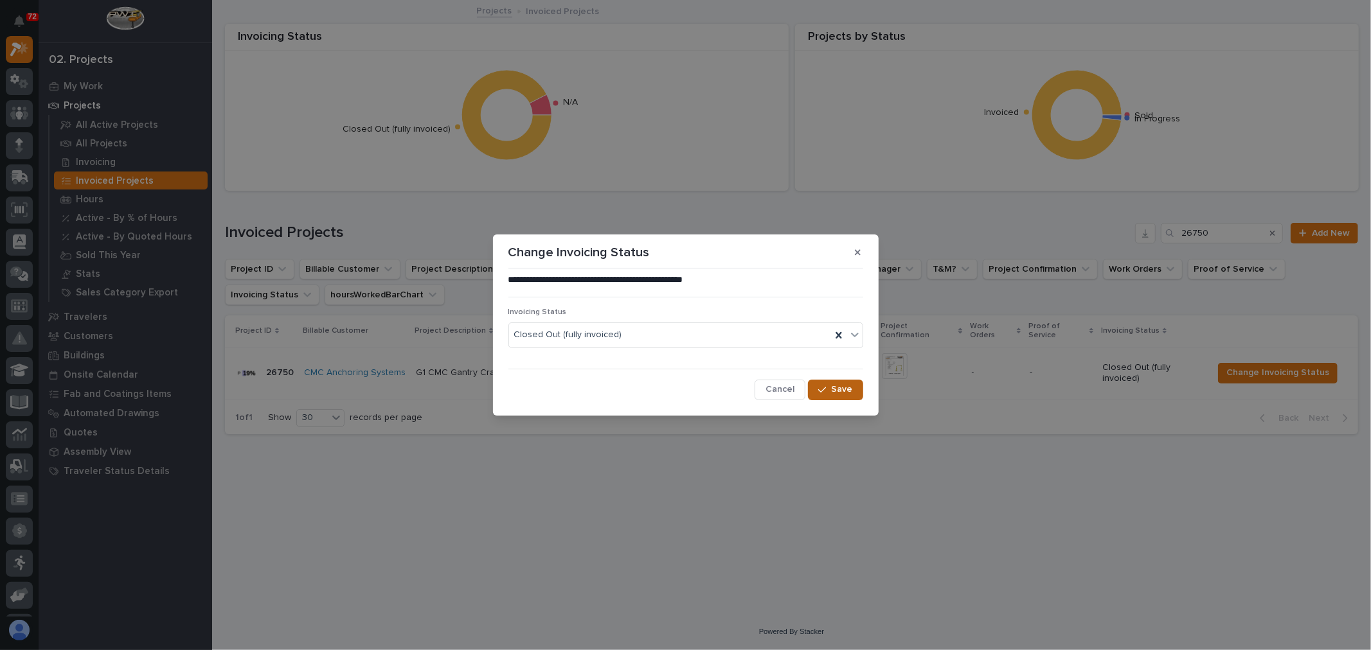
click at [831, 389] on div "button" at bounding box center [824, 390] width 13 height 9
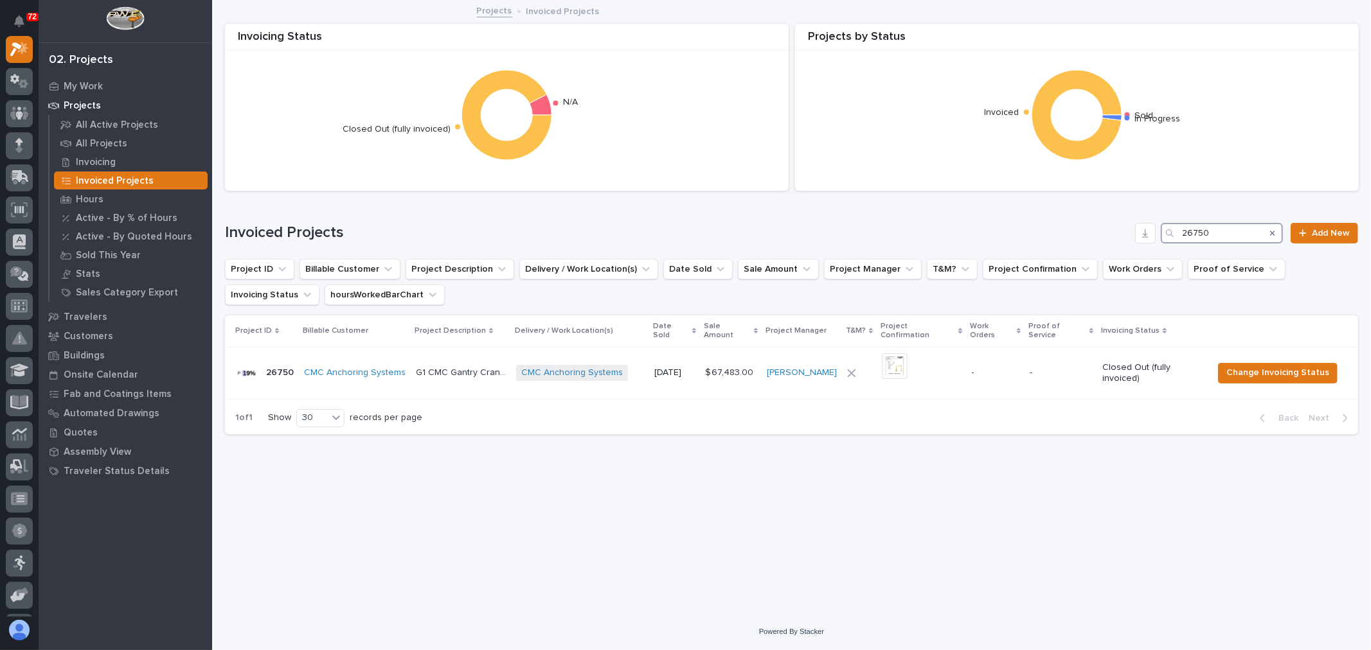
click at [1225, 233] on input "26750" at bounding box center [1222, 233] width 122 height 21
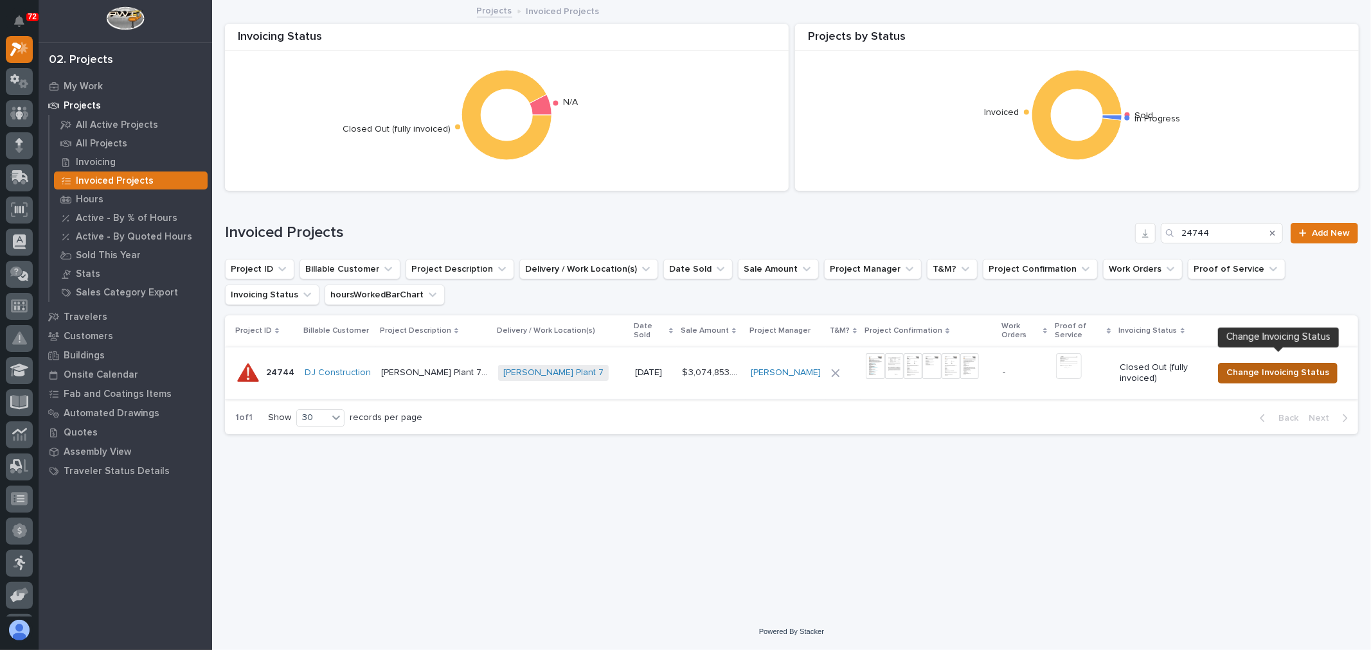
click at [1265, 366] on span "Change Invoicing Status" at bounding box center [1277, 372] width 103 height 15
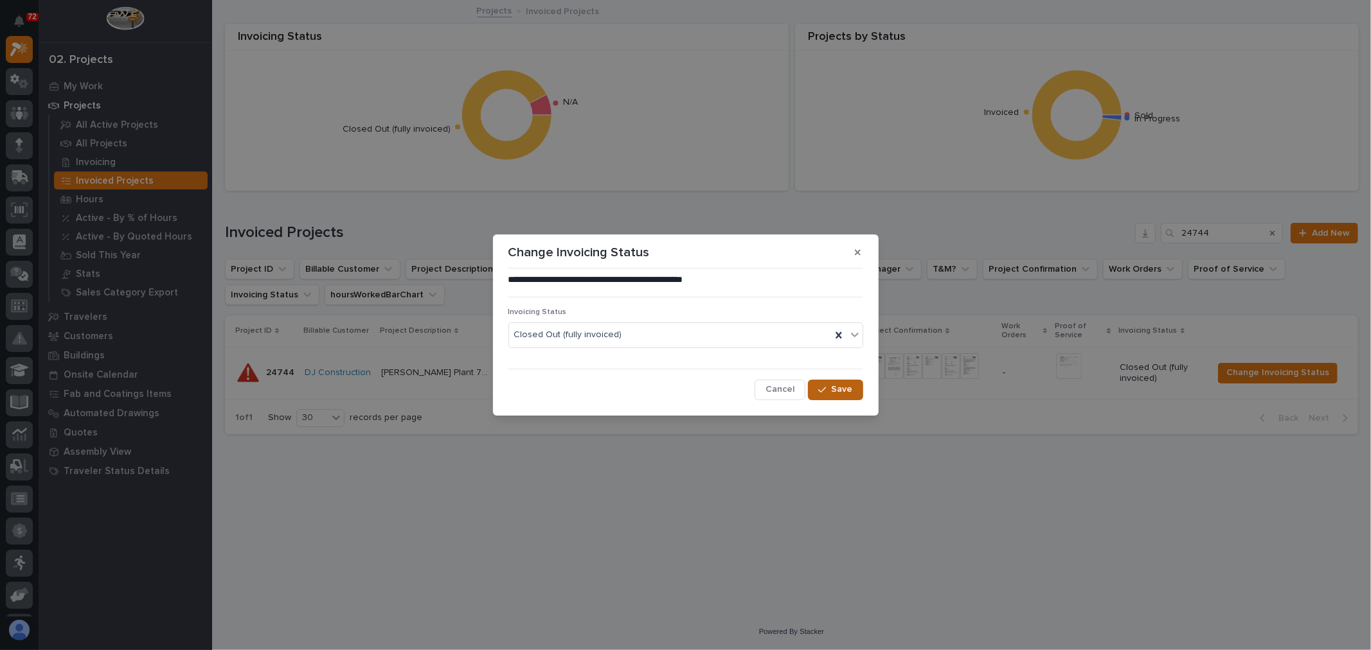
click at [850, 391] on span "Save" at bounding box center [842, 390] width 21 height 12
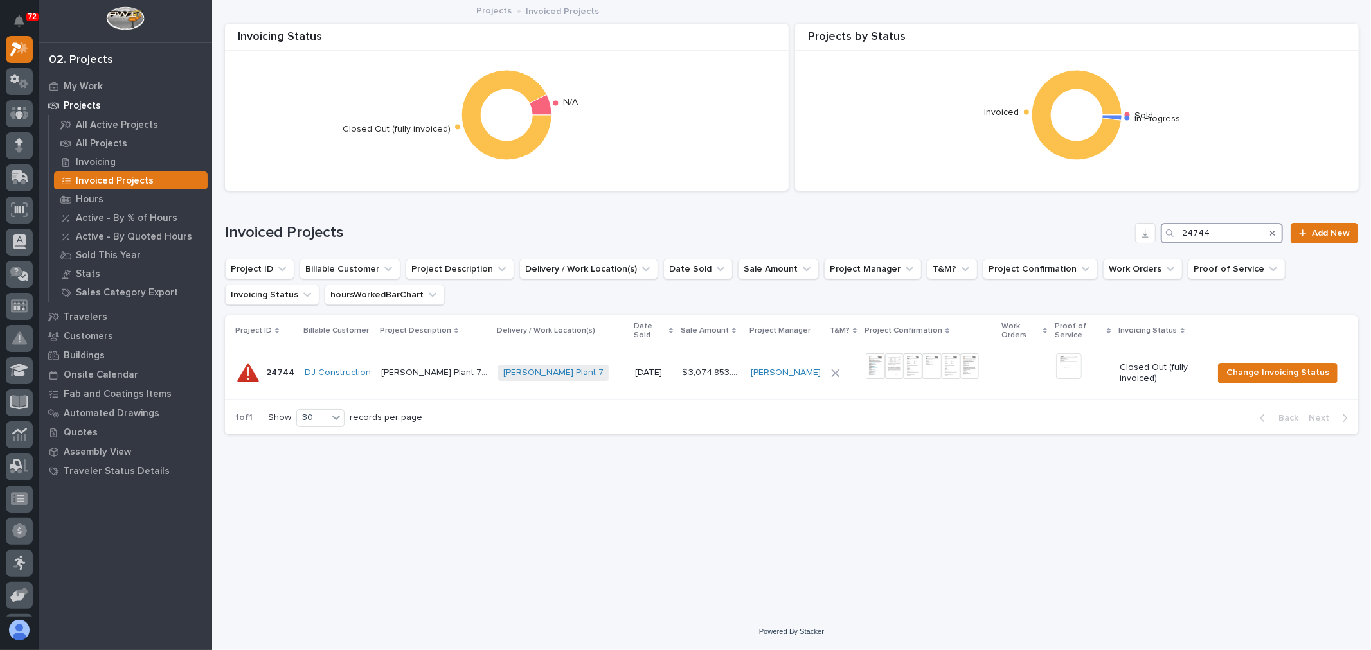
click at [1238, 229] on input "24744" at bounding box center [1222, 233] width 122 height 21
click at [1225, 228] on input "26795" at bounding box center [1222, 233] width 122 height 21
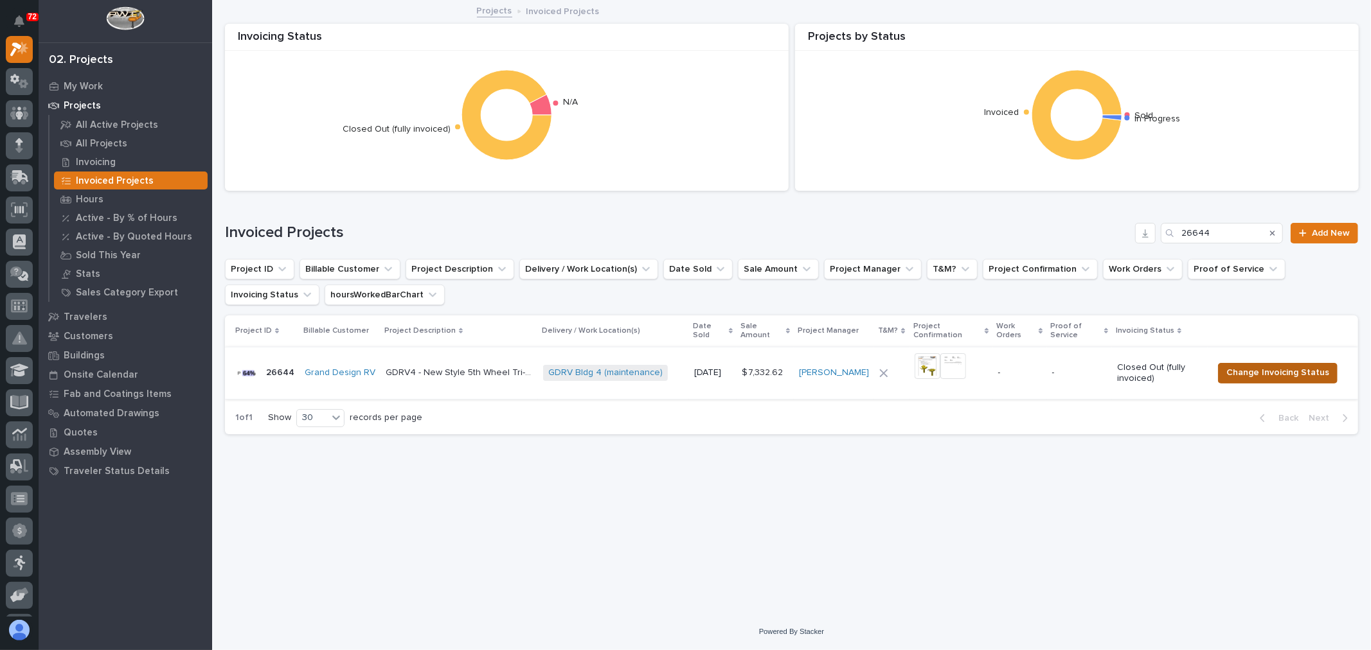
click at [1268, 377] on span "Change Invoicing Status" at bounding box center [1277, 372] width 103 height 15
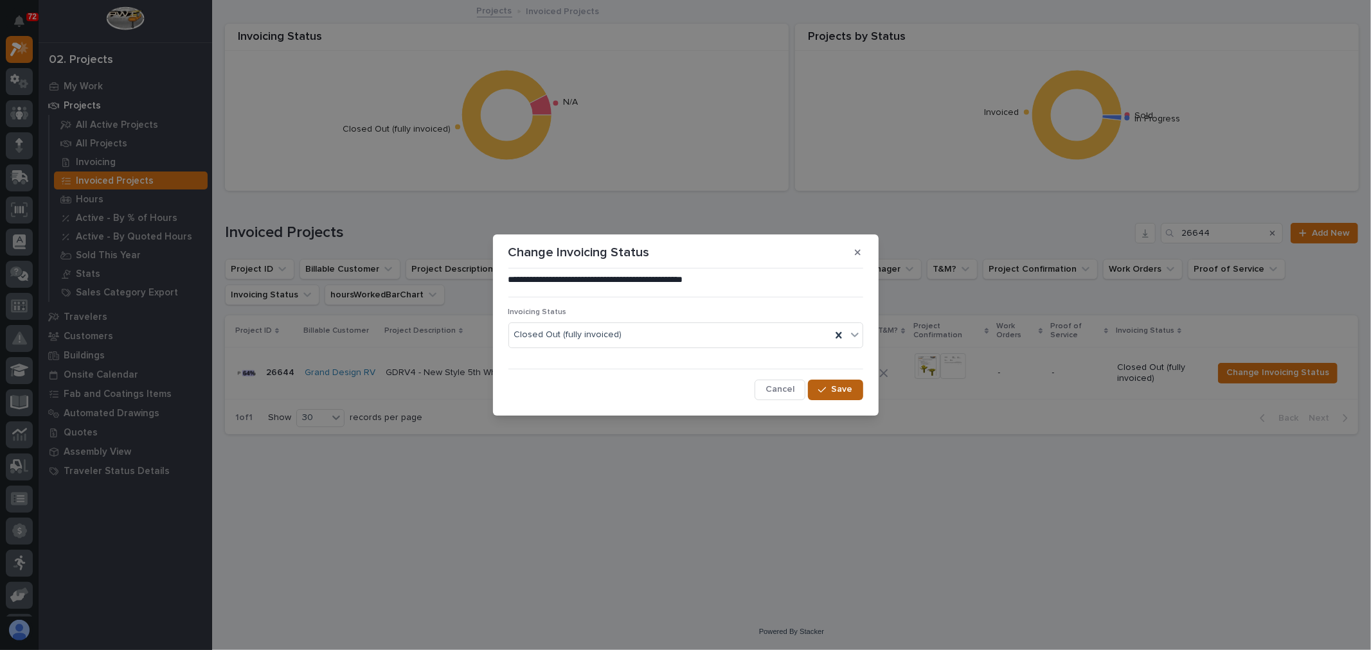
click at [851, 390] on span "Save" at bounding box center [842, 390] width 21 height 12
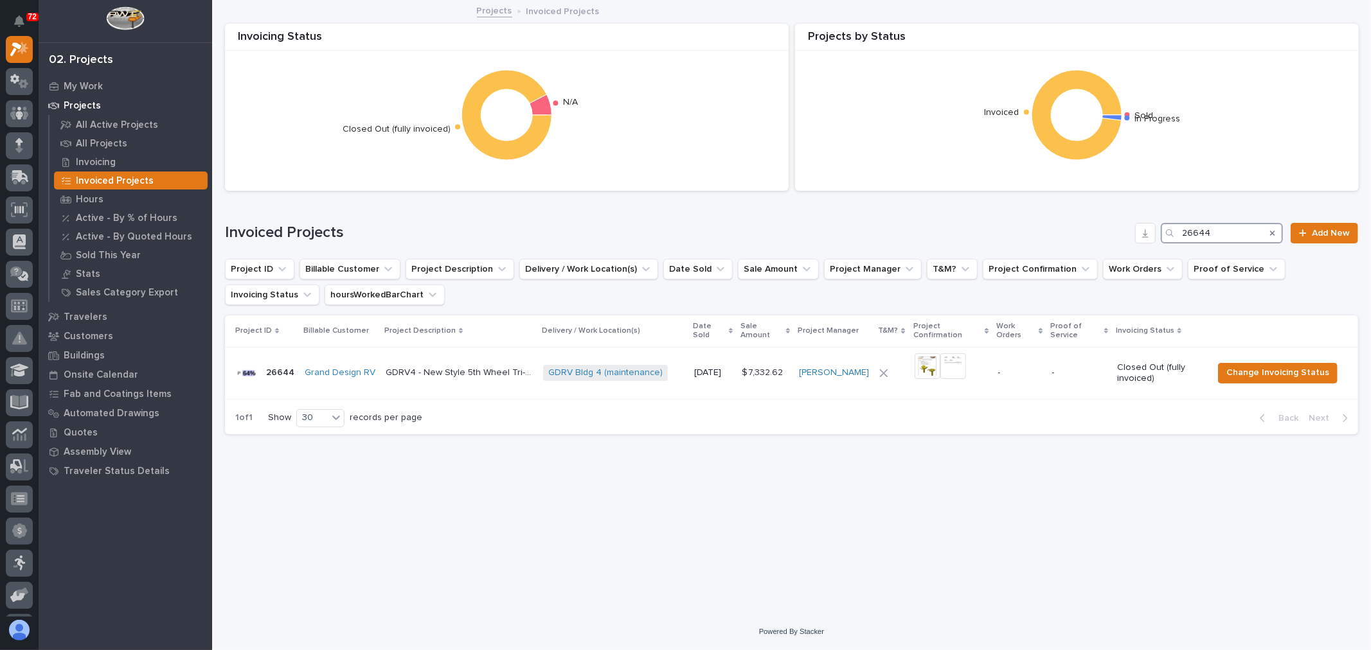
click at [1250, 229] on input "26644" at bounding box center [1222, 233] width 122 height 21
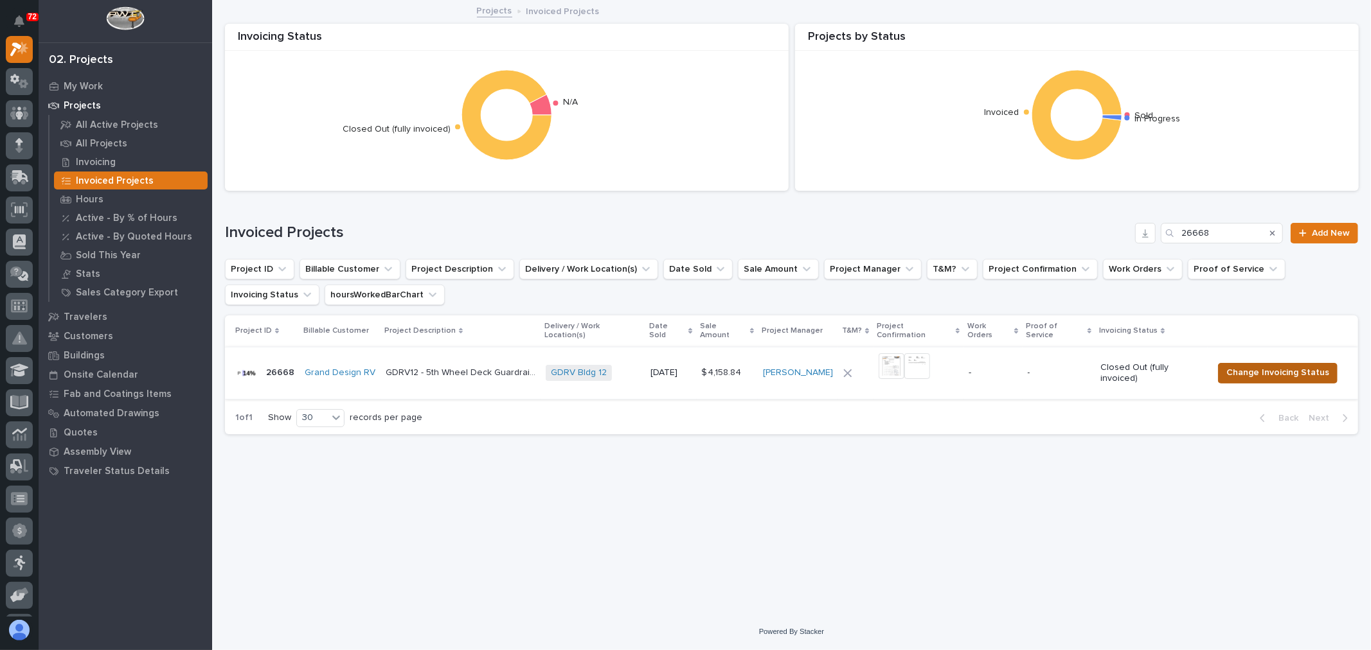
click at [1281, 368] on span "Change Invoicing Status" at bounding box center [1277, 372] width 103 height 15
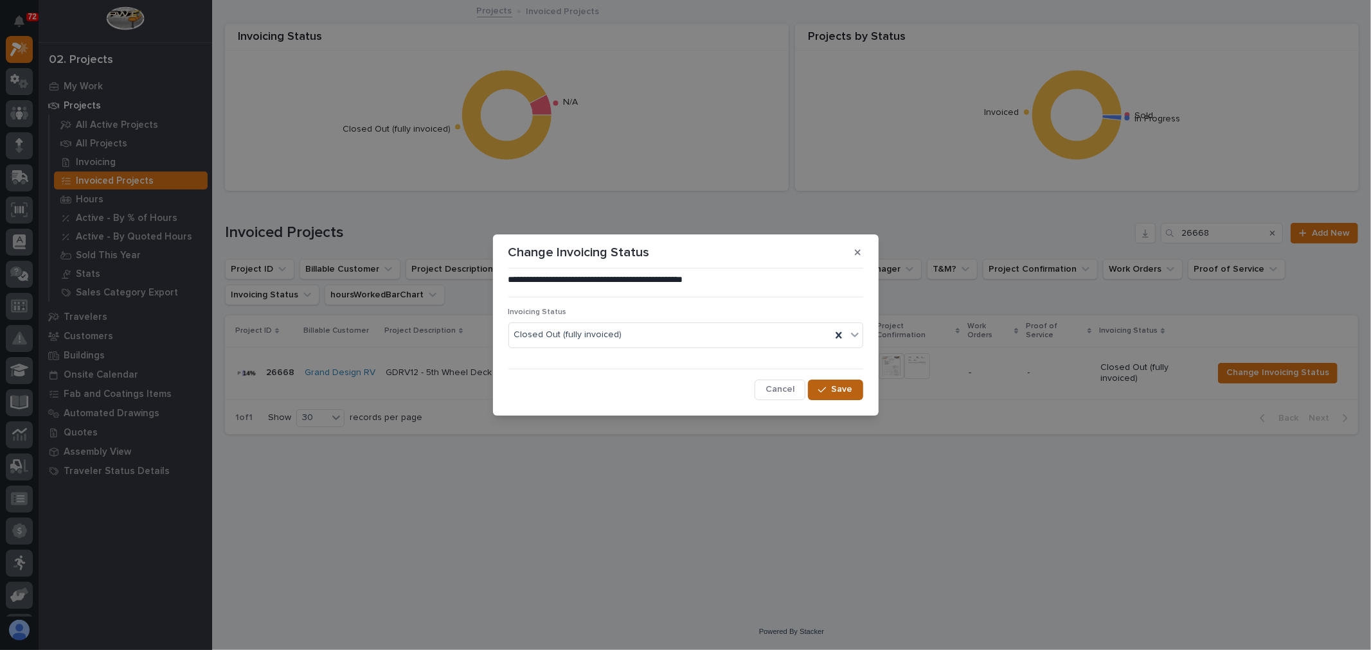
click at [851, 389] on span "Save" at bounding box center [842, 390] width 21 height 12
click at [1228, 226] on div "**********" at bounding box center [685, 325] width 1371 height 650
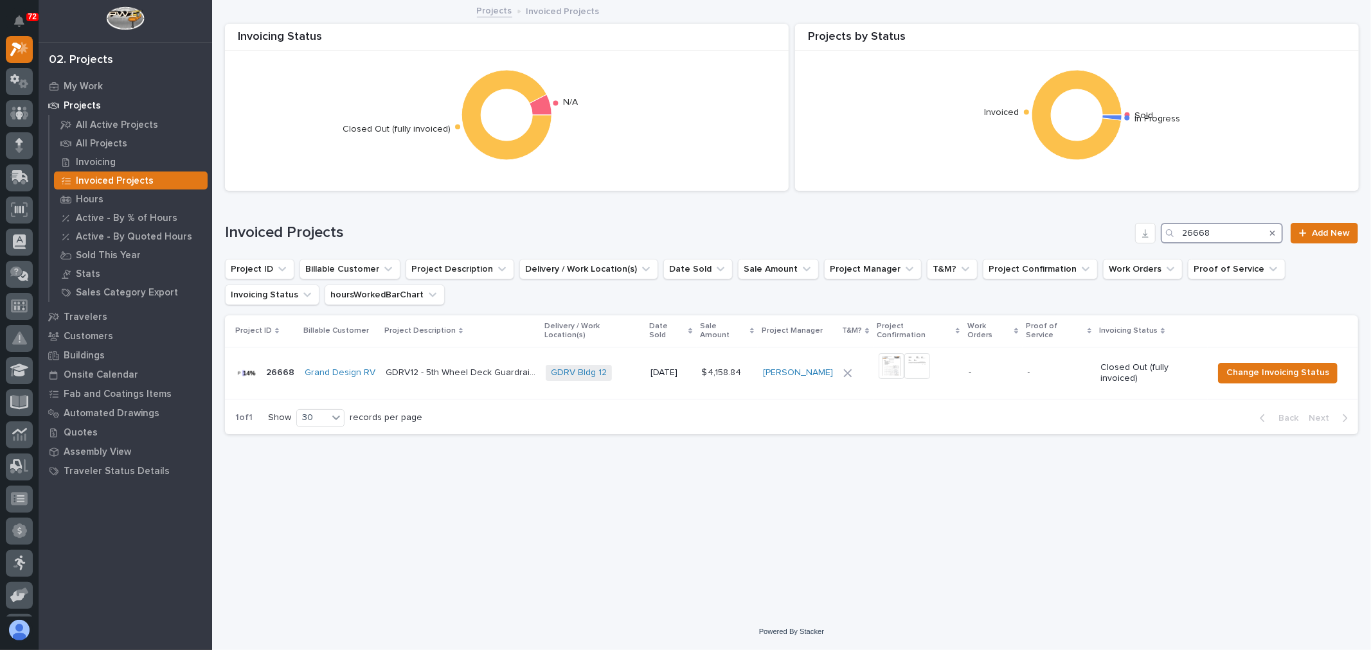
click at [1228, 226] on input "26668" at bounding box center [1222, 233] width 122 height 21
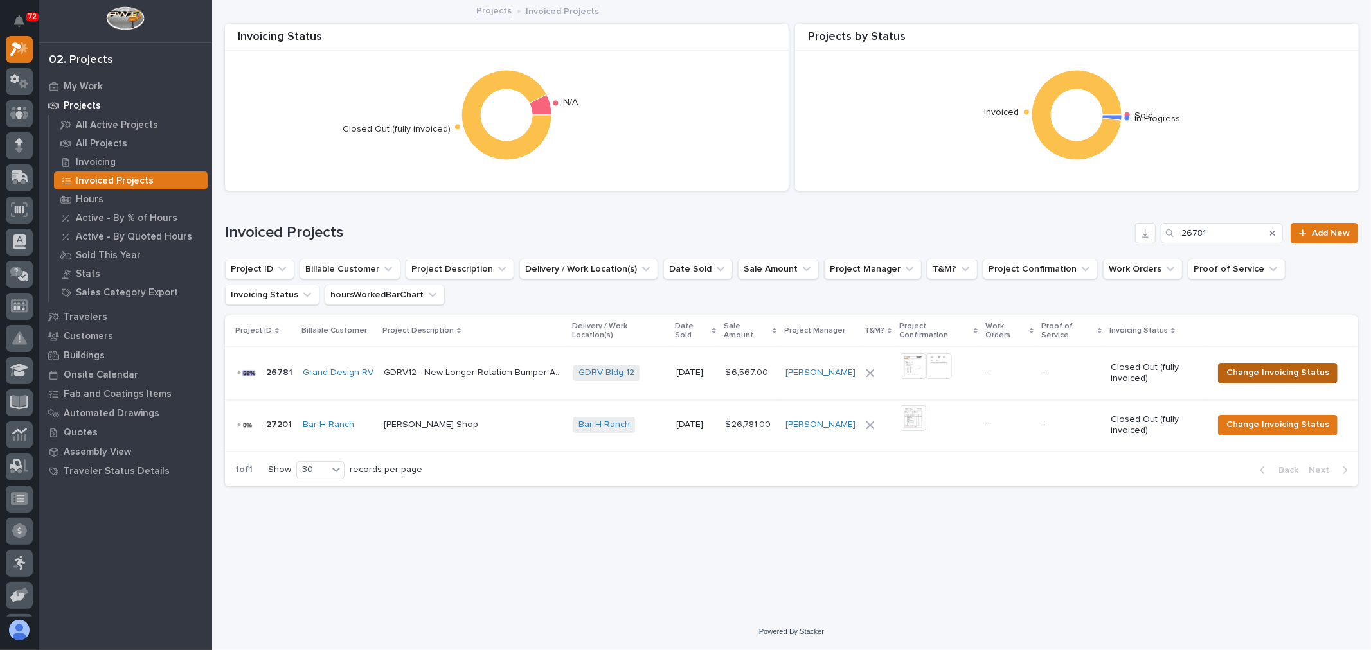
click at [1236, 374] on span "Change Invoicing Status" at bounding box center [1277, 372] width 103 height 15
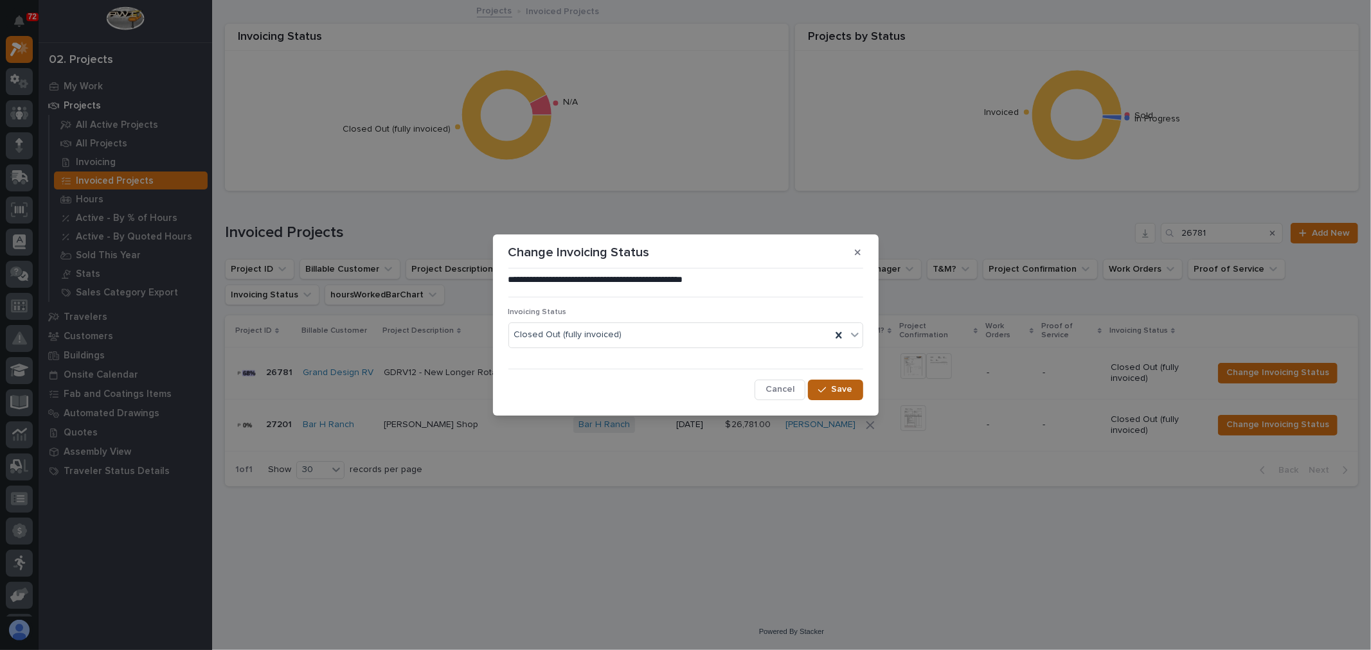
click at [844, 381] on button "Save" at bounding box center [835, 390] width 55 height 21
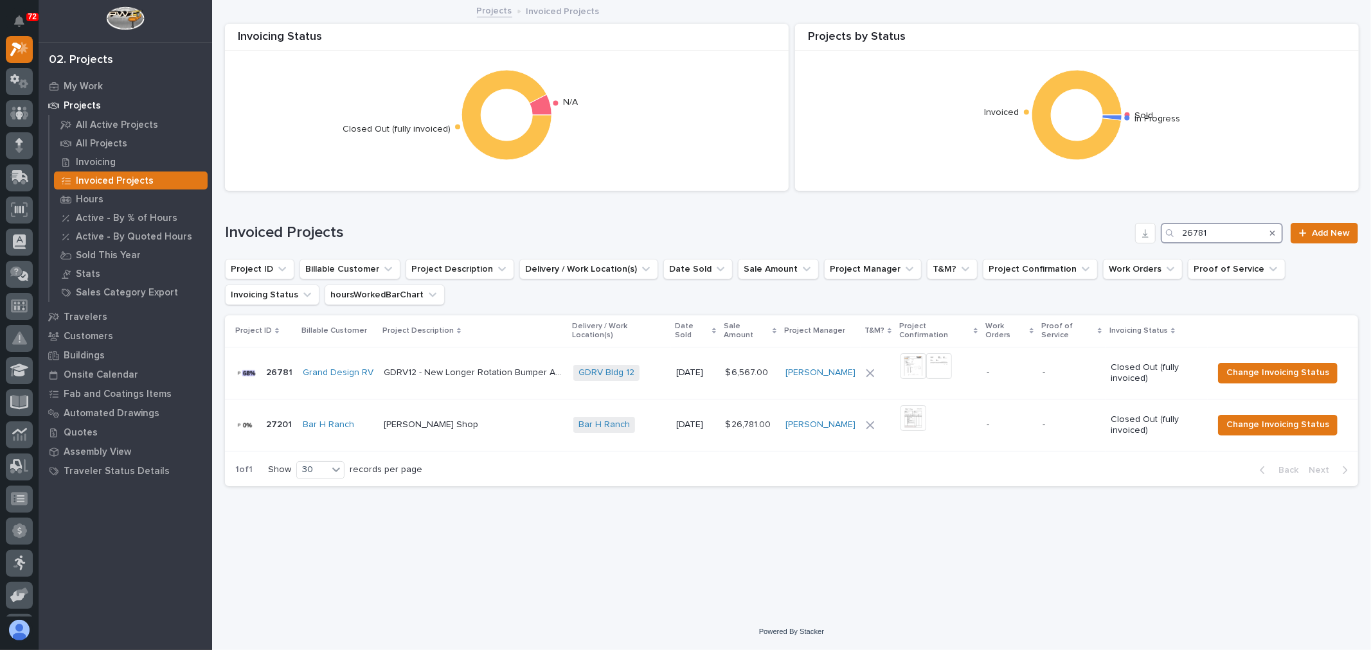
click at [1243, 229] on input "26781" at bounding box center [1222, 233] width 122 height 21
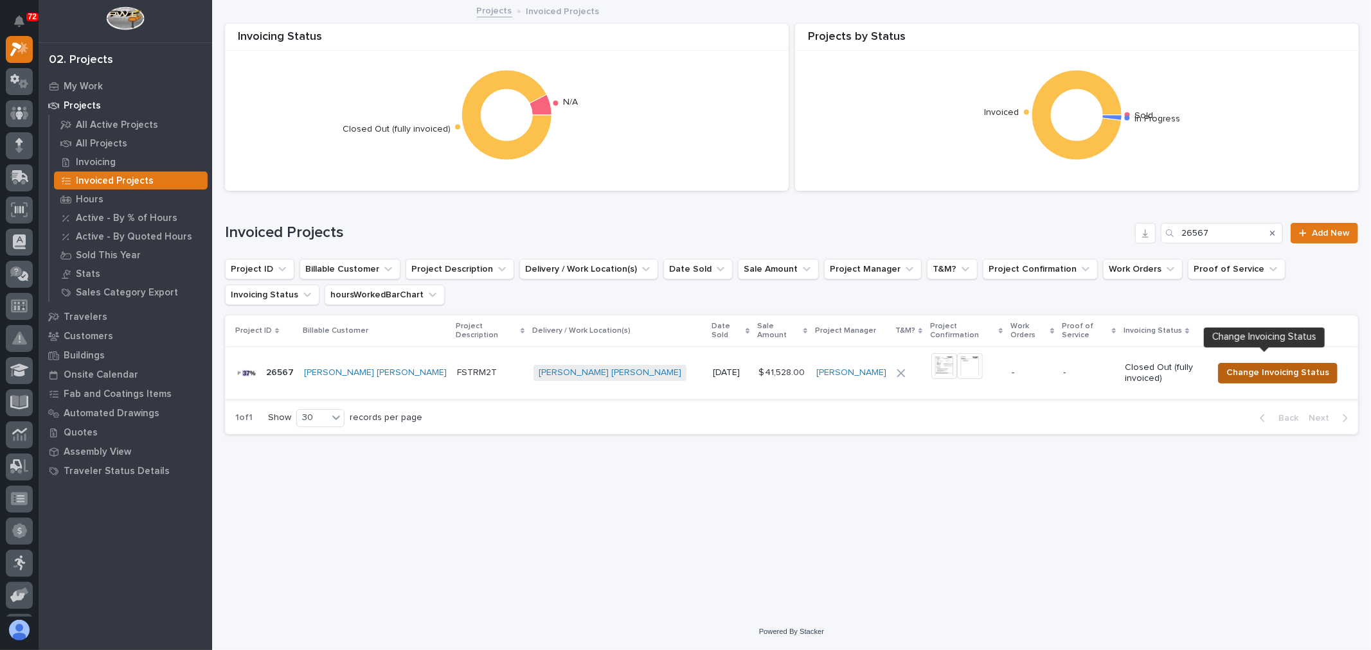
click at [1242, 365] on span "Change Invoicing Status" at bounding box center [1277, 372] width 103 height 15
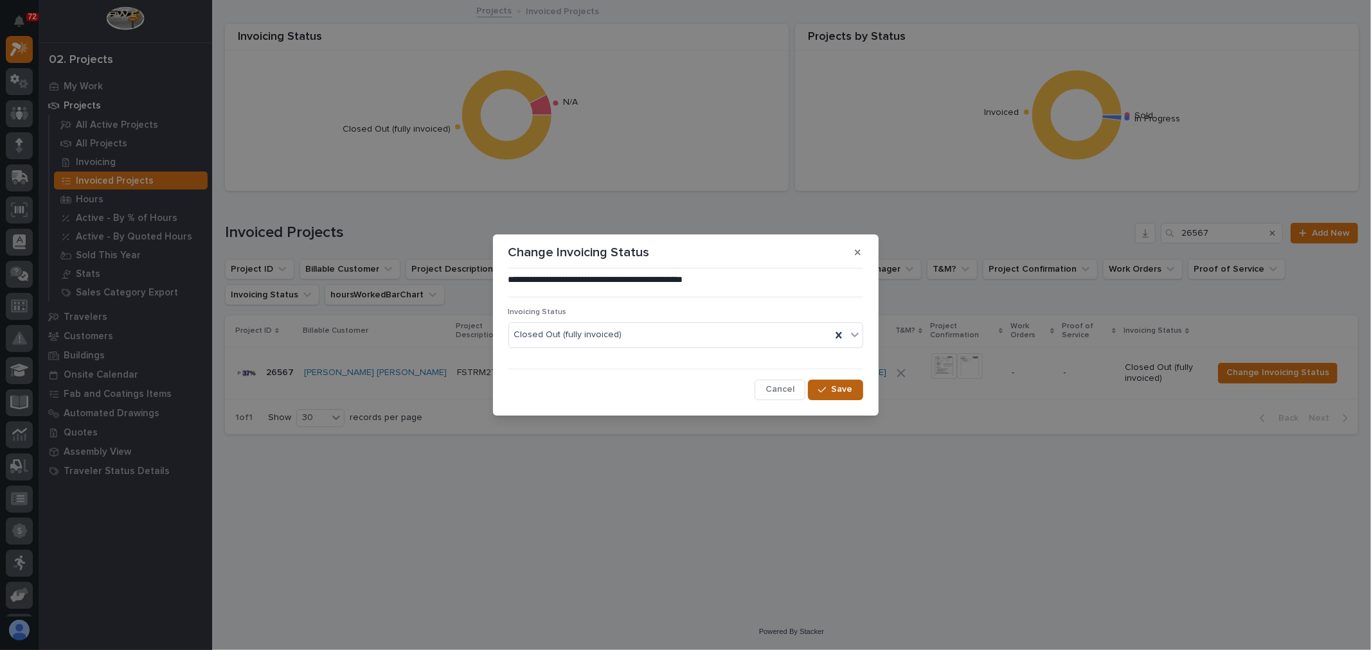
click at [849, 392] on span "Save" at bounding box center [842, 390] width 21 height 12
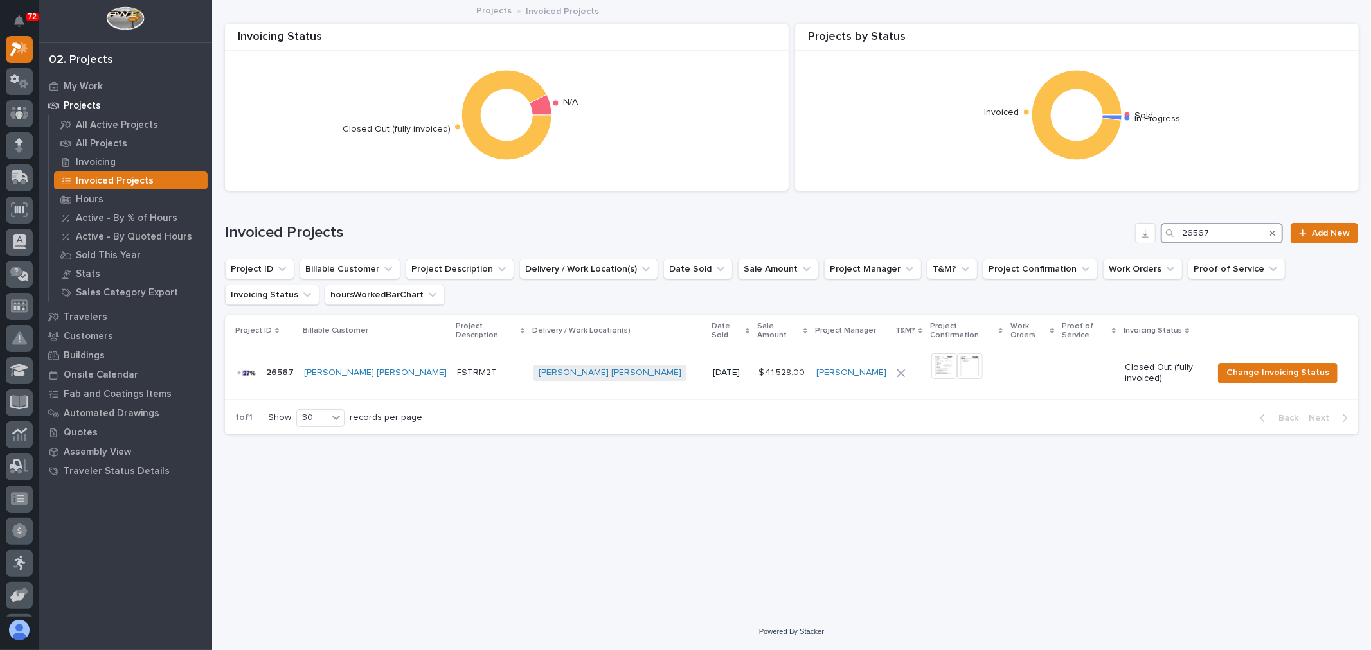
click at [1223, 233] on input "26567" at bounding box center [1222, 233] width 122 height 21
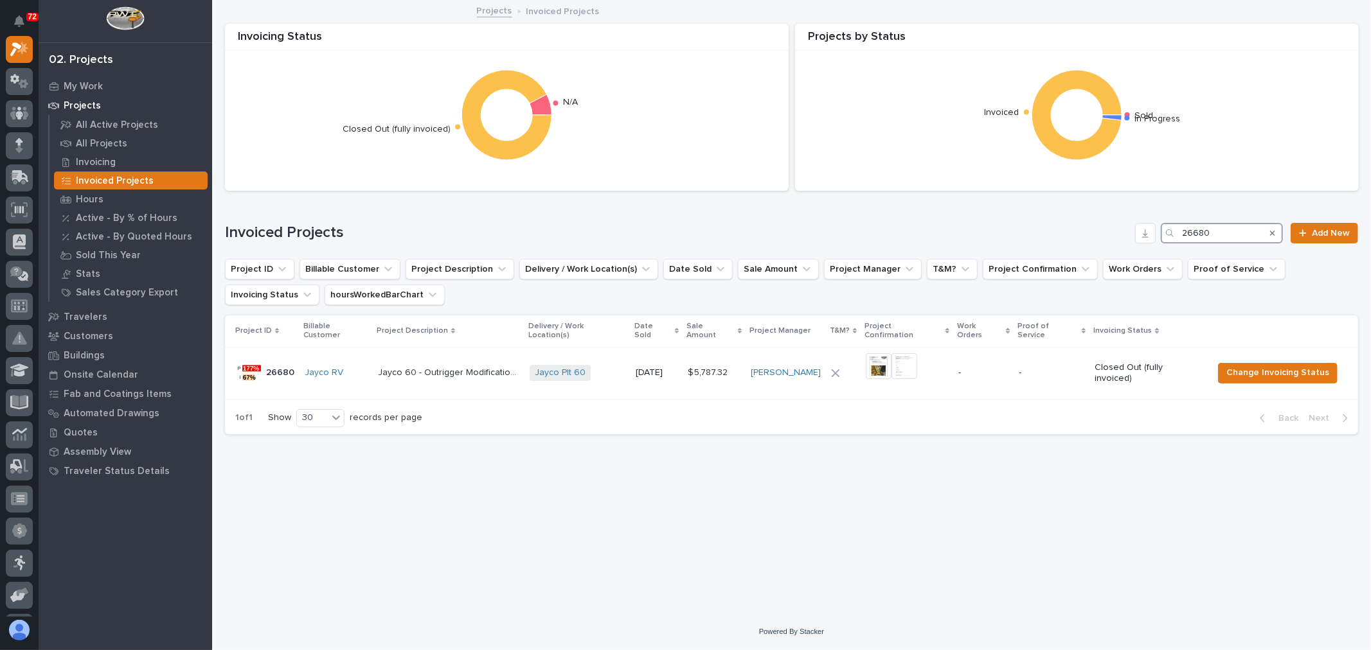
click at [1226, 240] on input "26680" at bounding box center [1222, 233] width 122 height 21
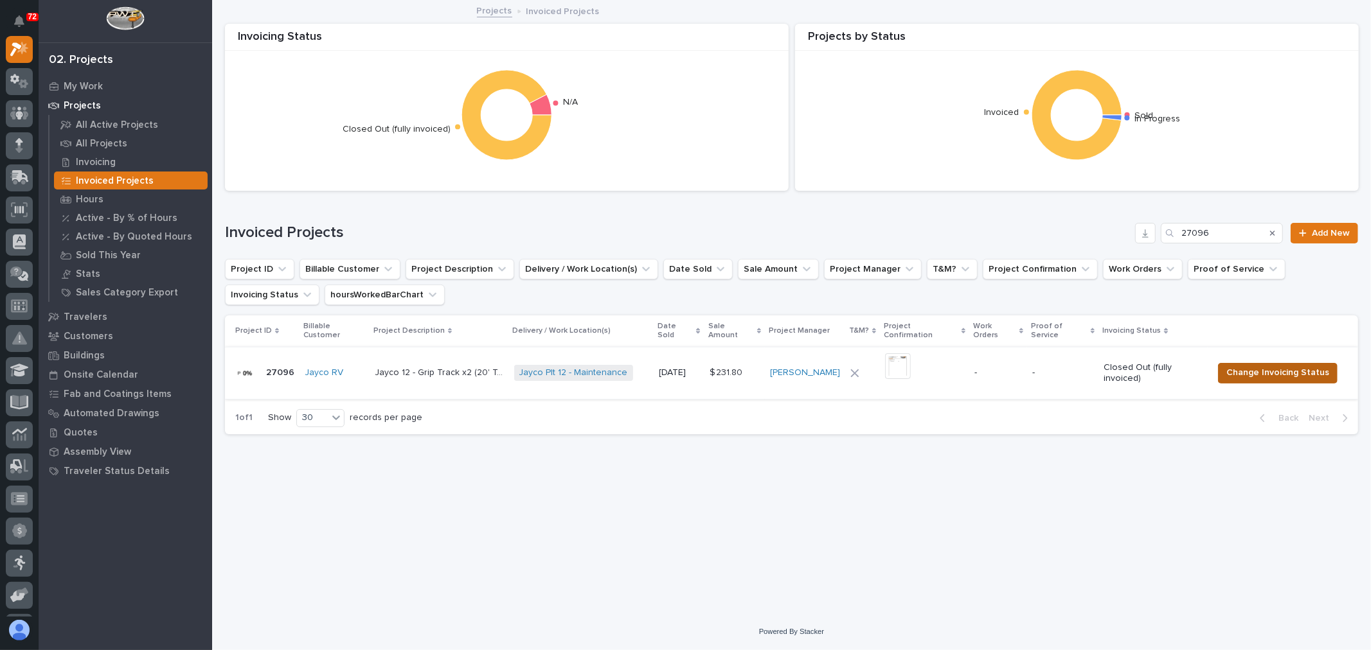
click at [1271, 370] on span "Change Invoicing Status" at bounding box center [1277, 372] width 103 height 15
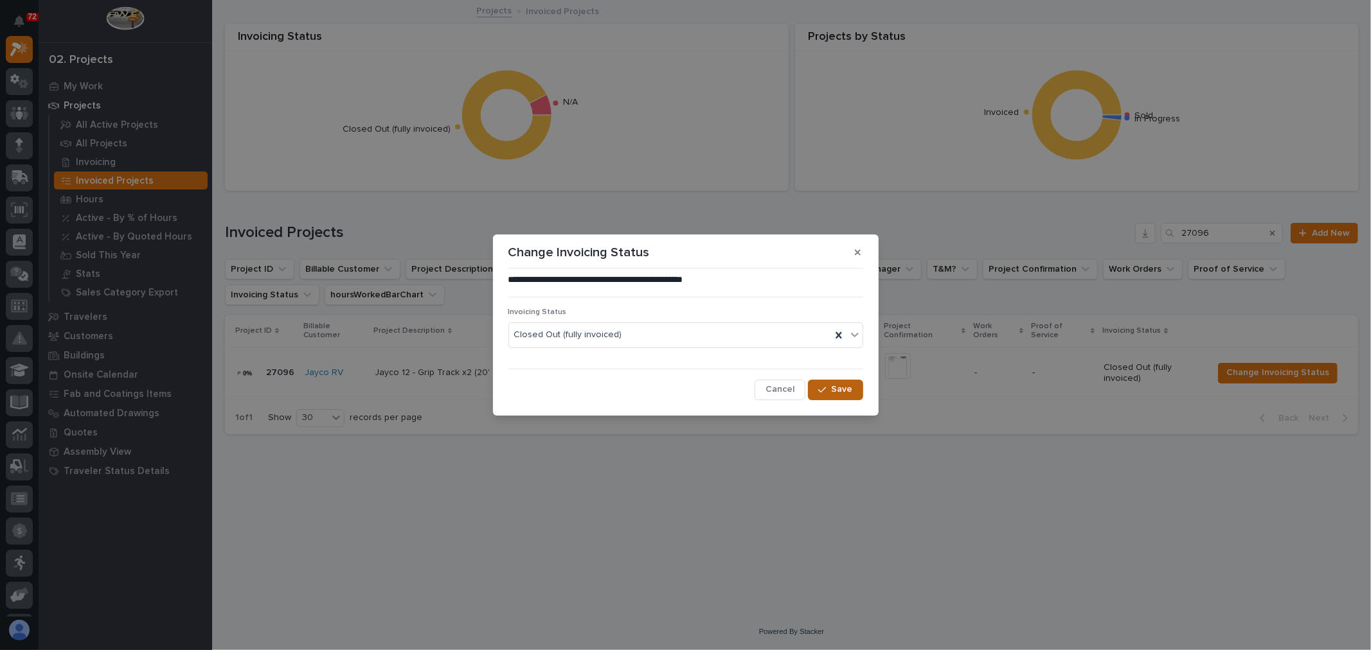
click at [839, 382] on button "Save" at bounding box center [835, 390] width 55 height 21
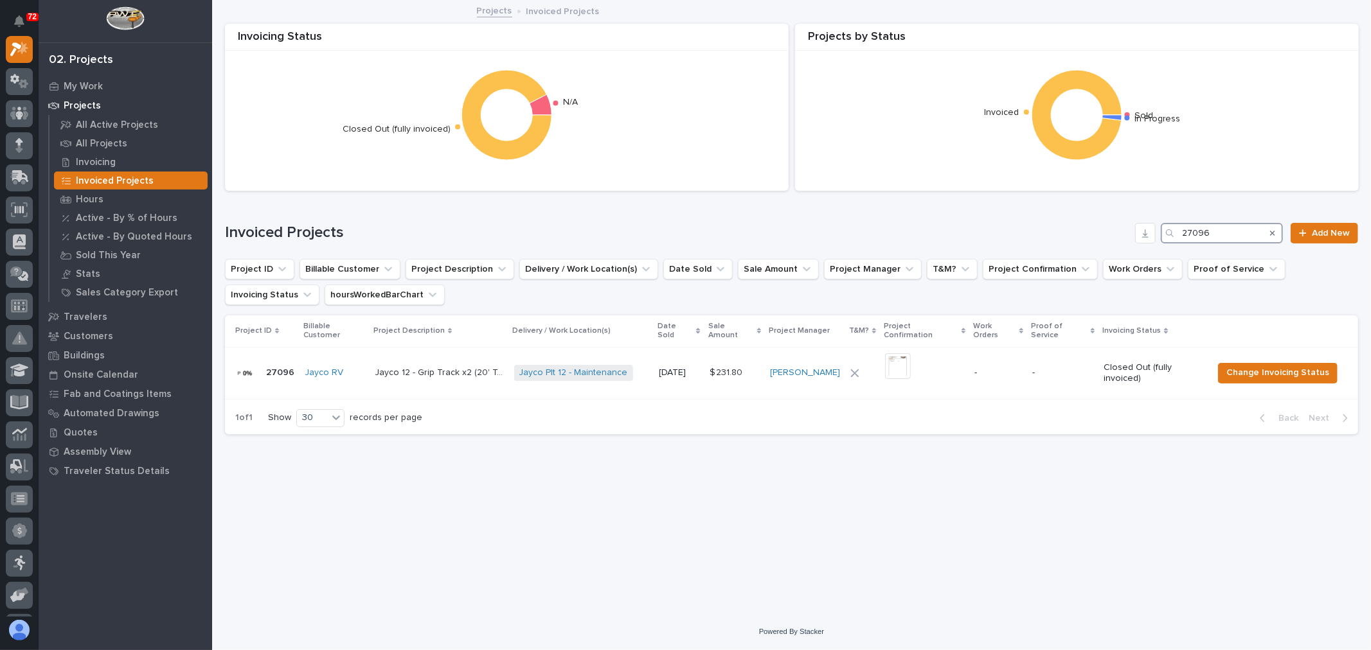
click at [1247, 237] on input "27096" at bounding box center [1222, 233] width 122 height 21
click at [1232, 235] on input "27114" at bounding box center [1222, 233] width 122 height 21
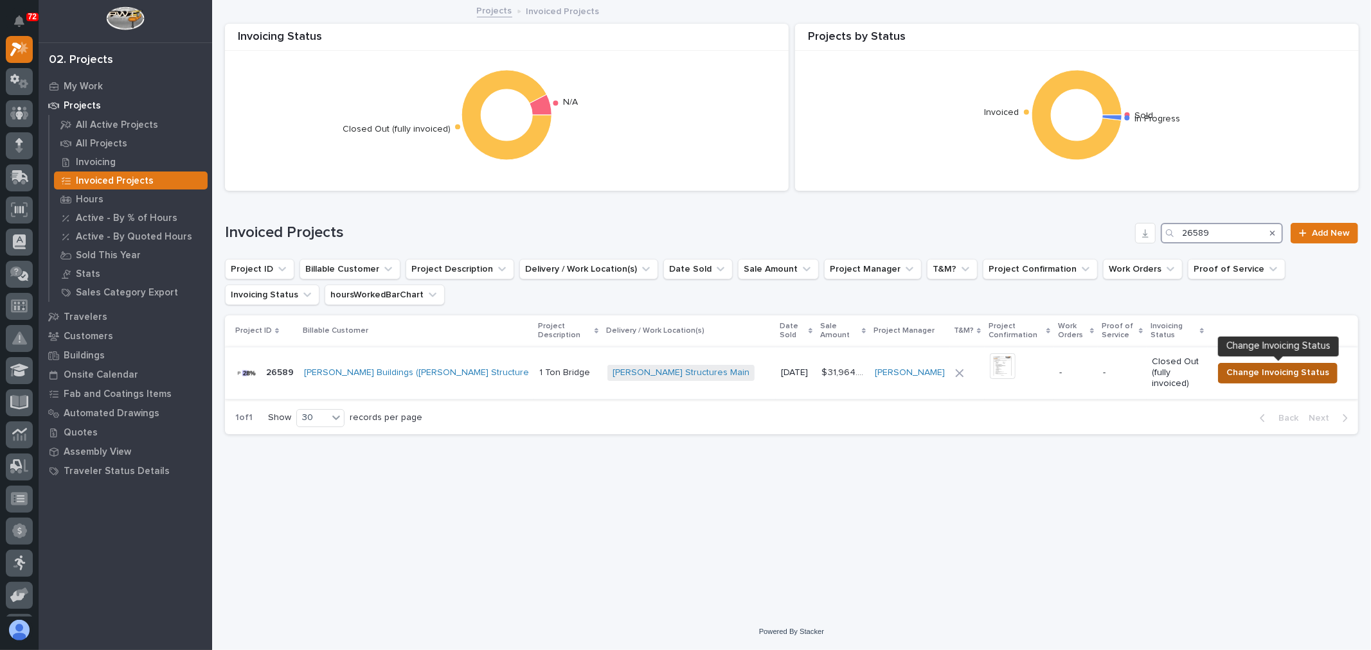
type input "26589"
click at [1294, 377] on span "Change Invoicing Status" at bounding box center [1277, 372] width 103 height 15
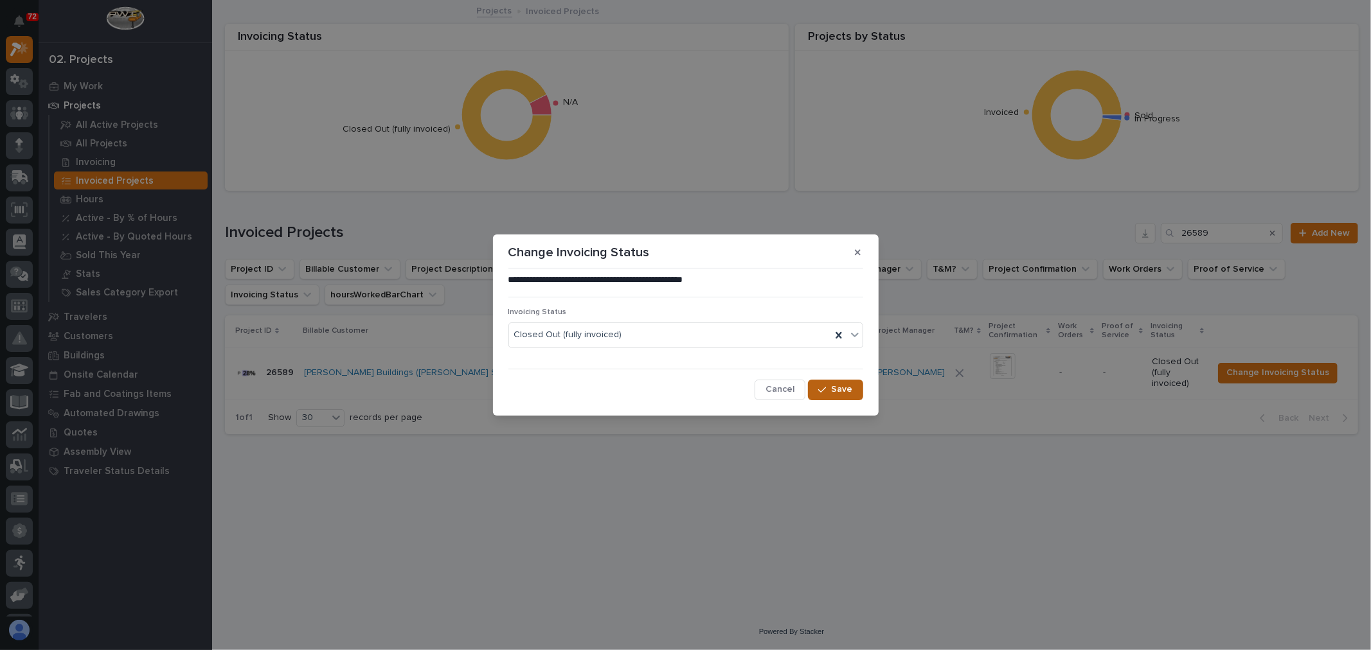
click at [847, 380] on button "Save" at bounding box center [835, 390] width 55 height 21
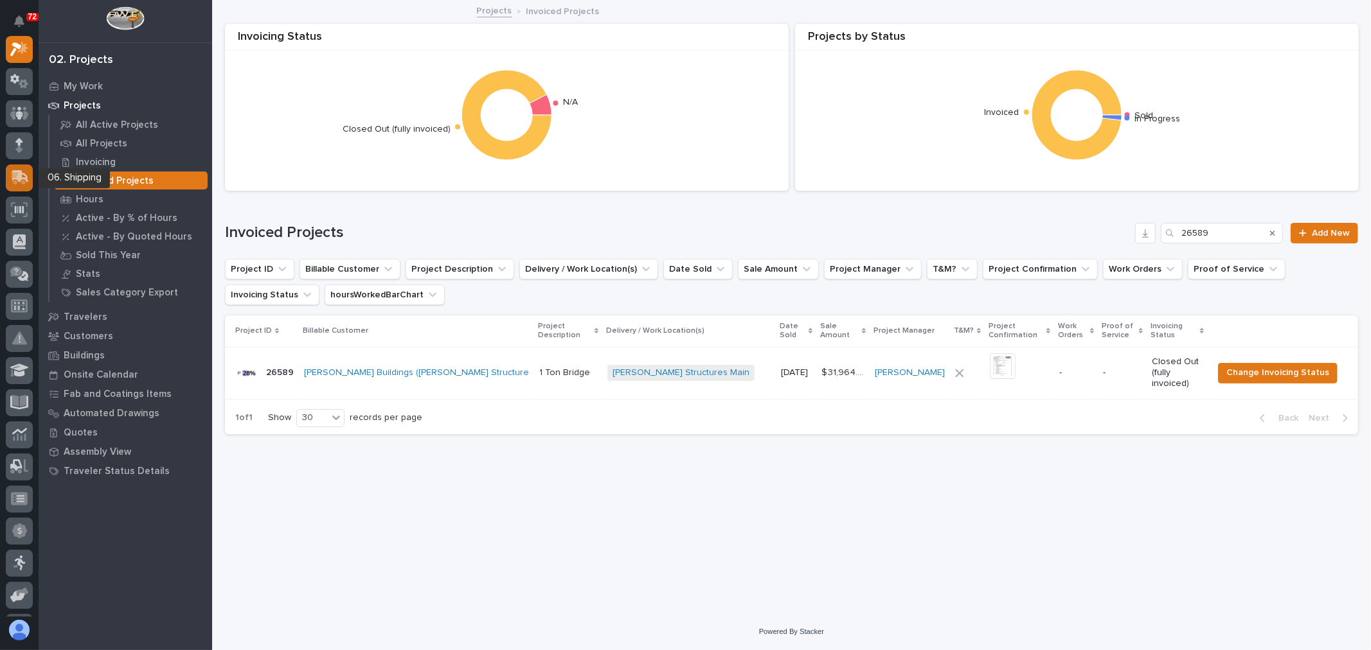
click at [13, 180] on icon at bounding box center [19, 177] width 19 height 15
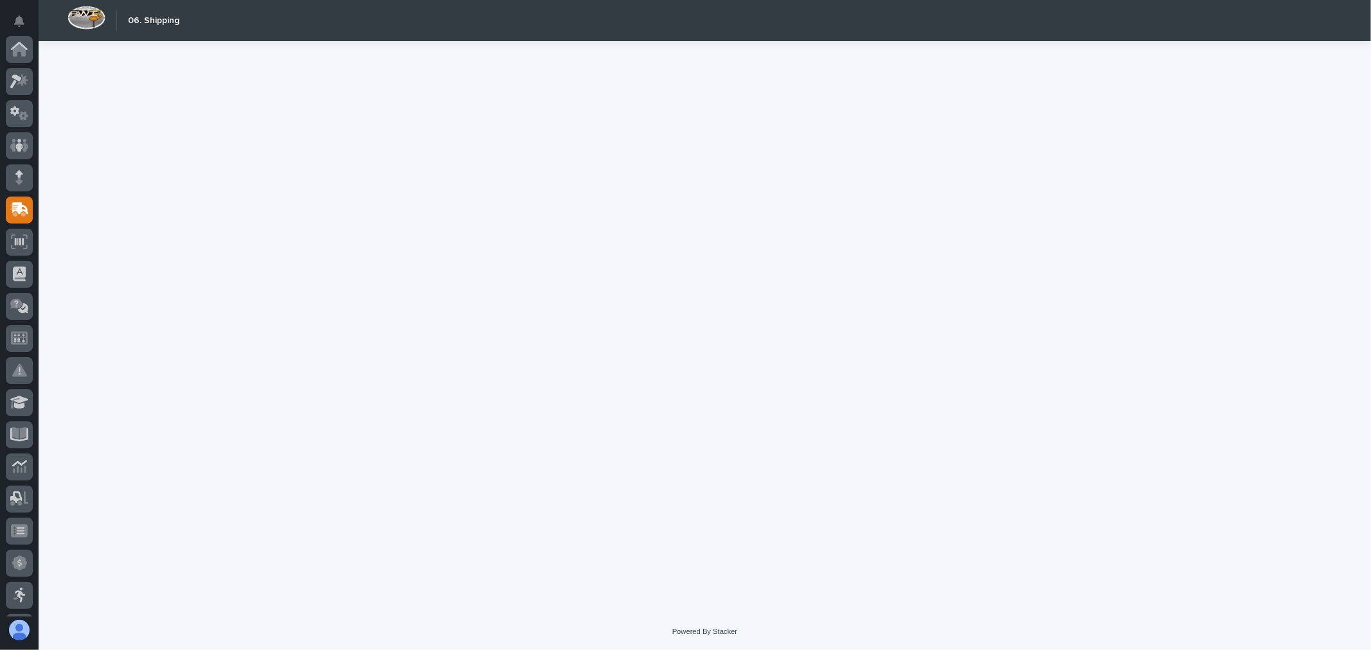
scroll to position [161, 0]
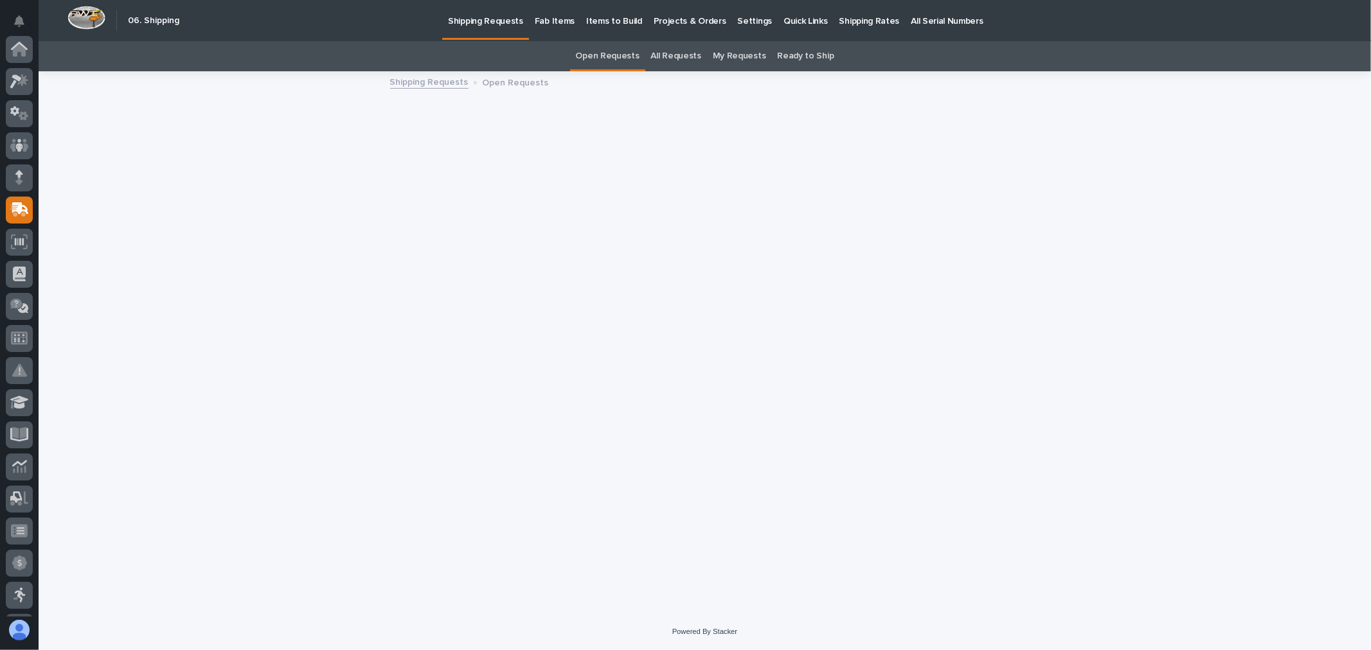
scroll to position [161, 0]
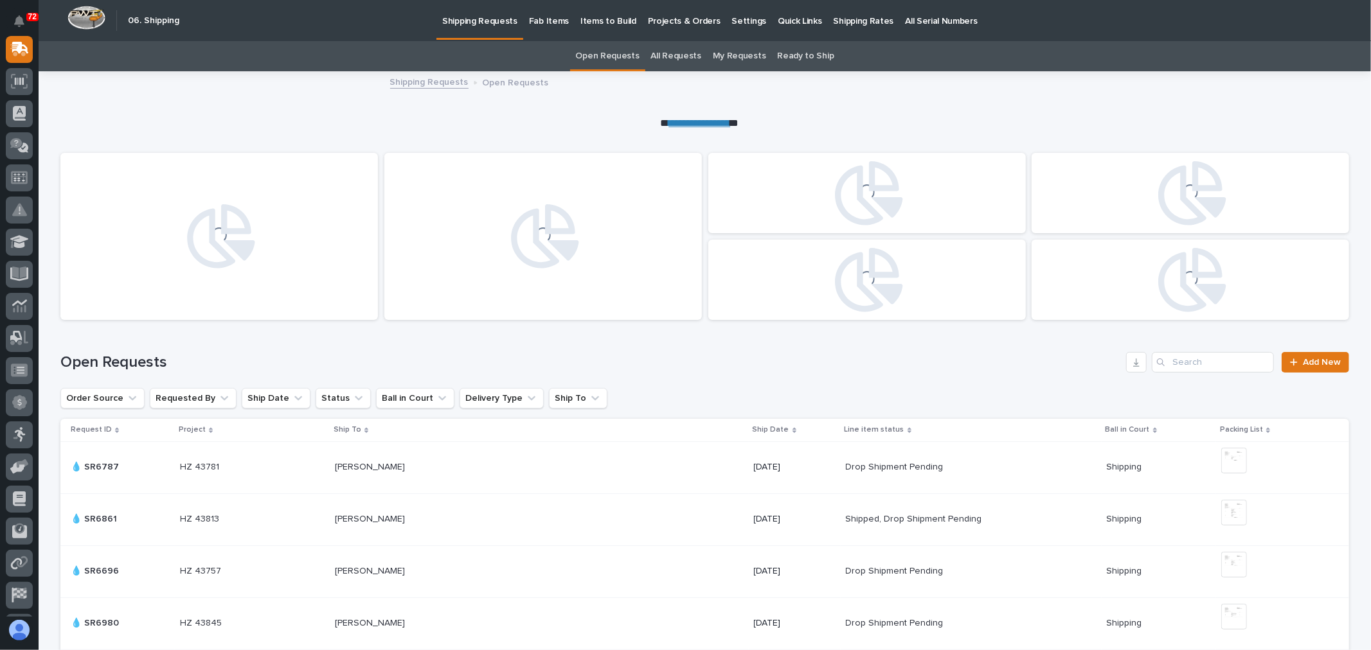
click at [678, 55] on link "All Requests" at bounding box center [676, 56] width 50 height 30
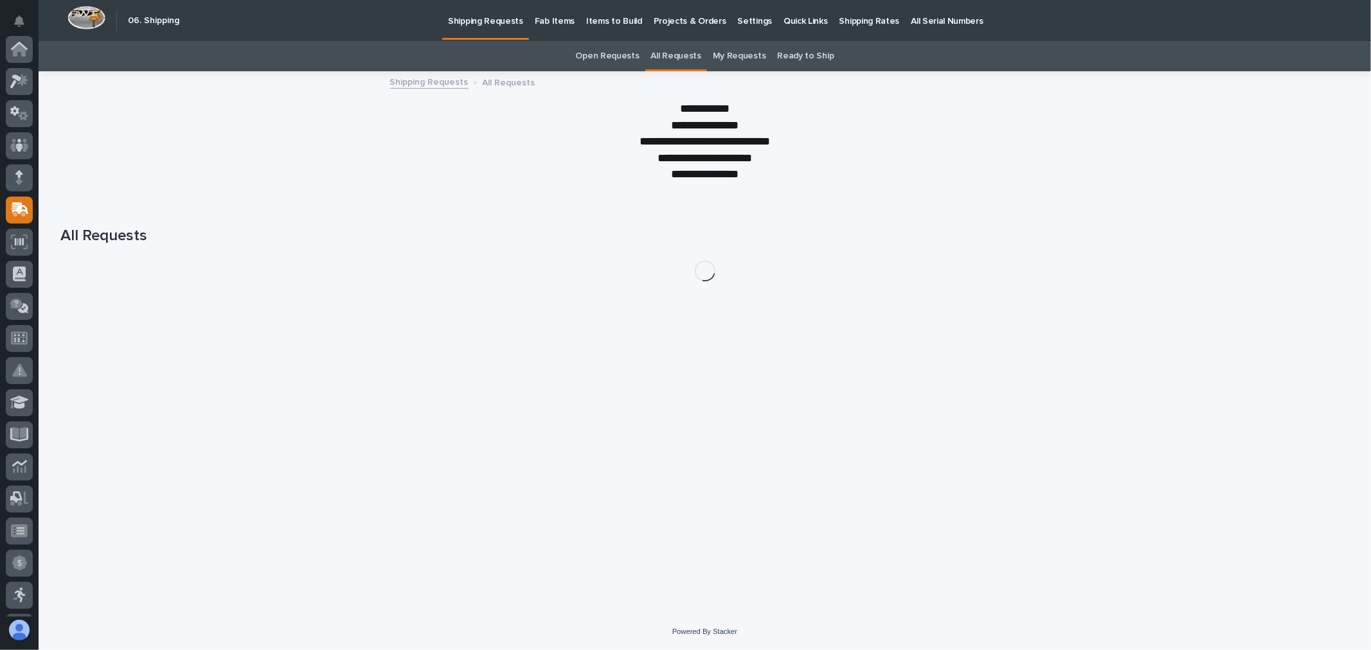
scroll to position [161, 0]
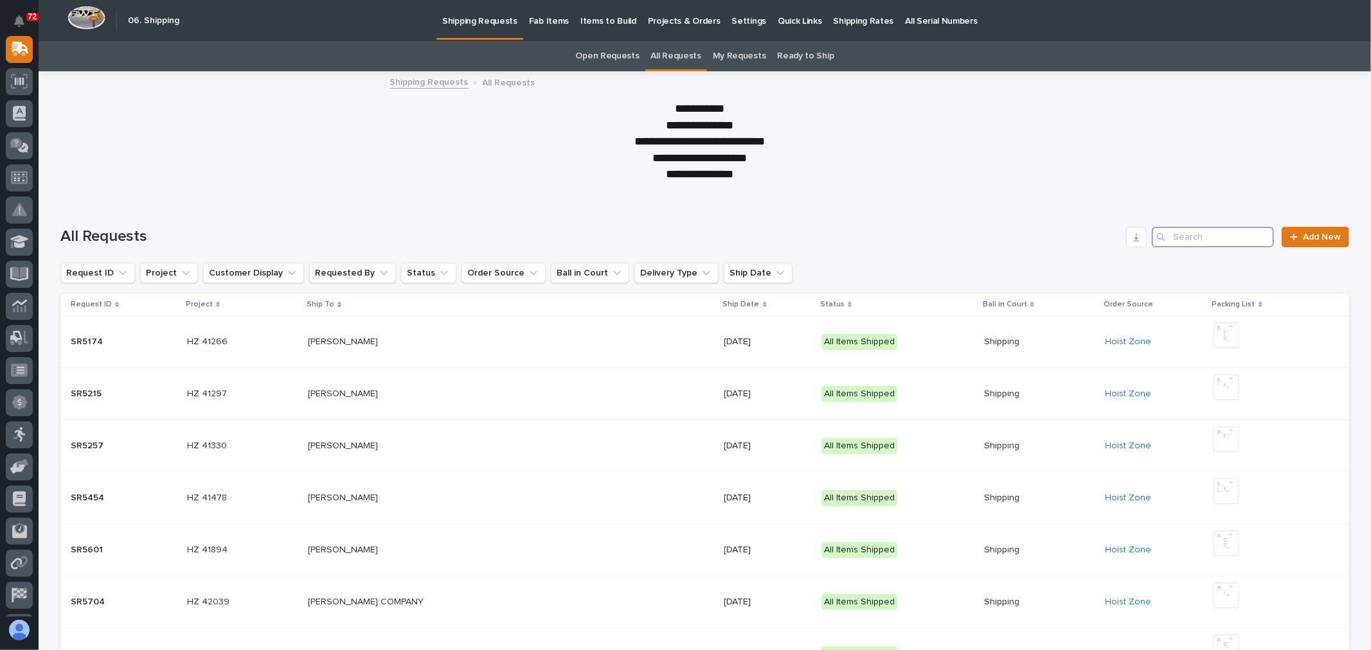
drag, startPoint x: 1194, startPoint y: 234, endPoint x: 1202, endPoint y: 233, distance: 7.7
click at [1202, 233] on input "Search" at bounding box center [1213, 237] width 122 height 21
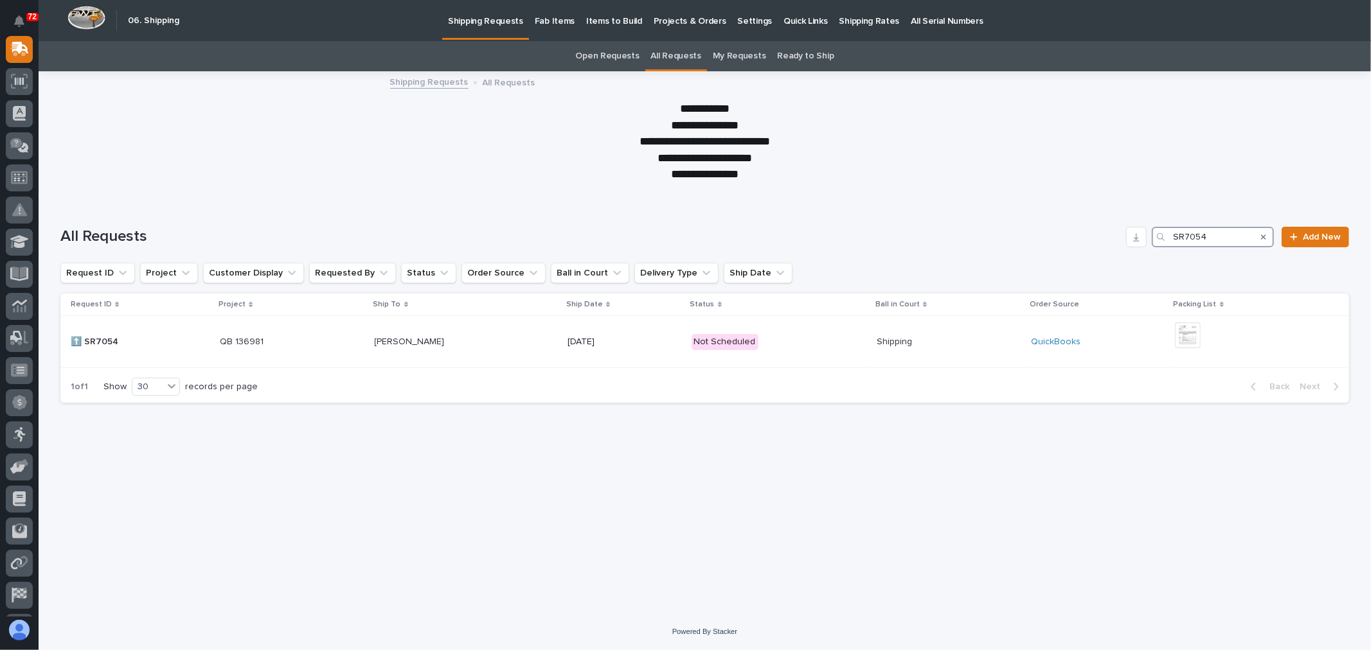
type input "SR7054"
